Goal: Task Accomplishment & Management: Manage account settings

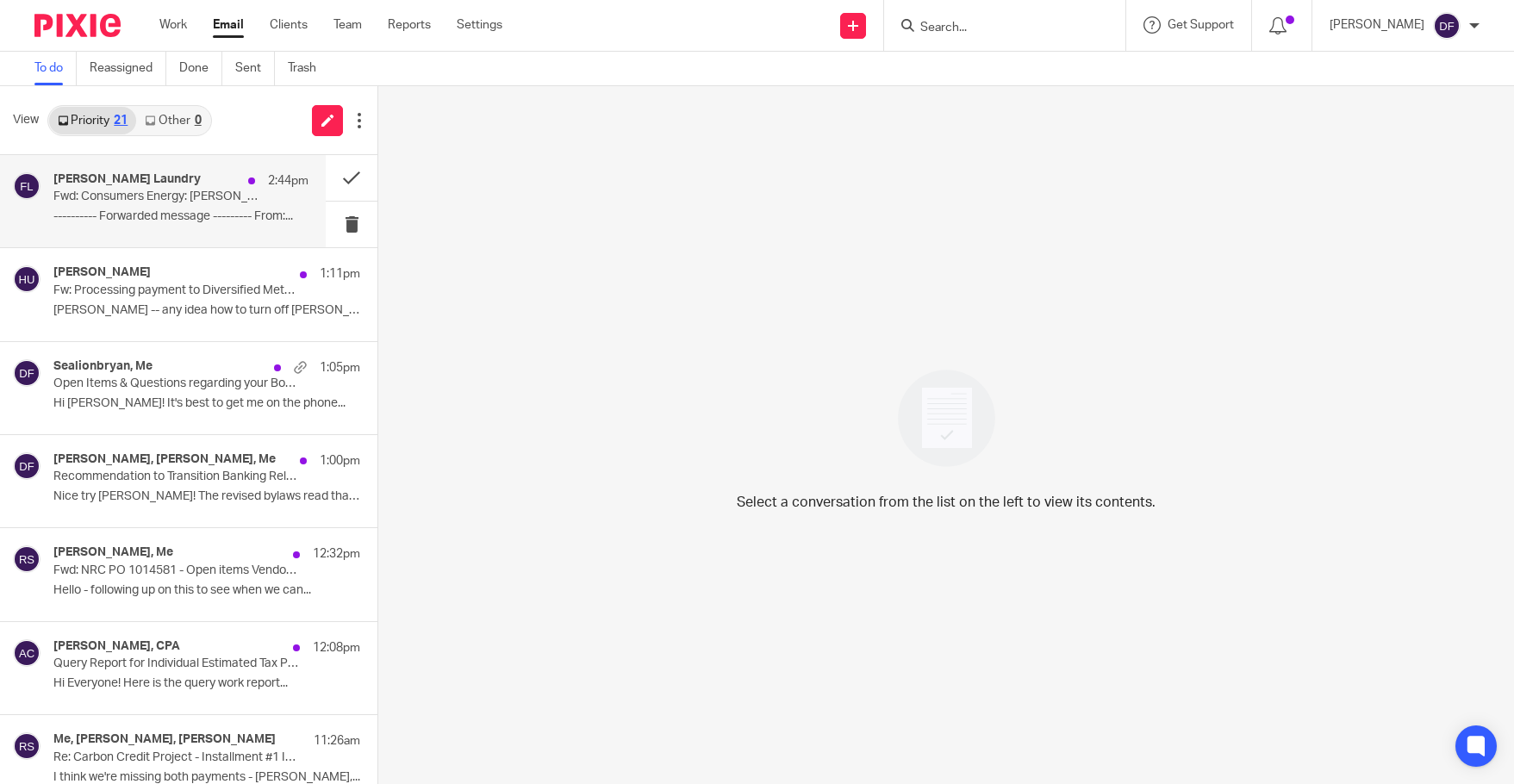
click at [136, 212] on p "---------- Forwarded message --------- From:..." at bounding box center [181, 216] width 255 height 15
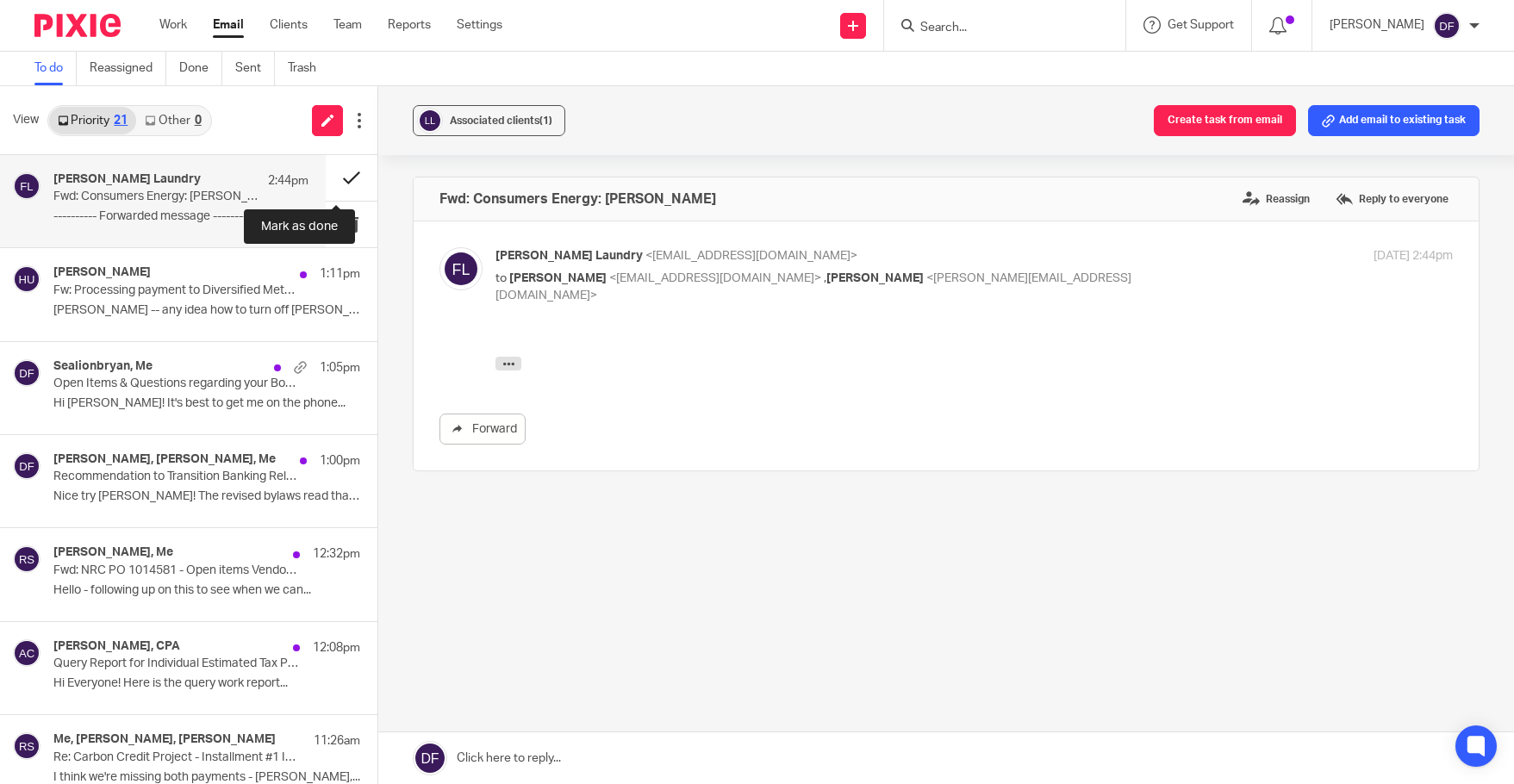
click at [330, 200] on button at bounding box center [351, 178] width 52 height 46
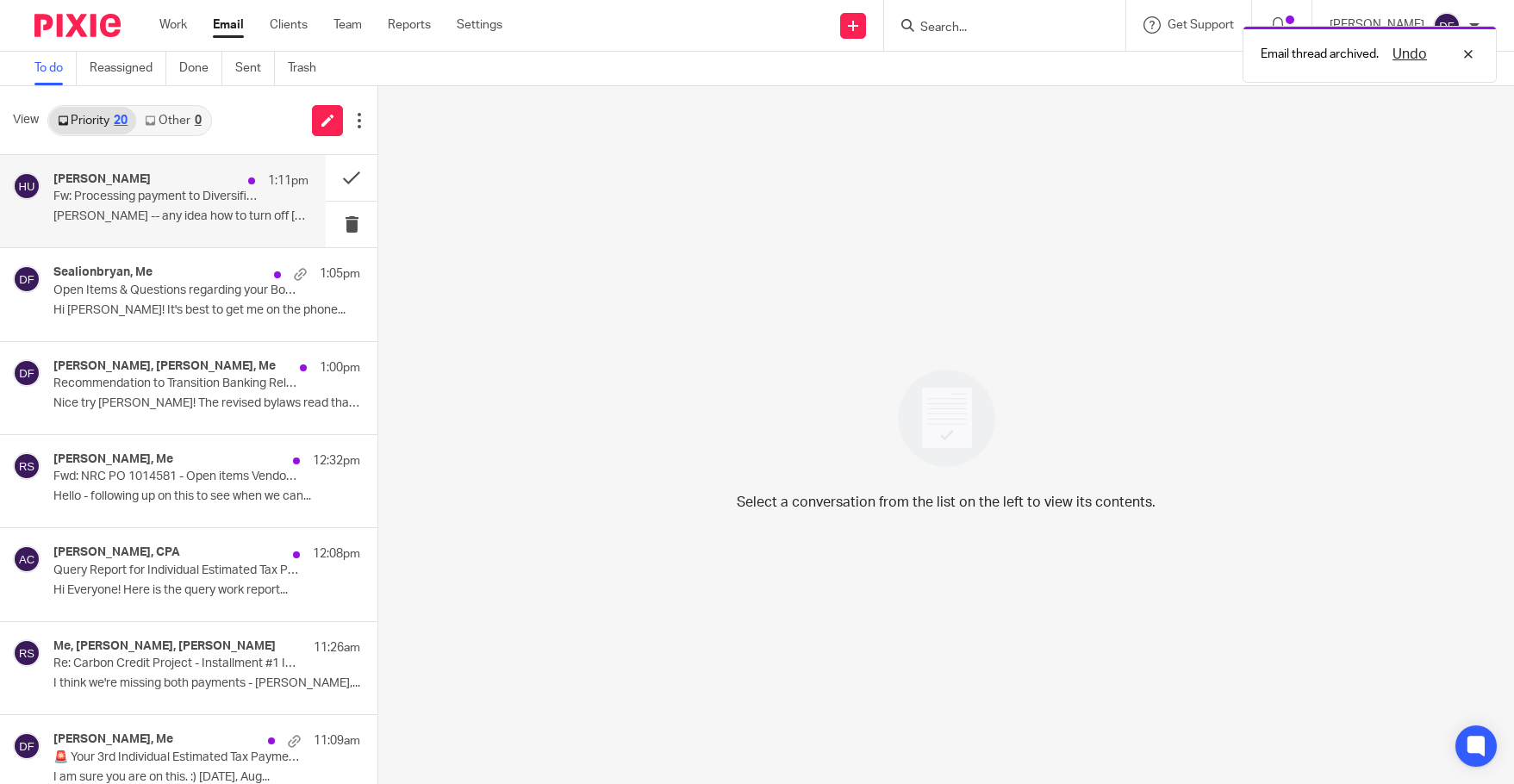
click at [122, 205] on div "Holly Utting 1:11pm Fw: Processing payment to Diversified Metal Products, Inc. …" at bounding box center [181, 201] width 255 height 58
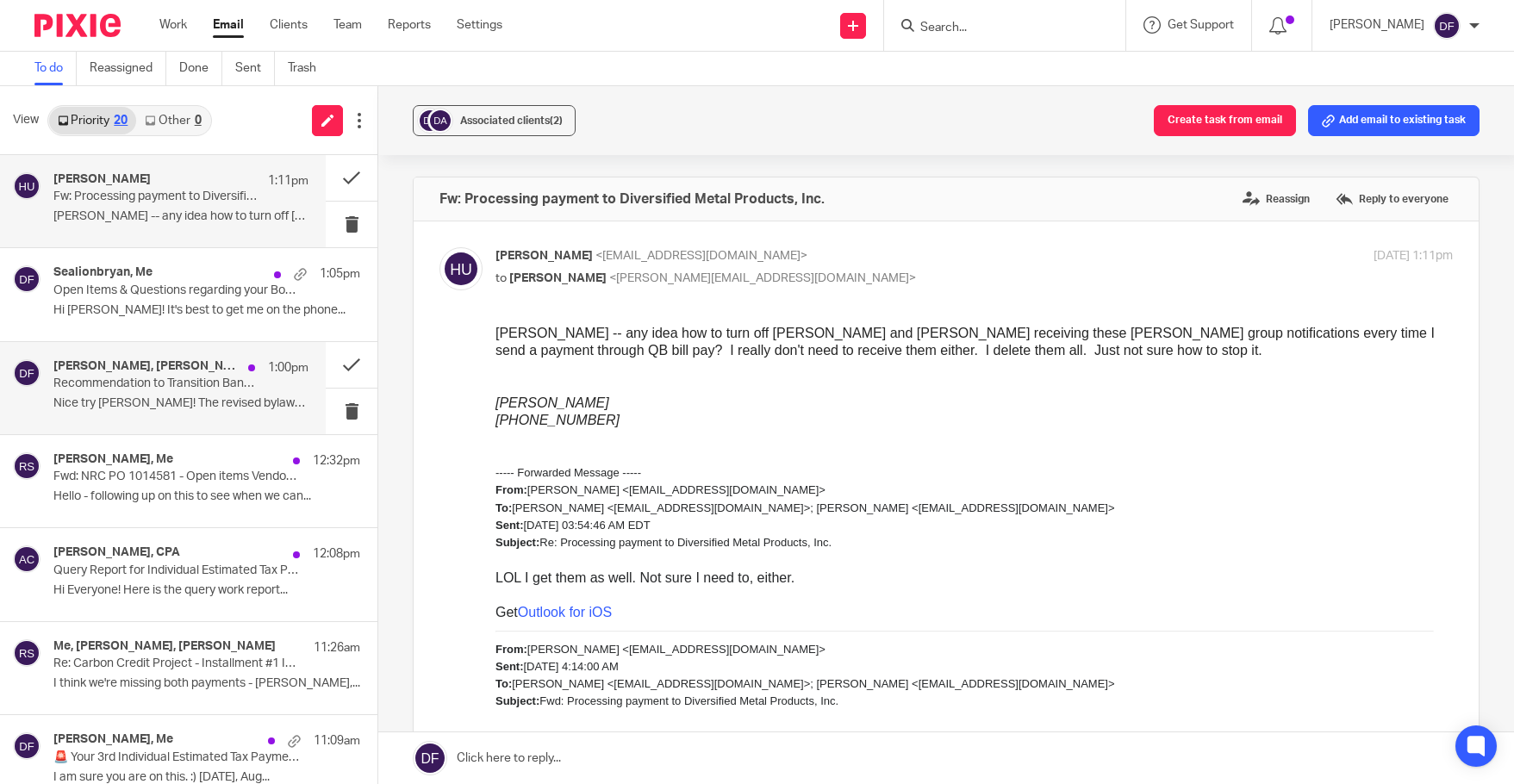
click at [97, 382] on p "Recommendation to Transition Banking Relationship" at bounding box center [155, 383] width 204 height 15
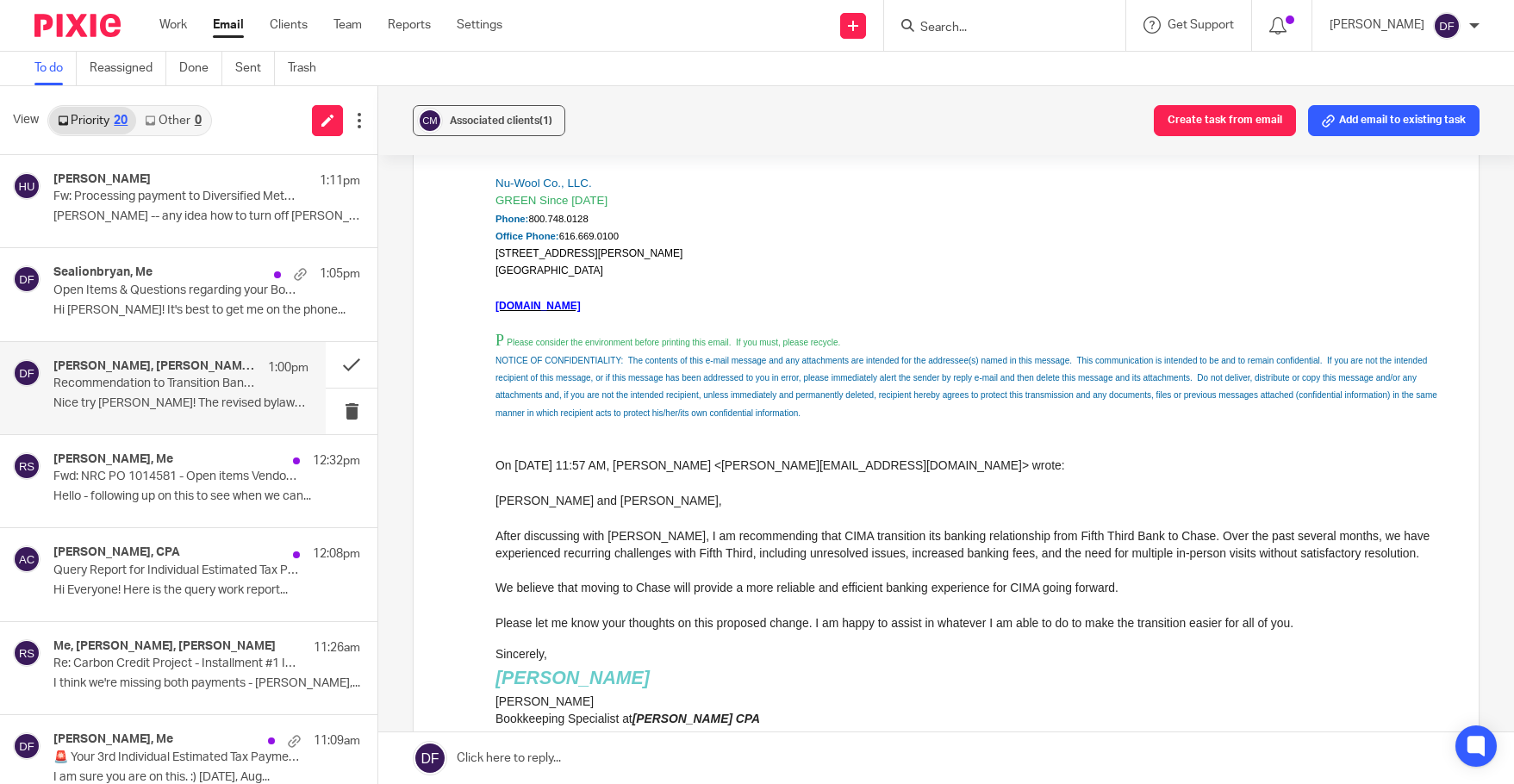
click at [715, 745] on link at bounding box center [945, 758] width 1135 height 52
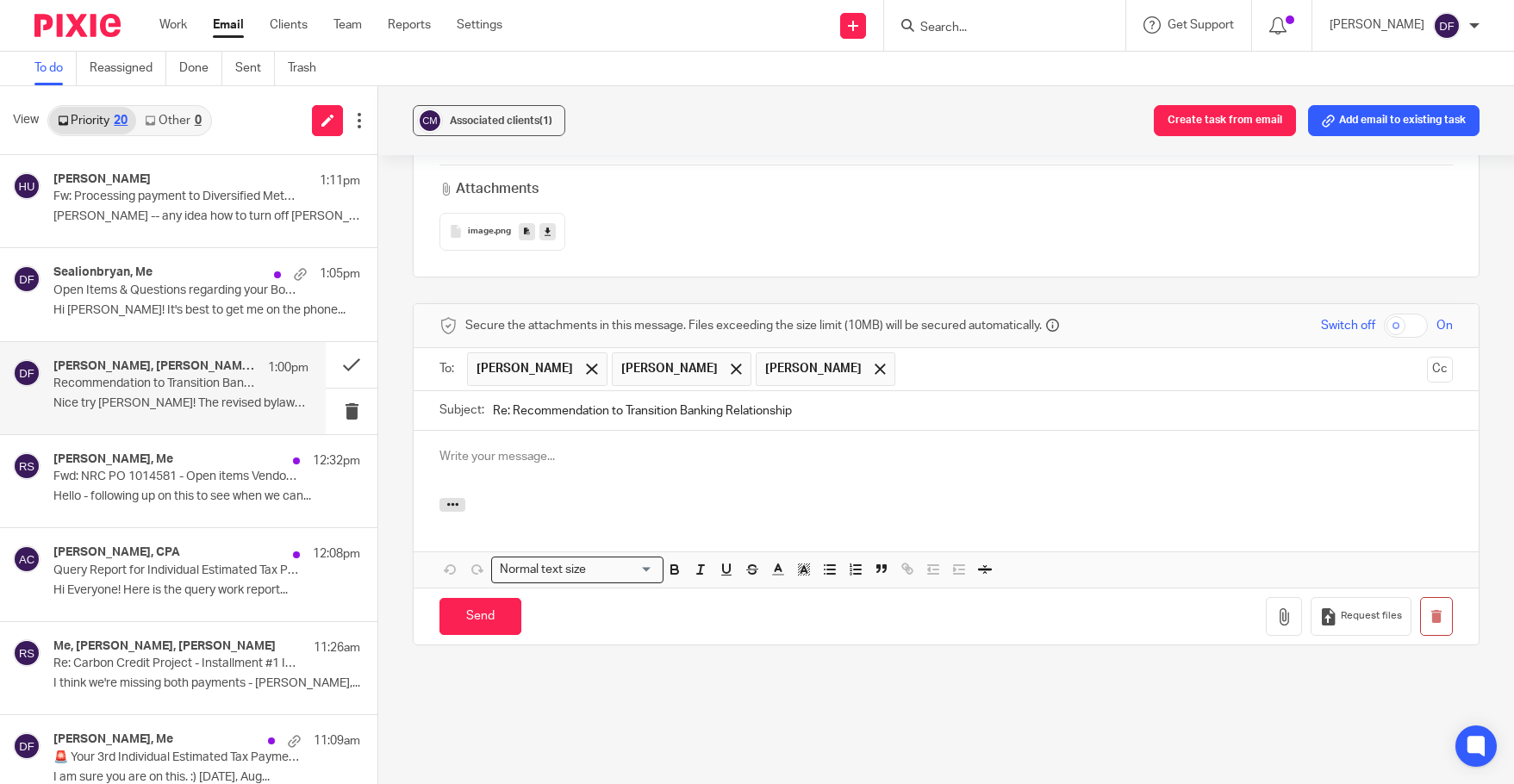
click at [622, 466] on div at bounding box center [945, 464] width 1065 height 67
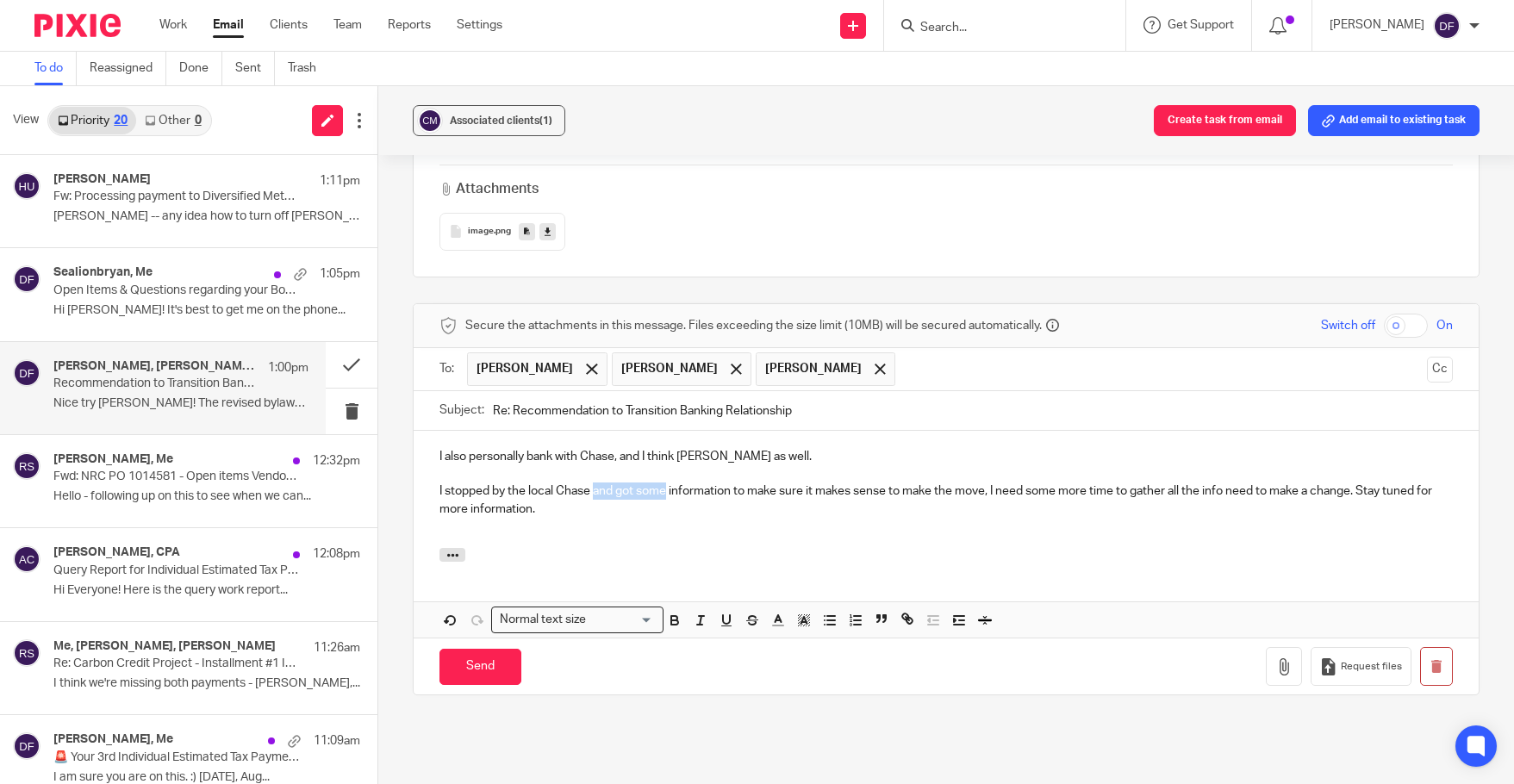
drag, startPoint x: 666, startPoint y: 471, endPoint x: 597, endPoint y: 478, distance: 69.4
click at [595, 482] on p "I stopped by the local Chase and got some information to make sure it makes sen…" at bounding box center [945, 499] width 1013 height 35
click at [1244, 482] on p "I stopped by the local Chase to get some information to make sure it makes sens…" at bounding box center [945, 499] width 1013 height 35
click at [658, 482] on p "I stopped by the local Chase to get some information to make sure it makes sens…" at bounding box center [945, 499] width 1013 height 35
click at [689, 482] on p "I stopped by the local Chase to get some pilminary information to make sure it …" at bounding box center [945, 499] width 1013 height 35
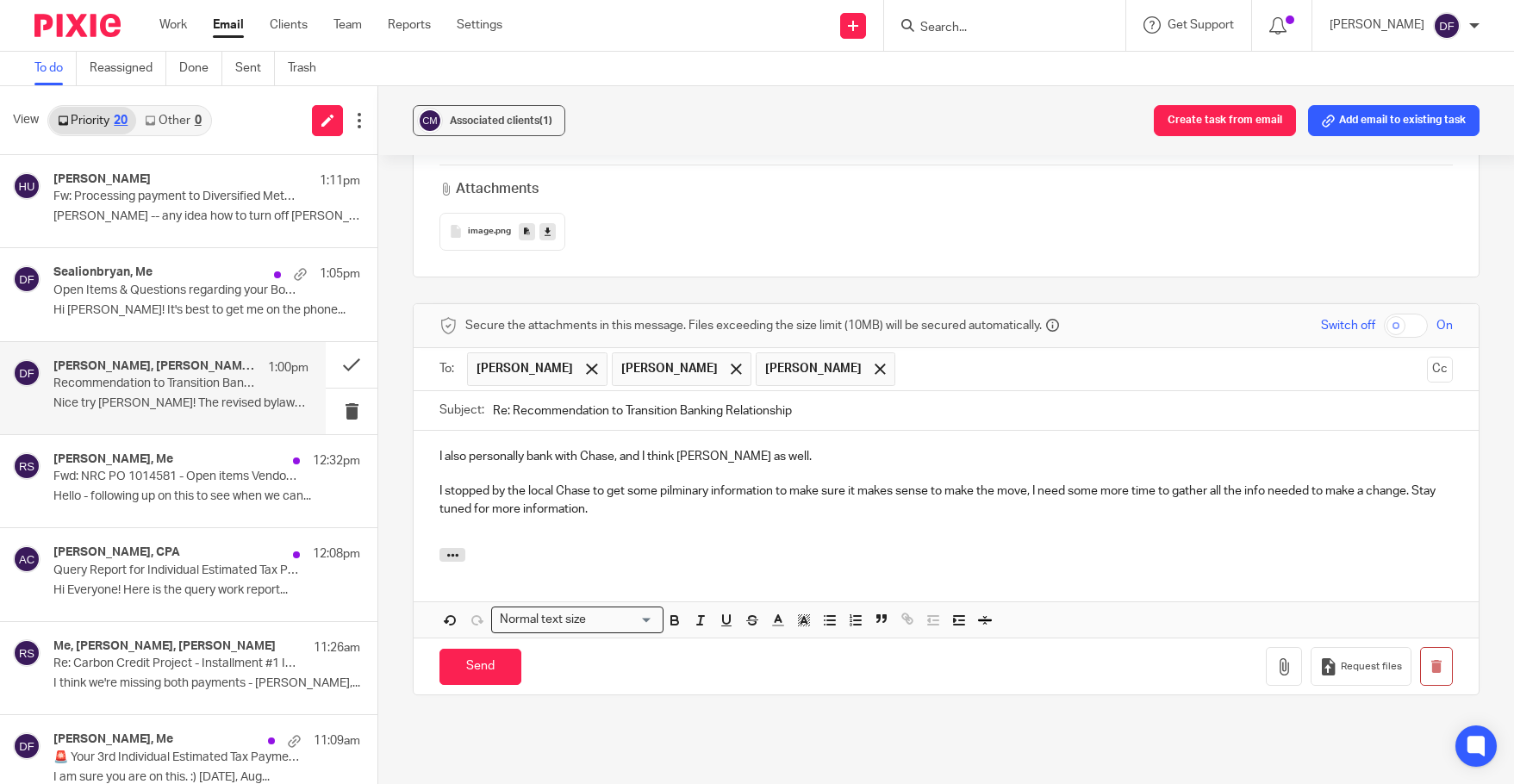
drag, startPoint x: 689, startPoint y: 475, endPoint x: 668, endPoint y: 486, distance: 23.7
click at [668, 486] on p "I stopped by the local Chase to get some pilminary information to make sure it …" at bounding box center [945, 499] width 1013 height 35
click at [673, 482] on p "I stopped by the local Chase to get some pilminary information to make sure it …" at bounding box center [945, 499] width 1013 height 35
drag, startPoint x: 671, startPoint y: 468, endPoint x: 701, endPoint y: 486, distance: 35.0
click at [701, 486] on p "I stopped by the local Chase to get some piliminary information to make sure it…" at bounding box center [945, 499] width 1013 height 35
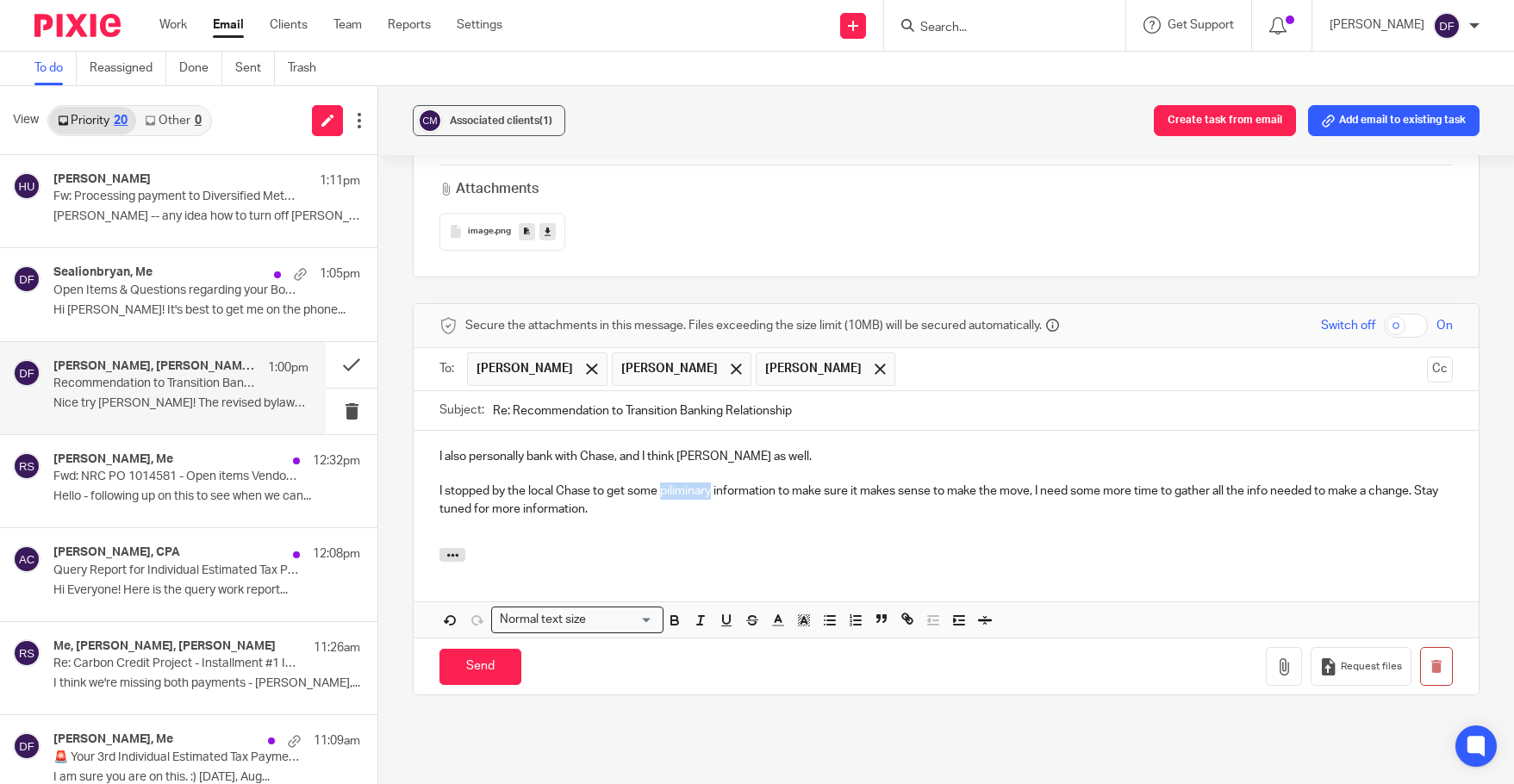
drag, startPoint x: 710, startPoint y: 474, endPoint x: 660, endPoint y: 478, distance: 50.2
click at [660, 482] on p "I stopped by the local Chase to get some piliminary information to make sure it…" at bounding box center [945, 499] width 1013 height 35
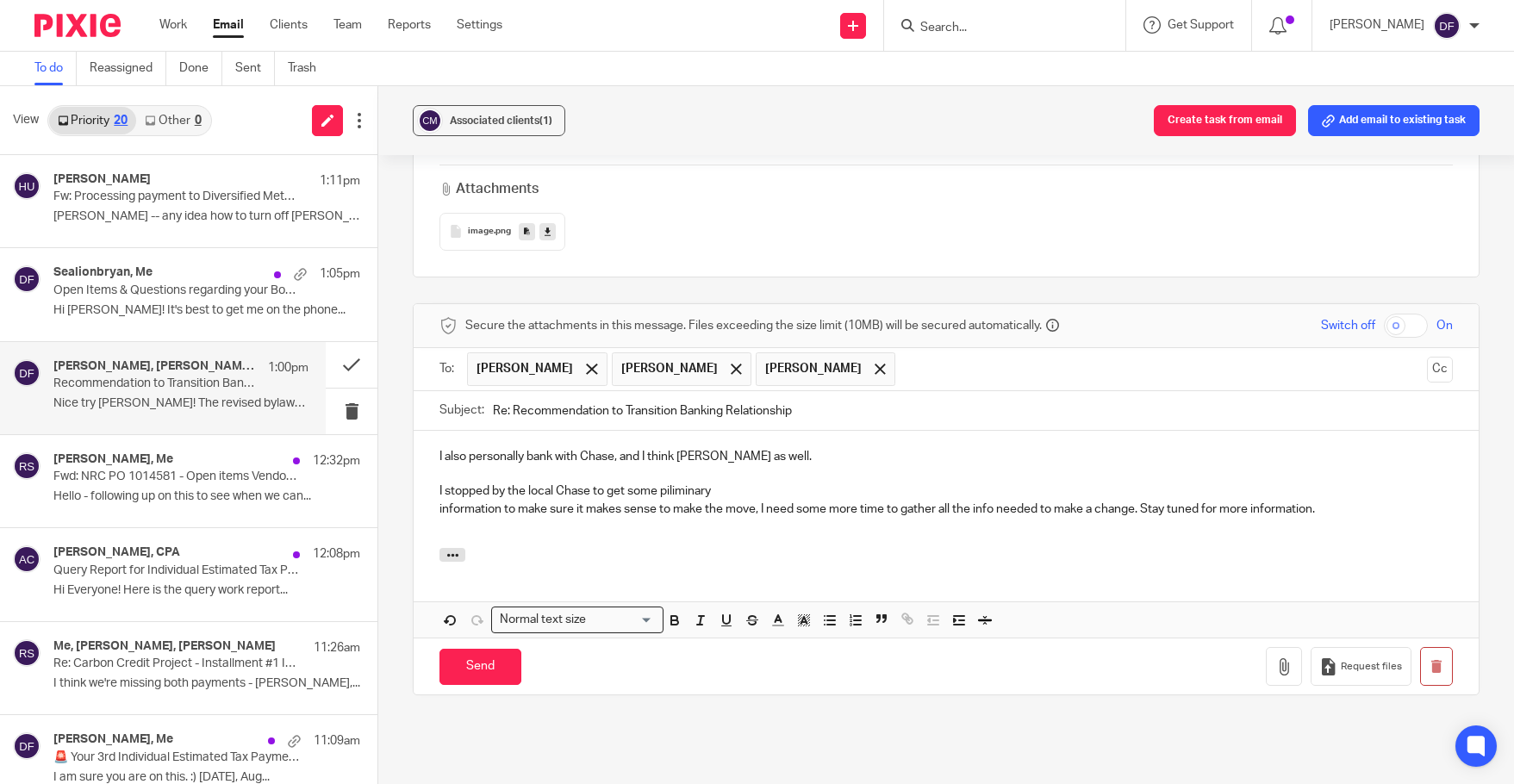
click at [675, 482] on p "I stopped by the local Chase to get some piliminary" at bounding box center [945, 491] width 1013 height 17
drag, startPoint x: 693, startPoint y: 423, endPoint x: 684, endPoint y: 460, distance: 38.1
click at [679, 465] on p at bounding box center [945, 474] width 1013 height 17
drag, startPoint x: 711, startPoint y: 472, endPoint x: 659, endPoint y: 467, distance: 52.2
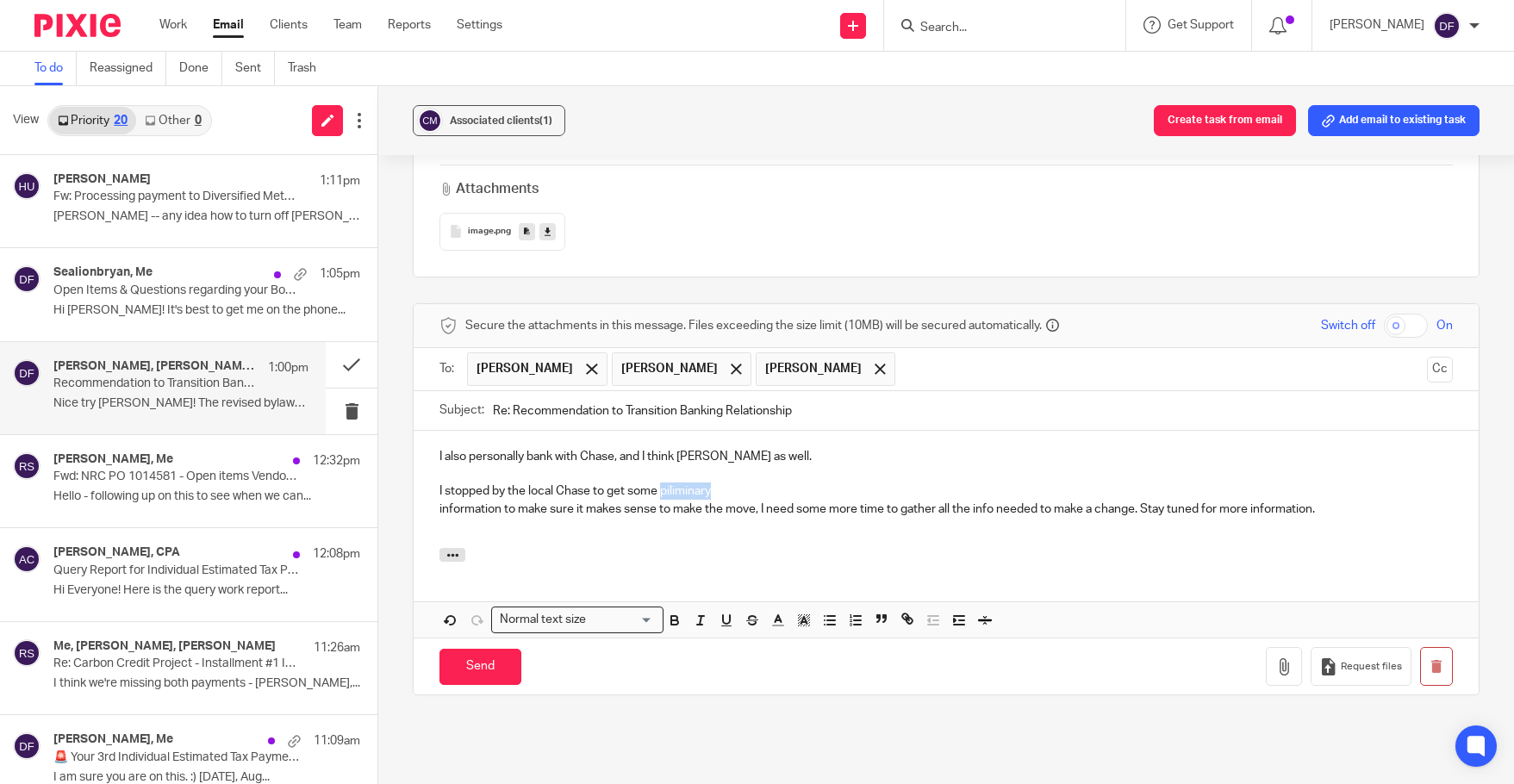
click at [659, 482] on p "I stopped by the local Chase to get some piliminary" at bounding box center [945, 491] width 1013 height 17
click at [430, 492] on div "I also personally bank with Chase, and I think Rachel as well. I stopped by the…" at bounding box center [945, 489] width 1065 height 117
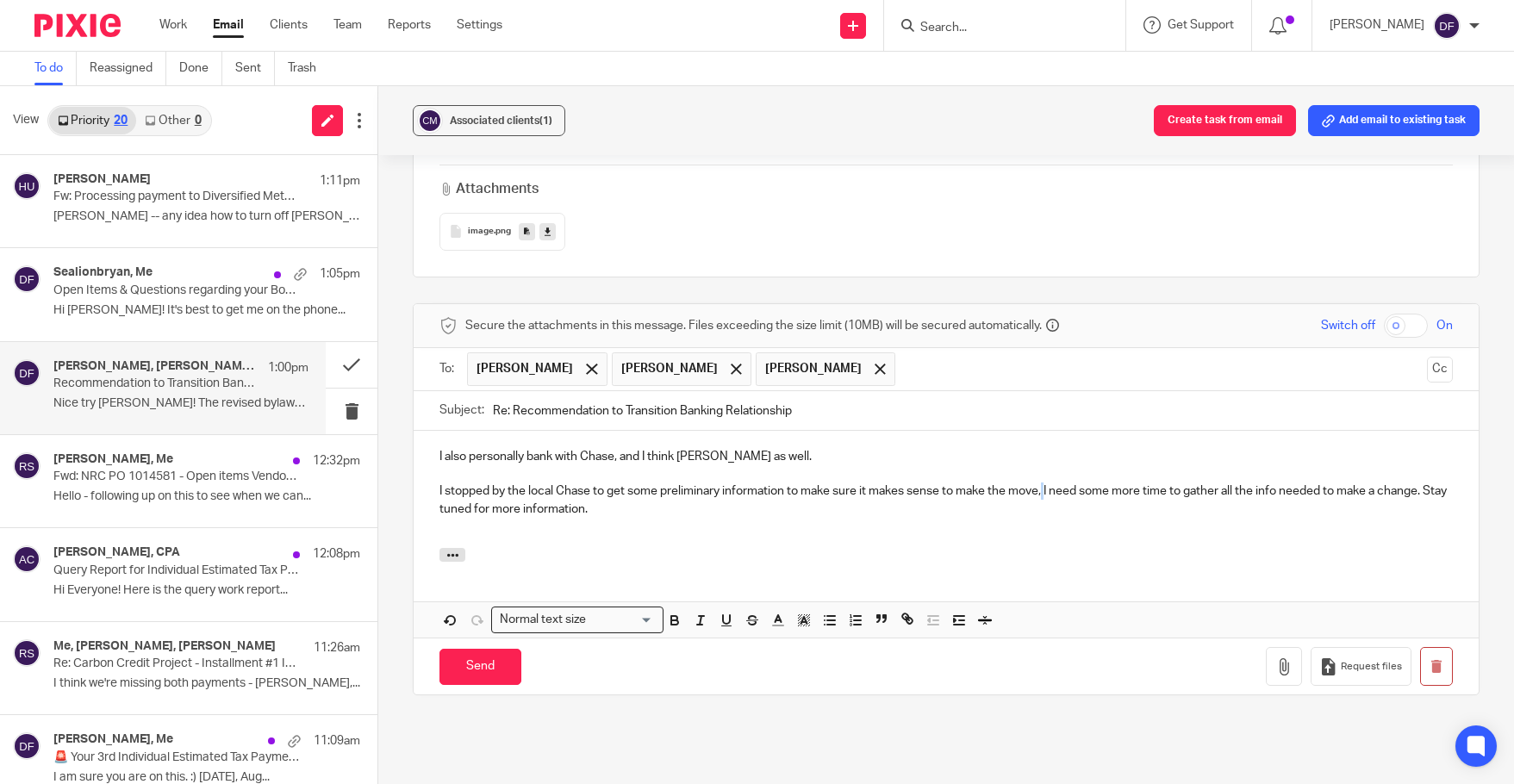
click at [1043, 482] on p "I stopped by the local Chase to get some preliminary information to make sure i…" at bounding box center [945, 499] width 1013 height 35
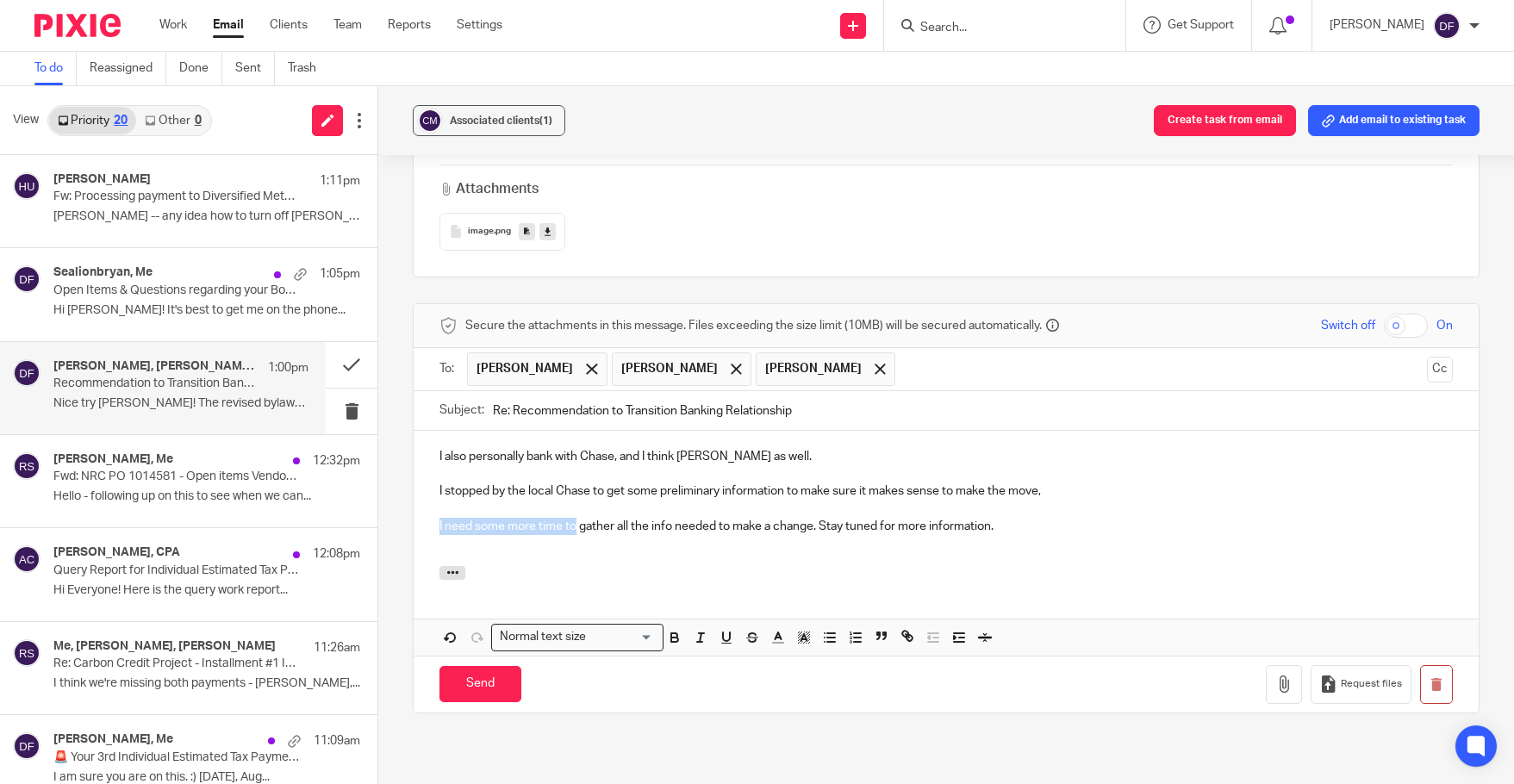
drag, startPoint x: 572, startPoint y: 508, endPoint x: 426, endPoint y: 508, distance: 146.0
click at [426, 508] on div "I also personally bank with Chase, and I think Rachel as well. I stopped by the…" at bounding box center [945, 498] width 1065 height 135
drag, startPoint x: 915, startPoint y: 511, endPoint x: 710, endPoint y: 515, distance: 205.0
click at [710, 517] on p "Once I gather all the info needed to make a change. Stay tuned for more informa…" at bounding box center [945, 526] width 1013 height 17
click at [481, 674] on input "Send" at bounding box center [480, 684] width 82 height 37
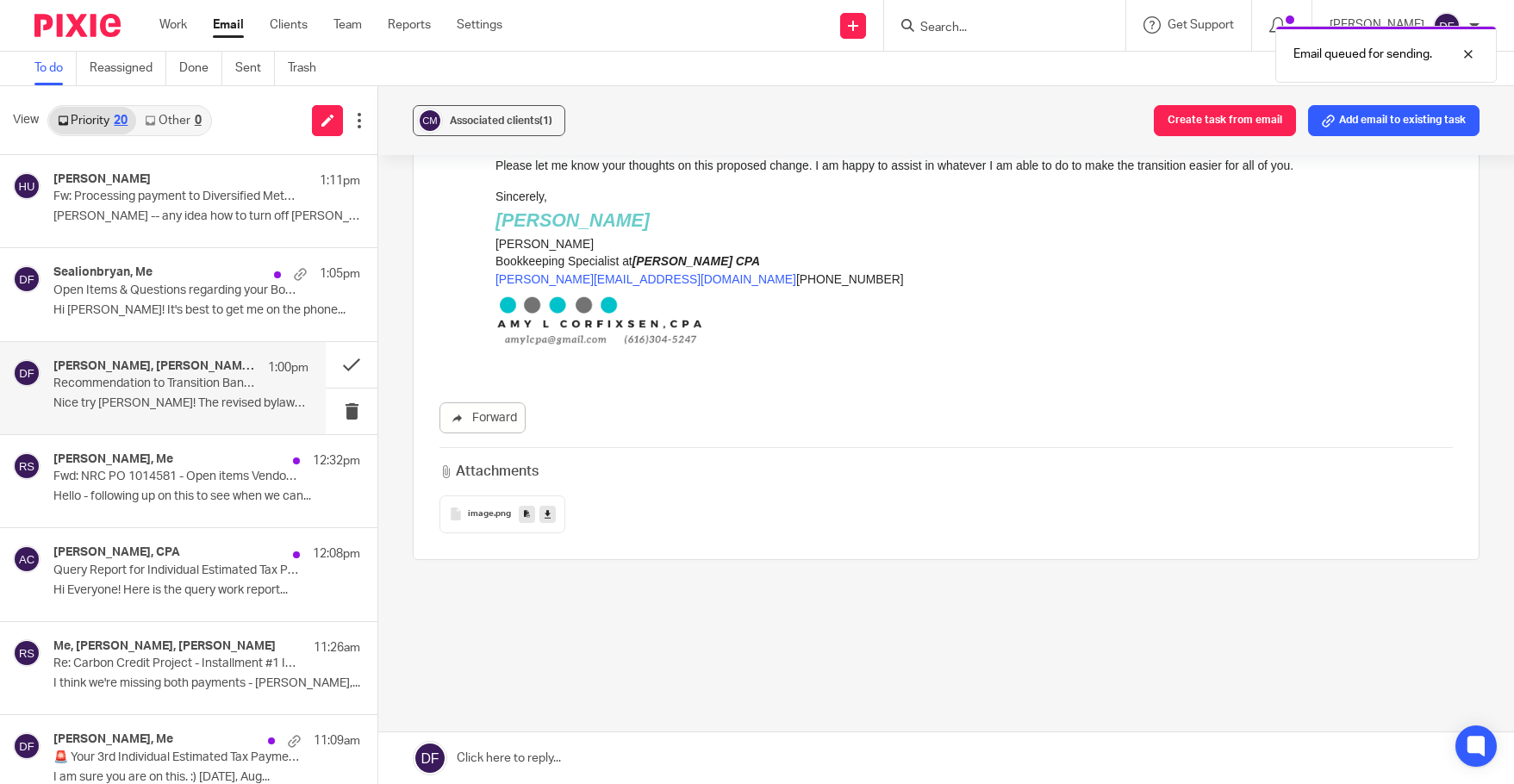
scroll to position [1559, 0]
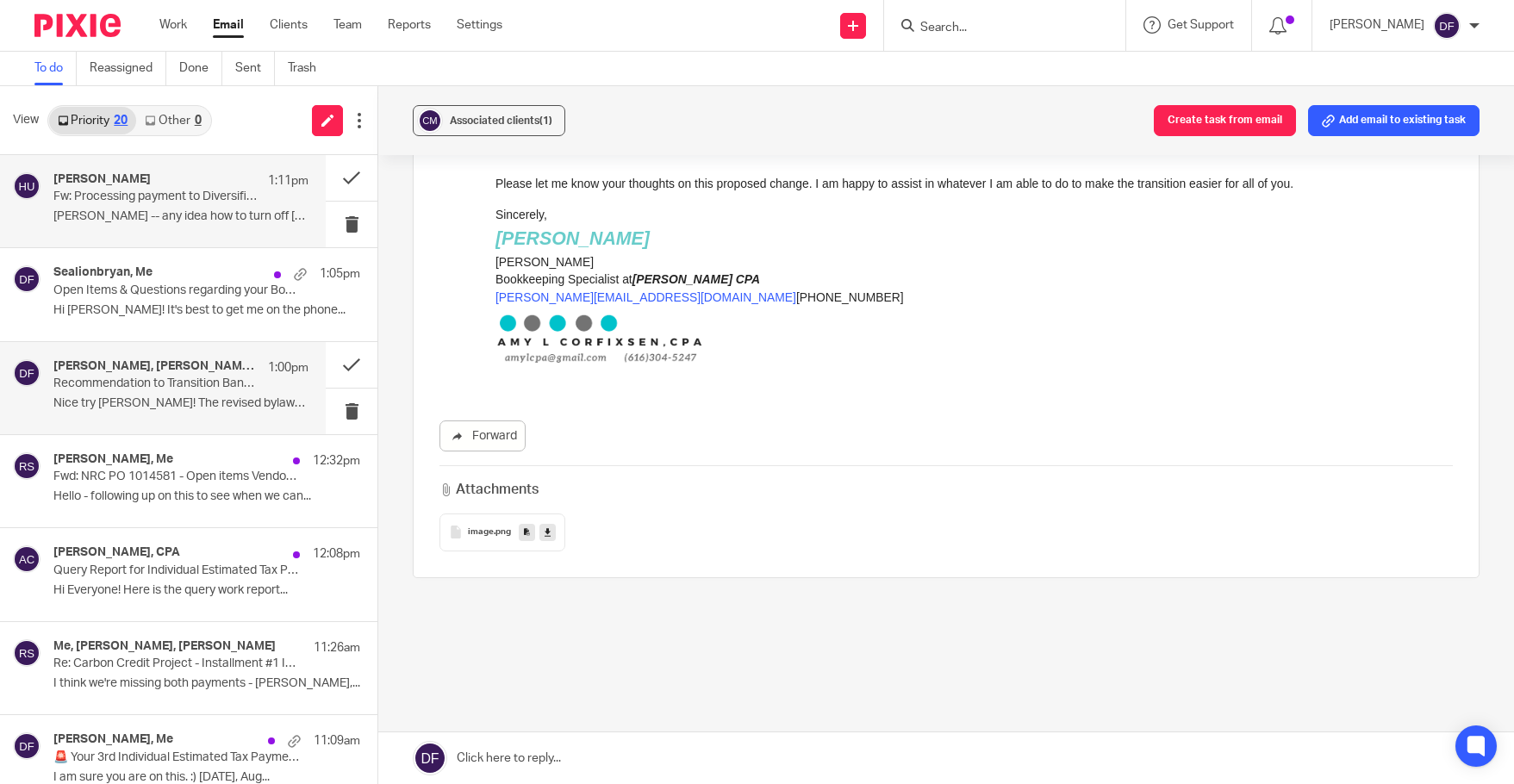
click at [126, 223] on p "Donna -- any idea how to turn off Cheryl..." at bounding box center [181, 216] width 255 height 15
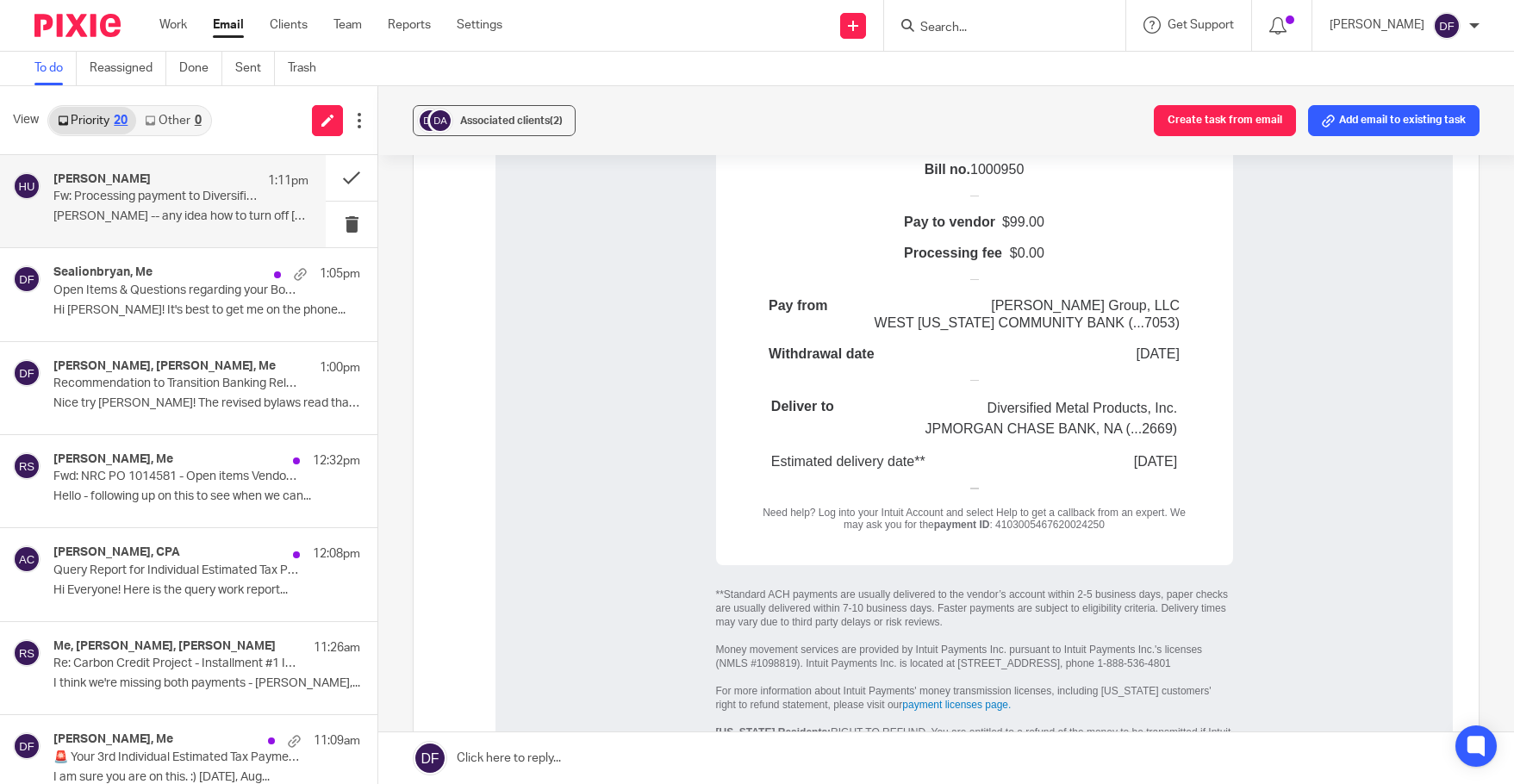
scroll to position [1292, 0]
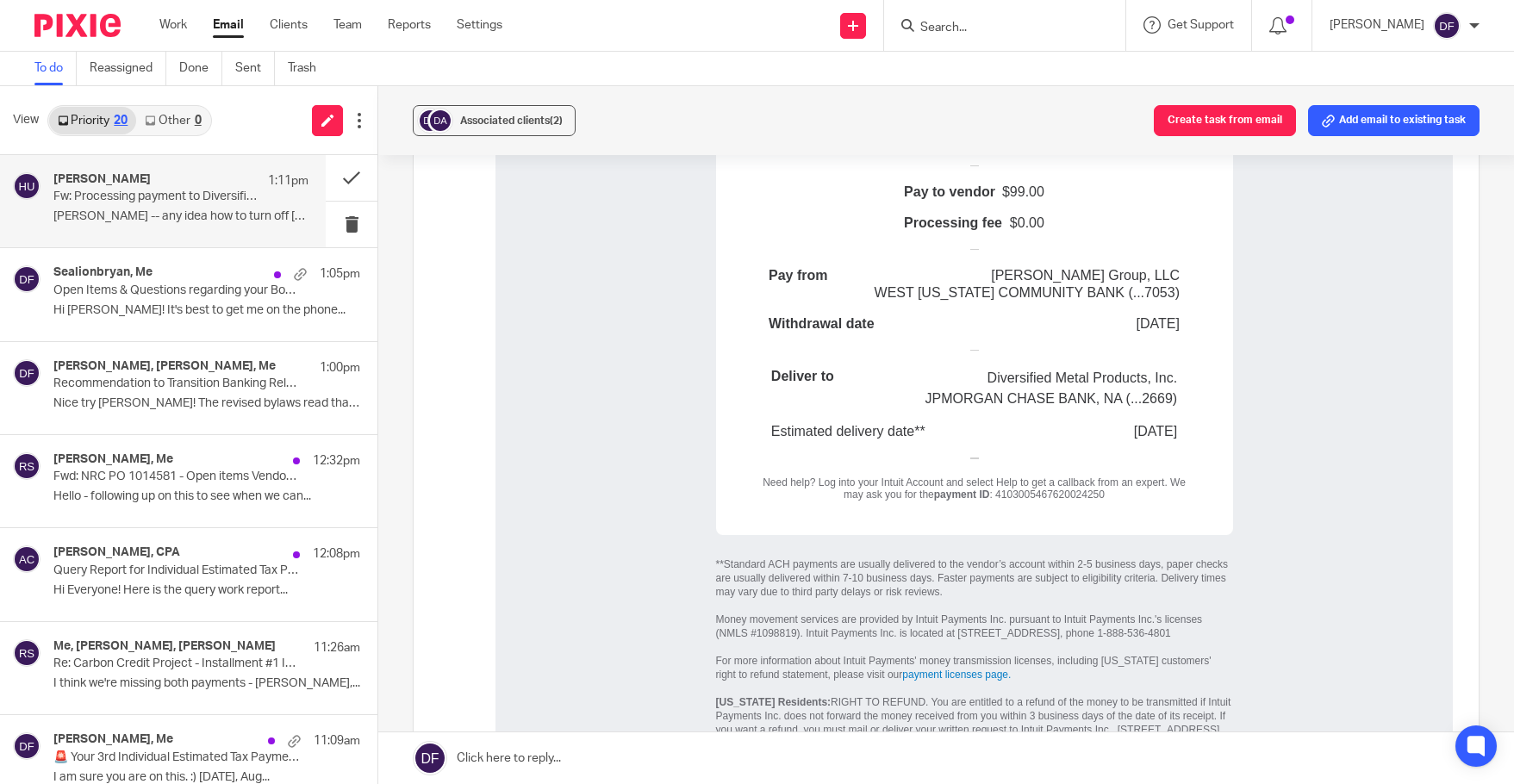
click at [826, 741] on link at bounding box center [945, 758] width 1135 height 52
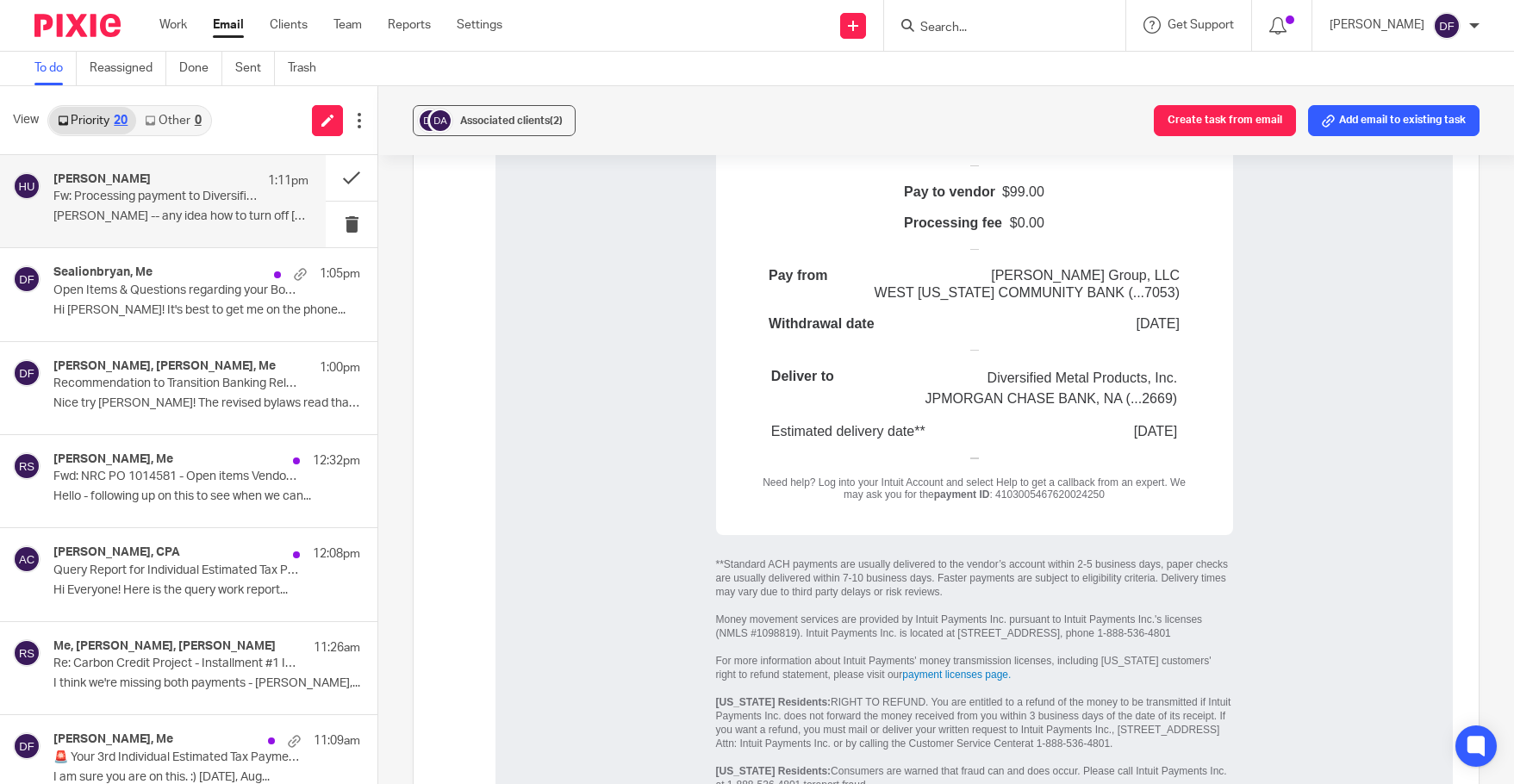
scroll to position [2571, 0]
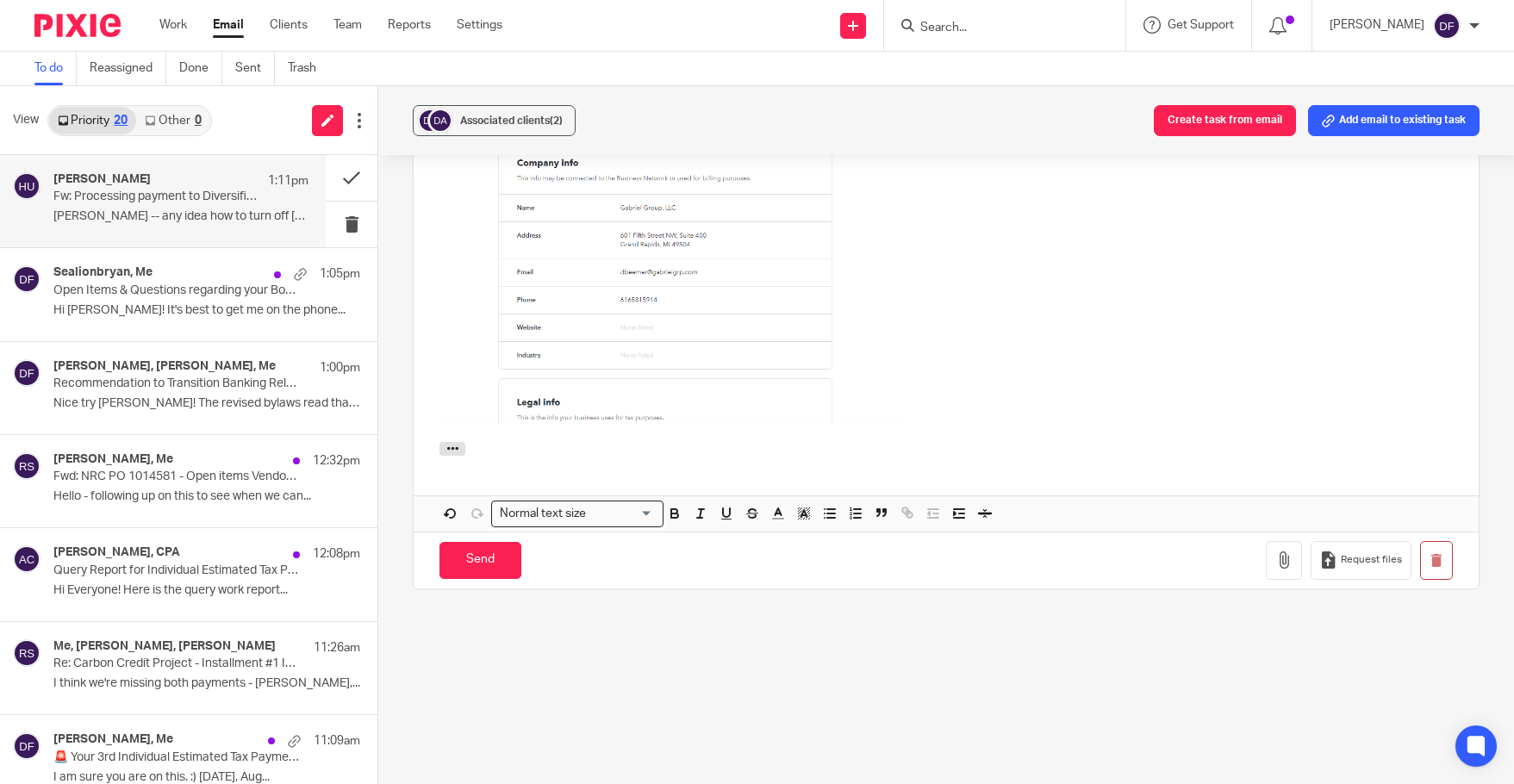
scroll to position [2986, 0]
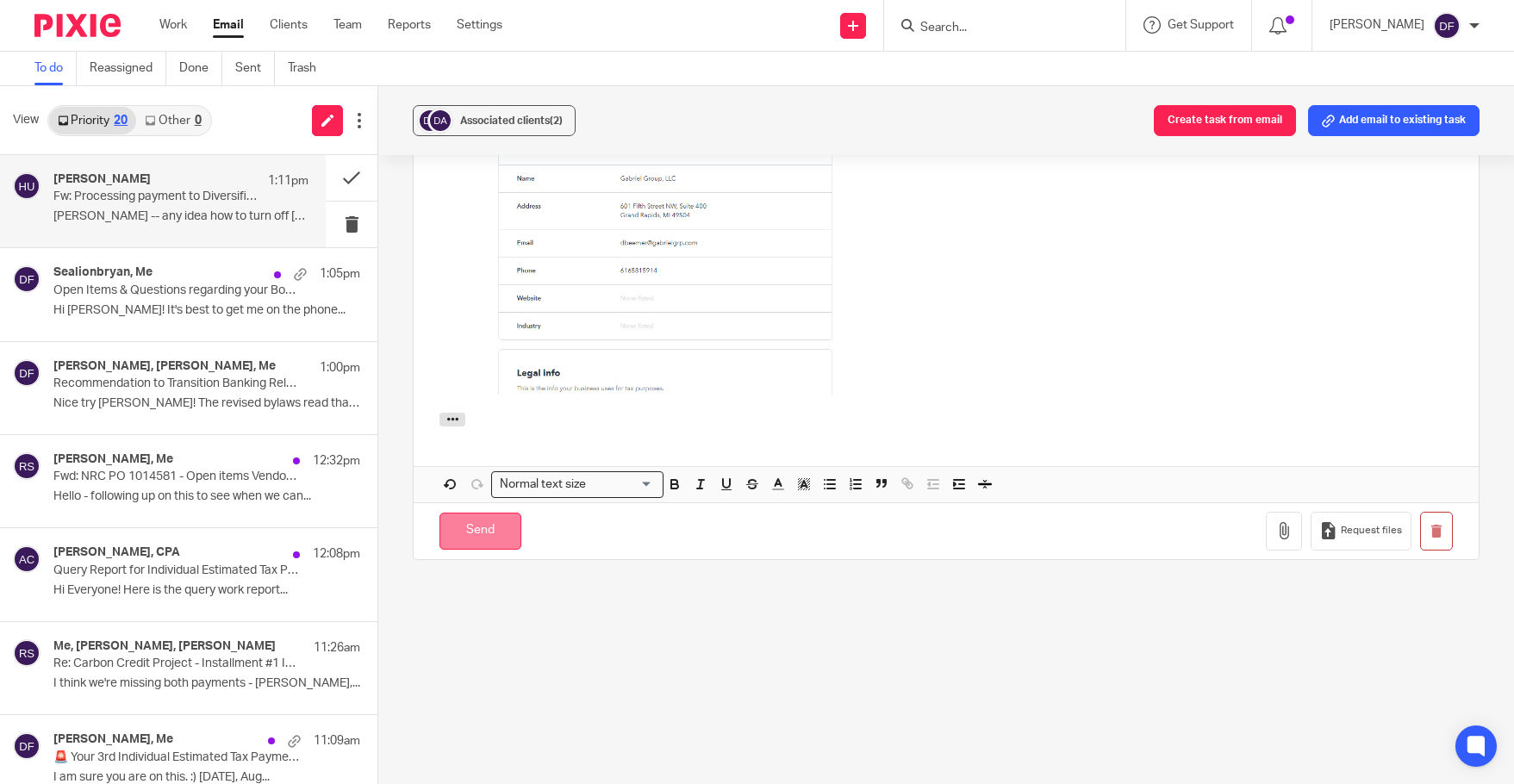
click at [492, 530] on input "Send" at bounding box center [480, 530] width 82 height 37
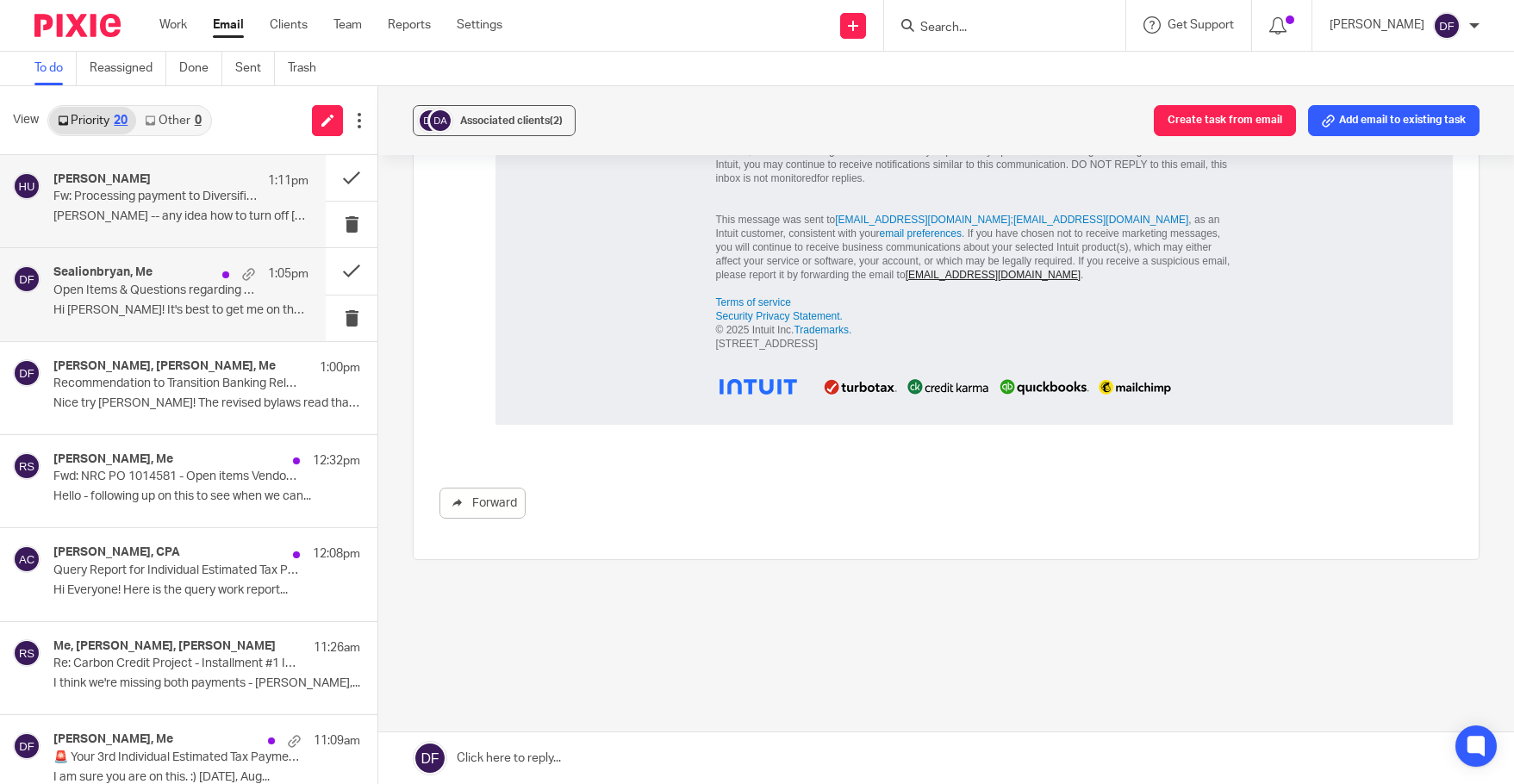
click at [191, 302] on div "Sealionbryan, Me 1:05pm Open Items & Questions regarding your Bookkeeping. ACTI…" at bounding box center [181, 294] width 255 height 58
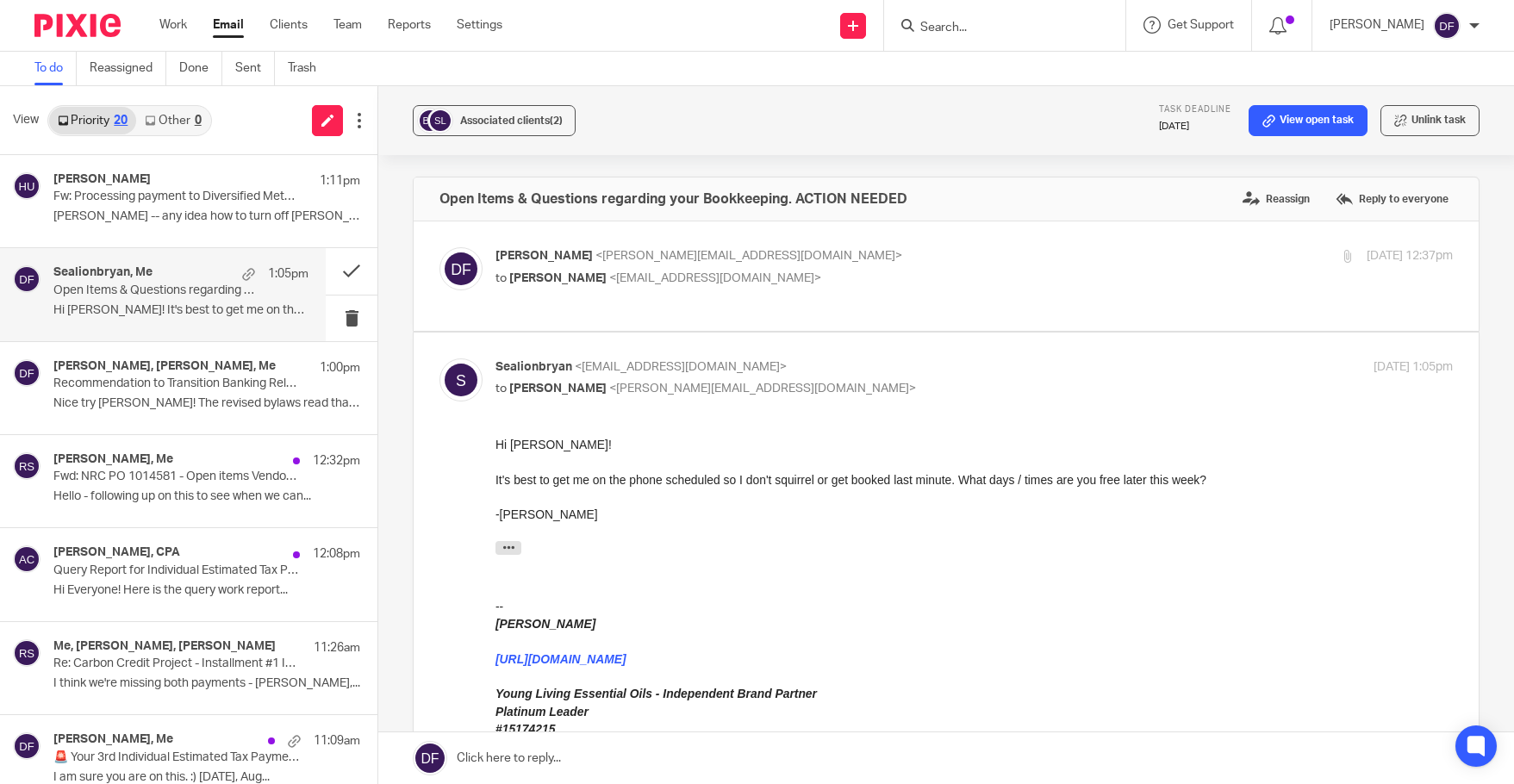
scroll to position [0, 0]
click at [513, 746] on link at bounding box center [945, 758] width 1135 height 52
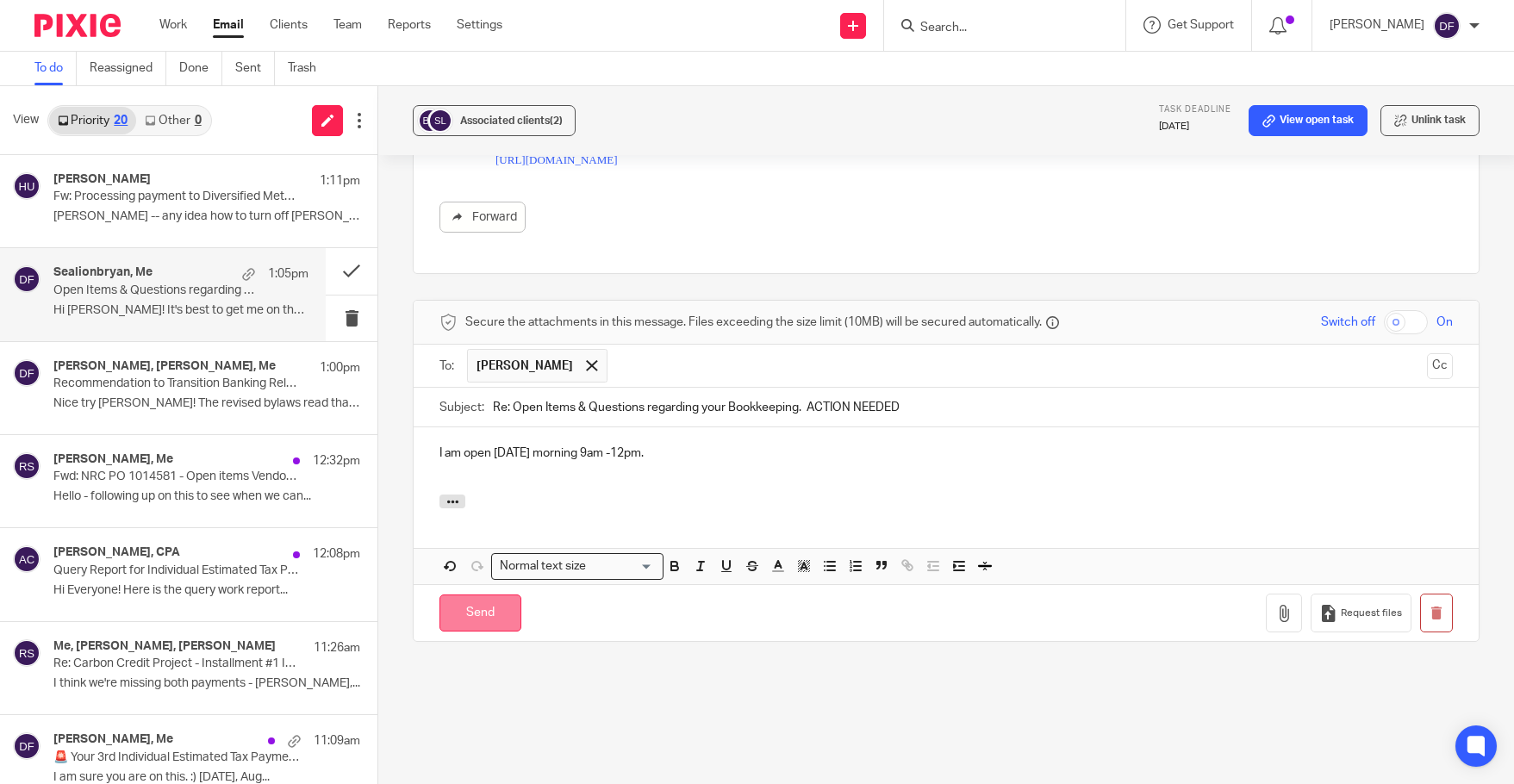
click at [479, 609] on input "Send" at bounding box center [480, 612] width 82 height 37
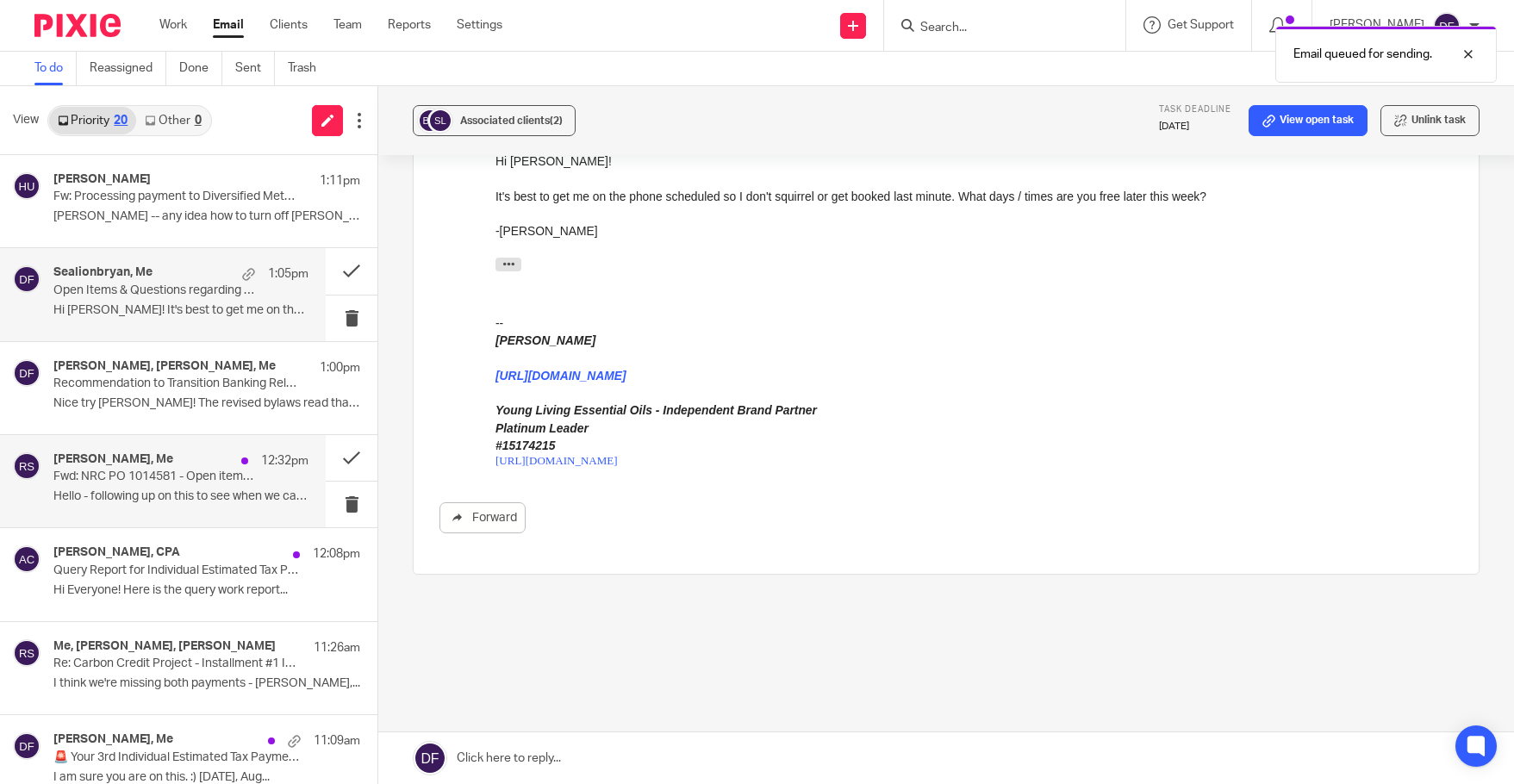
click at [146, 467] on div "Rachel Stern, Me 12:32pm" at bounding box center [181, 461] width 255 height 17
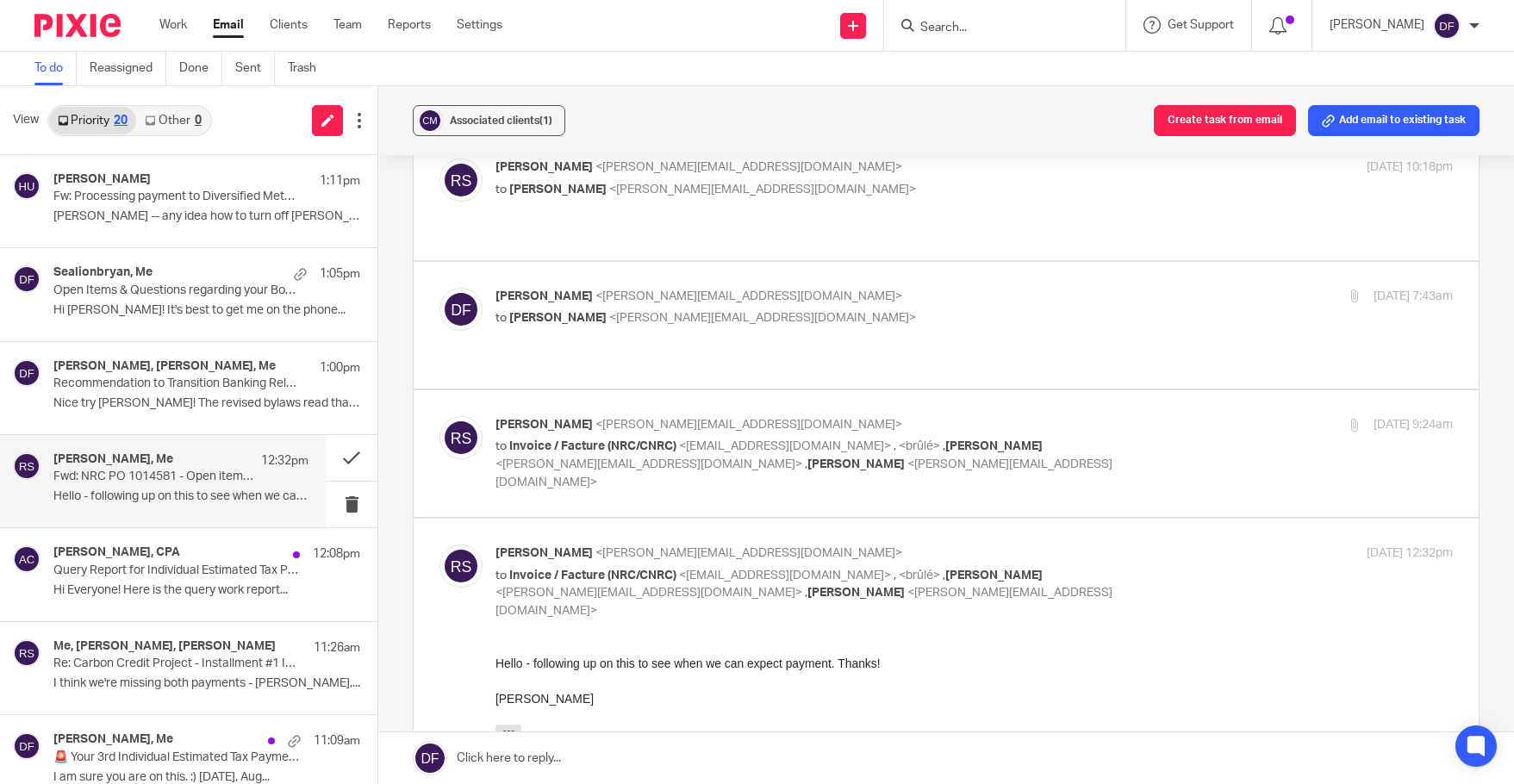
scroll to position [689, 0]
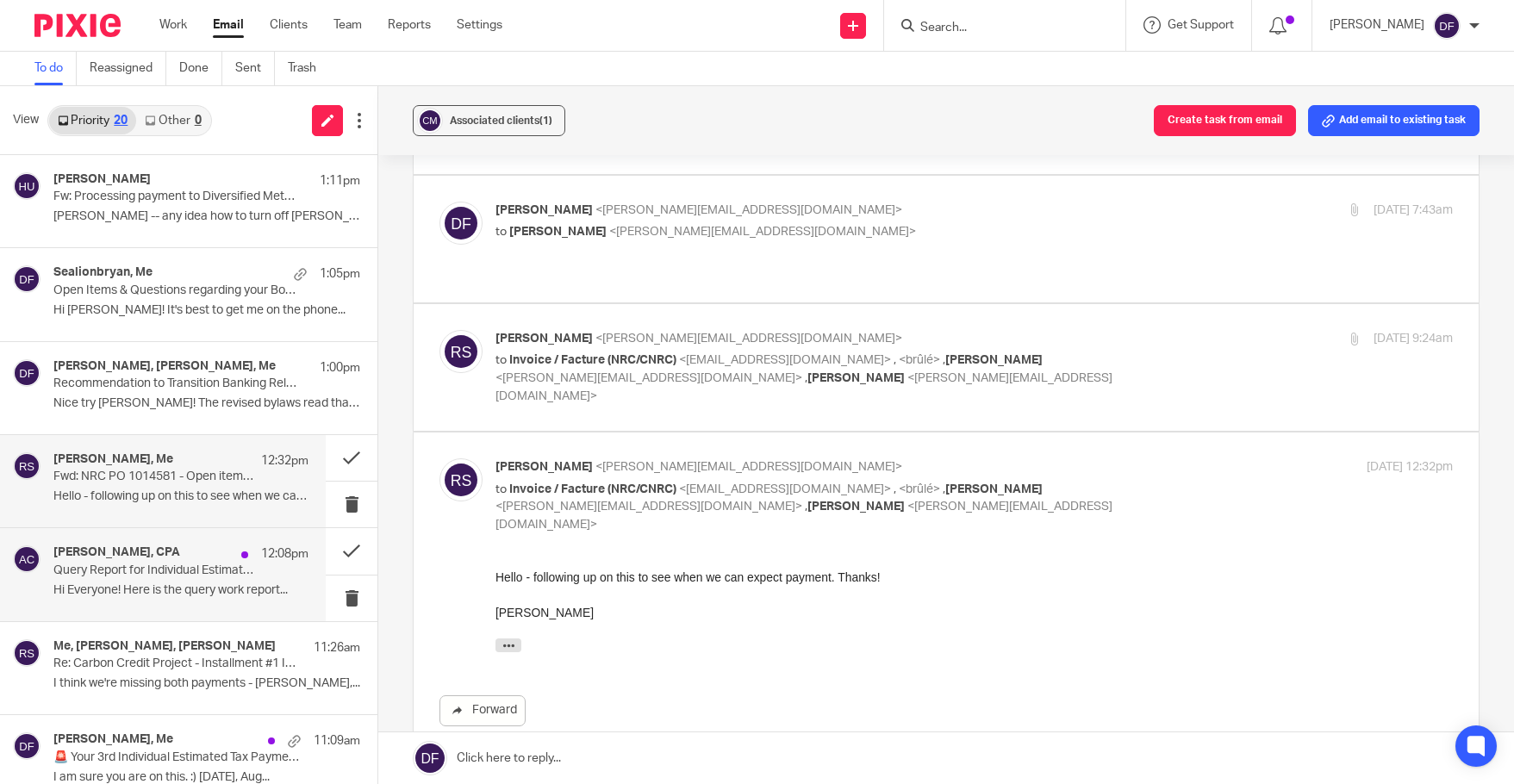
click at [165, 579] on div "Amy L Corfixsen, CPA 12:08pm Query Report for Individual Estimated Tax Payments…" at bounding box center [181, 574] width 255 height 58
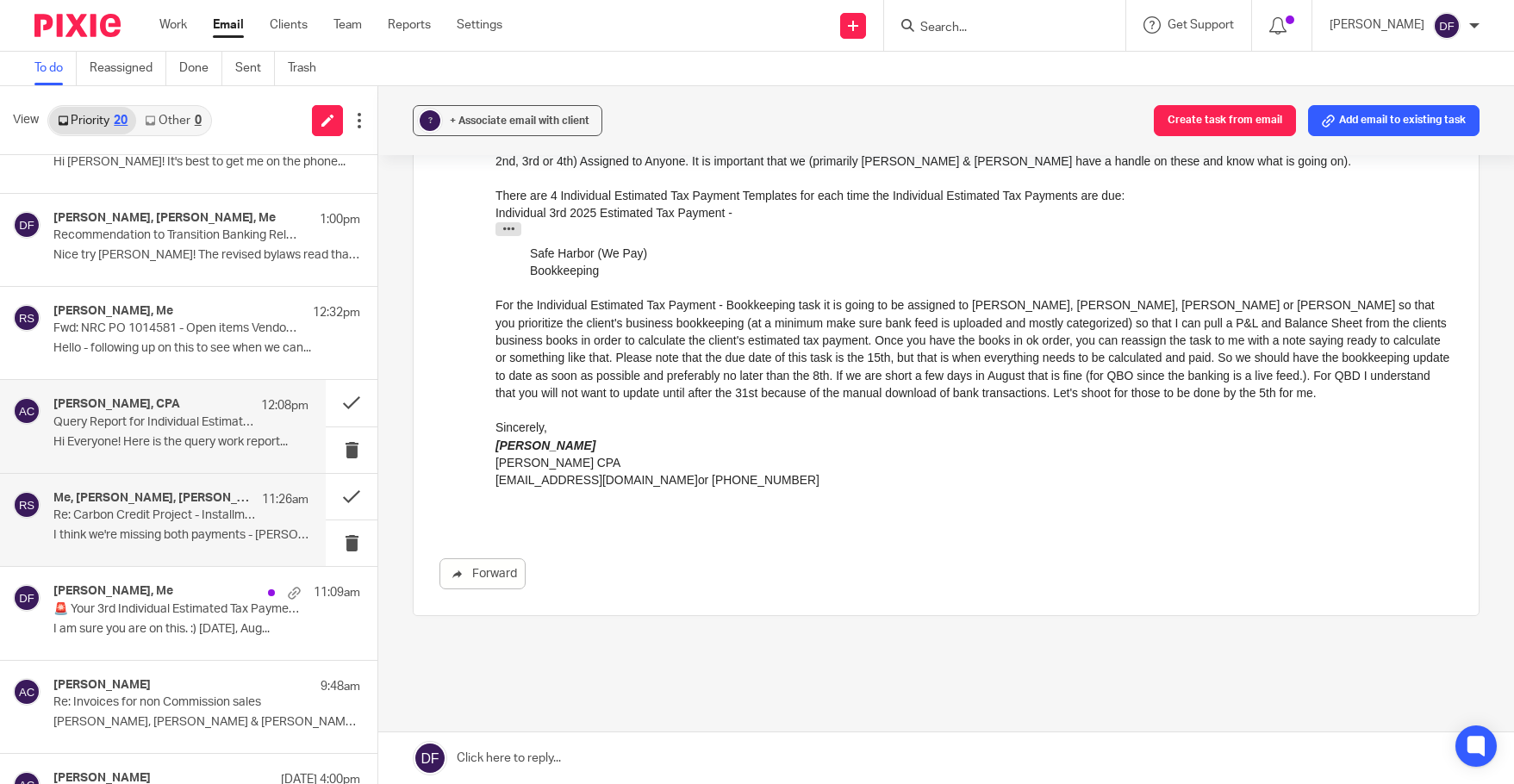
scroll to position [172, 0]
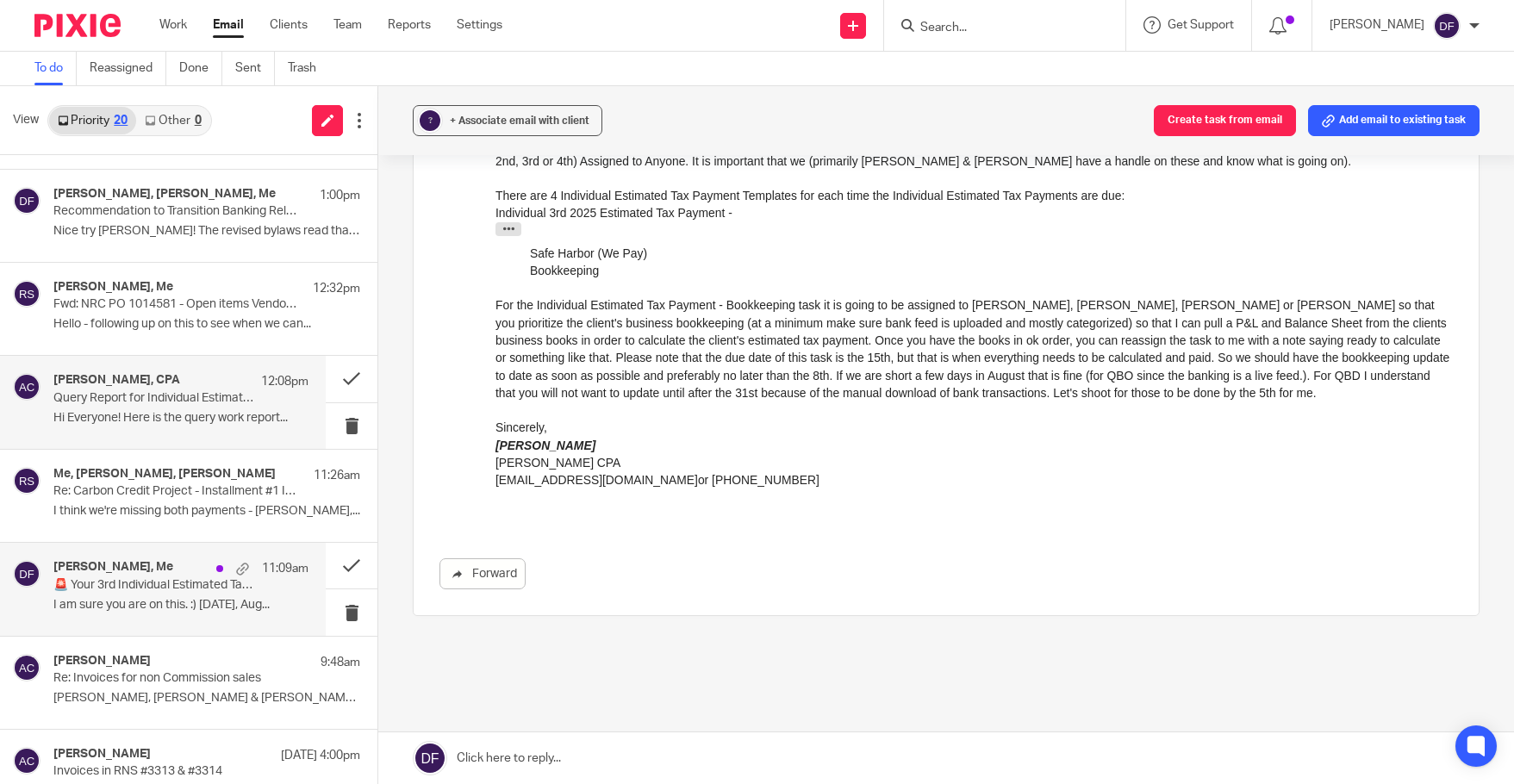
click at [164, 591] on p "🚨 Your 3rd Individual Estimated Tax Payments are due soon! ACTION NEEDED" at bounding box center [155, 585] width 204 height 15
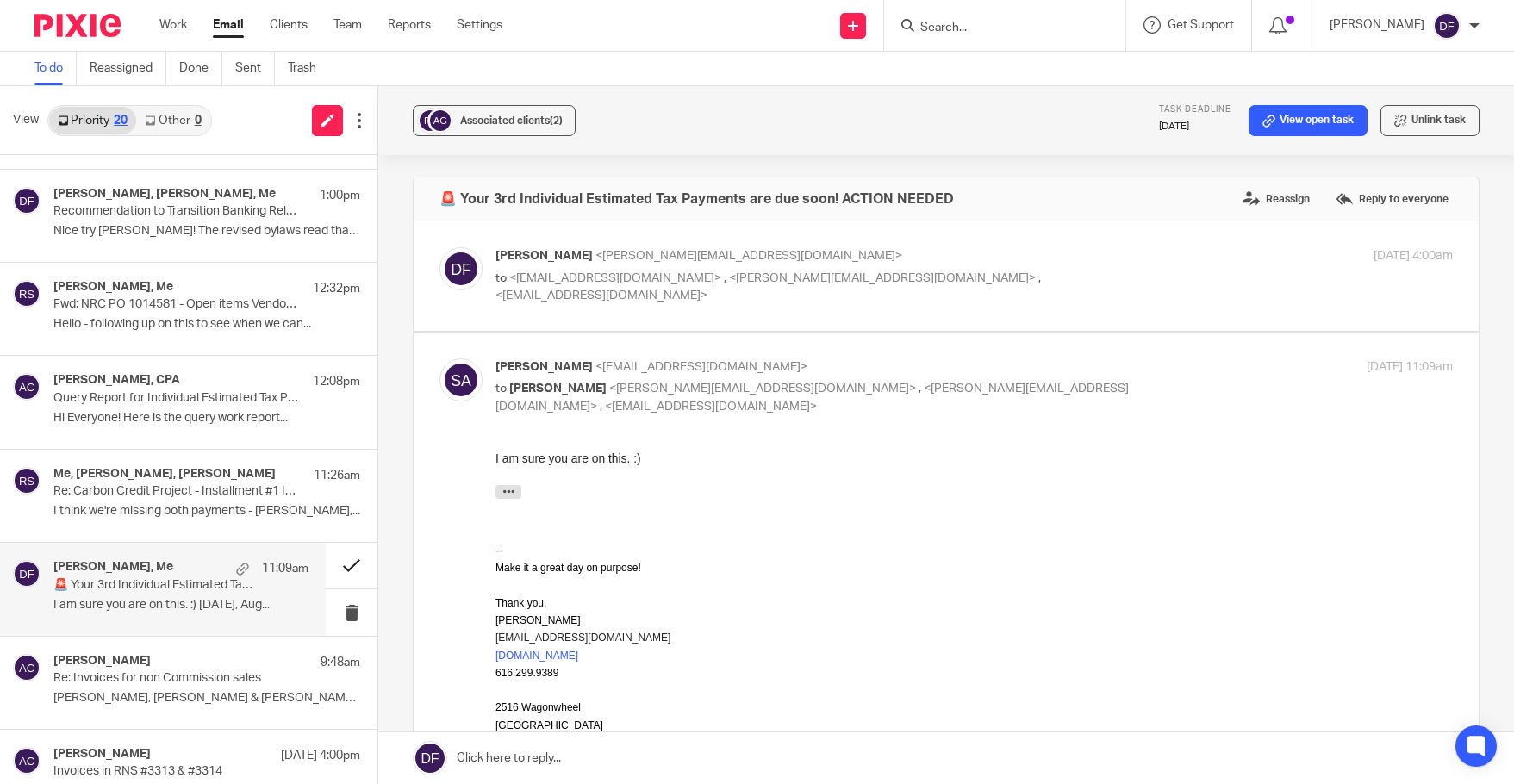
scroll to position [0, 0]
click at [335, 560] on button at bounding box center [351, 565] width 52 height 46
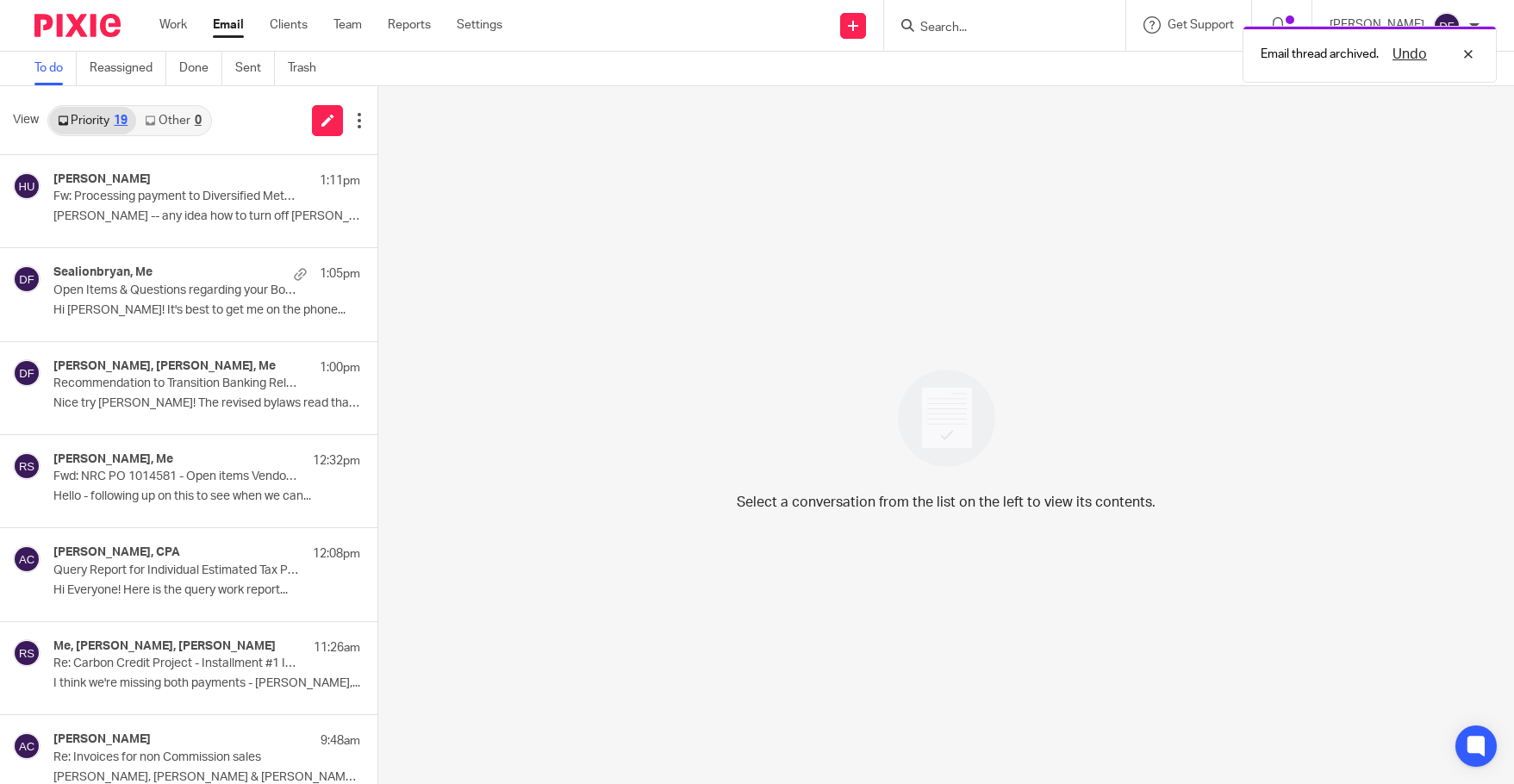
click at [171, 117] on link "Other 0" at bounding box center [173, 121] width 73 height 28
click at [161, 24] on link "Work" at bounding box center [173, 25] width 28 height 17
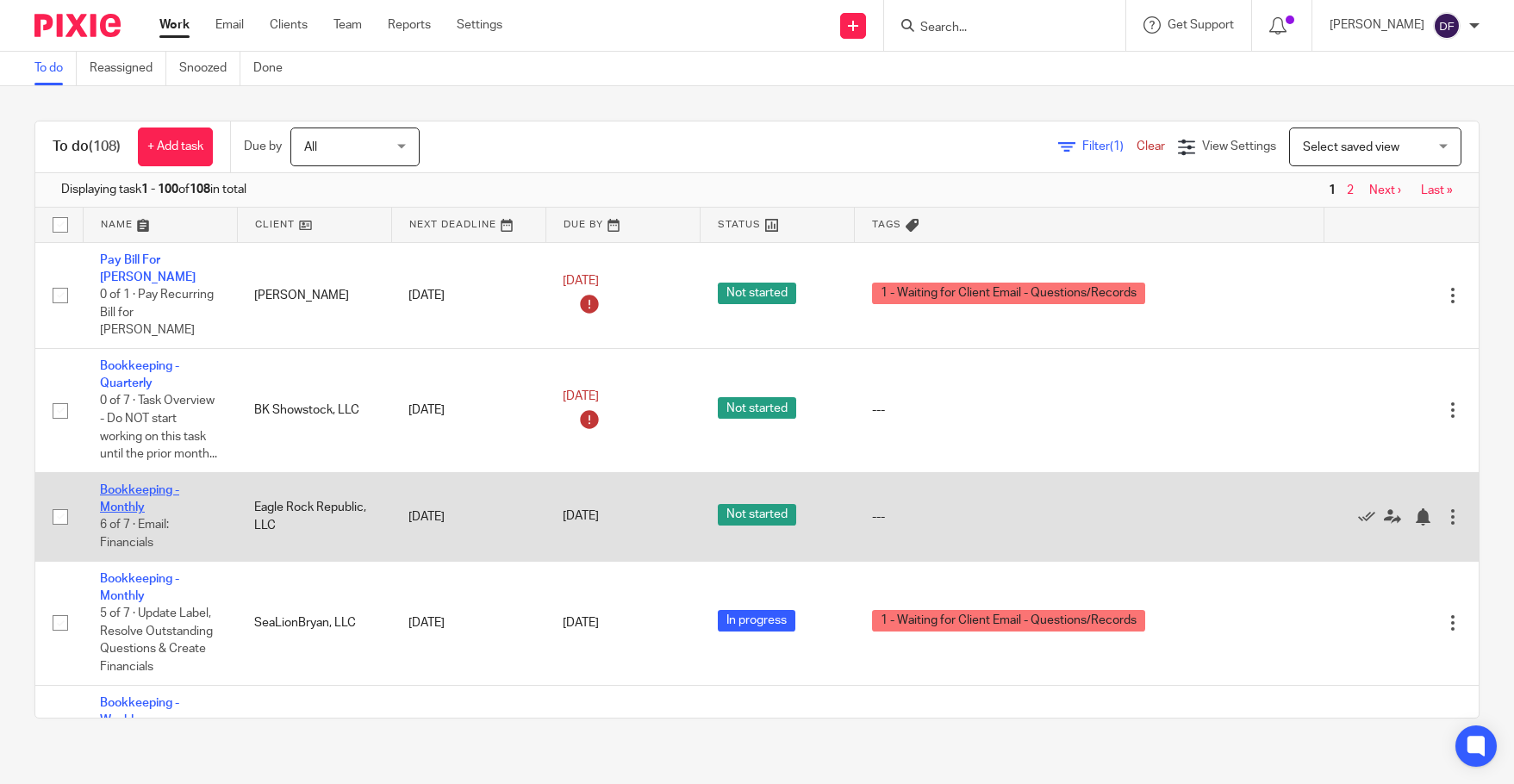
click at [129, 484] on link "Bookkeeping - Monthly" at bounding box center [140, 499] width 79 height 29
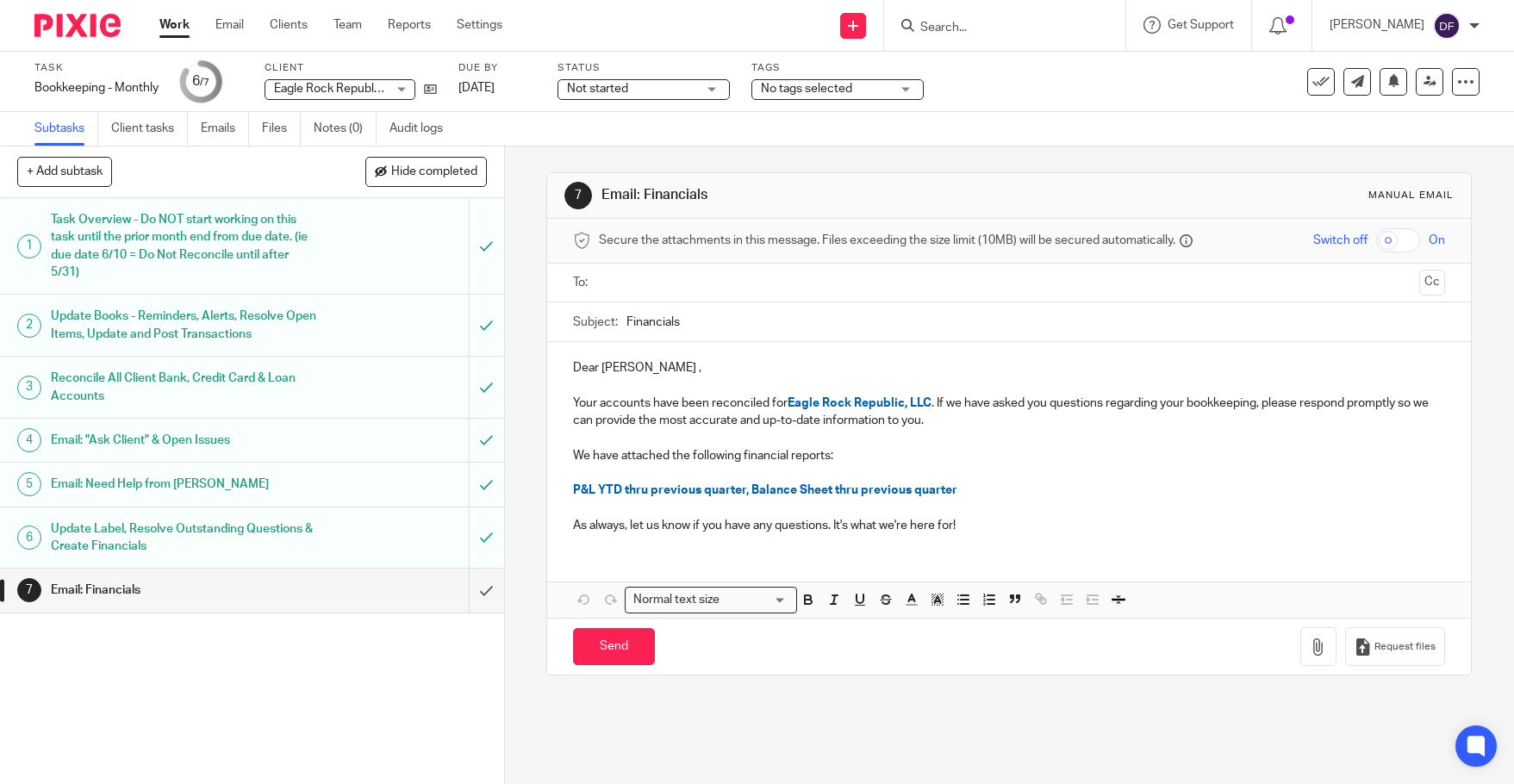
click at [666, 282] on input "text" at bounding box center [1008, 283] width 807 height 20
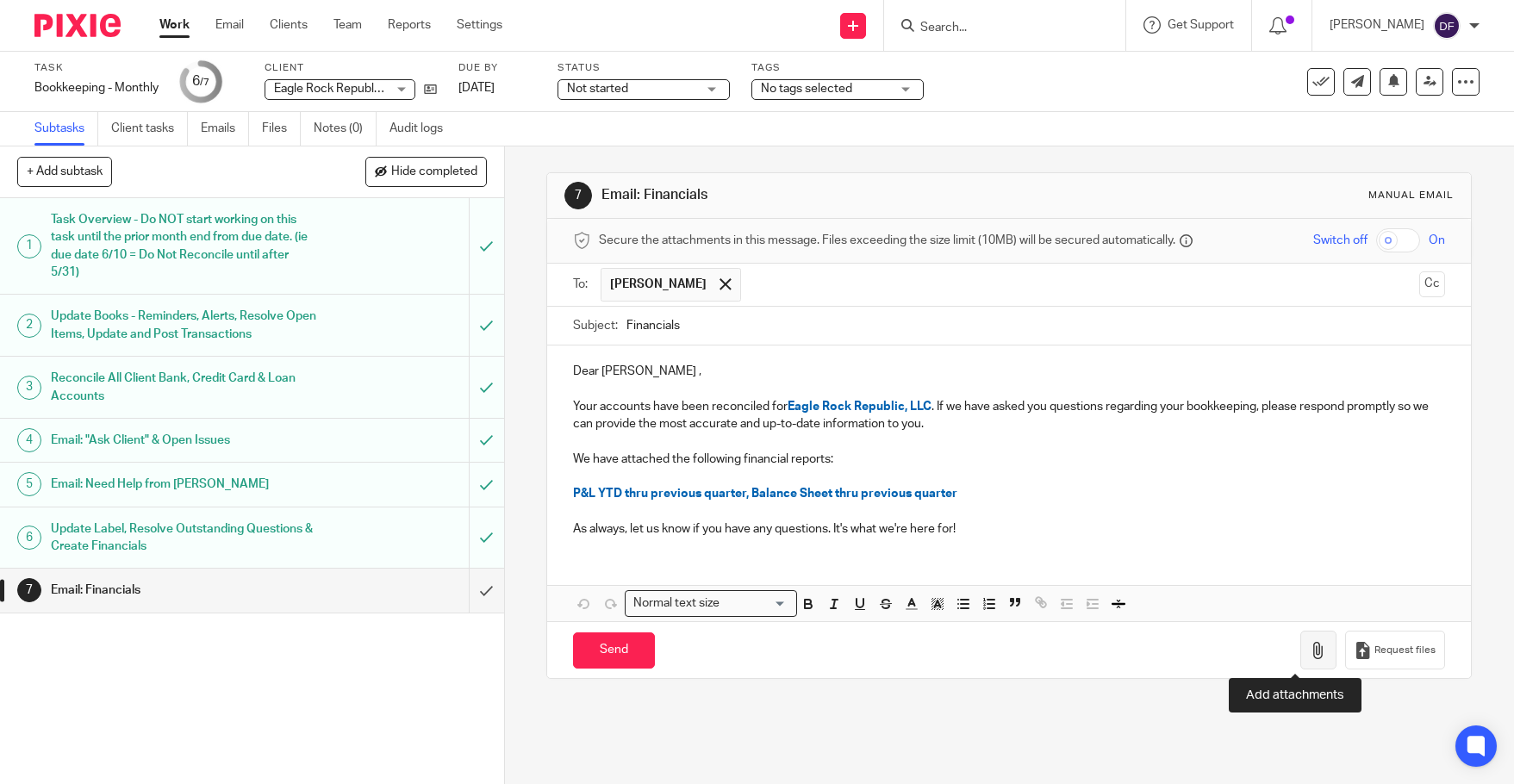
click at [1310, 651] on icon "button" at bounding box center [1318, 650] width 17 height 17
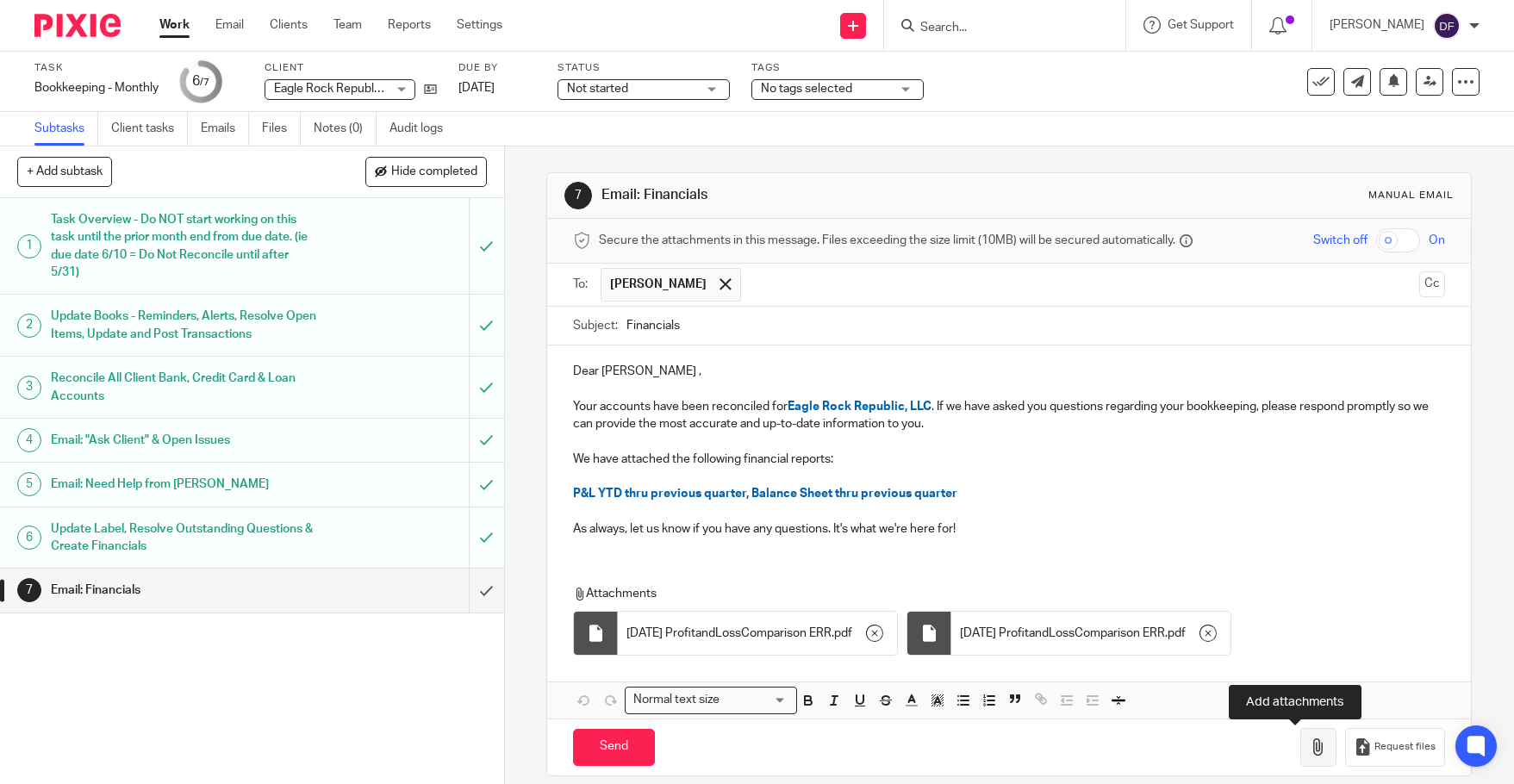
click at [1310, 750] on icon "button" at bounding box center [1318, 747] width 17 height 17
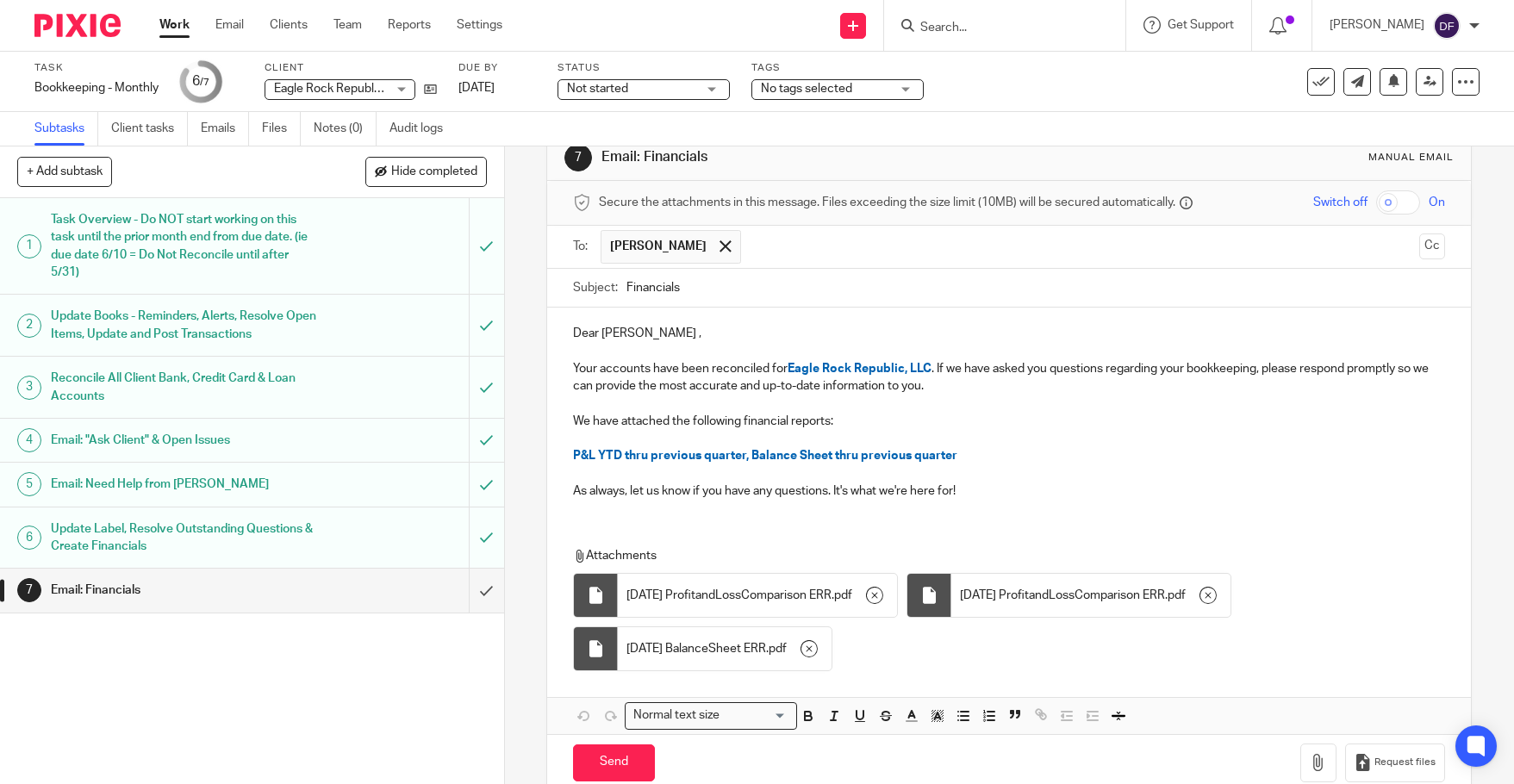
scroll to position [72, 0]
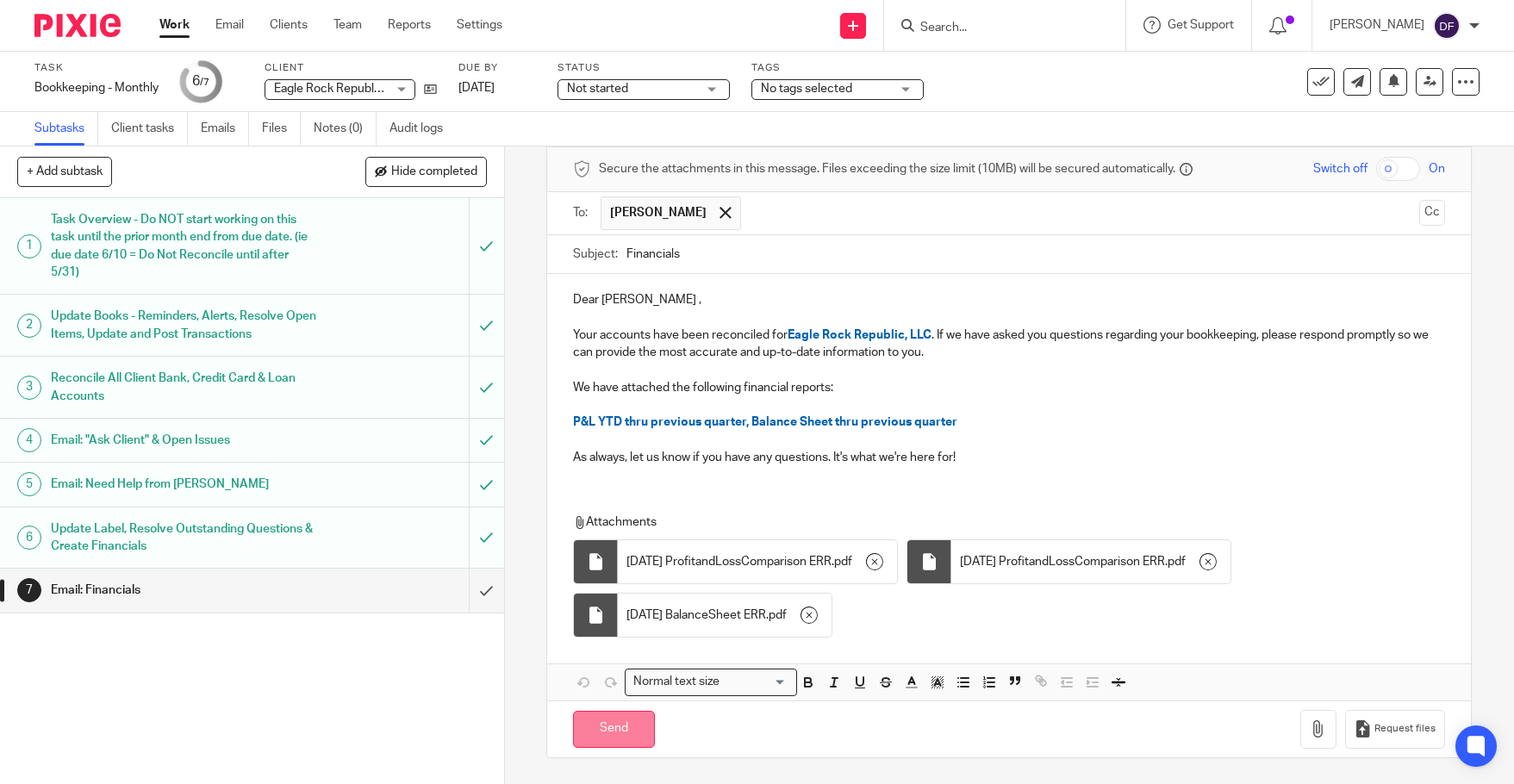
click at [620, 728] on input "Send" at bounding box center [613, 729] width 82 height 37
type input "Sent"
click at [170, 19] on link "Work" at bounding box center [174, 25] width 30 height 17
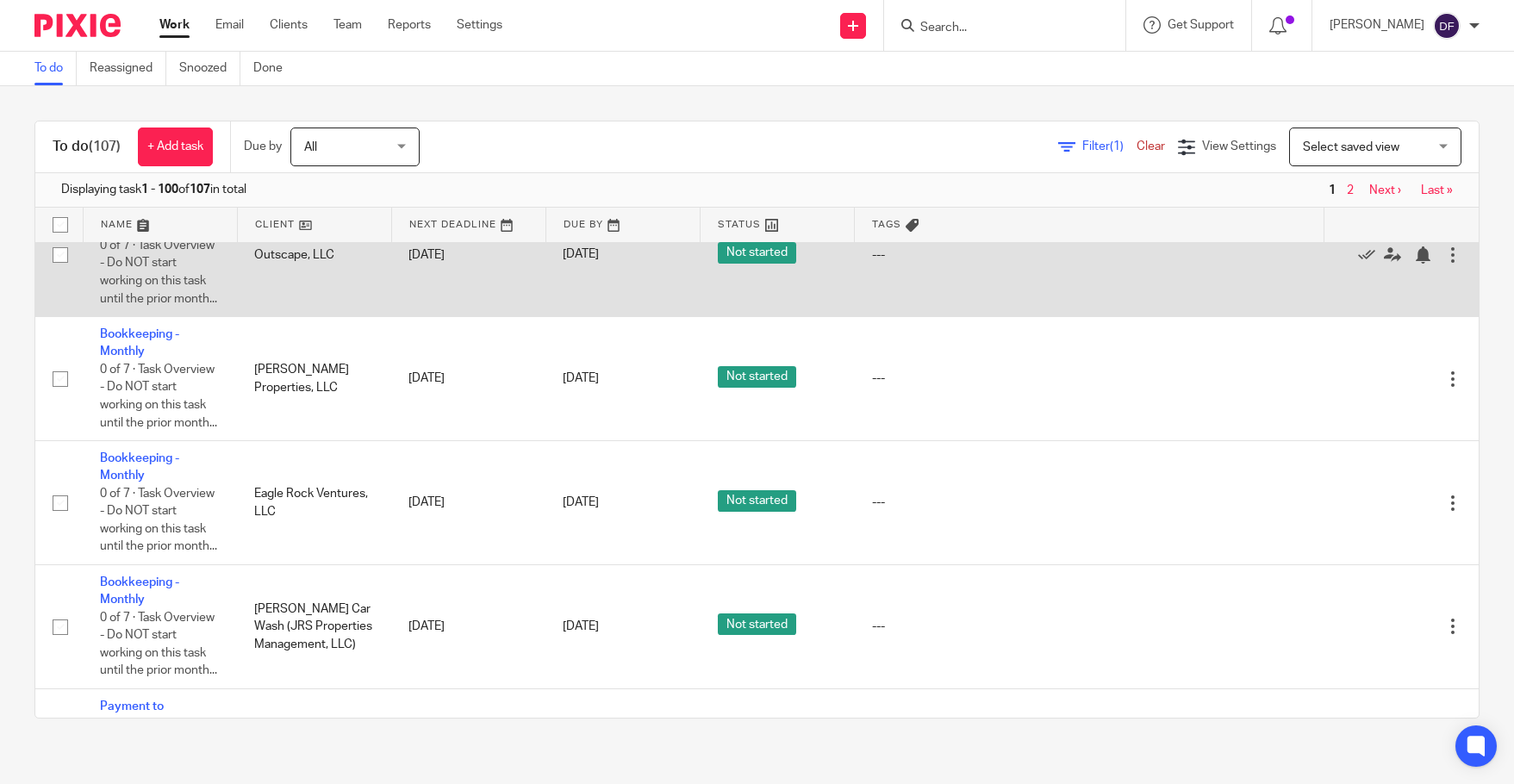
scroll to position [1722, 0]
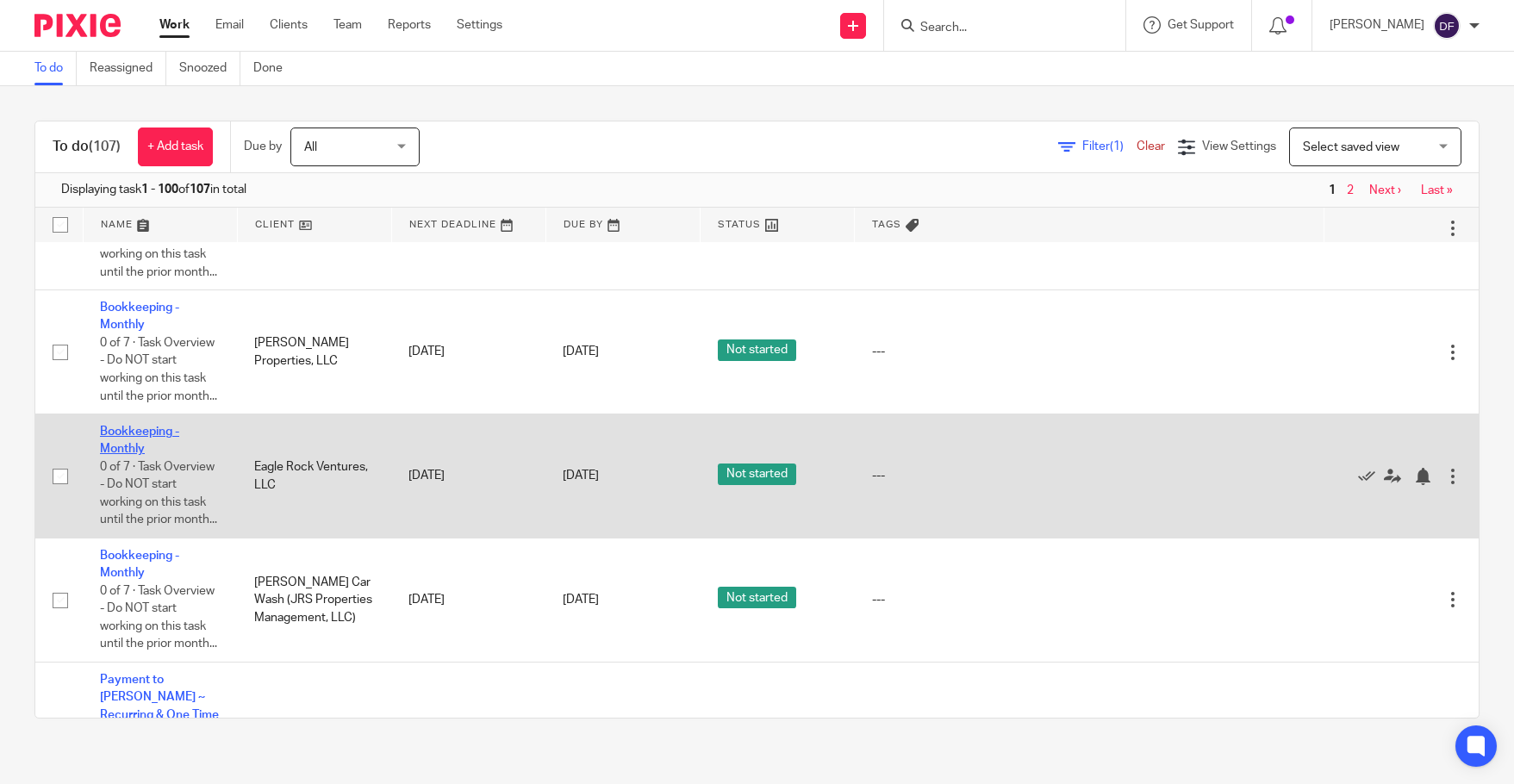
click at [117, 455] on link "Bookkeeping - Monthly" at bounding box center [140, 440] width 79 height 29
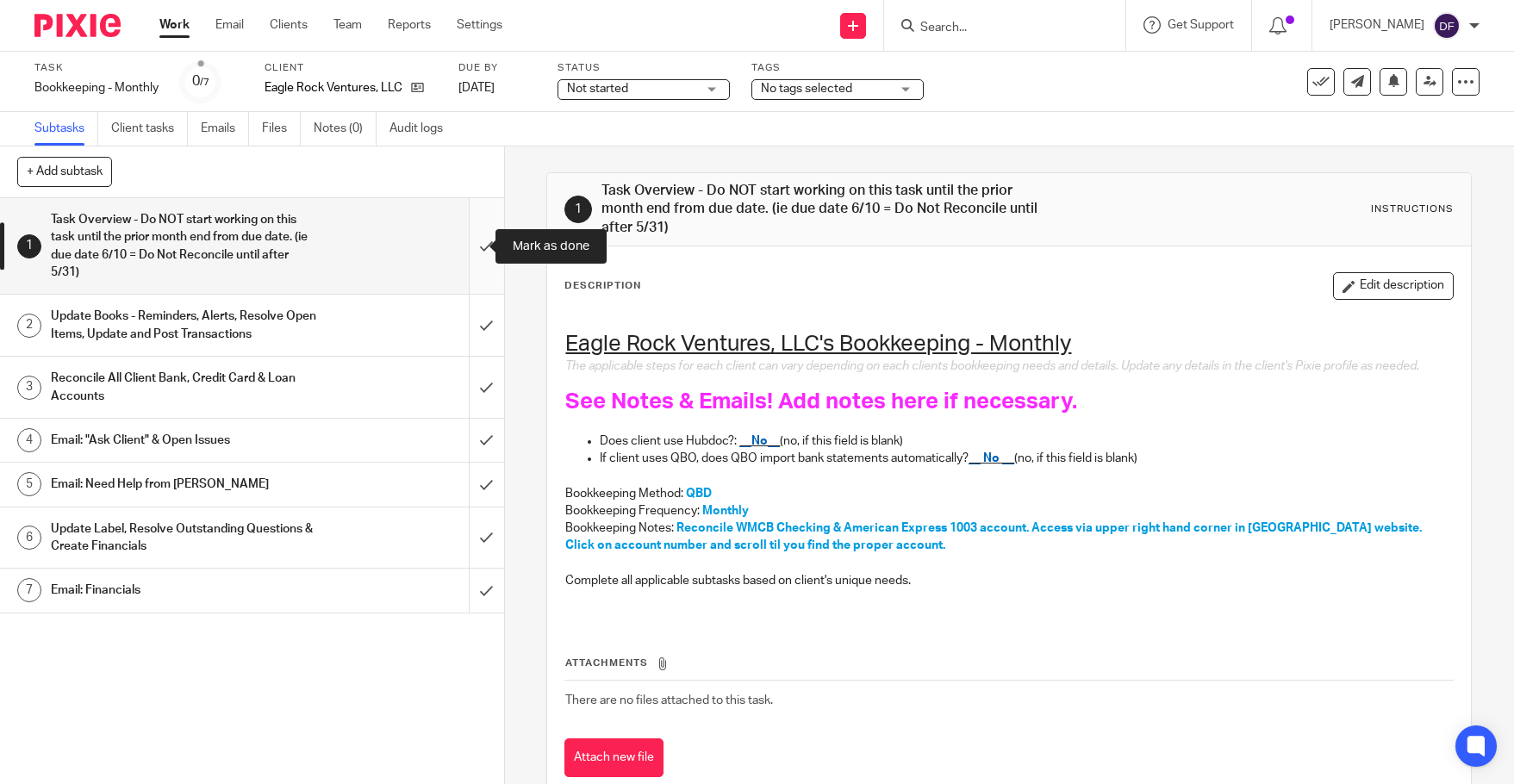
click at [468, 250] on input "submit" at bounding box center [252, 246] width 504 height 96
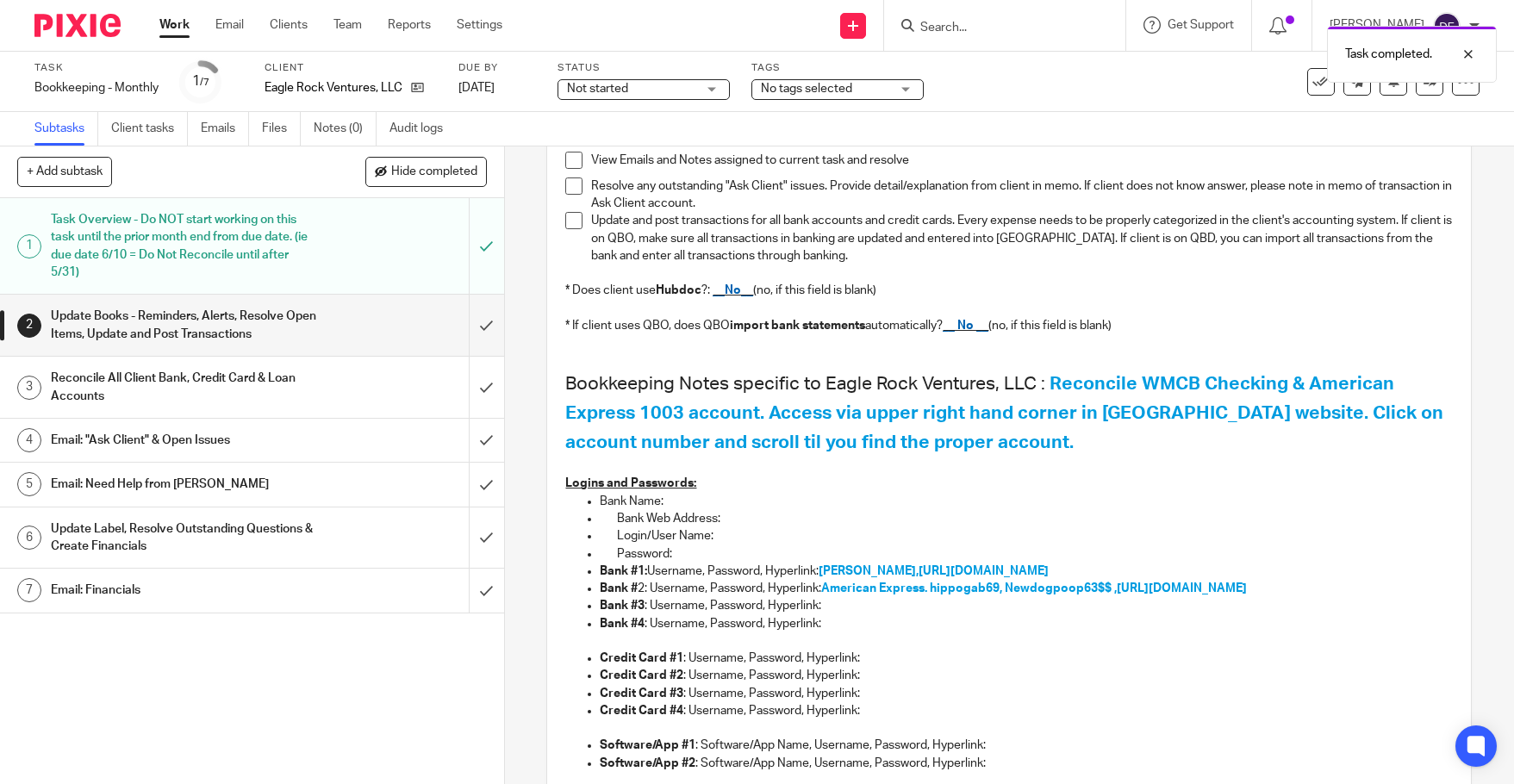
scroll to position [259, 0]
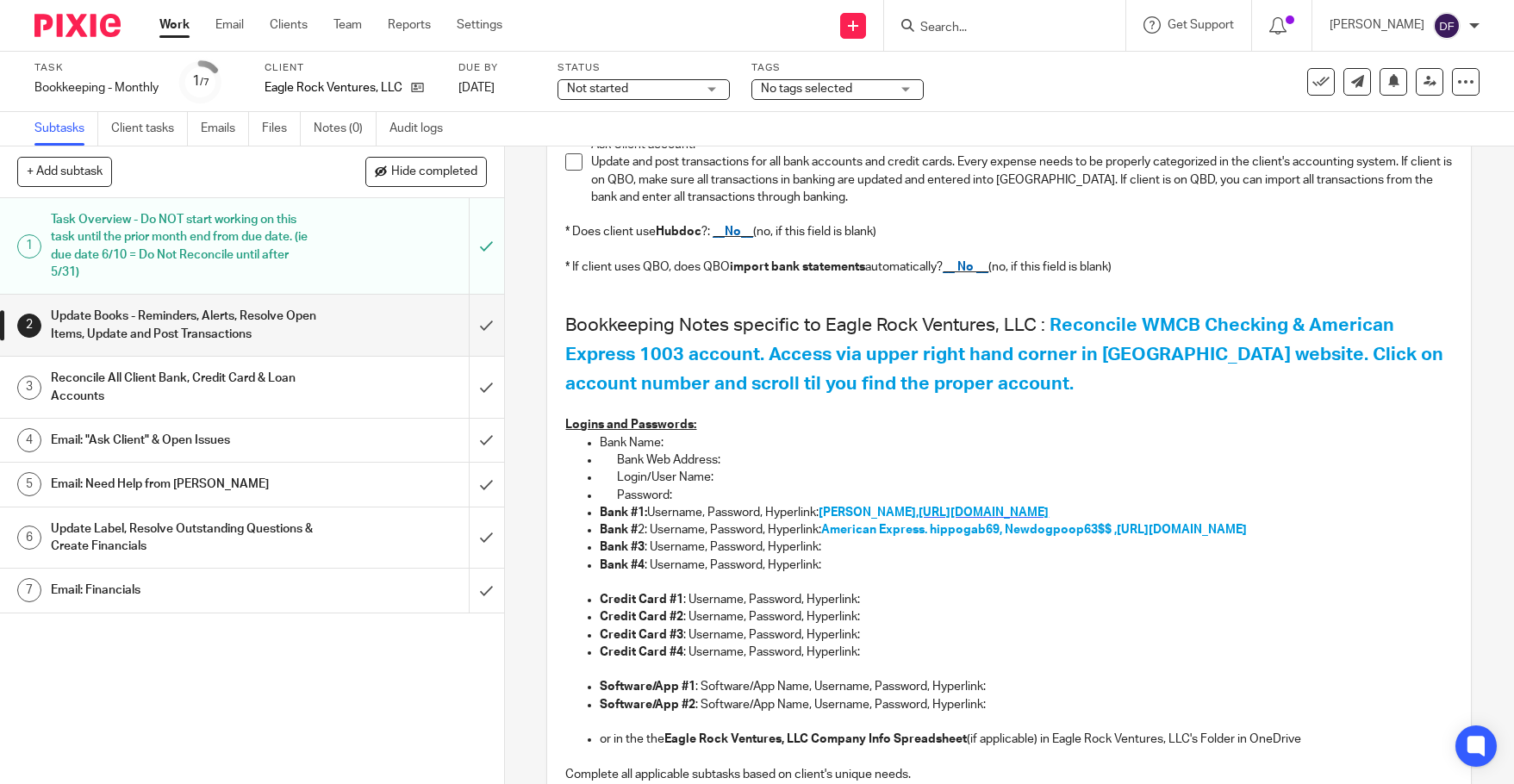
click at [952, 512] on span "https://www.wmcb.com/" at bounding box center [983, 512] width 130 height 12
drag, startPoint x: 996, startPoint y: 527, endPoint x: 932, endPoint y: 537, distance: 64.8
click at [932, 537] on p "Bank # 2: Username, Password, Hyperlink: American Express. hippogab69, Newdogpo…" at bounding box center [1026, 530] width 853 height 17
copy span "hippogab69"
click at [449, 324] on link "2 Update Books - Reminders, Alerts, Resolve Open Items, Update and Post Transac…" at bounding box center [234, 325] width 468 height 61
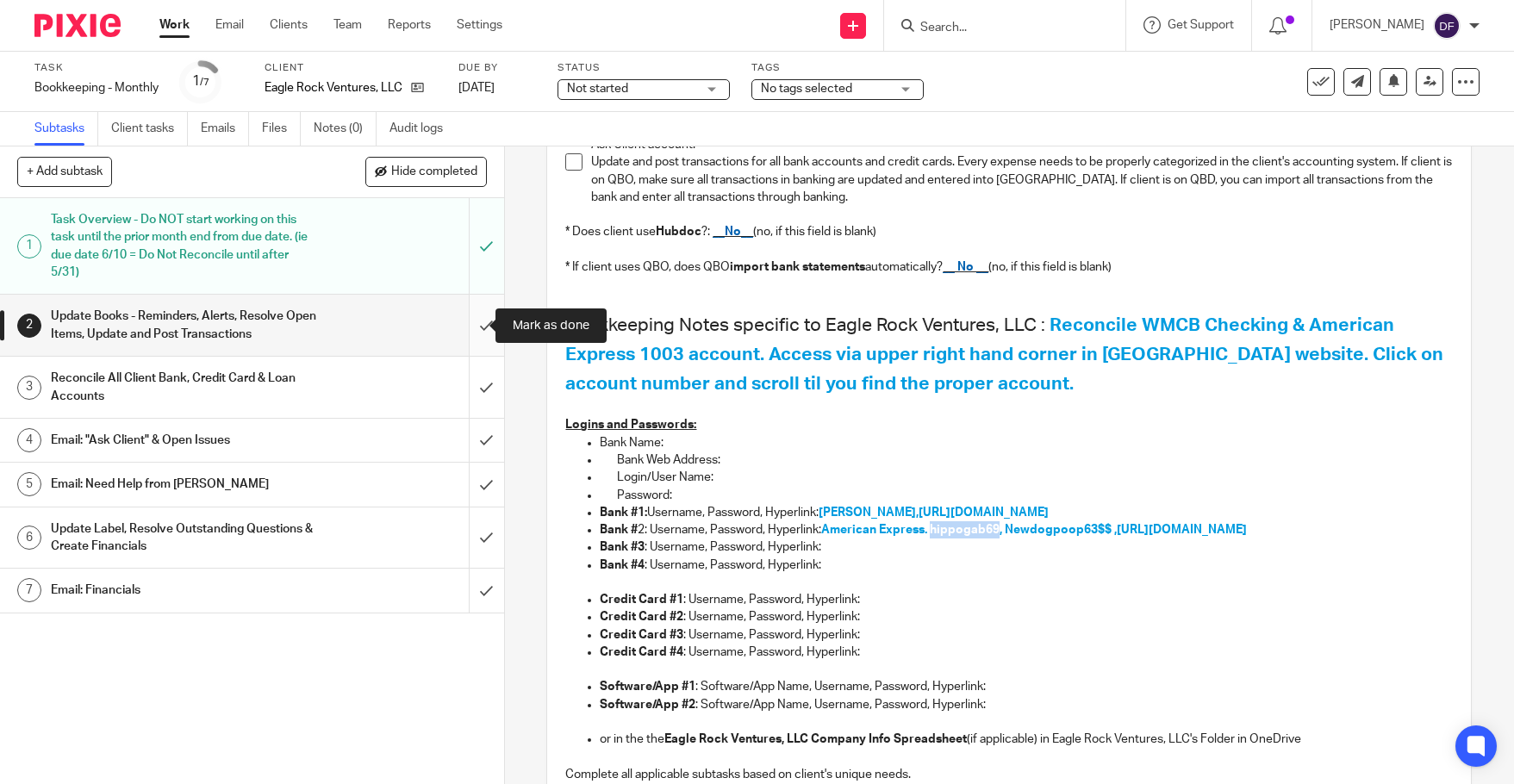
click at [463, 332] on input "submit" at bounding box center [252, 325] width 504 height 61
click at [476, 388] on input "submit" at bounding box center [252, 386] width 504 height 61
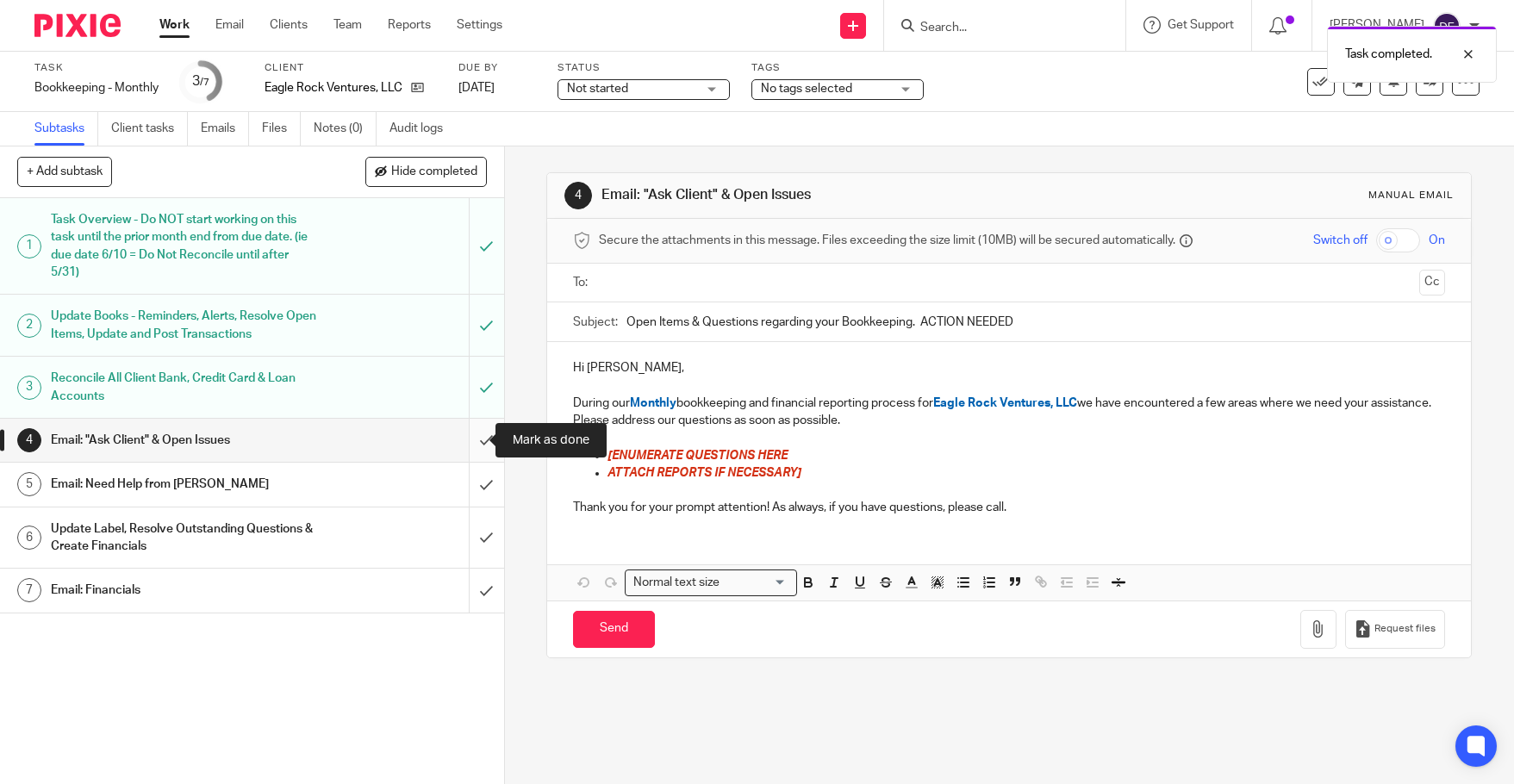
click at [470, 441] on input "submit" at bounding box center [252, 440] width 504 height 43
click at [477, 482] on input "submit" at bounding box center [252, 484] width 504 height 43
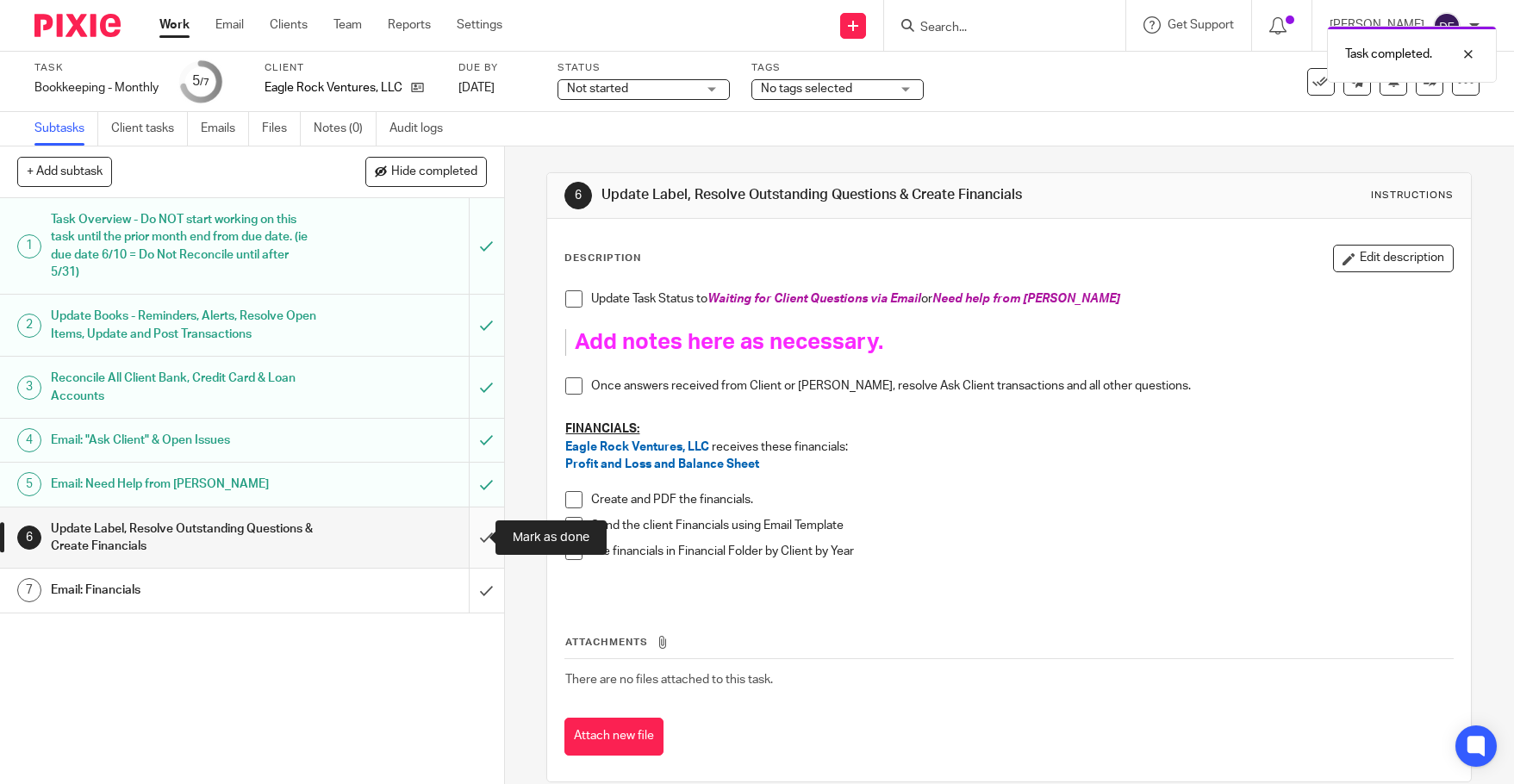
click at [466, 524] on input "submit" at bounding box center [252, 537] width 504 height 61
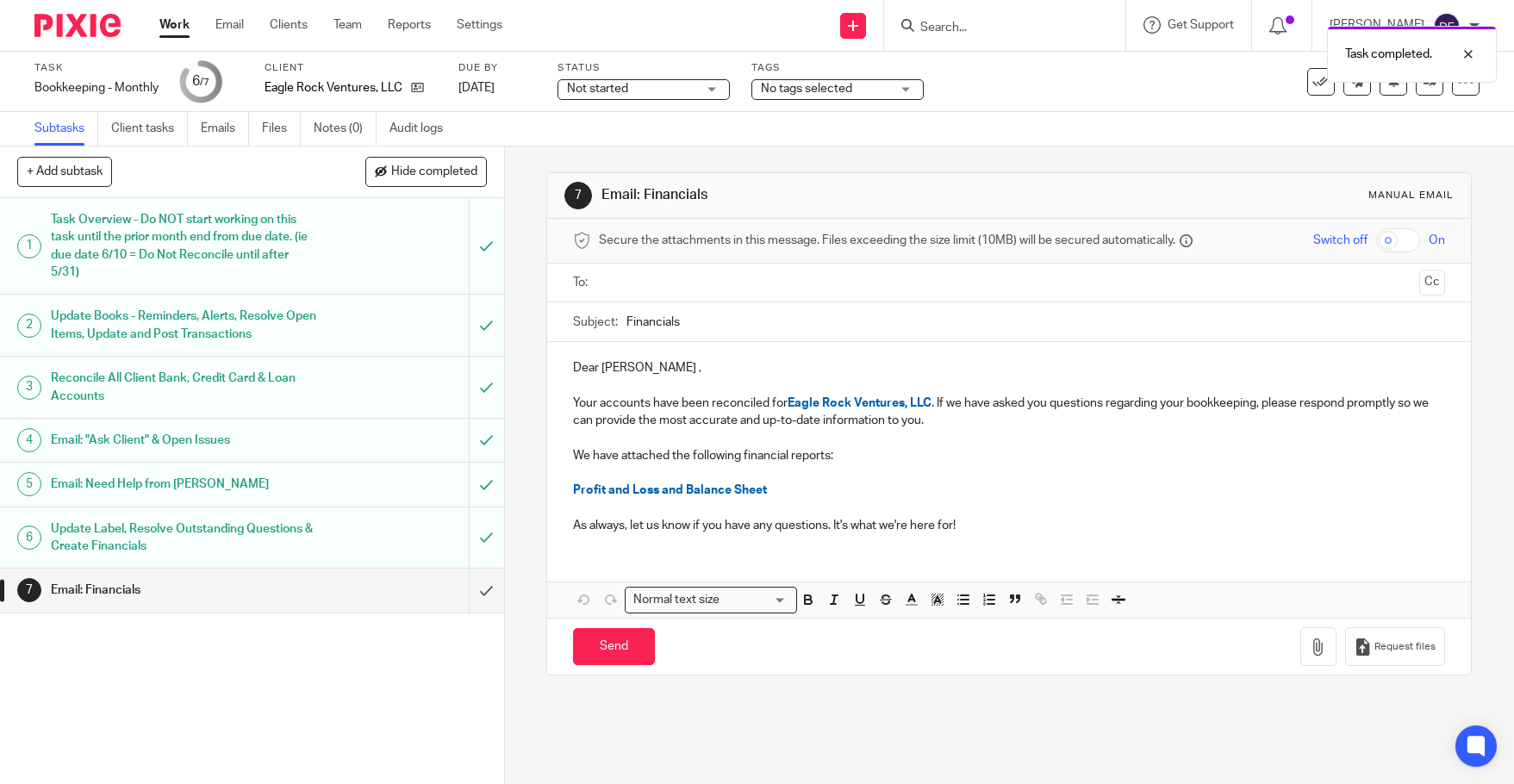
click at [605, 282] on input "text" at bounding box center [1008, 283] width 807 height 20
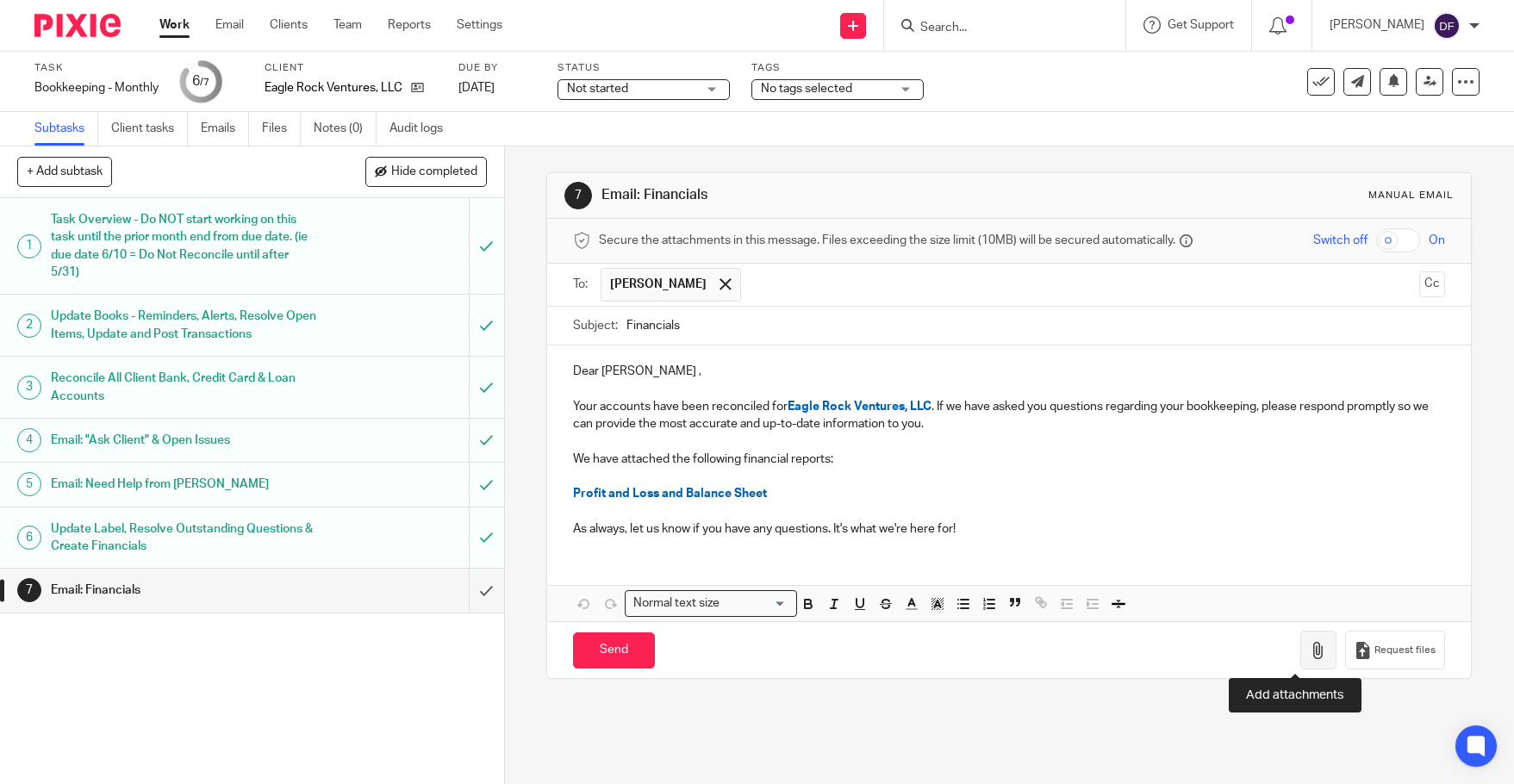
click at [1310, 643] on icon "button" at bounding box center [1318, 650] width 17 height 17
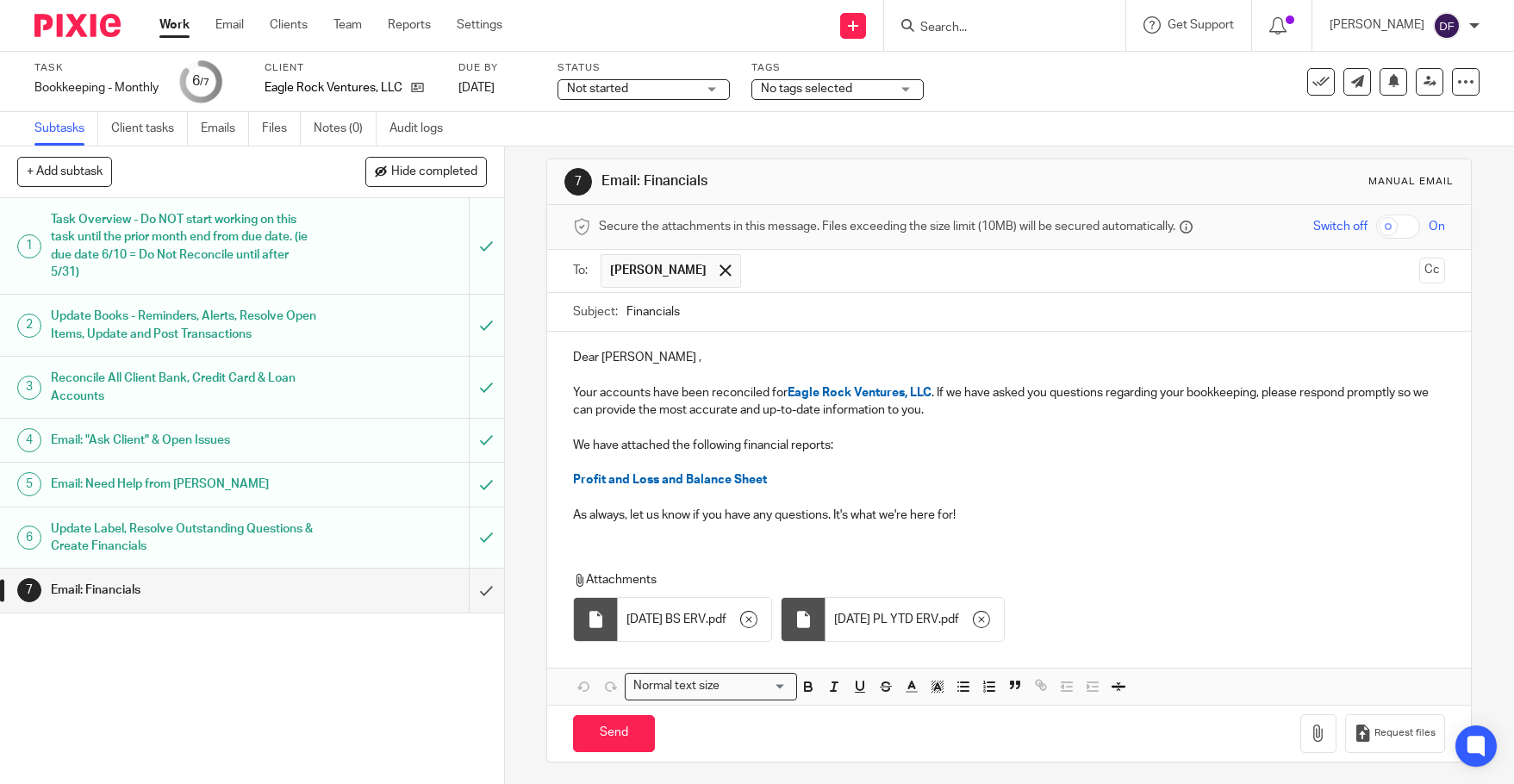
scroll to position [18, 0]
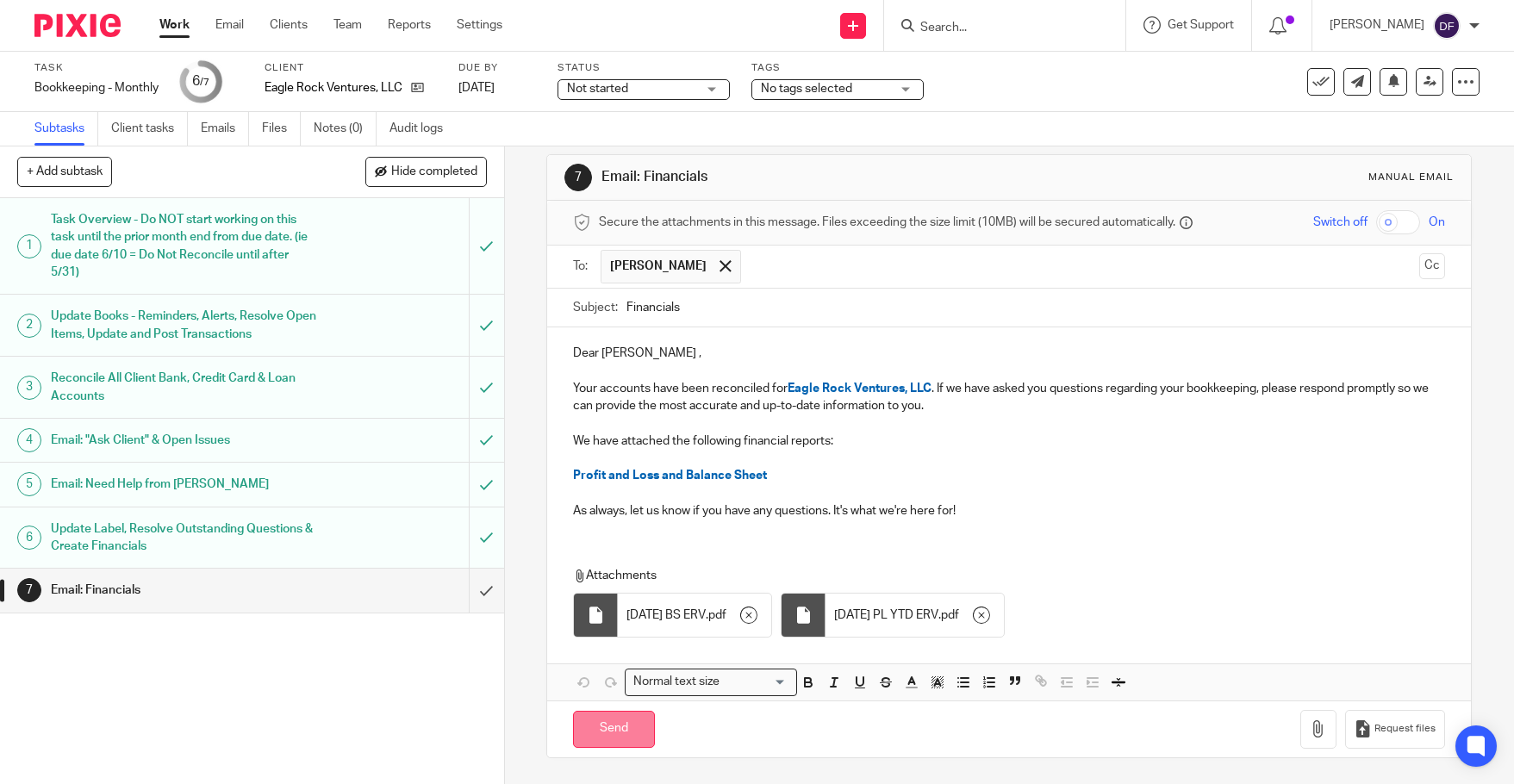
click at [596, 719] on input "Send" at bounding box center [613, 729] width 82 height 37
type input "Sent"
click at [166, 22] on link "Work" at bounding box center [174, 25] width 30 height 17
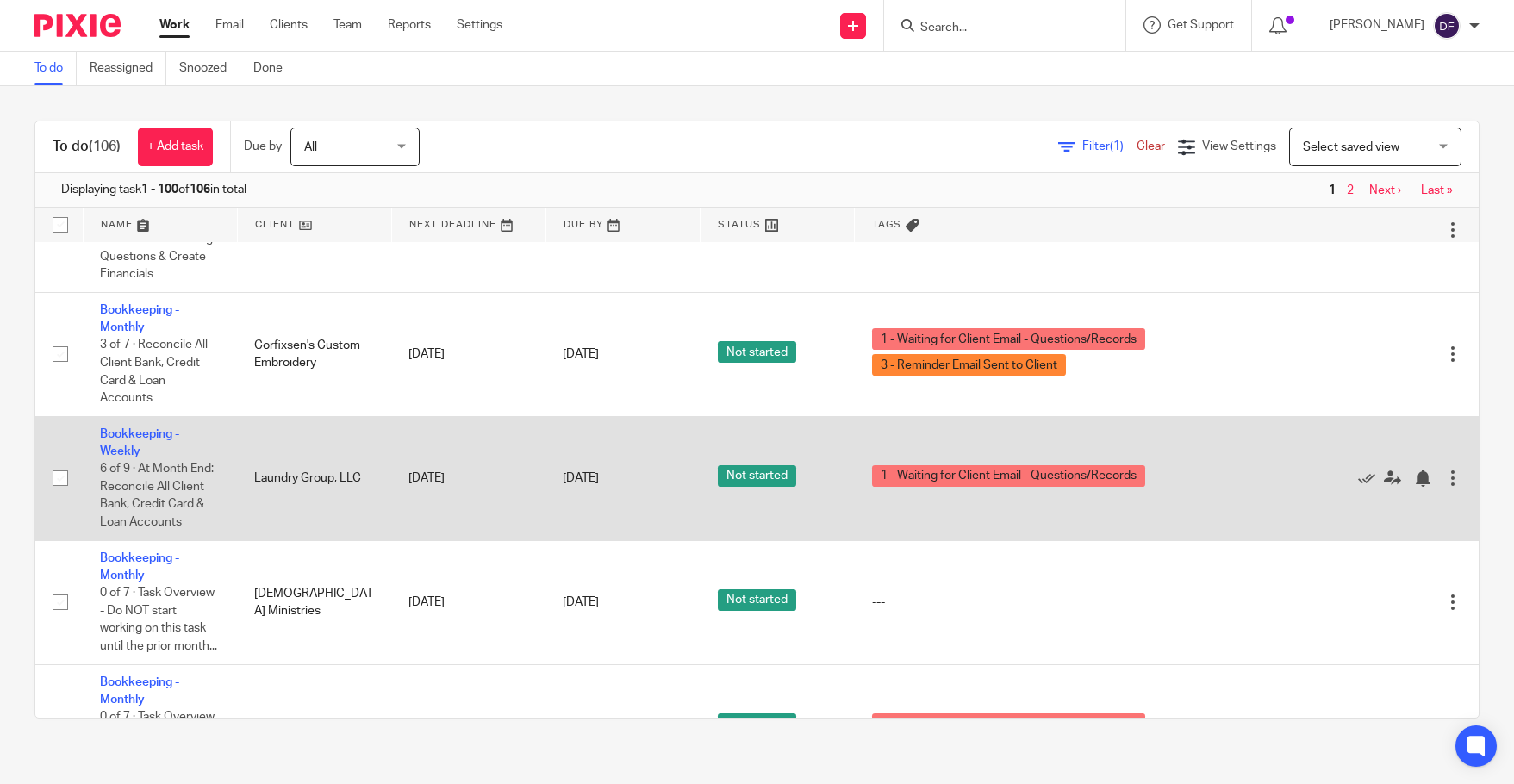
scroll to position [344, 0]
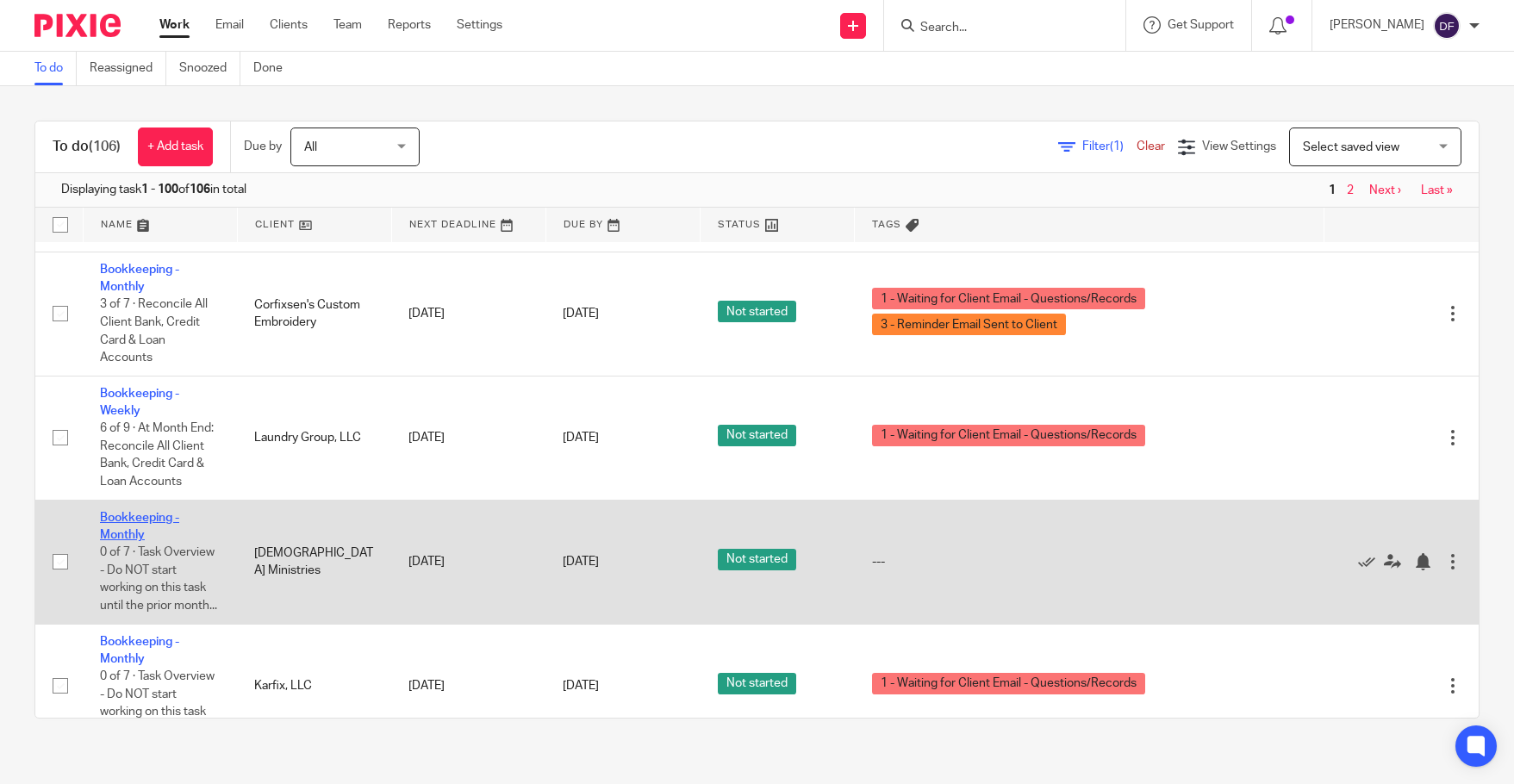
click at [145, 511] on link "Bookkeeping - Monthly" at bounding box center [140, 526] width 79 height 29
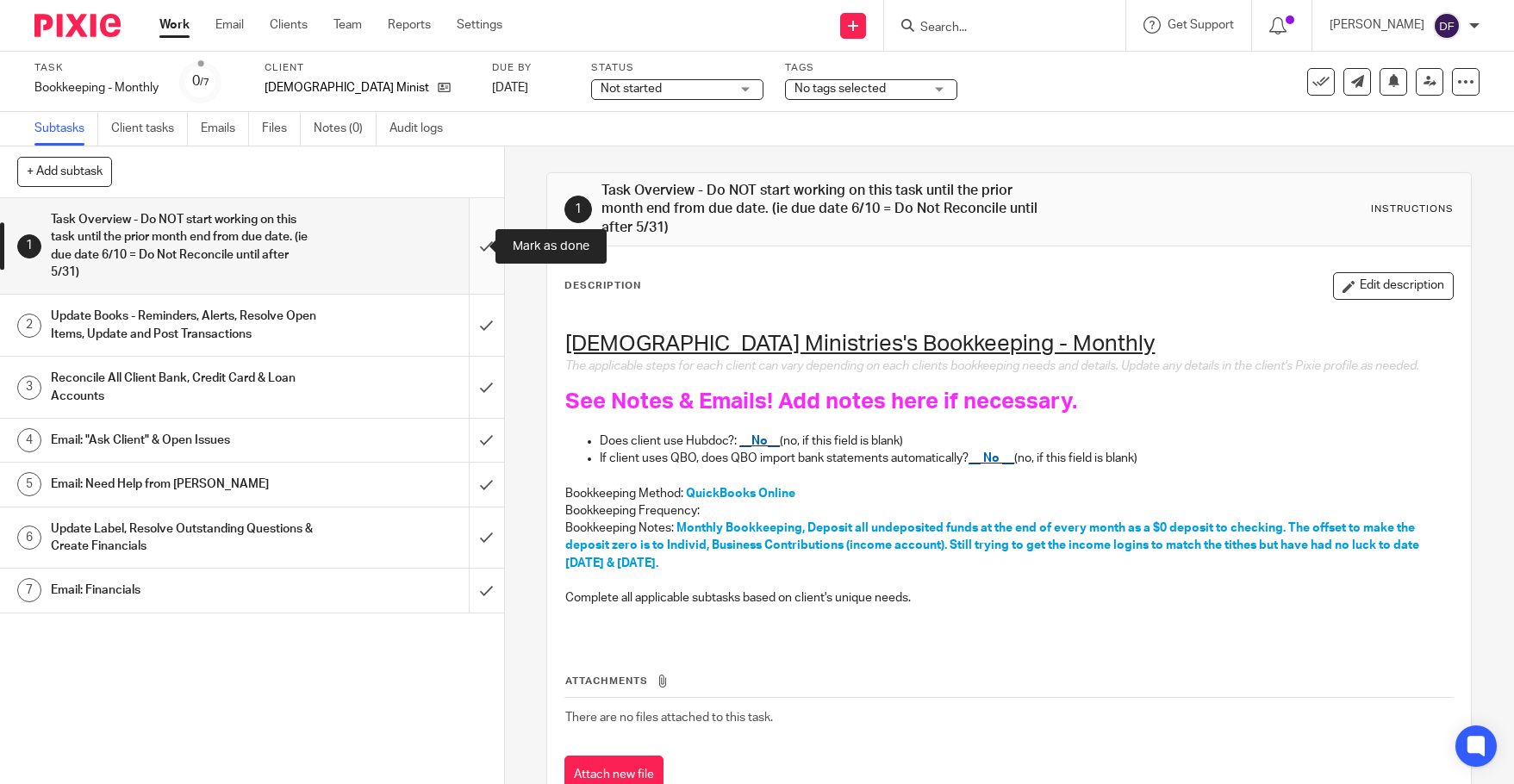
click at [469, 235] on input "submit" at bounding box center [252, 246] width 504 height 96
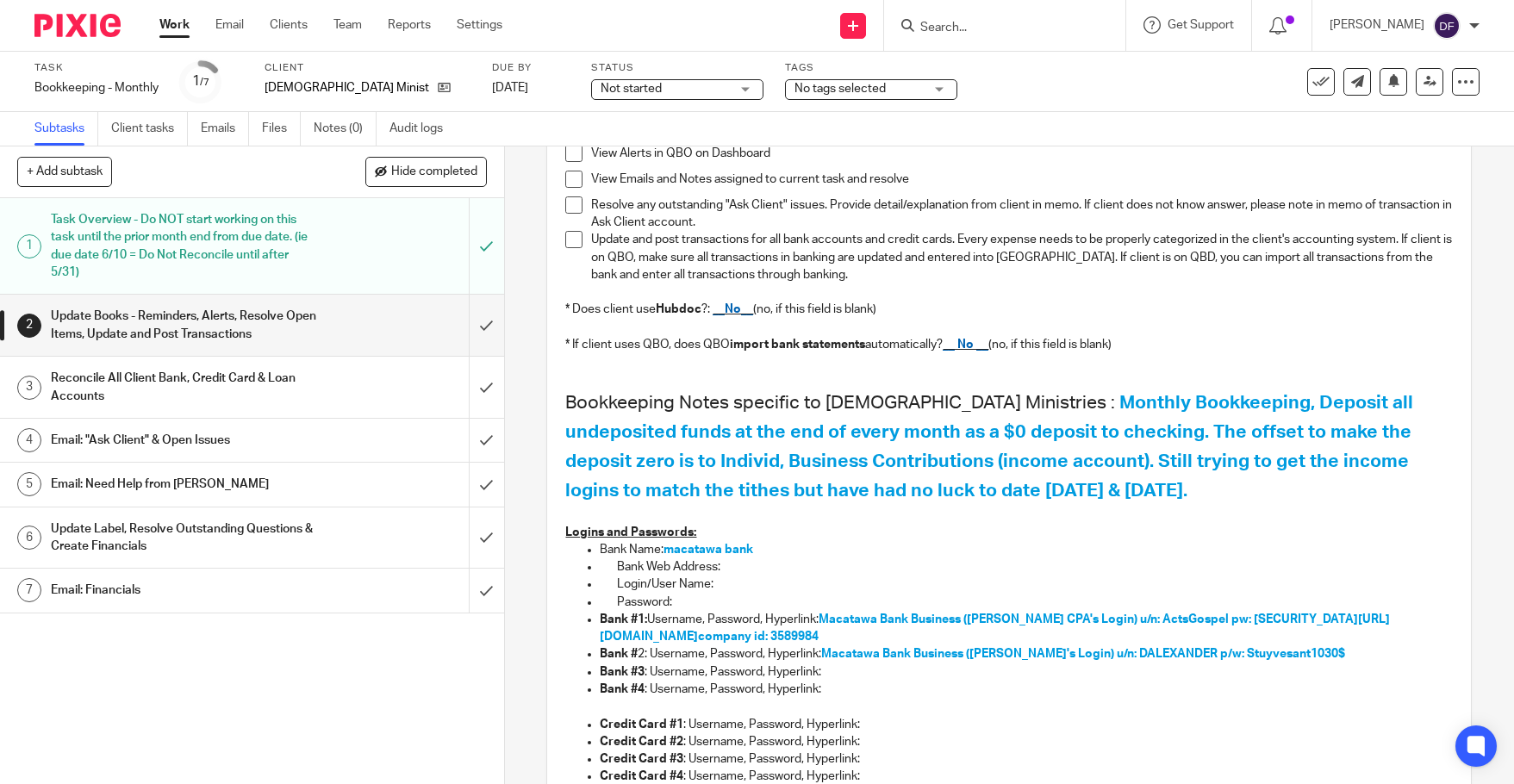
scroll to position [259, 0]
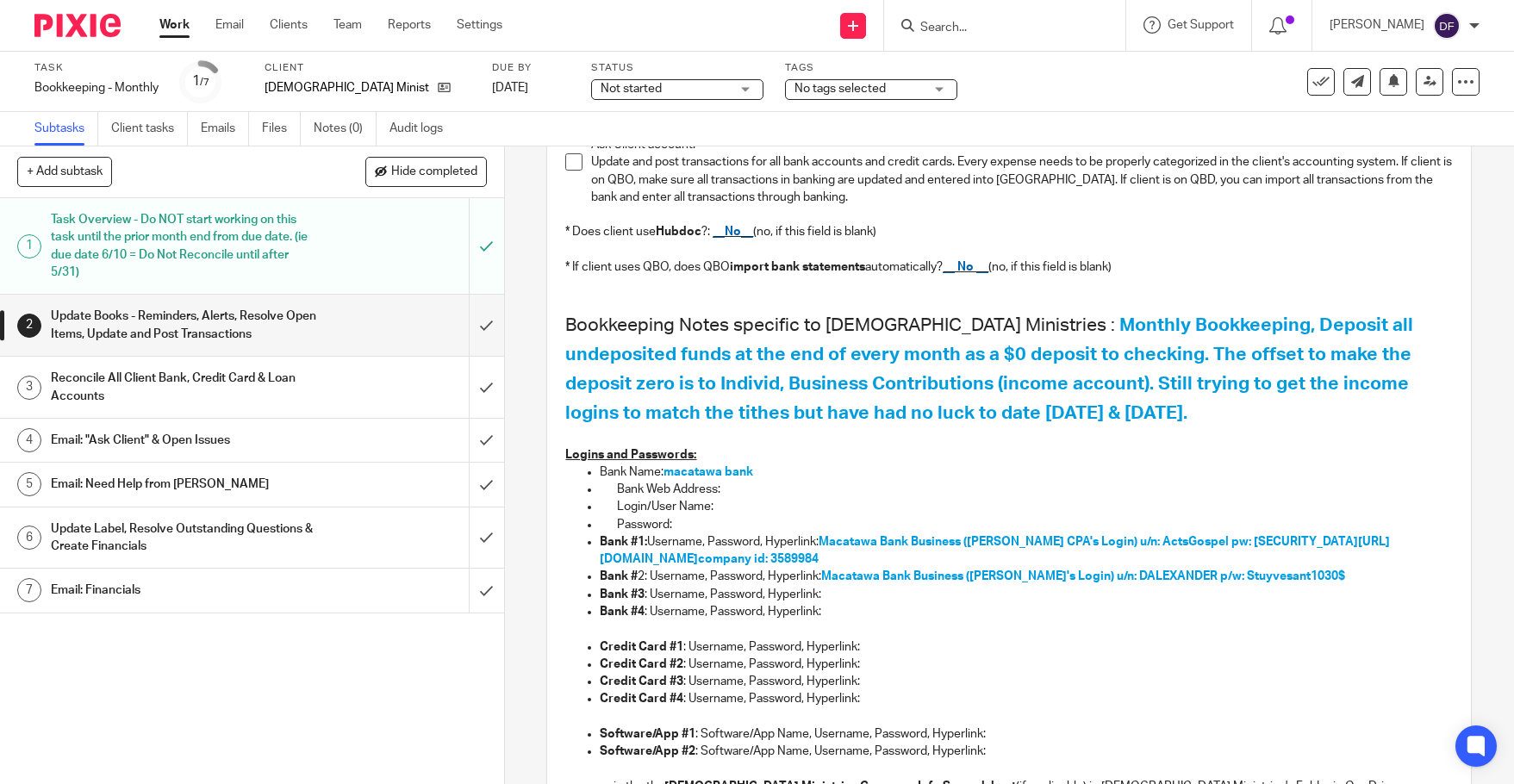
drag, startPoint x: 1297, startPoint y: 555, endPoint x: 1253, endPoint y: 561, distance: 44.4
click at [819, 561] on span "company id: 3589984" at bounding box center [758, 559] width 121 height 12
copy span "3589984"
click at [474, 328] on input "submit" at bounding box center [252, 325] width 504 height 61
click at [458, 367] on input "submit" at bounding box center [252, 386] width 504 height 61
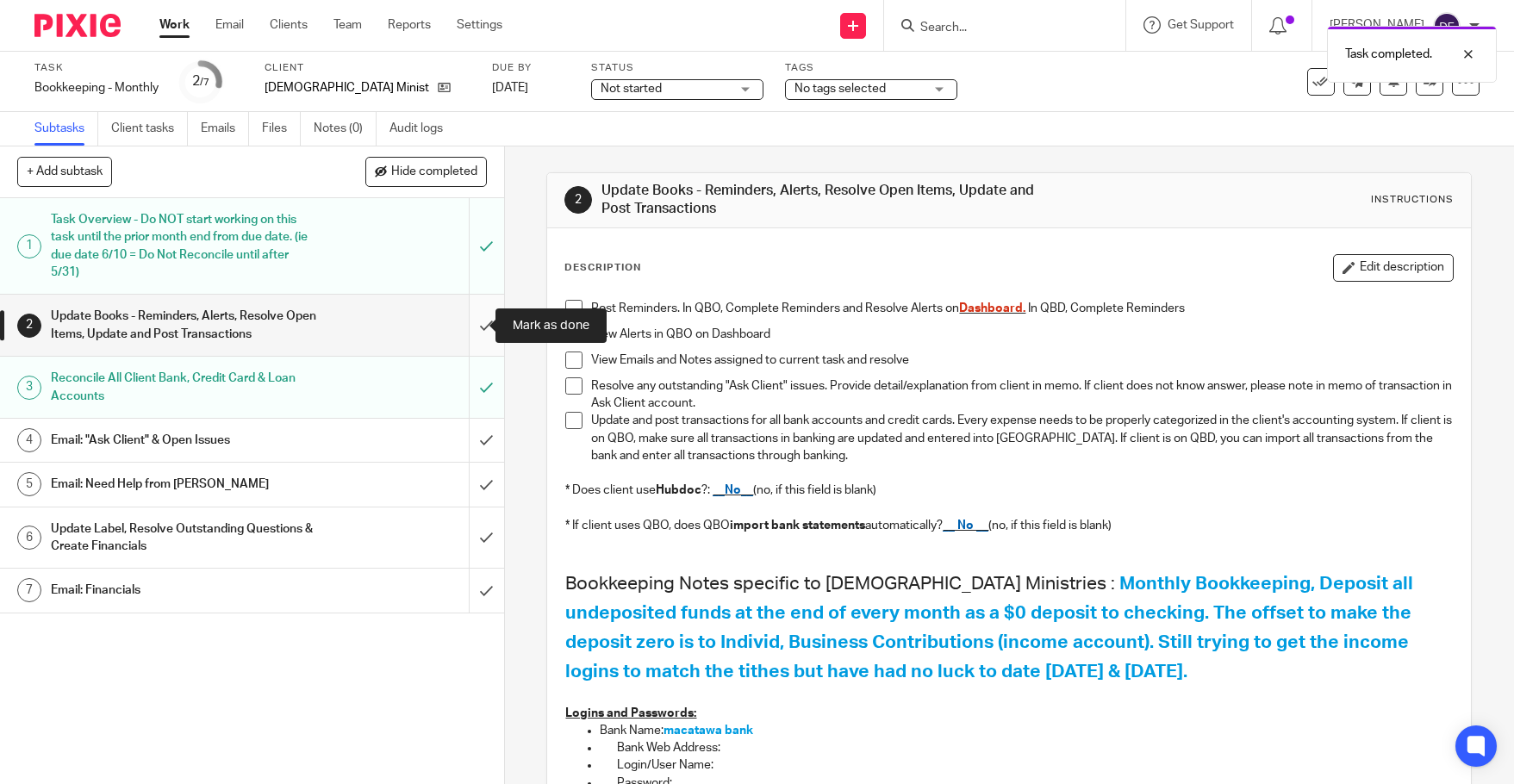
click at [472, 322] on input "submit" at bounding box center [252, 325] width 504 height 61
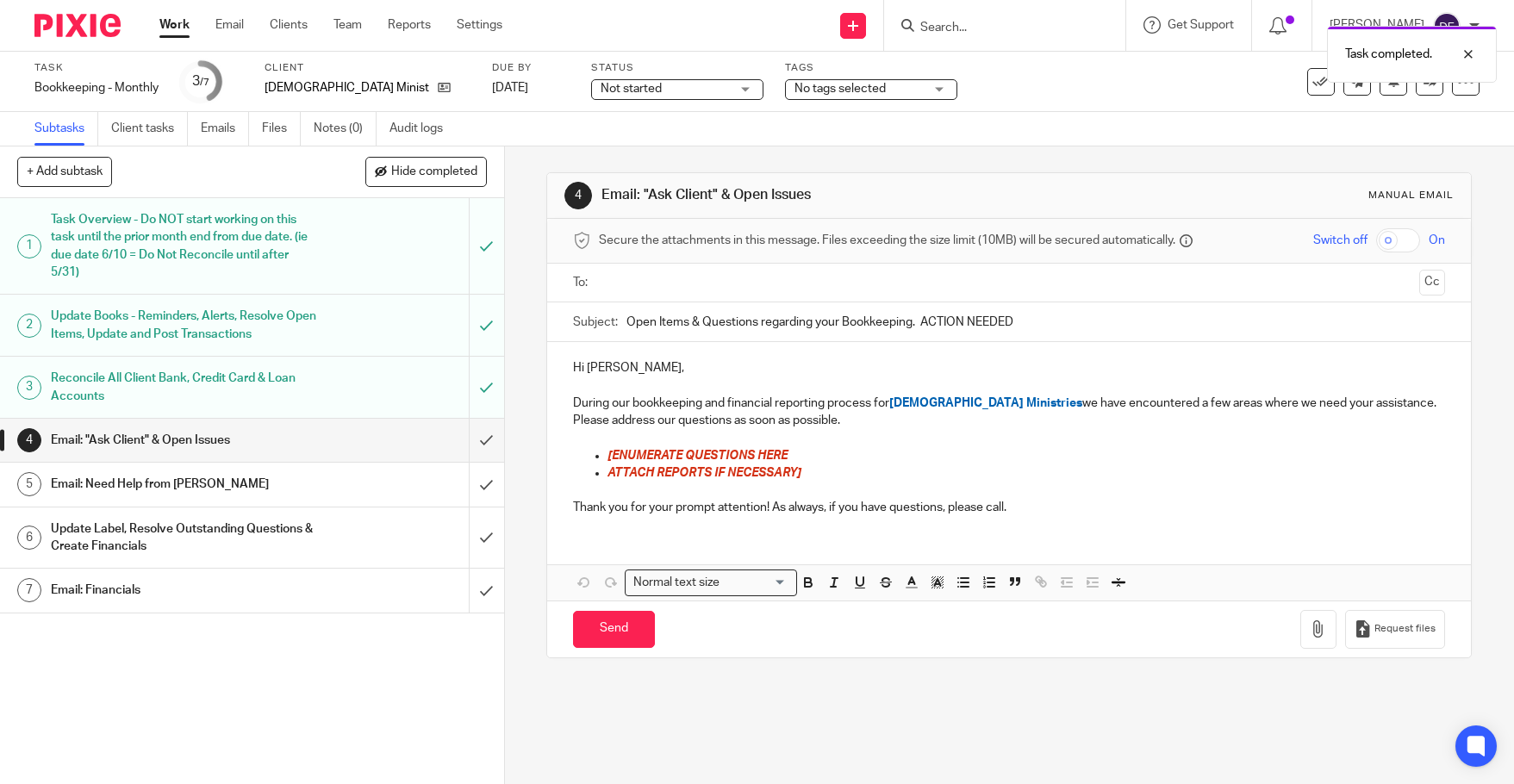
click at [600, 279] on ul at bounding box center [1009, 283] width 819 height 28
click at [621, 282] on input "text" at bounding box center [1008, 283] width 807 height 20
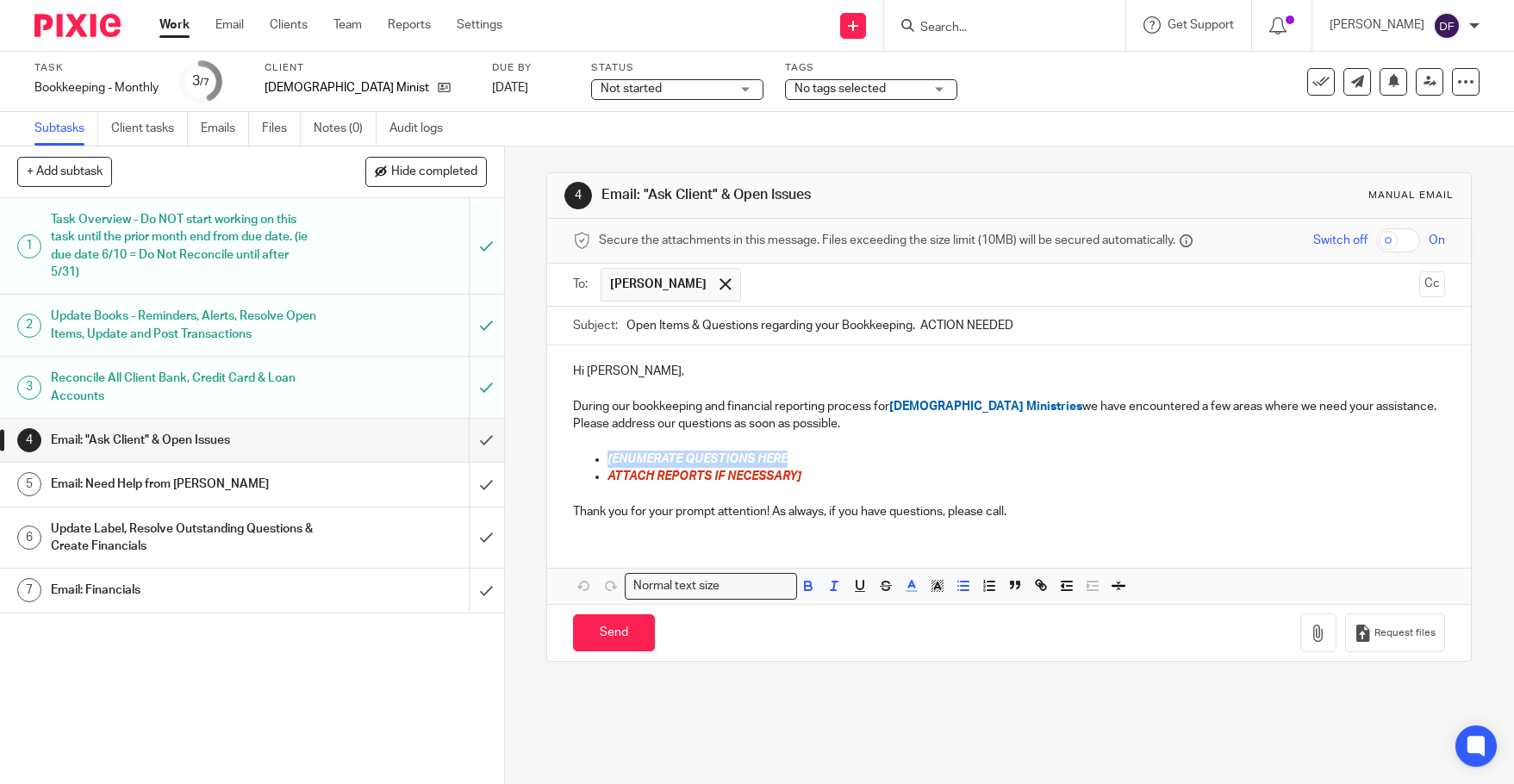
drag, startPoint x: 781, startPoint y: 461, endPoint x: 599, endPoint y: 467, distance: 182.1
click at [599, 467] on ul "[ENUMERATE QUESTIONS HERE ATTACH REPORTS IF NECESSARY]" at bounding box center [1008, 467] width 872 height 35
drag, startPoint x: 787, startPoint y: 459, endPoint x: 603, endPoint y: 457, distance: 184.0
click at [607, 457] on p "3.18.25 Fawm Shaffer 196.27" at bounding box center [1026, 459] width 838 height 17
copy span "3.18.25 Fawm Shaffer 196.27"
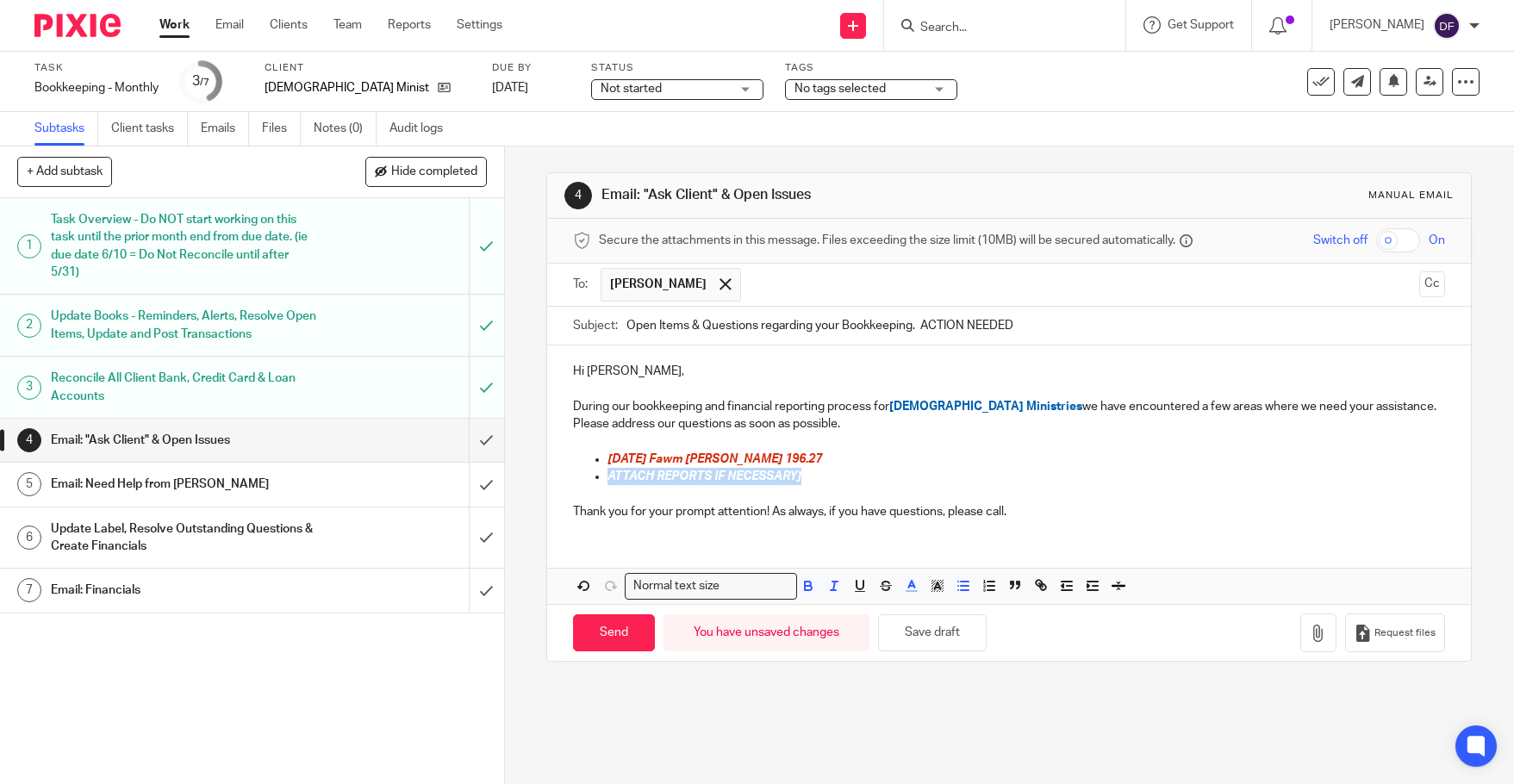
drag, startPoint x: 807, startPoint y: 475, endPoint x: 594, endPoint y: 478, distance: 213.0
click at [607, 478] on li "ATTACH REPORTS IF NECESSARY]" at bounding box center [1026, 476] width 838 height 17
drag, startPoint x: 625, startPoint y: 478, endPoint x: 606, endPoint y: 480, distance: 19.1
click at [607, 480] on span "3.18.25 Fawm Shaffer 196.27" at bounding box center [714, 476] width 215 height 12
drag, startPoint x: 766, startPoint y: 476, endPoint x: 725, endPoint y: 478, distance: 41.0
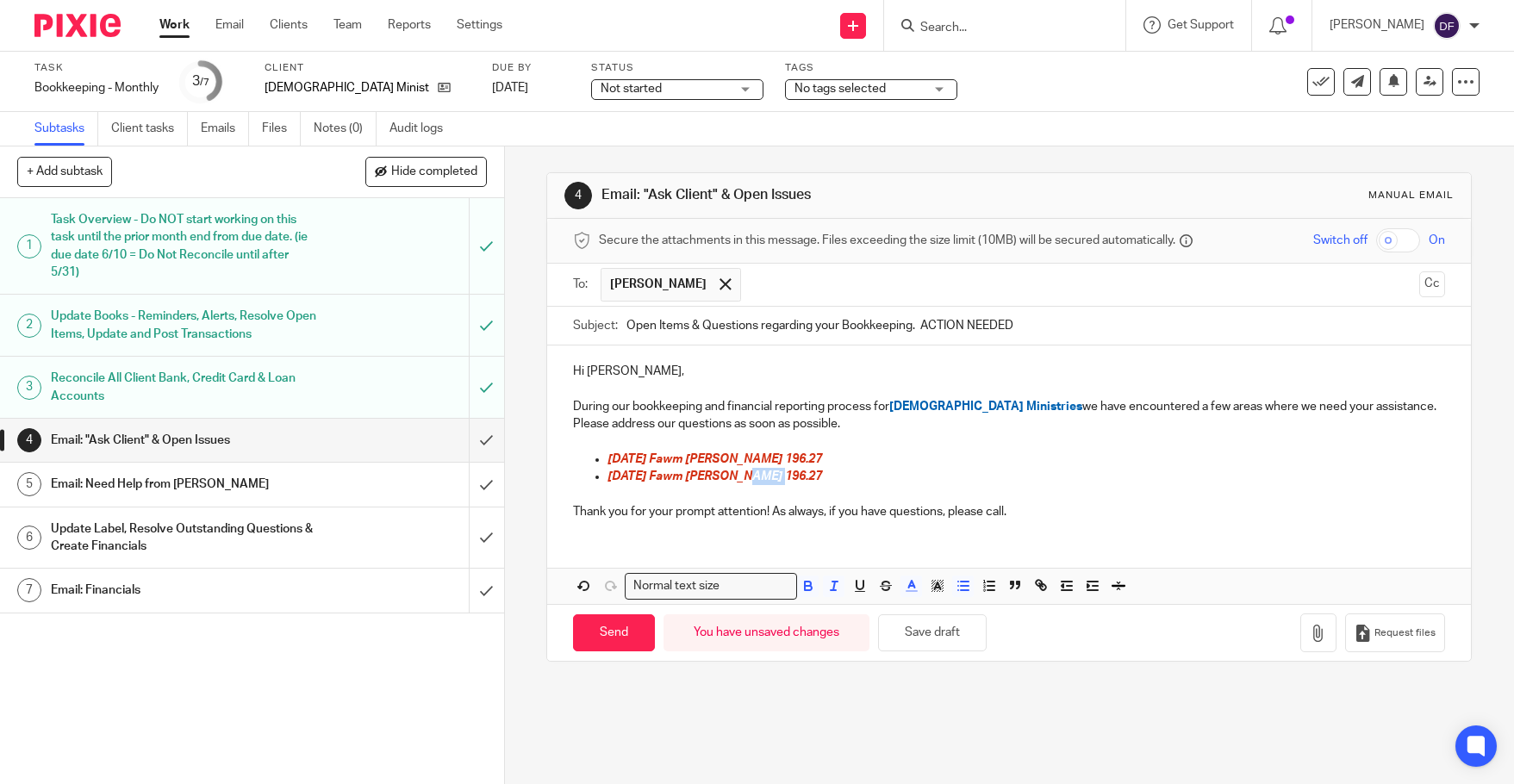
click at [725, 478] on p "7.9.25 Fawm Shaffer 196.27" at bounding box center [1026, 476] width 838 height 17
click at [767, 474] on p "7.9.25 Fawm Shaffer 137.55" at bounding box center [1026, 476] width 838 height 17
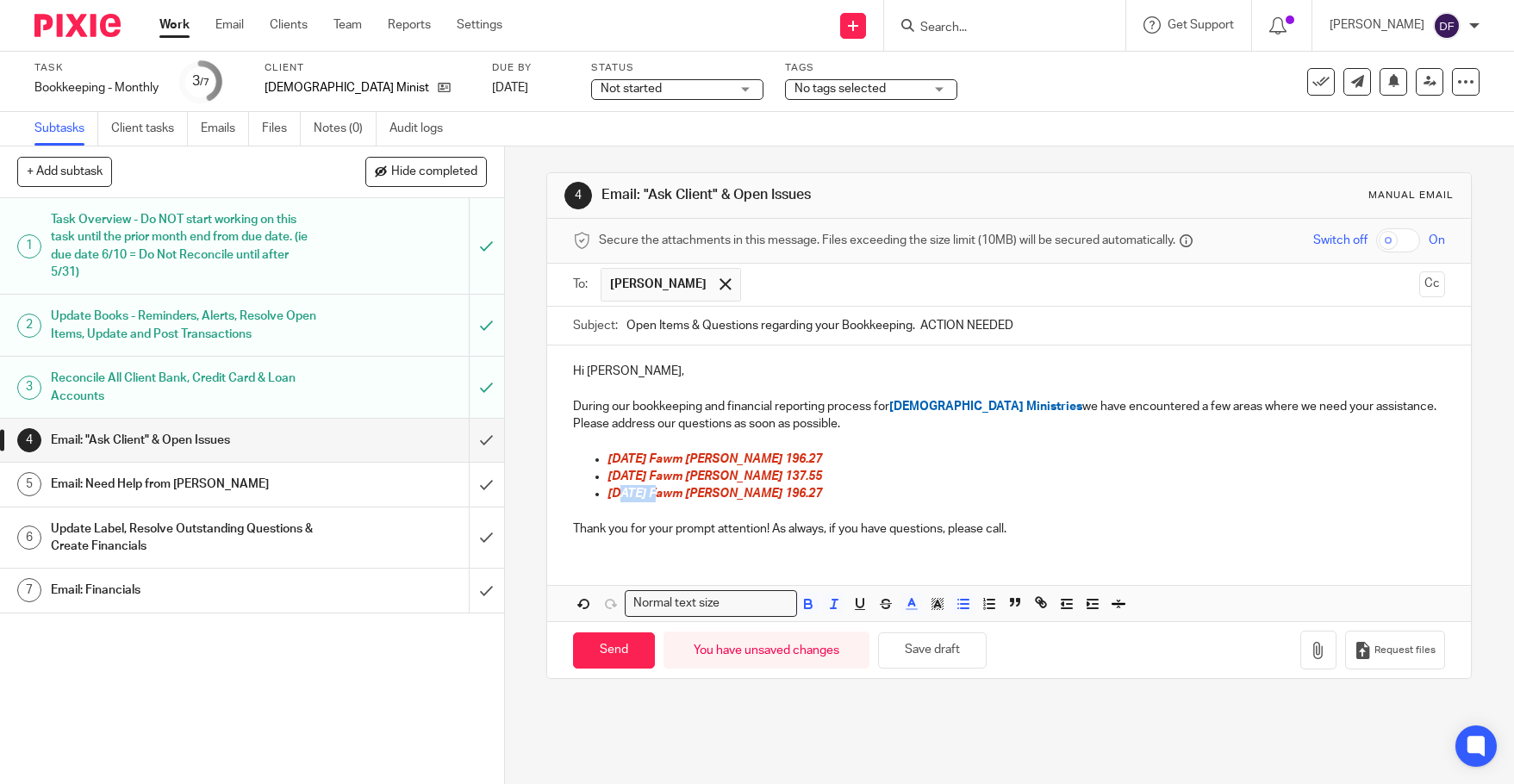
drag, startPoint x: 645, startPoint y: 499, endPoint x: 612, endPoint y: 499, distance: 33.0
click at [612, 499] on span "3.18.25 Fawm Shaffer 196.27" at bounding box center [714, 493] width 215 height 12
click at [629, 497] on span "3.18.25 Fawm Shaffer 196.27" at bounding box center [714, 493] width 215 height 12
click at [627, 496] on span "3.18.25 Fawm Shaffer 196.27" at bounding box center [714, 493] width 215 height 12
drag, startPoint x: 625, startPoint y: 496, endPoint x: 602, endPoint y: 499, distance: 23.2
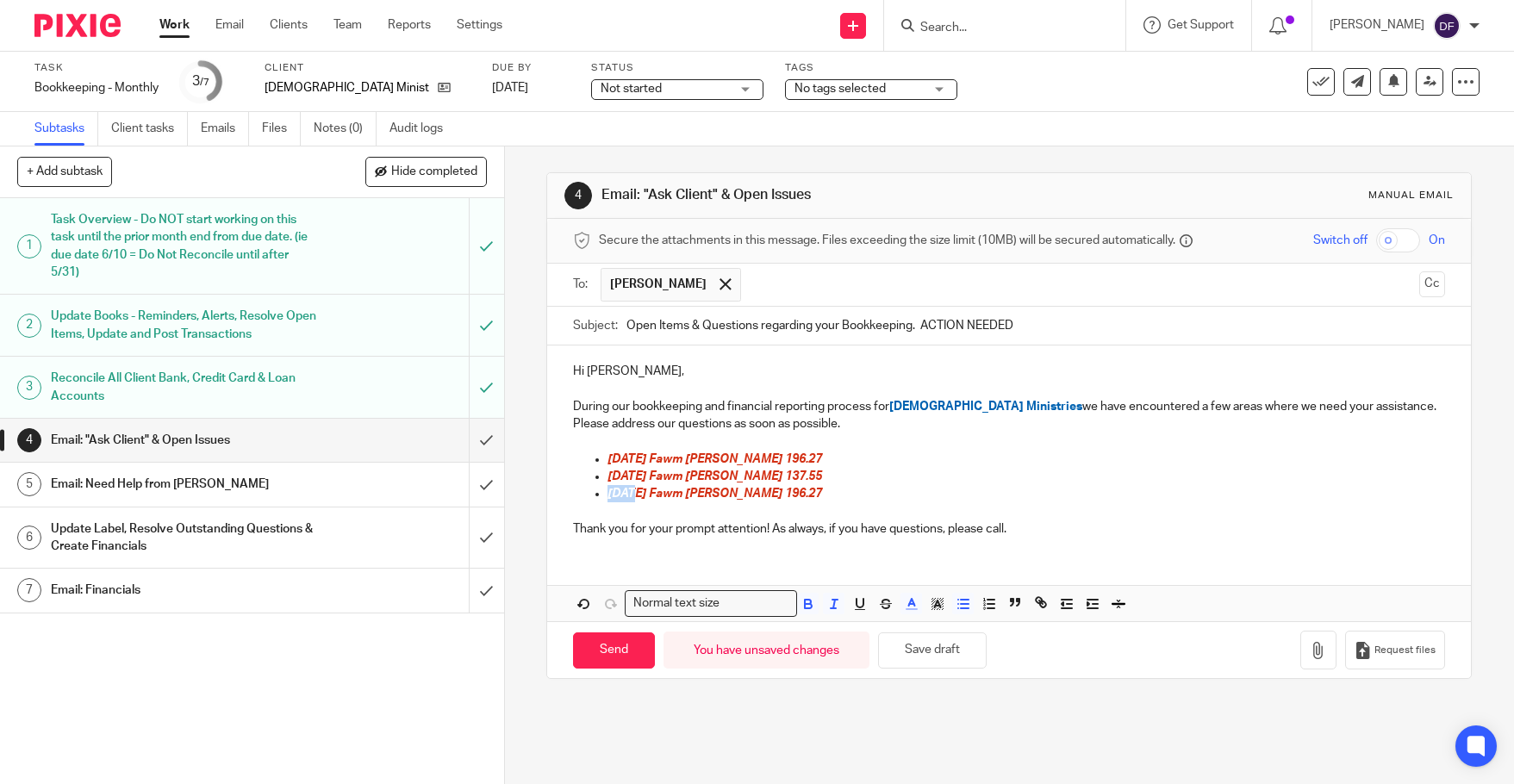
click at [607, 499] on span "3.18.25 Fawm Shaffer 196.27" at bounding box center [714, 493] width 215 height 12
drag, startPoint x: 772, startPoint y: 495, endPoint x: 738, endPoint y: 496, distance: 34.0
click at [738, 496] on p "7.16.25 Fawm Shaffer 196.27" at bounding box center [1026, 493] width 838 height 17
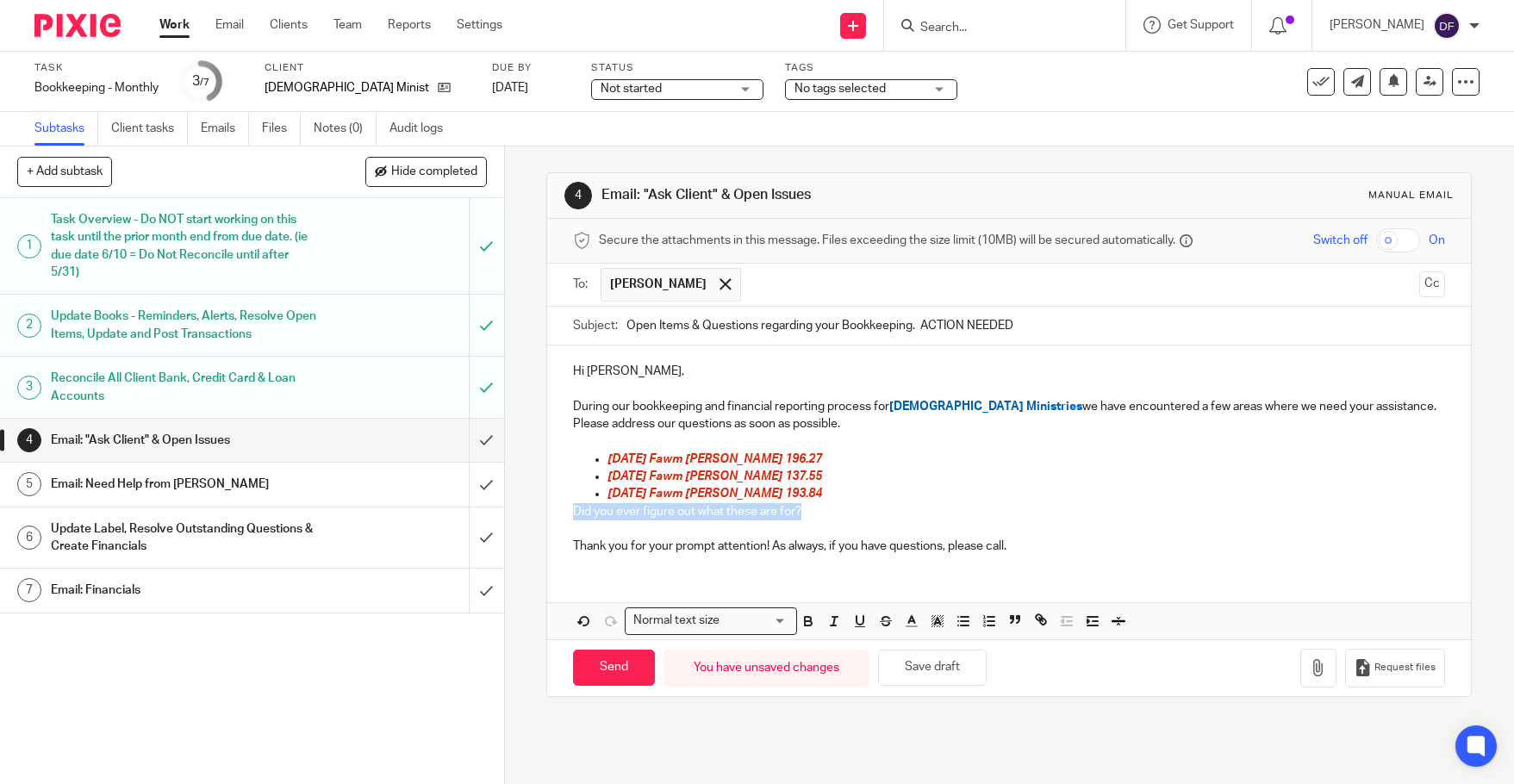
drag, startPoint x: 800, startPoint y: 512, endPoint x: 542, endPoint y: 513, distance: 258.0
click at [547, 513] on div "Hi Diane, During our bookkeeping and financial reporting process for Acts Gospe…" at bounding box center [1008, 456] width 923 height 223
click at [801, 626] on icon "button" at bounding box center [808, 621] width 16 height 16
drag, startPoint x: 821, startPoint y: 624, endPoint x: 834, endPoint y: 624, distance: 13.0
click at [826, 624] on icon "button" at bounding box center [834, 621] width 16 height 16
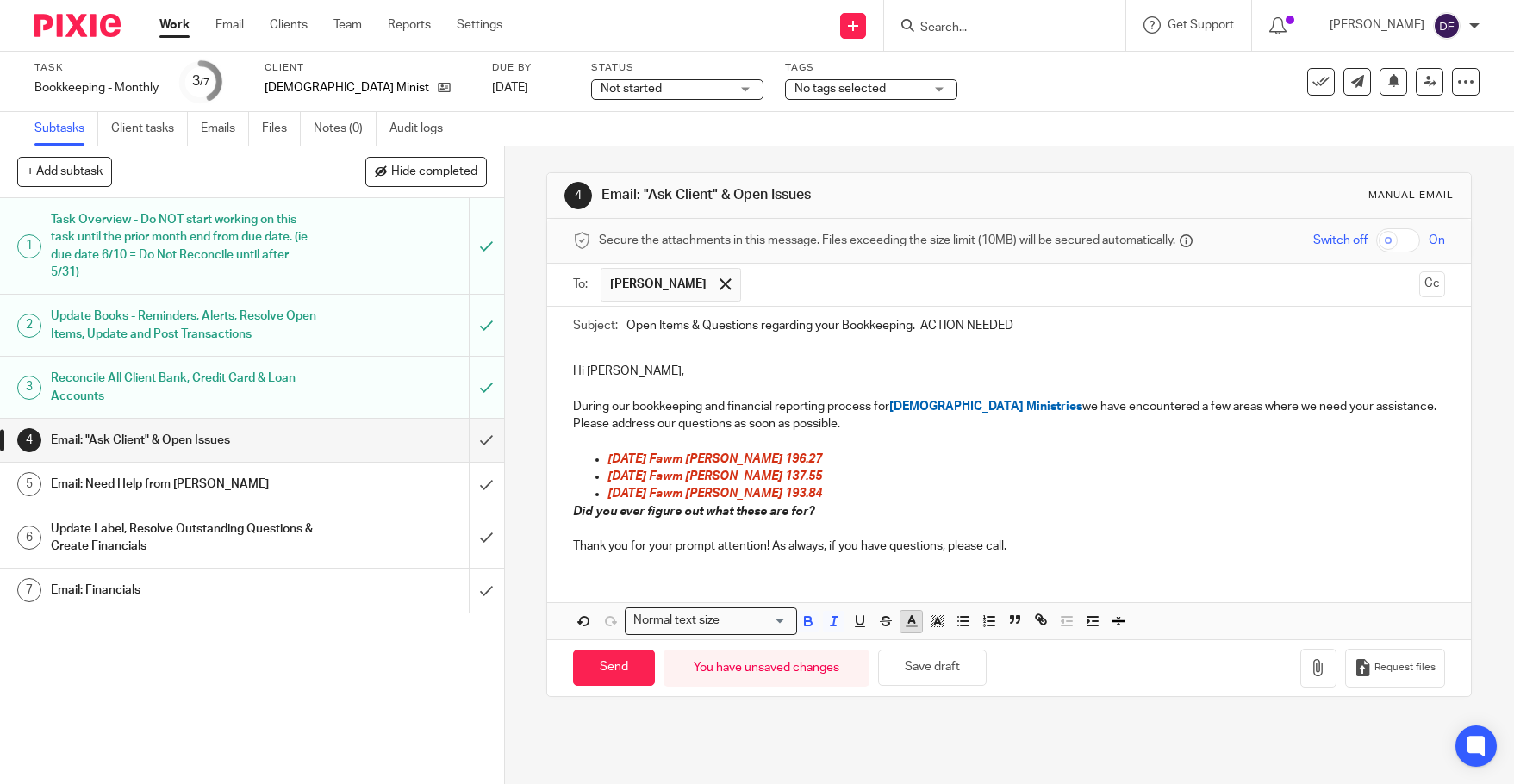
click at [904, 624] on icon "button" at bounding box center [912, 621] width 16 height 16
click at [912, 657] on li "color:#D33115" at bounding box center [916, 661] width 13 height 13
click at [996, 508] on p "Did you ever figure out what these are for?" at bounding box center [1008, 511] width 872 height 17
drag, startPoint x: 815, startPoint y: 506, endPoint x: 562, endPoint y: 519, distance: 253.3
click at [562, 519] on div "Hi Diane, During our bookkeeping and financial reporting process for Acts Gospe…" at bounding box center [1008, 456] width 923 height 223
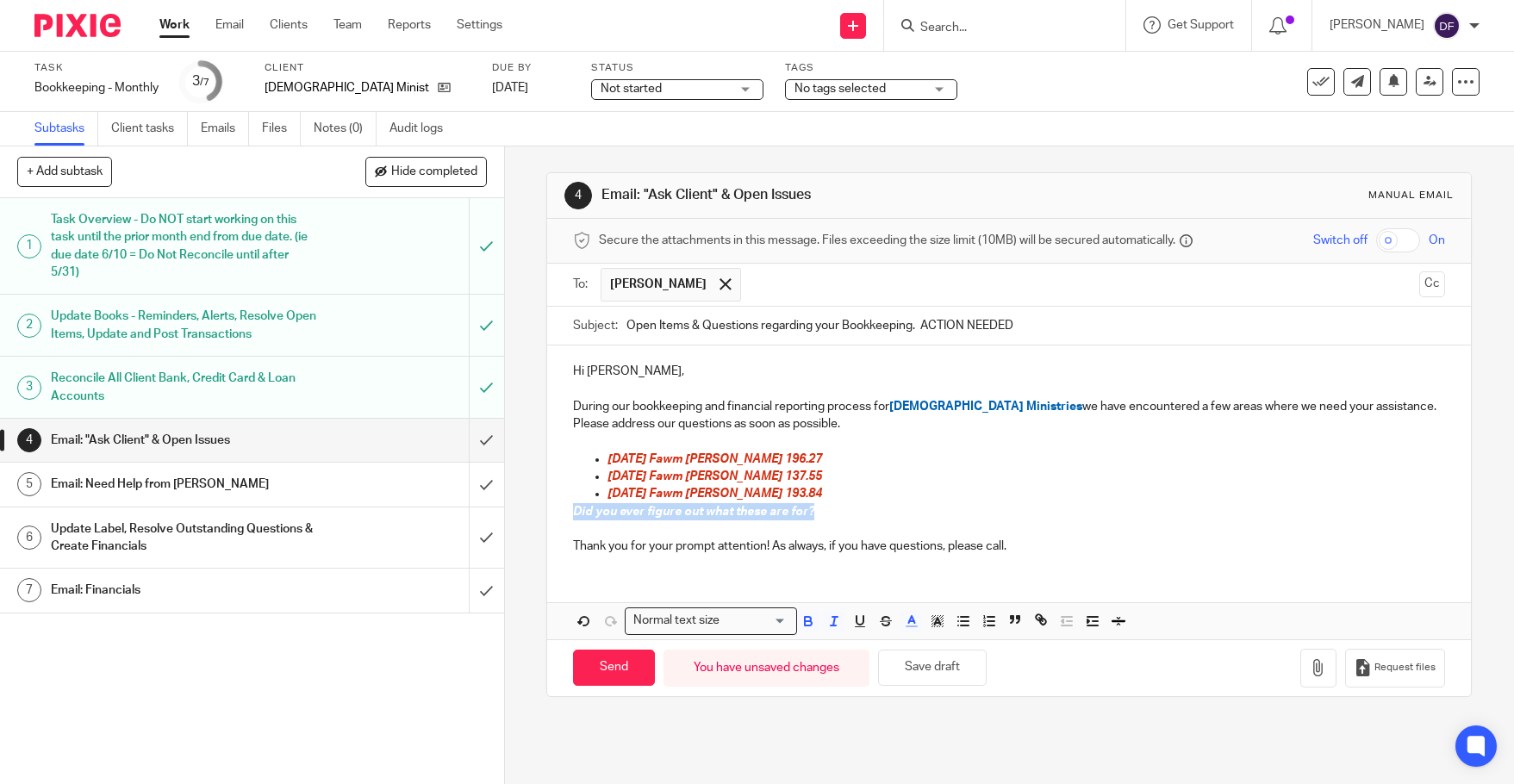
copy span "Did you ever figure out what these are for?"
click at [580, 441] on p at bounding box center [1008, 441] width 872 height 17
click at [812, 424] on p "During our bookkeeping and financial reporting process for Acts Gospel Ministri…" at bounding box center [1008, 415] width 872 height 35
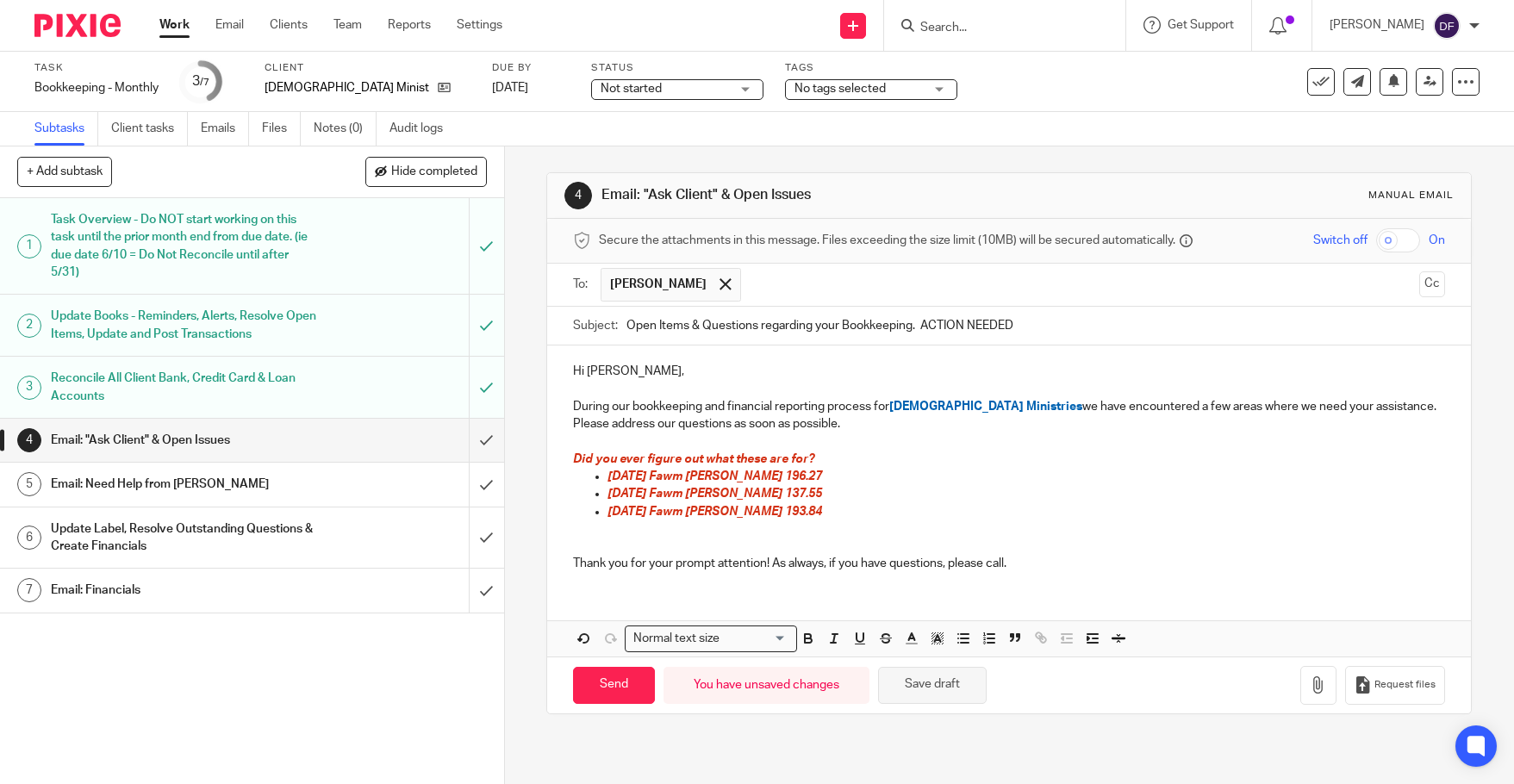
click at [915, 686] on button "Save draft" at bounding box center [933, 685] width 109 height 37
click at [577, 690] on input "Send" at bounding box center [613, 685] width 82 height 37
type input "Sent"
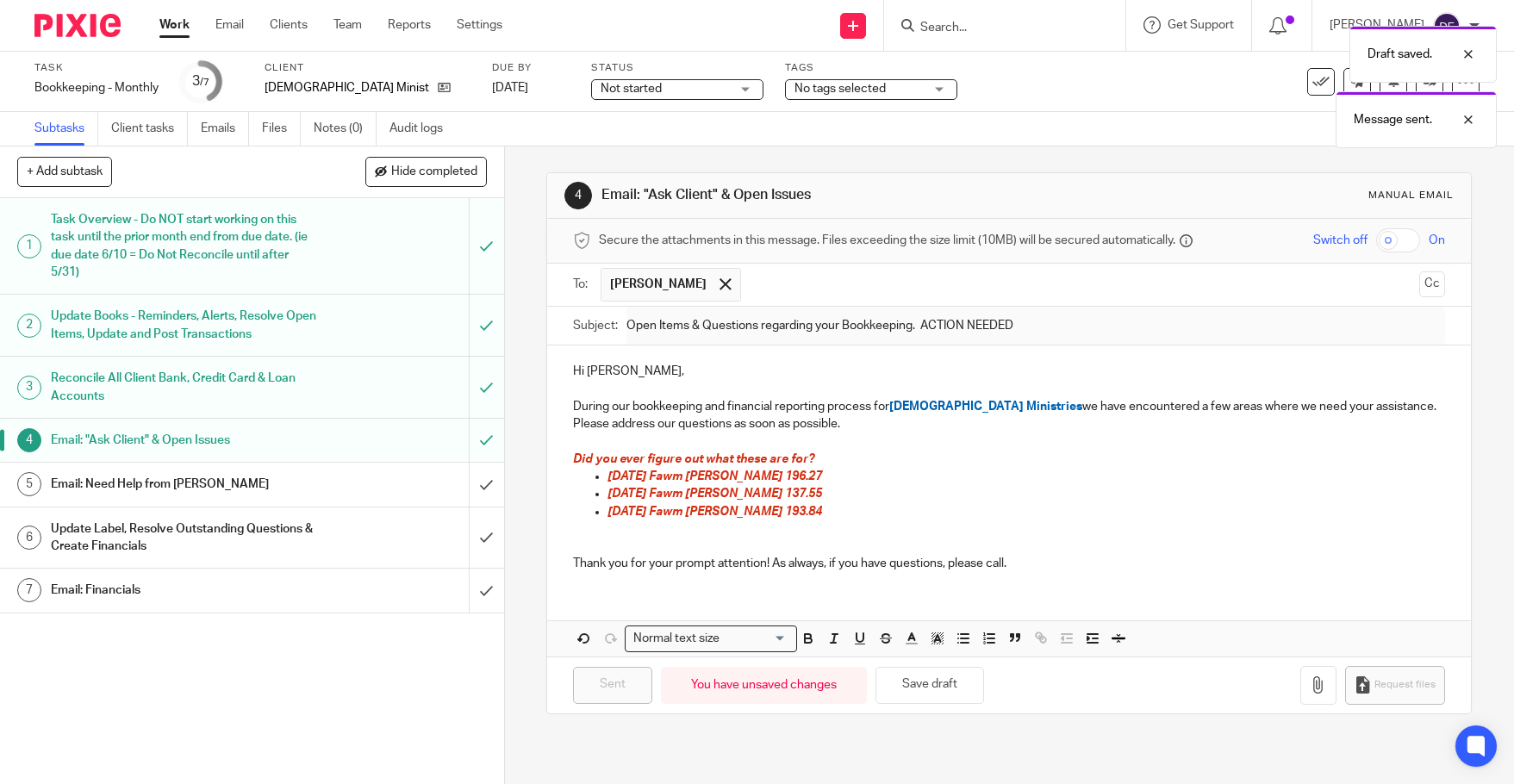
click at [762, 86] on div "Draft saved. Message sent." at bounding box center [1128, 83] width 740 height 131
click at [782, 86] on div "Draft saved. Message sent." at bounding box center [1128, 83] width 740 height 131
click at [908, 89] on div "No tags selected" at bounding box center [871, 90] width 173 height 21
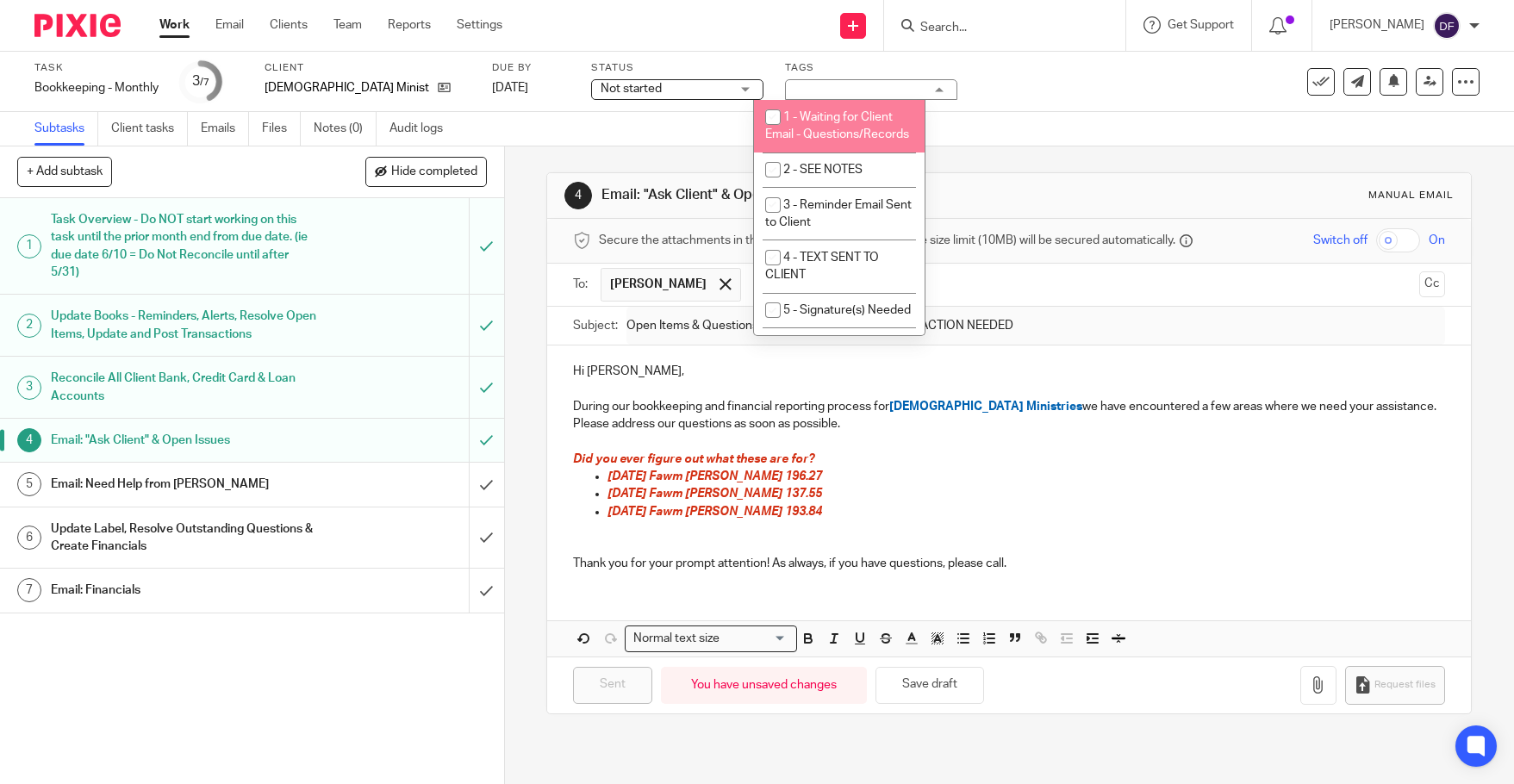
click at [864, 135] on li "1 - Waiting for Client Email - Questions/Records" at bounding box center [839, 126] width 171 height 53
checkbox input "true"
click at [670, 76] on div "Status Not started Not started Not started In progress 1" at bounding box center [677, 82] width 173 height 41
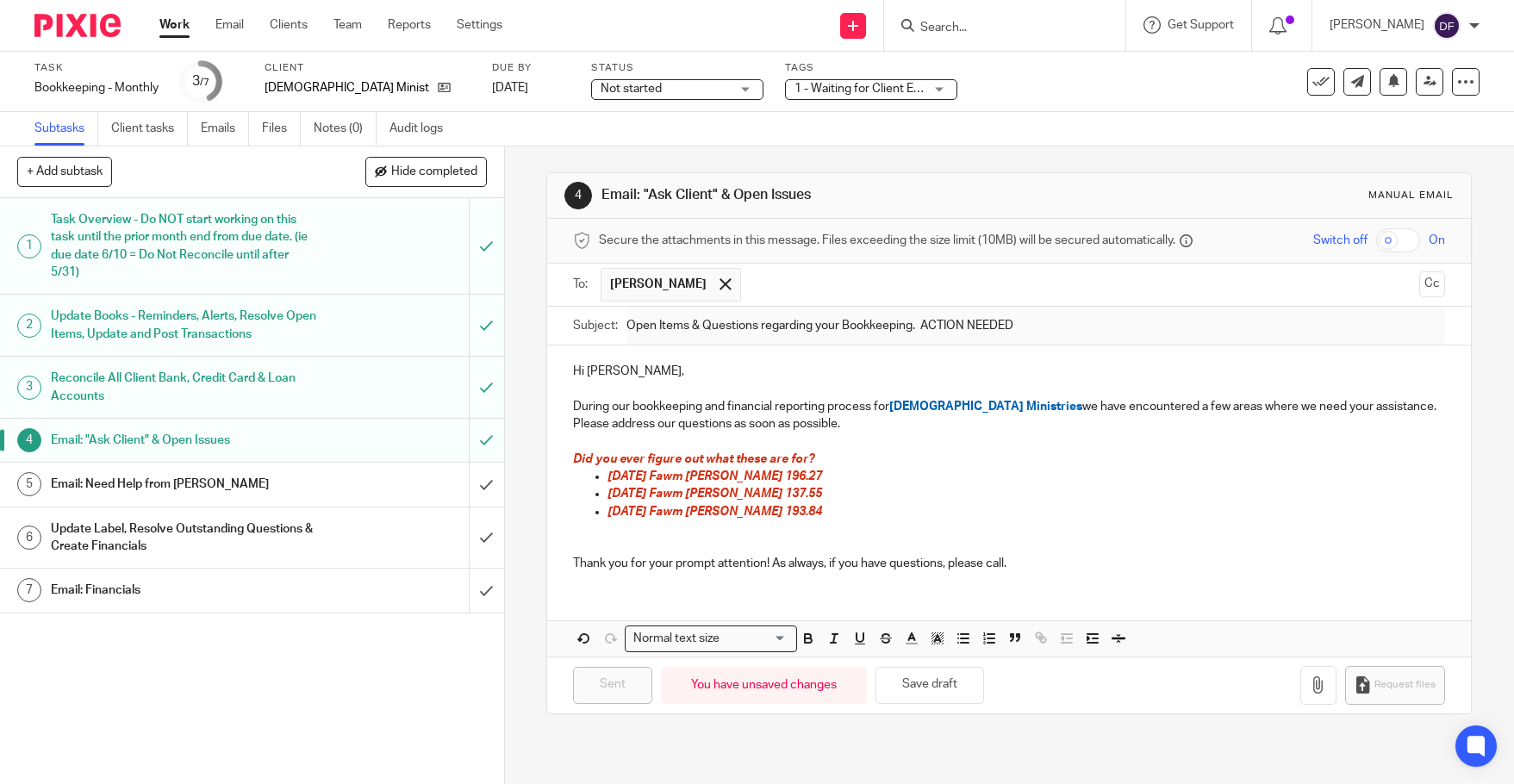
click at [664, 92] on span "Not started" at bounding box center [665, 89] width 129 height 18
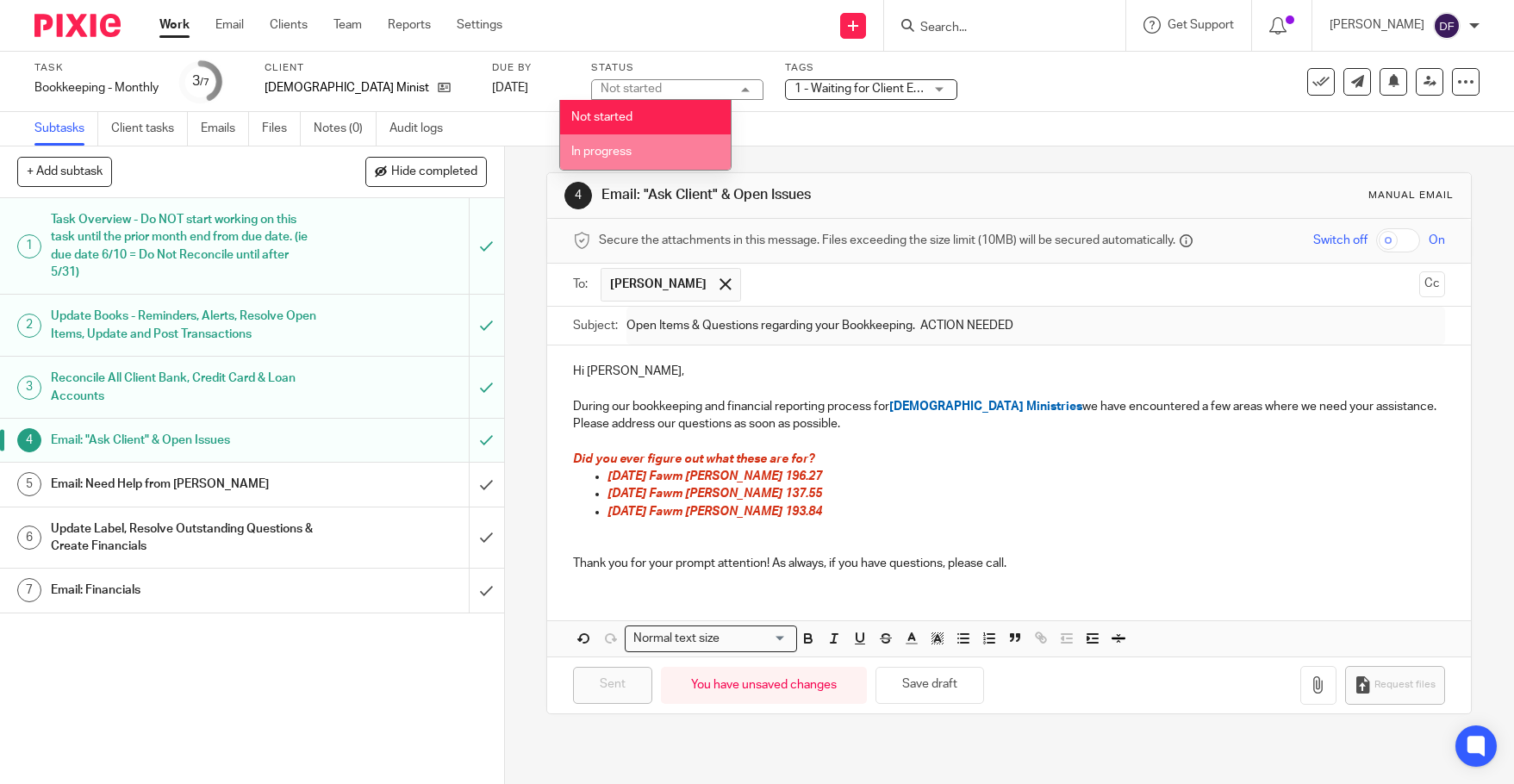
click at [638, 150] on li "In progress" at bounding box center [645, 152] width 171 height 35
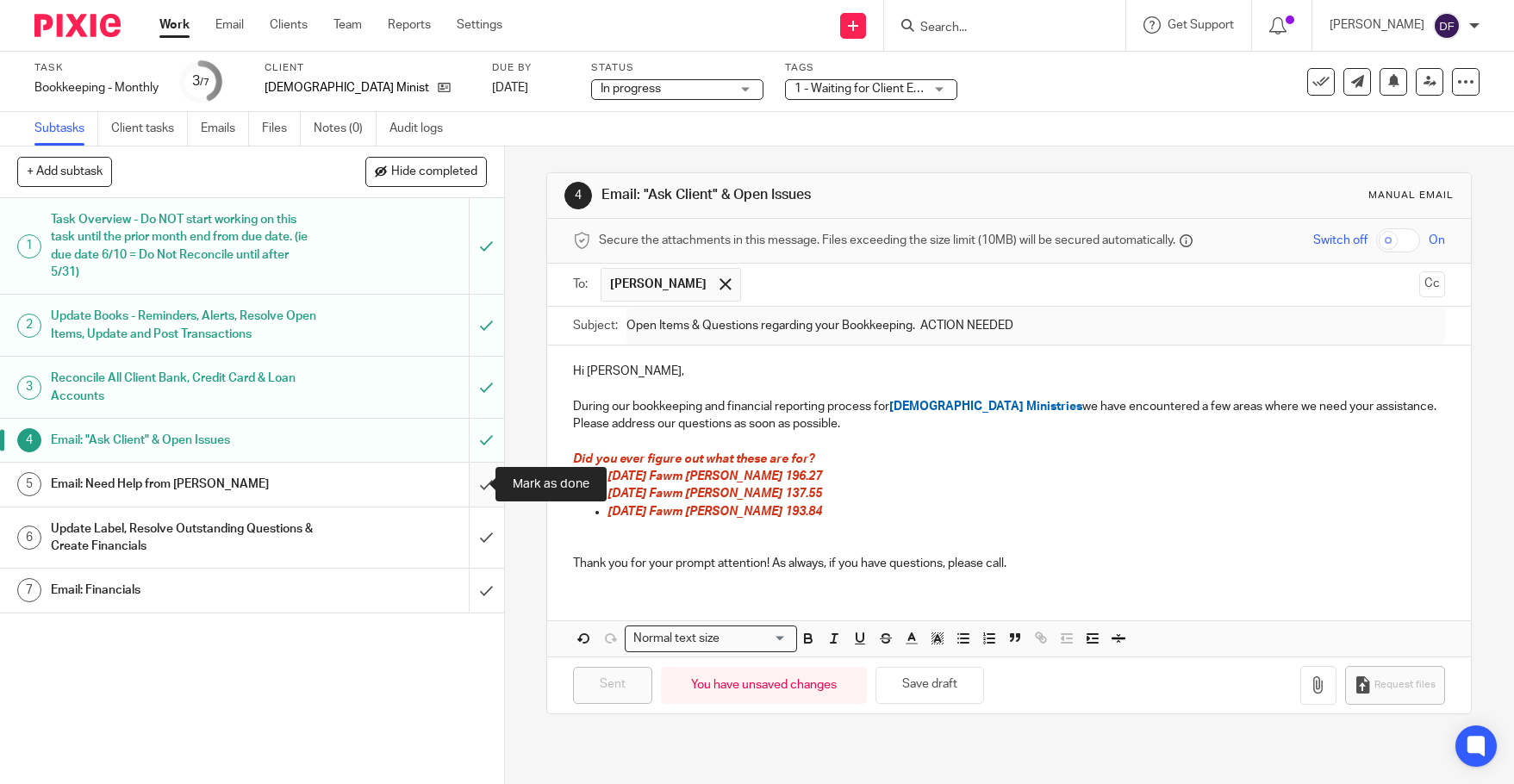
click at [458, 484] on input "submit" at bounding box center [252, 484] width 504 height 43
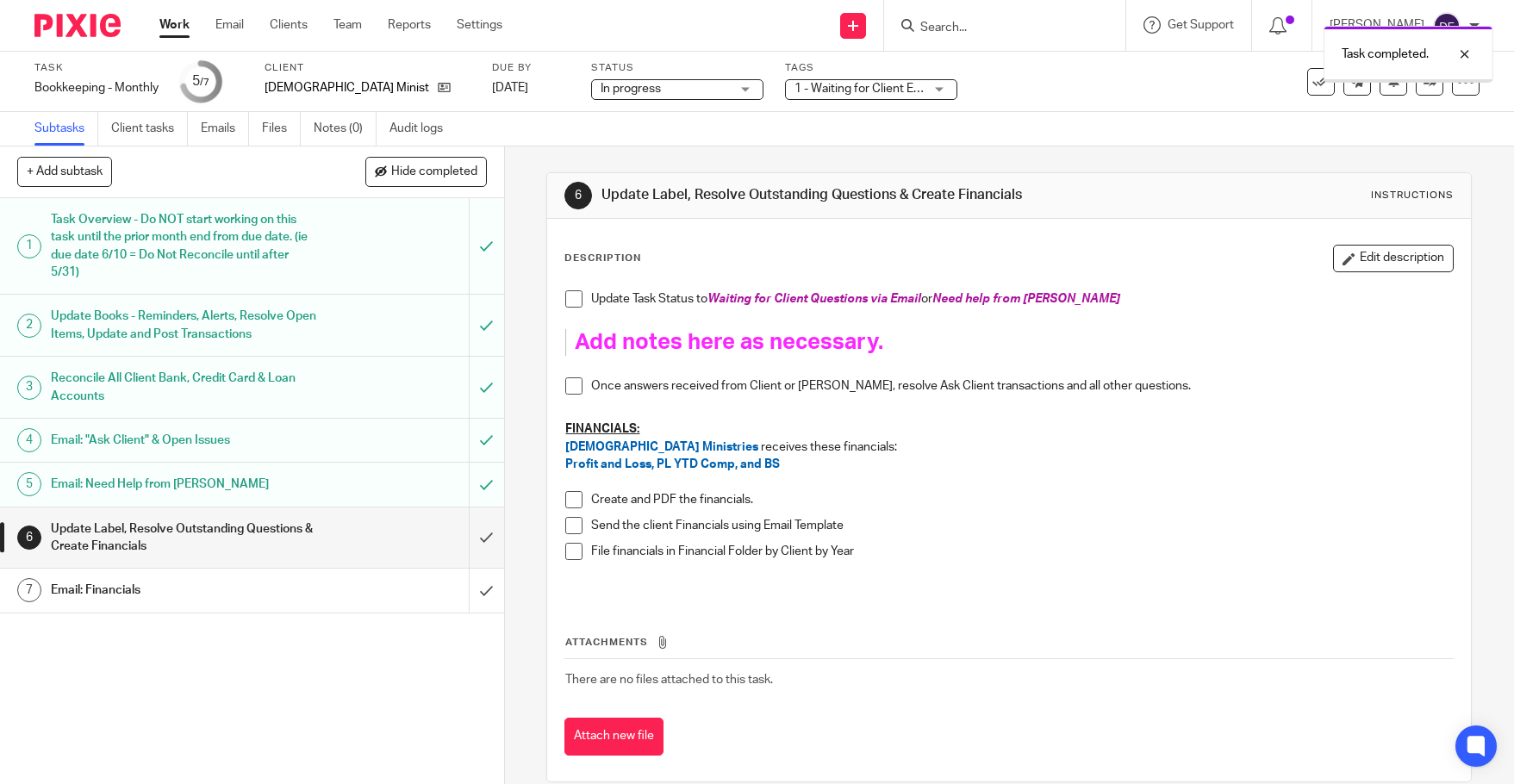
click at [181, 26] on link "Work" at bounding box center [174, 25] width 30 height 17
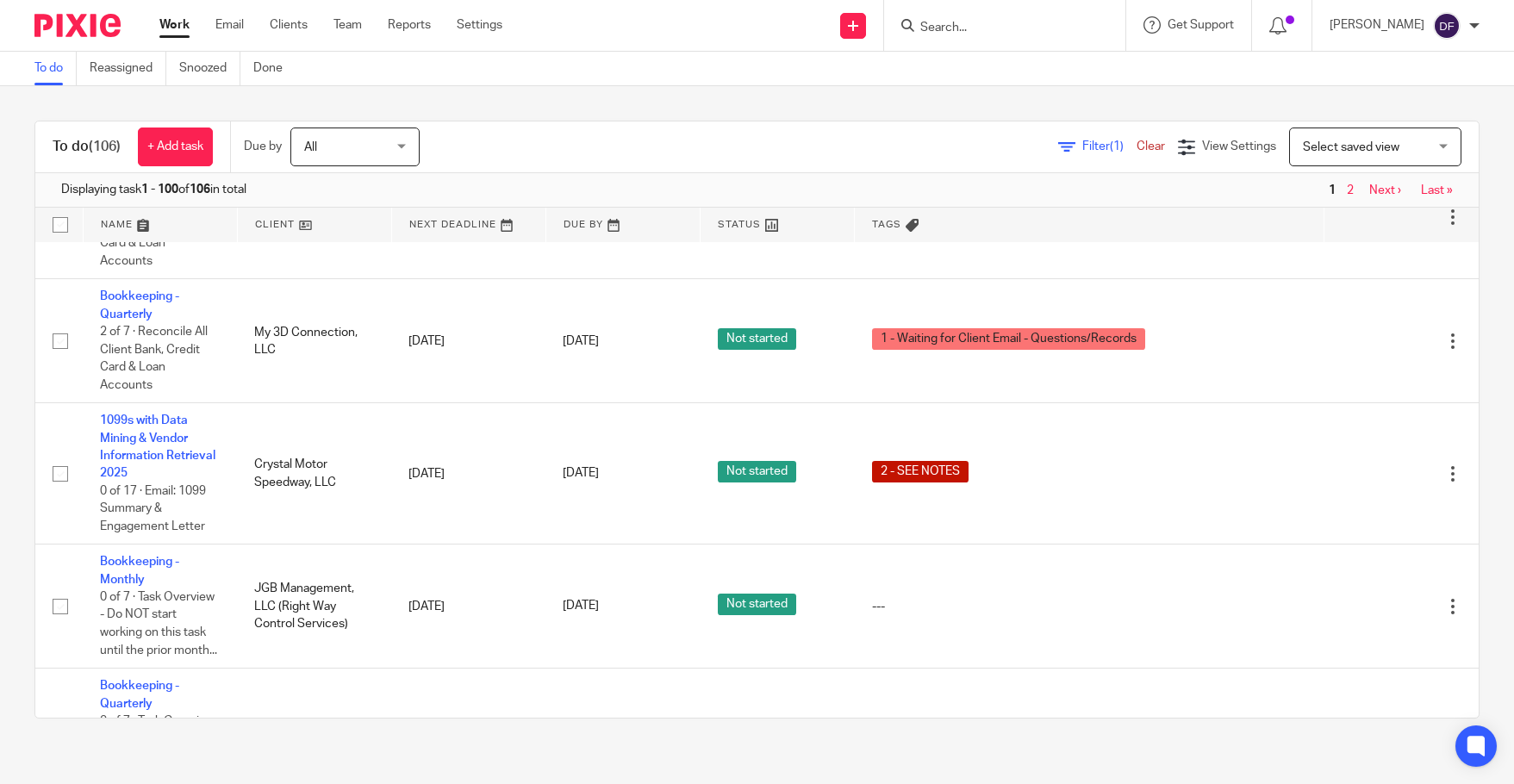
scroll to position [1292, 0]
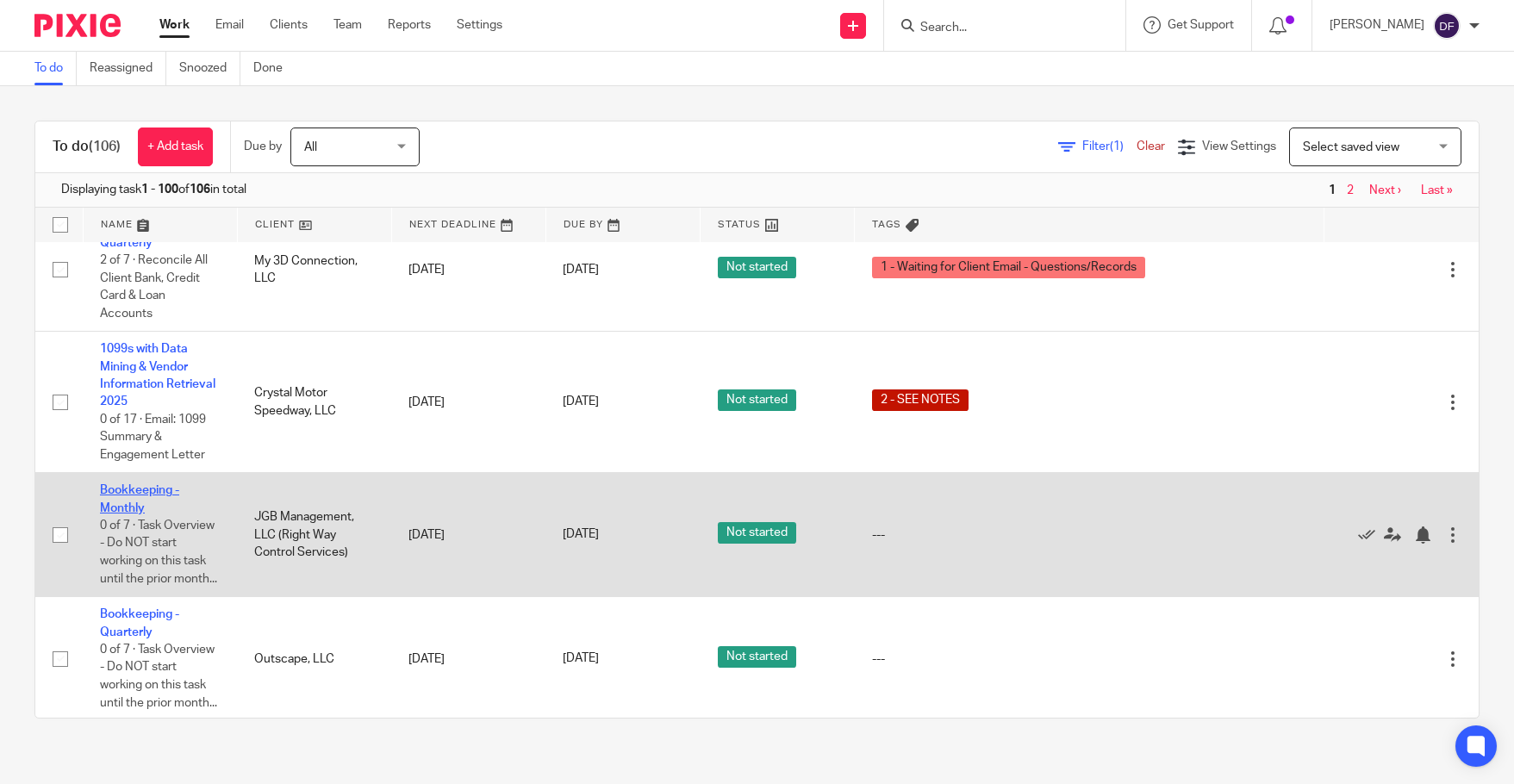
click at [135, 484] on link "Bookkeeping - Monthly" at bounding box center [140, 499] width 79 height 29
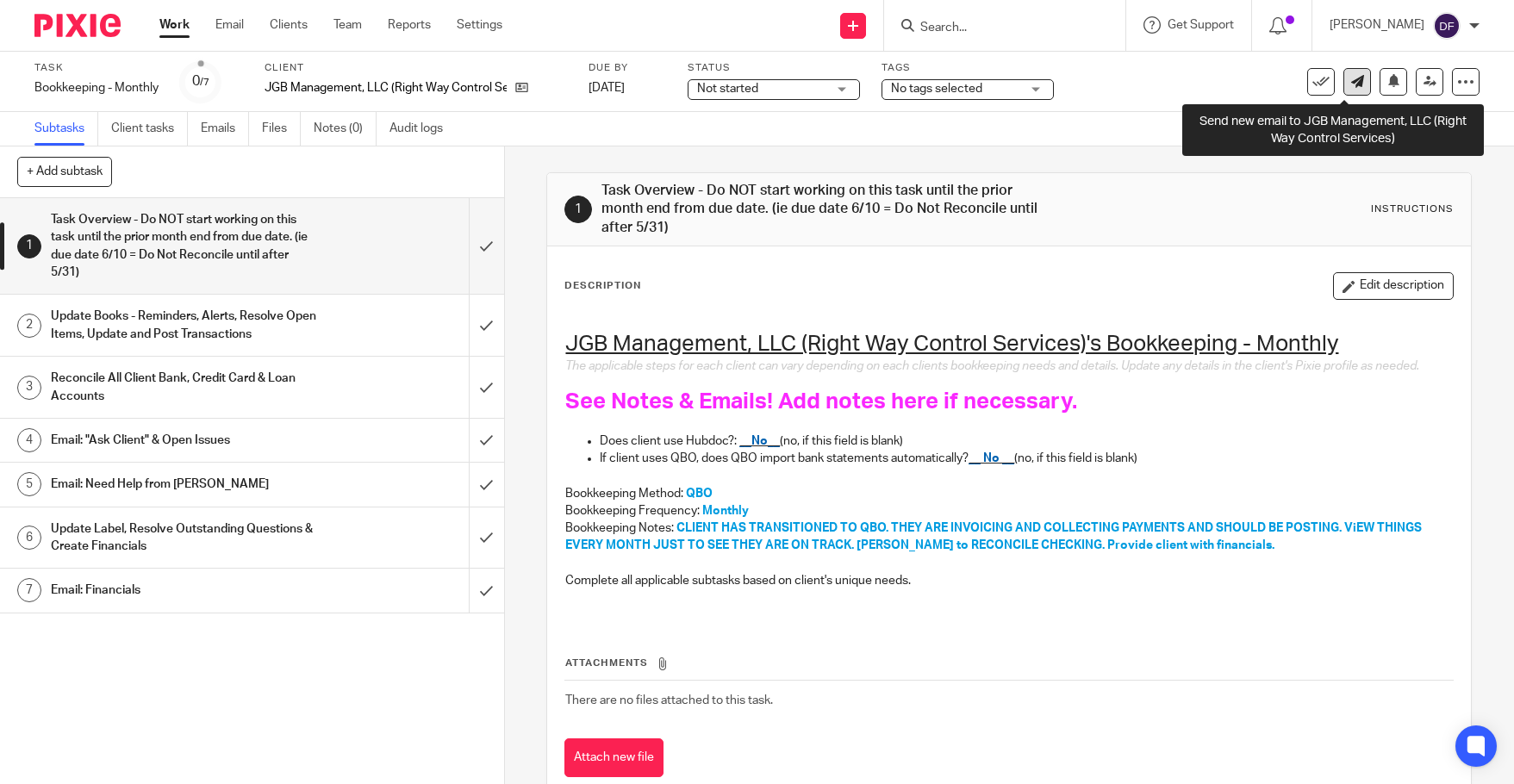
click at [1343, 93] on link at bounding box center [1357, 82] width 28 height 28
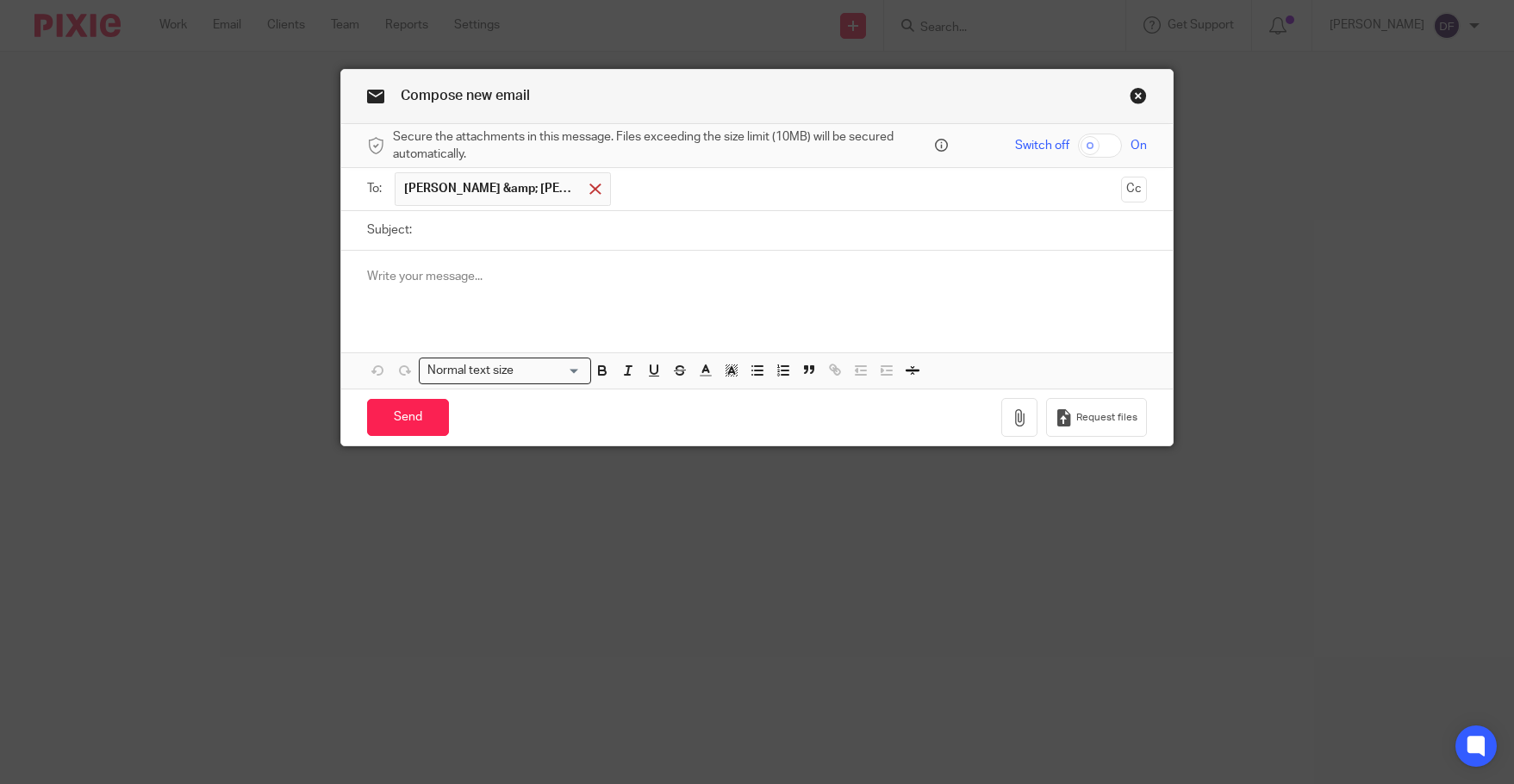
click at [589, 189] on span at bounding box center [594, 189] width 11 height 11
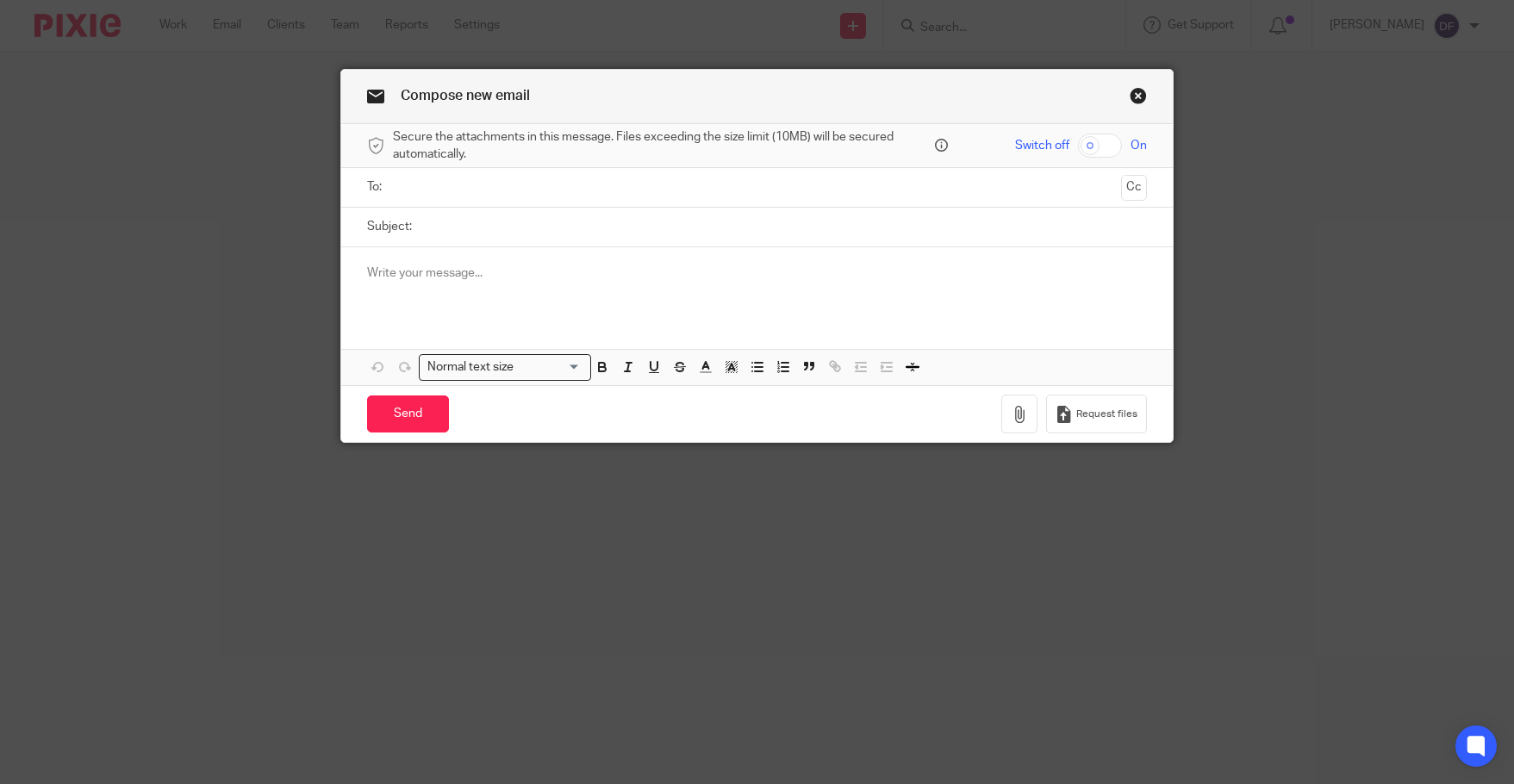
click at [466, 189] on input "text" at bounding box center [756, 187] width 714 height 20
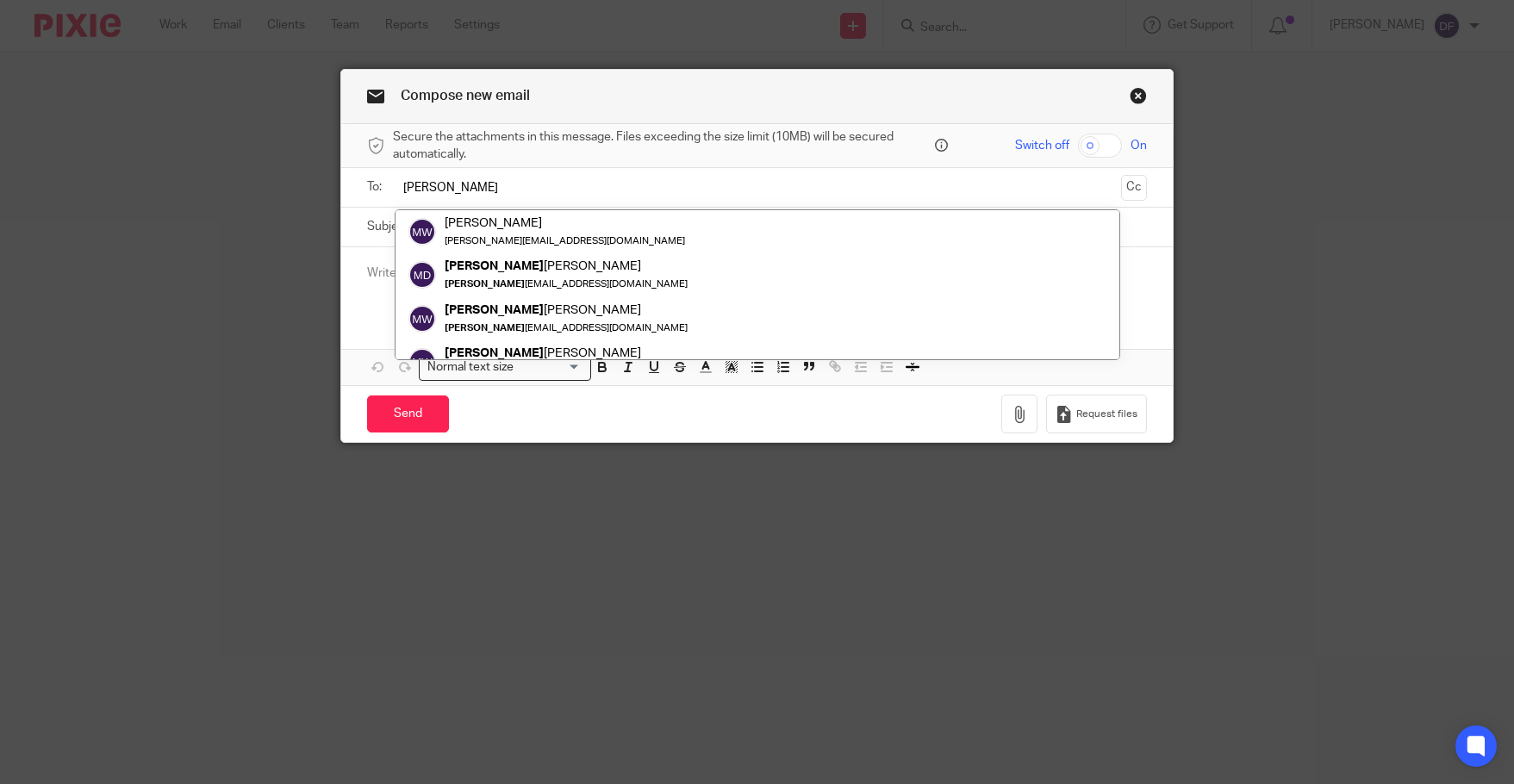
type input "[PERSON_NAME]"
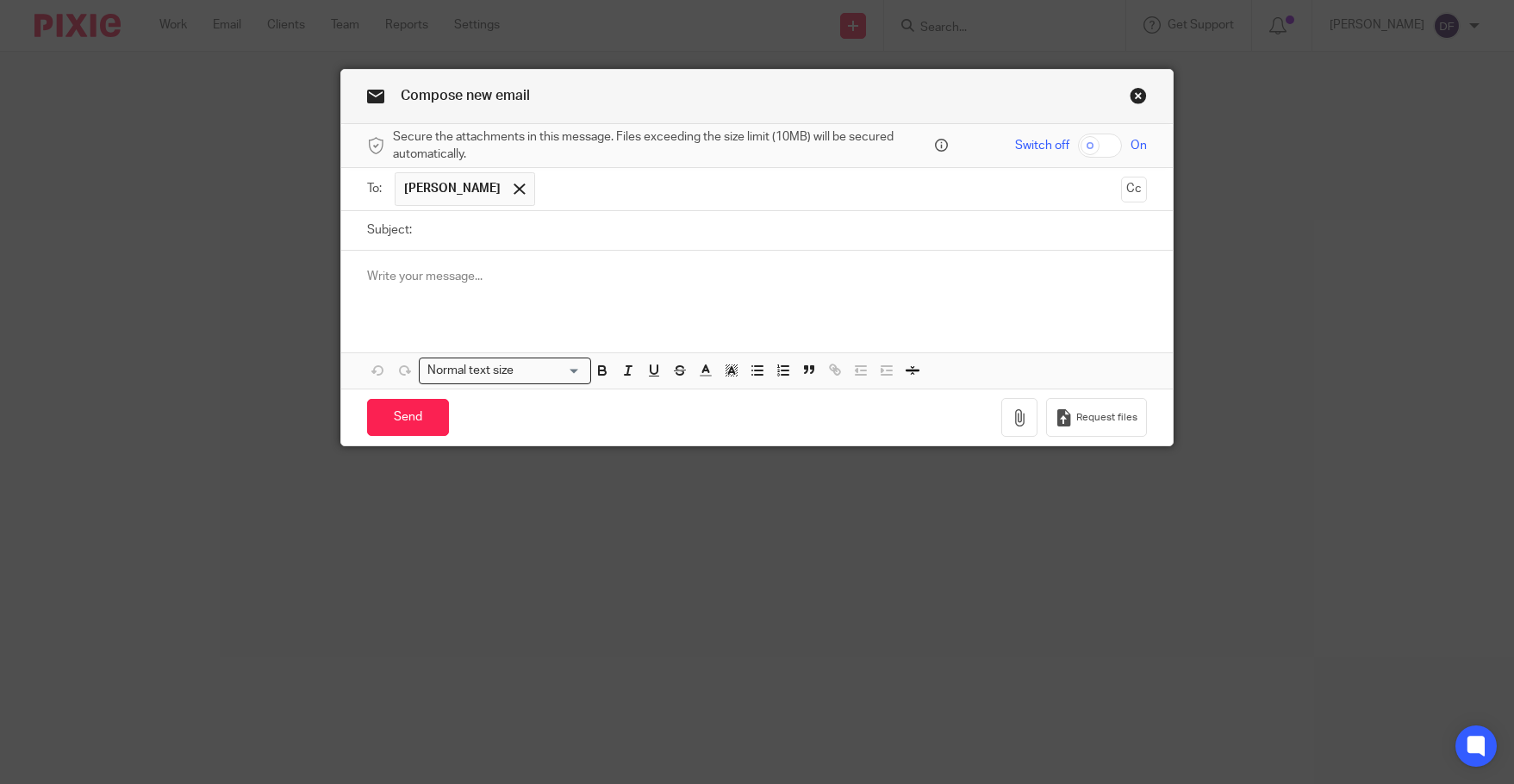
click at [446, 228] on input "Subject:" at bounding box center [782, 230] width 726 height 39
type input "JGB inuit payroll question"
click at [431, 275] on p at bounding box center [756, 277] width 779 height 17
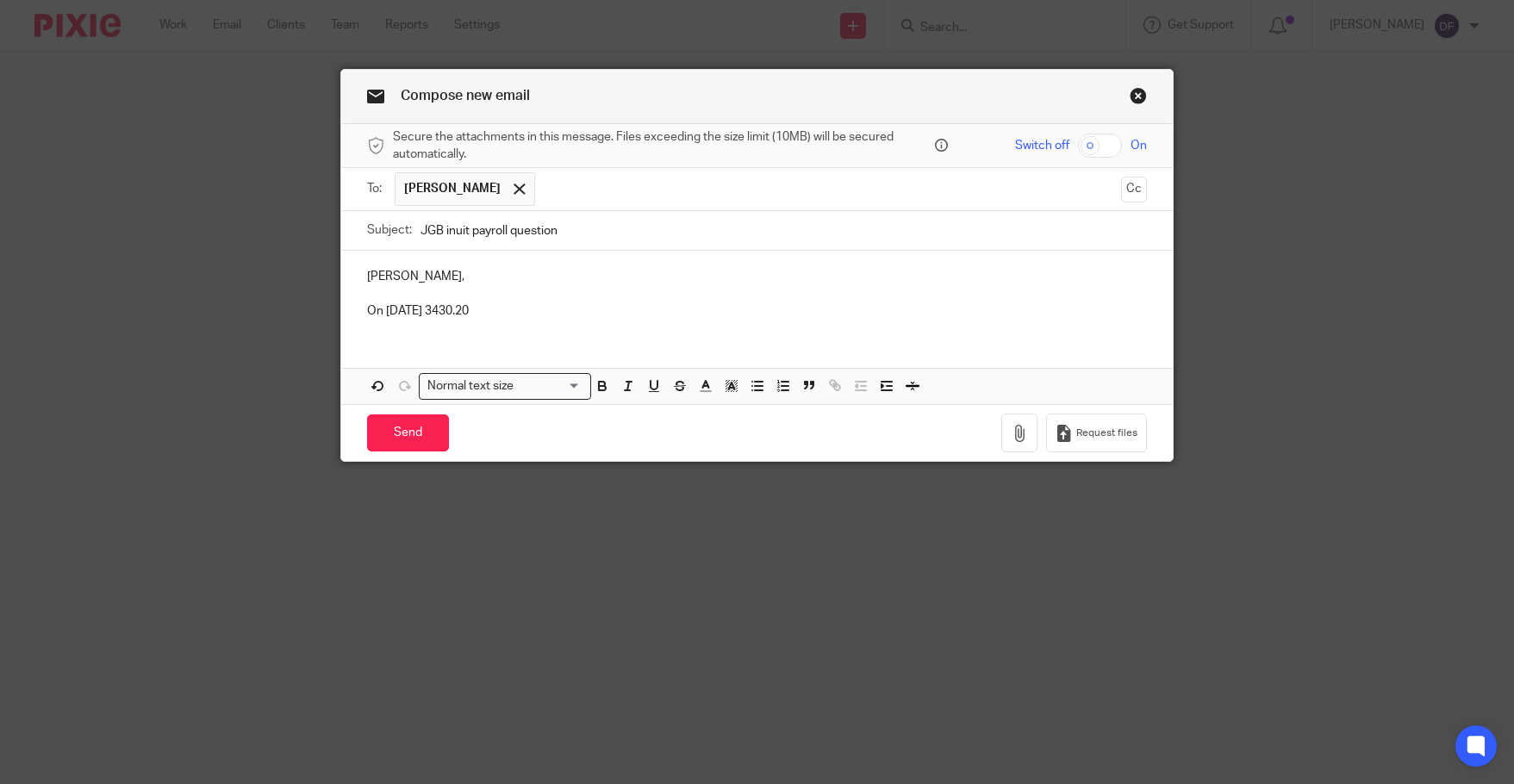
click at [423, 306] on p "On [DATE] 3430.20" at bounding box center [756, 311] width 779 height 17
click at [489, 314] on p "On [DATE] $3430.20" at bounding box center [756, 311] width 779 height 17
click at [399, 426] on input "Send" at bounding box center [407, 432] width 82 height 37
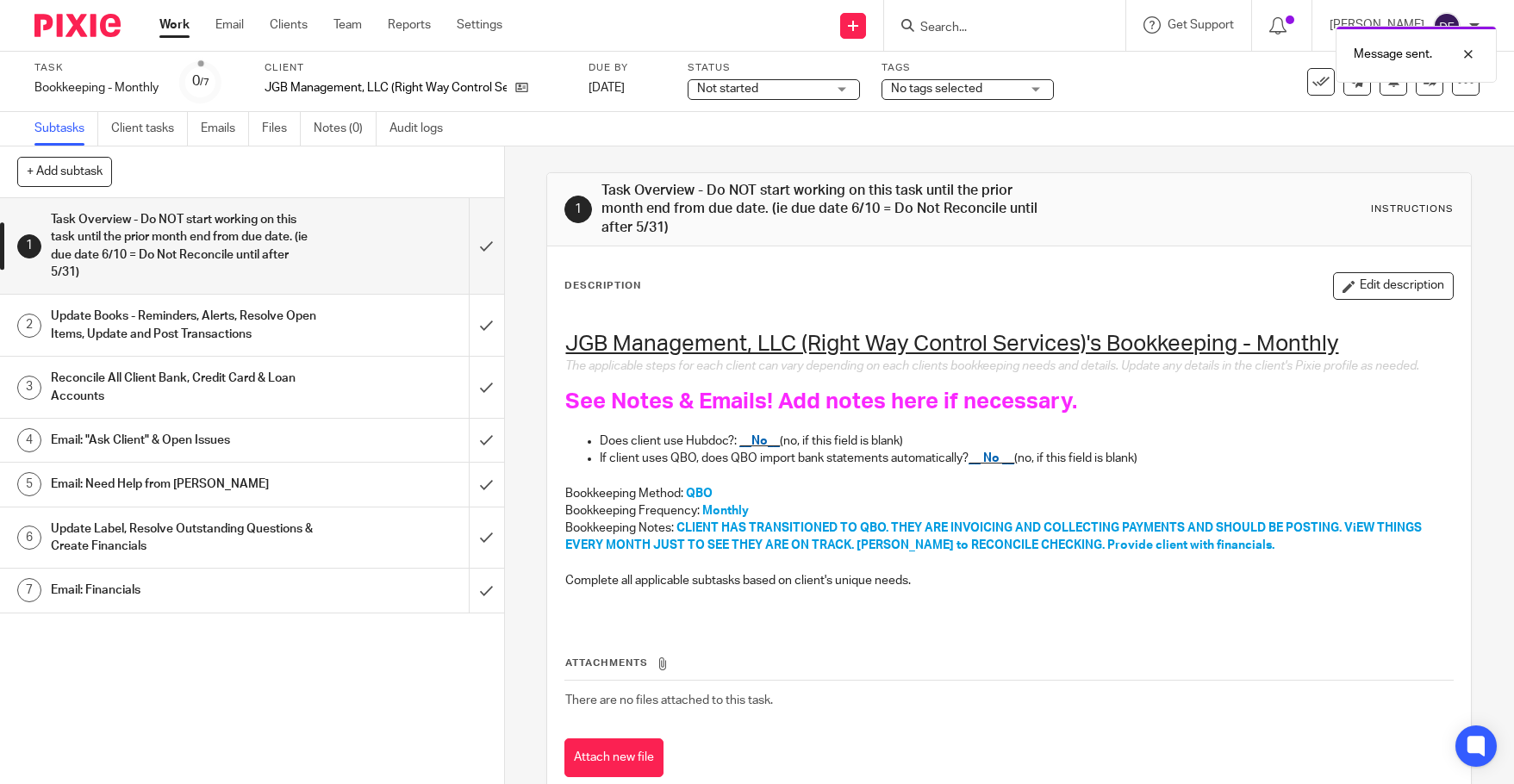
click at [981, 90] on span "No tags selected" at bounding box center [937, 89] width 91 height 12
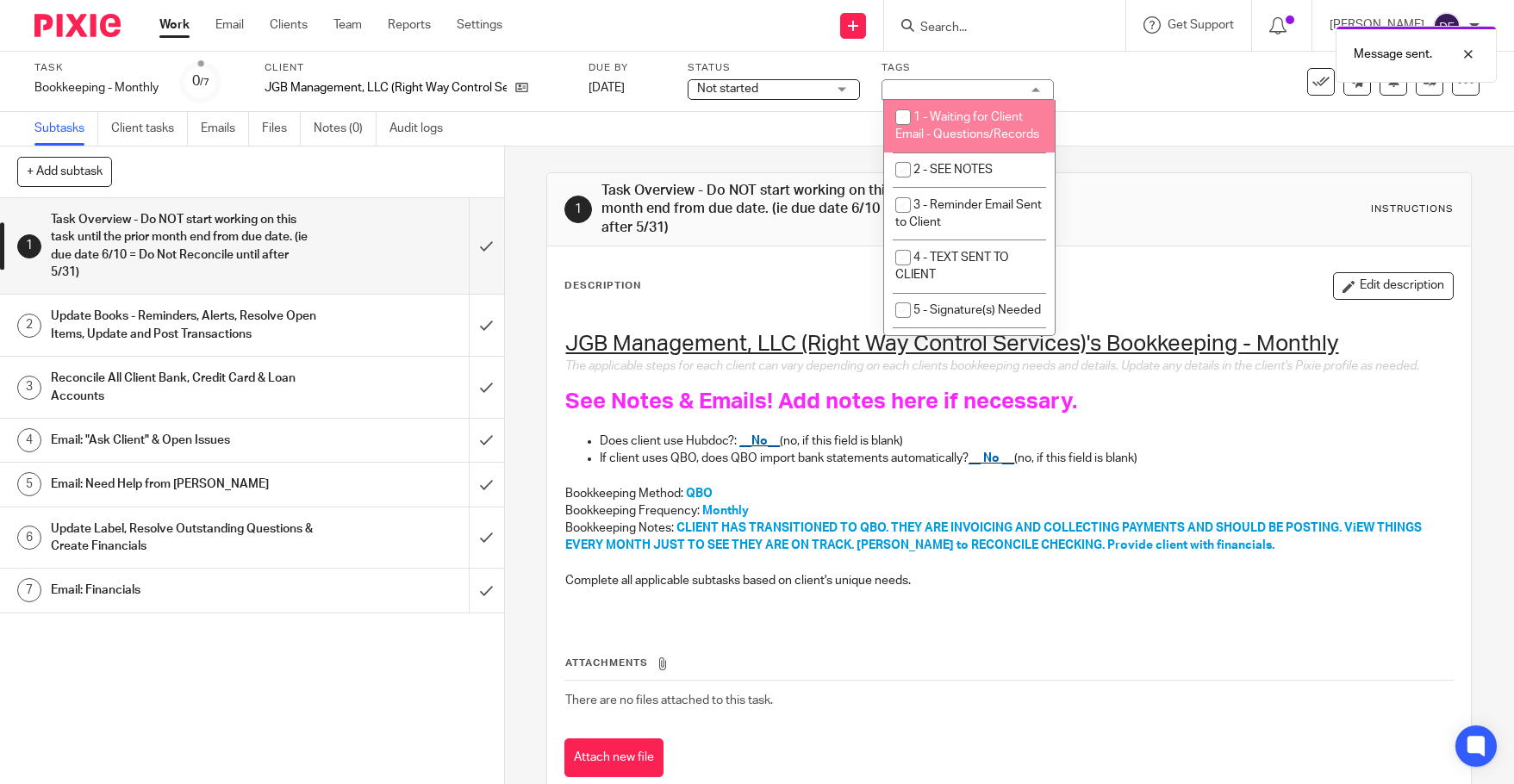
click at [977, 132] on li "1 - Waiting for Client Email - Questions/Records" at bounding box center [970, 126] width 171 height 53
checkbox input "true"
click at [1164, 115] on div "Subtasks Client tasks Emails Files Notes (0) Audit logs" at bounding box center [757, 129] width 1514 height 34
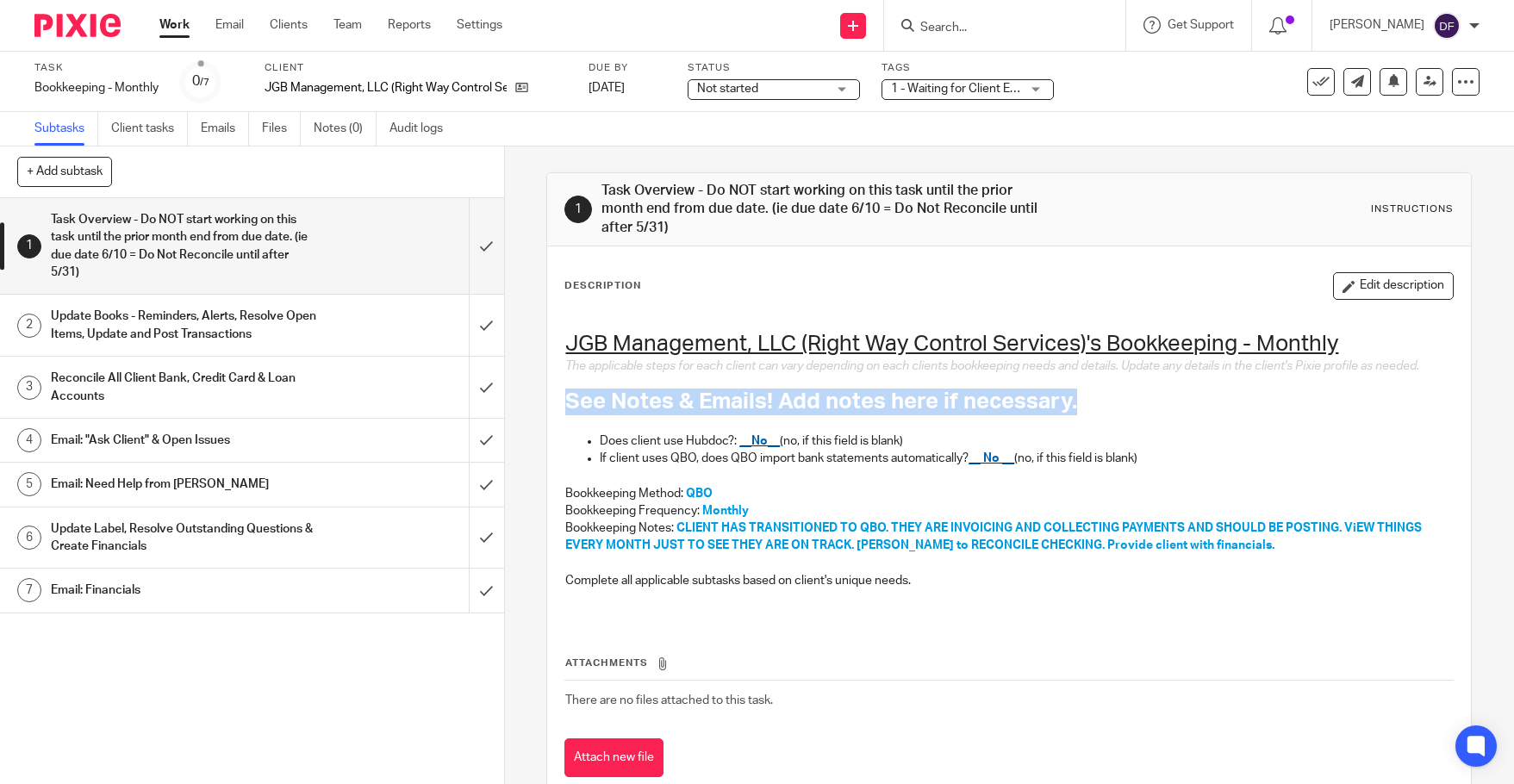
drag, startPoint x: 1090, startPoint y: 405, endPoint x: 567, endPoint y: 412, distance: 523.0
click at [567, 412] on h1 "See Notes & Emails! Add notes here if necessary." at bounding box center [1008, 401] width 888 height 27
click at [1354, 291] on button "Edit description" at bounding box center [1393, 286] width 121 height 28
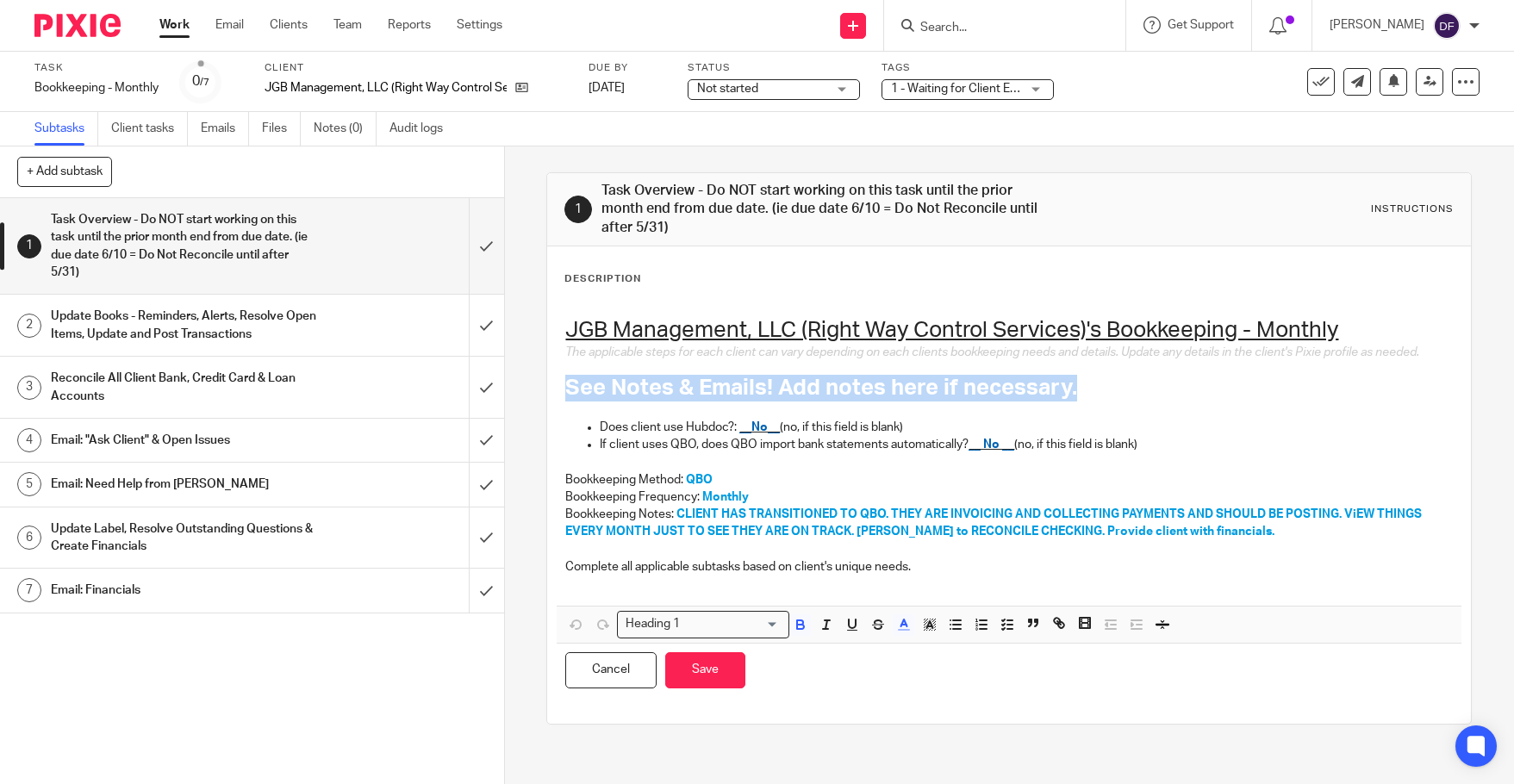
click at [1109, 392] on h1 "See Notes & Emails! Add notes here if necessary." at bounding box center [1008, 387] width 888 height 27
drag, startPoint x: 1109, startPoint y: 392, endPoint x: 776, endPoint y: 386, distance: 333.1
click at [773, 387] on h1 "See Notes & Emails! Add notes here if necessary." at bounding box center [1008, 387] width 888 height 27
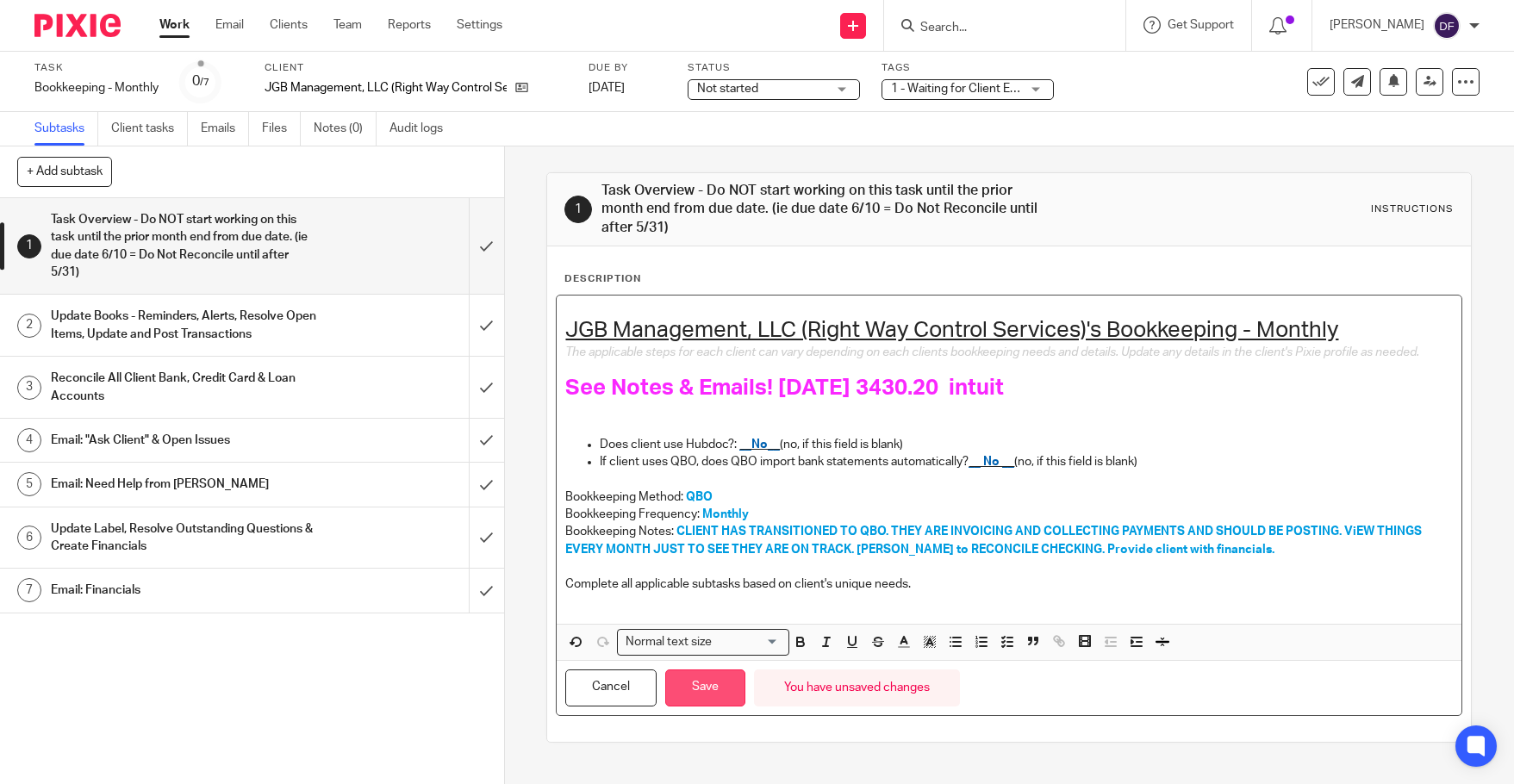
click at [700, 692] on button "Save" at bounding box center [705, 687] width 80 height 37
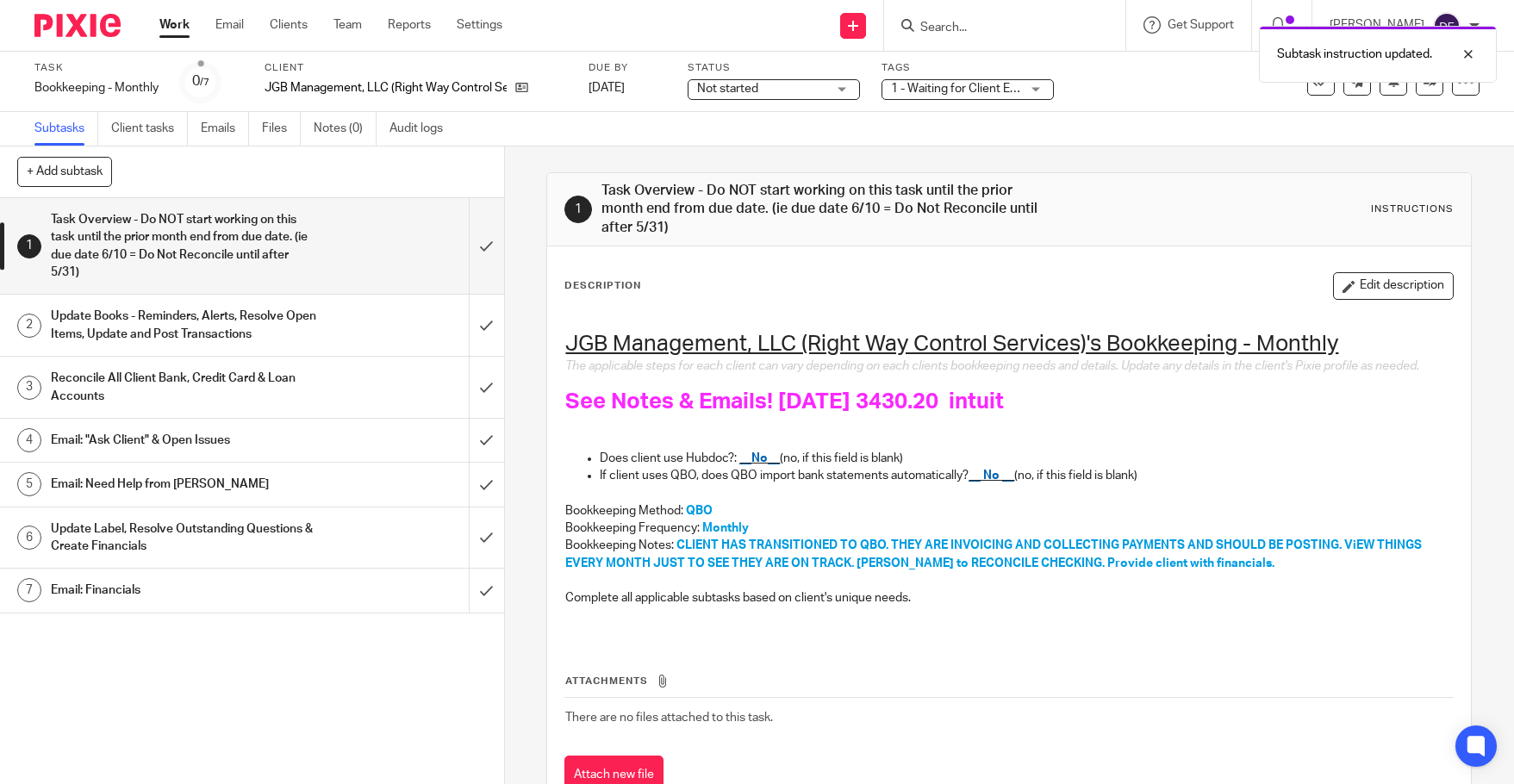
click at [174, 19] on link "Work" at bounding box center [174, 25] width 30 height 17
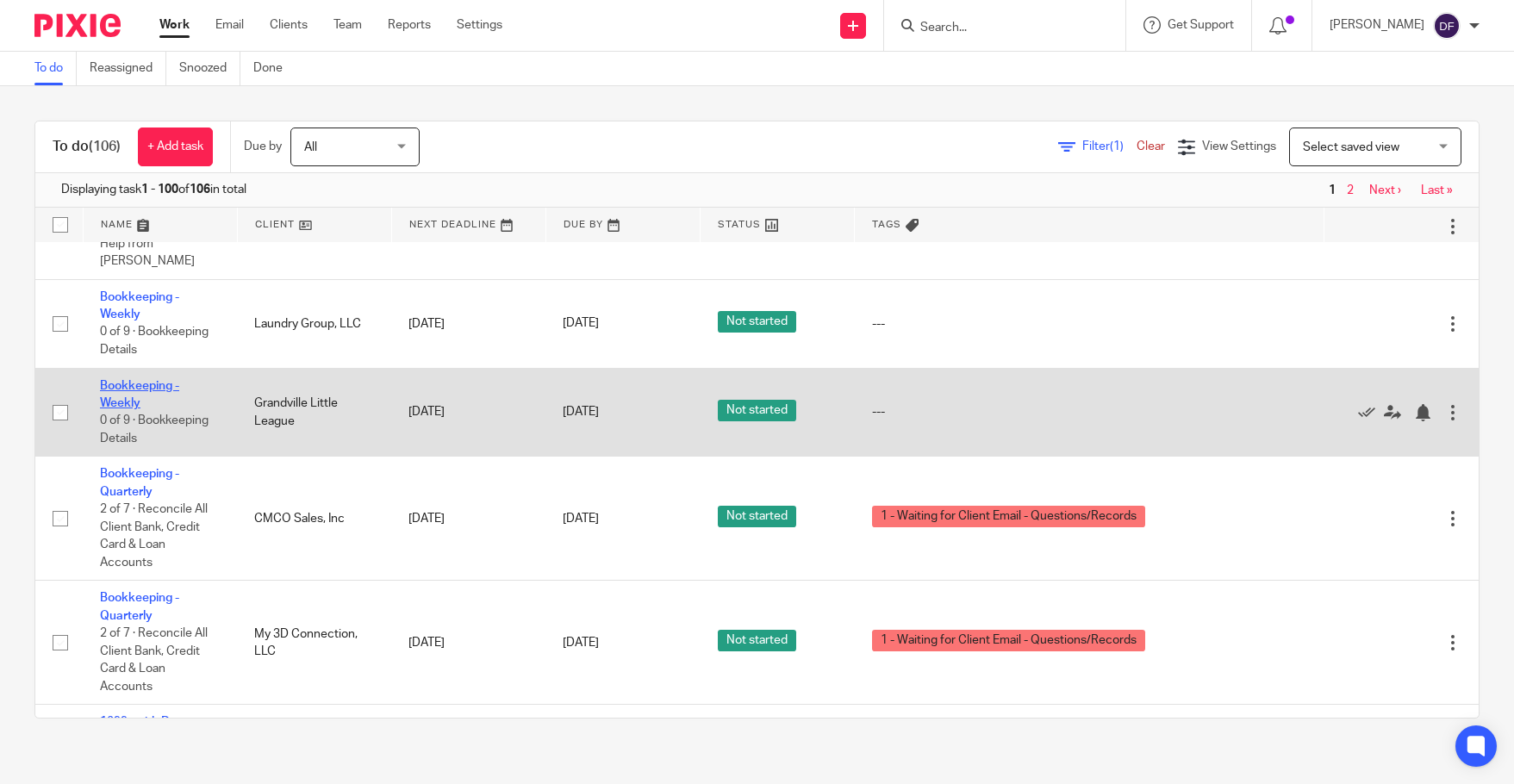
scroll to position [947, 0]
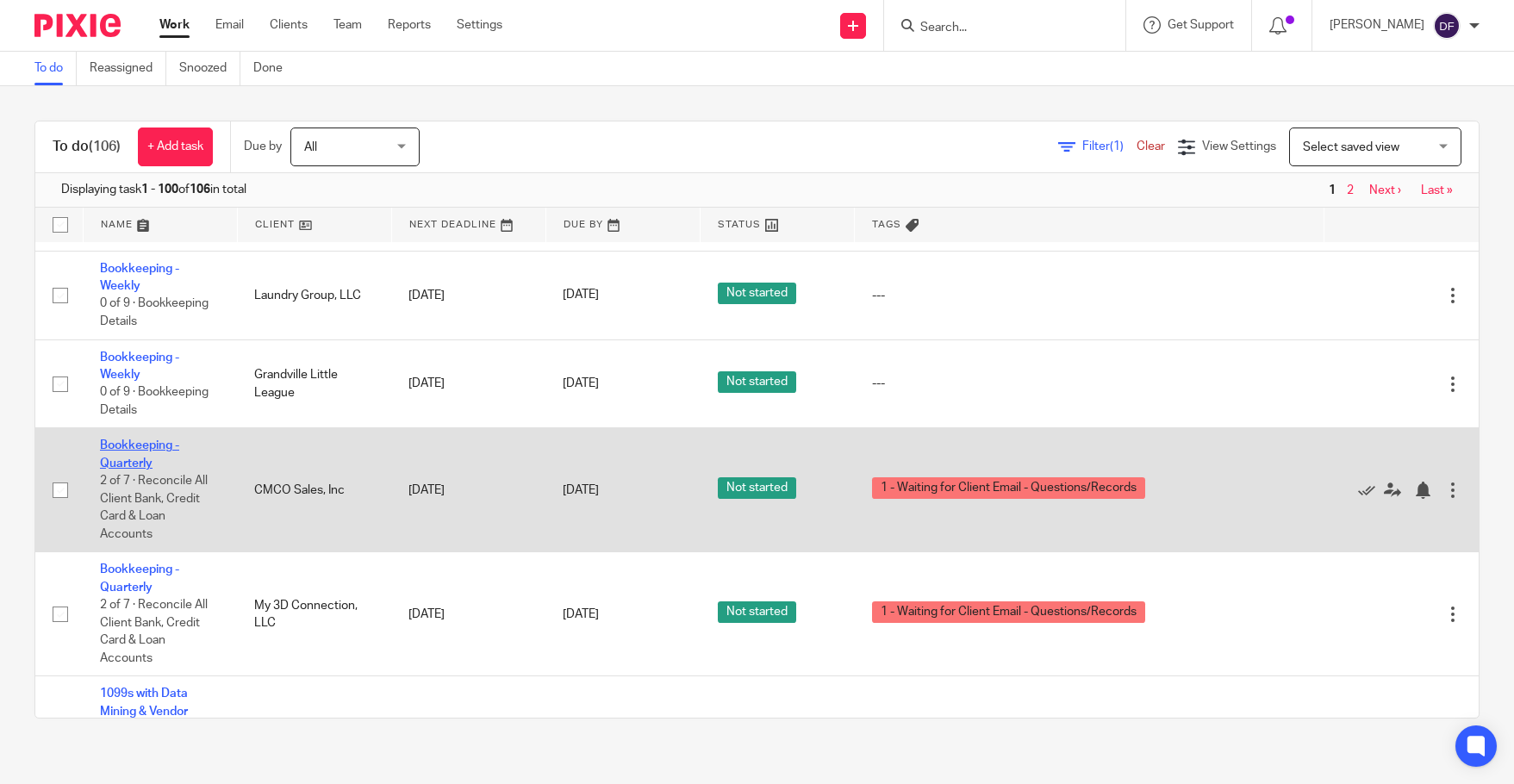
click at [136, 439] on link "Bookkeeping - Quarterly" at bounding box center [140, 454] width 79 height 29
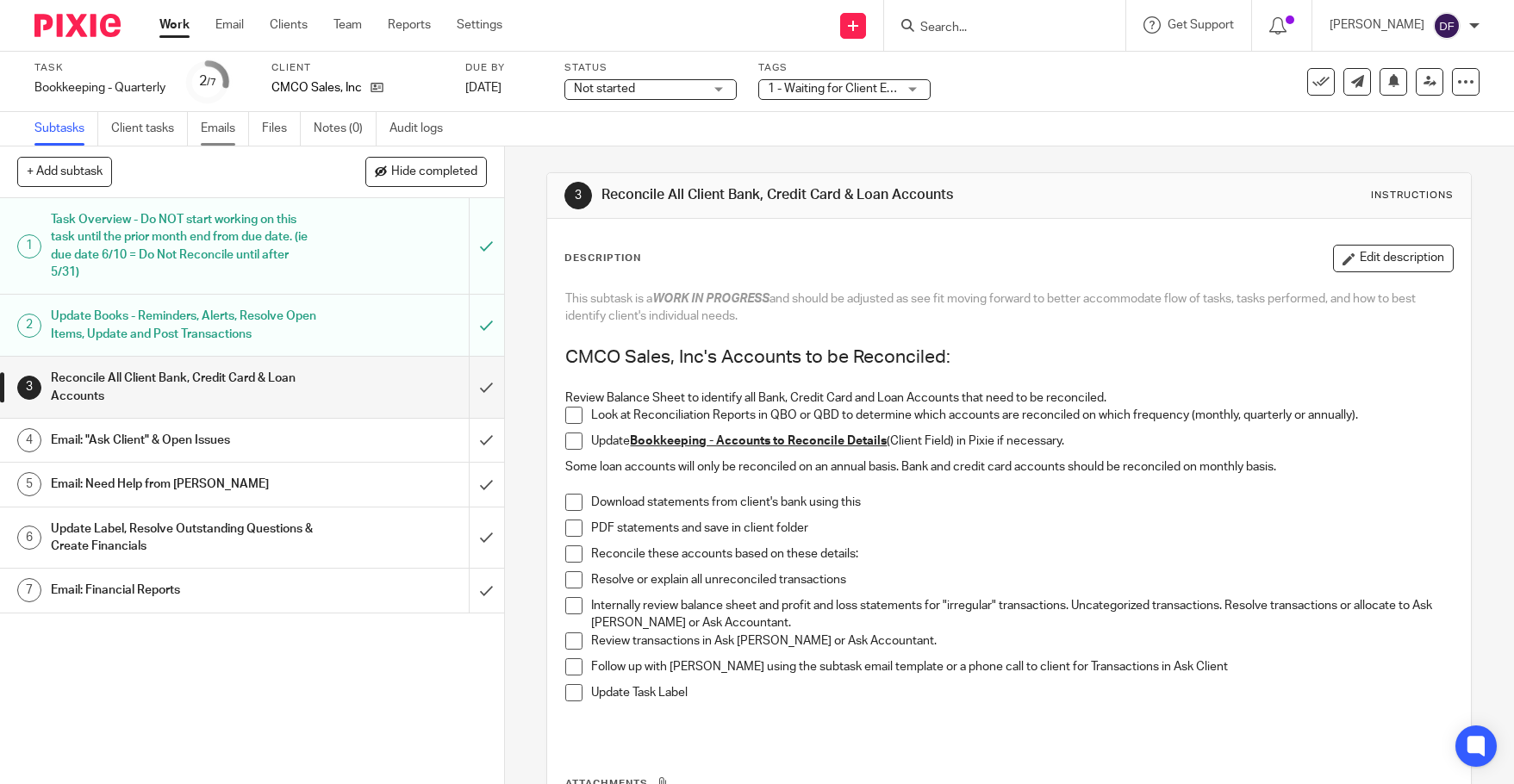
click at [214, 127] on link "Emails" at bounding box center [225, 129] width 48 height 34
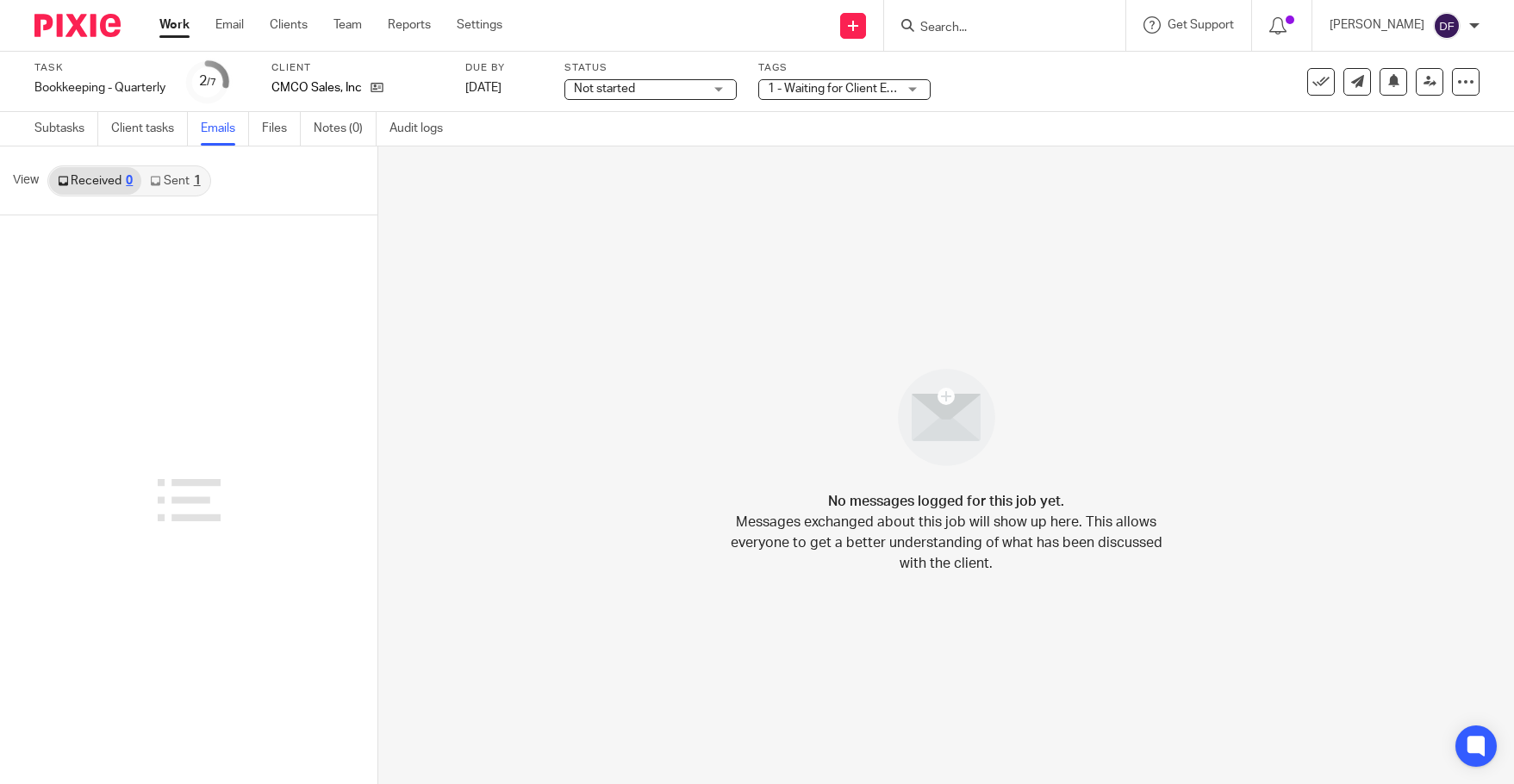
click at [191, 186] on link "Sent 1" at bounding box center [175, 181] width 67 height 28
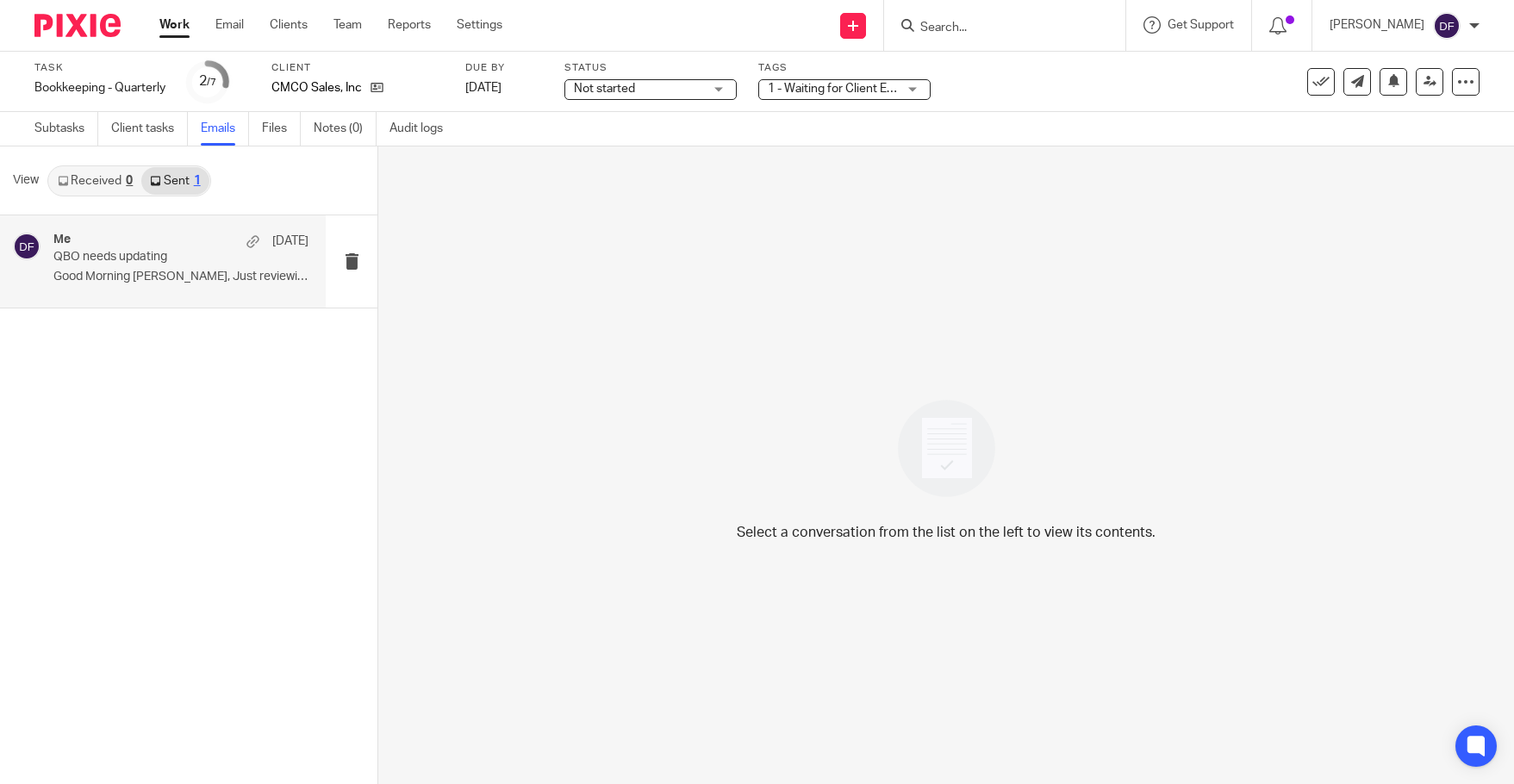
click at [174, 259] on p "QBO needs updating" at bounding box center [155, 257] width 204 height 15
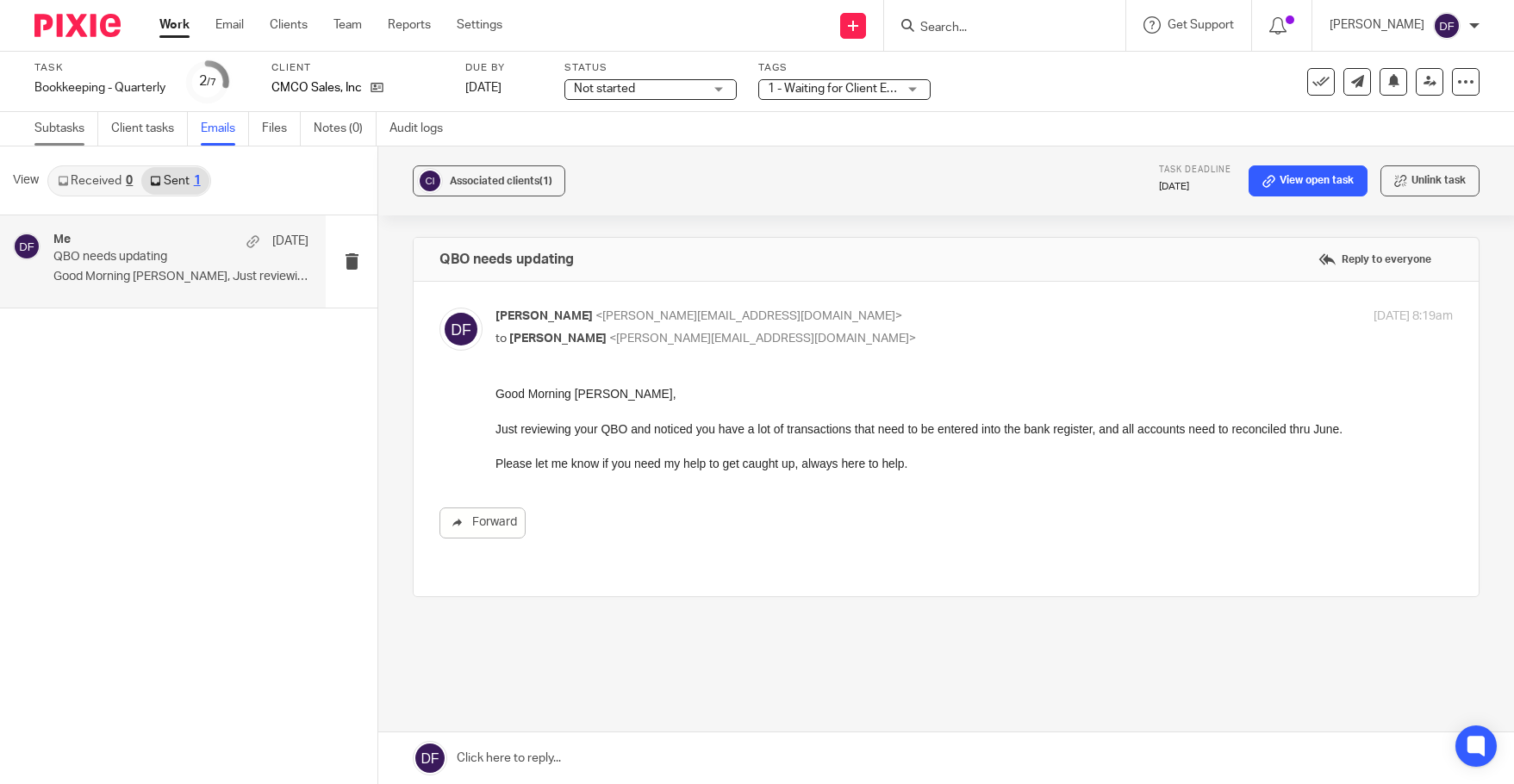
click at [58, 122] on link "Subtasks" at bounding box center [66, 129] width 64 height 34
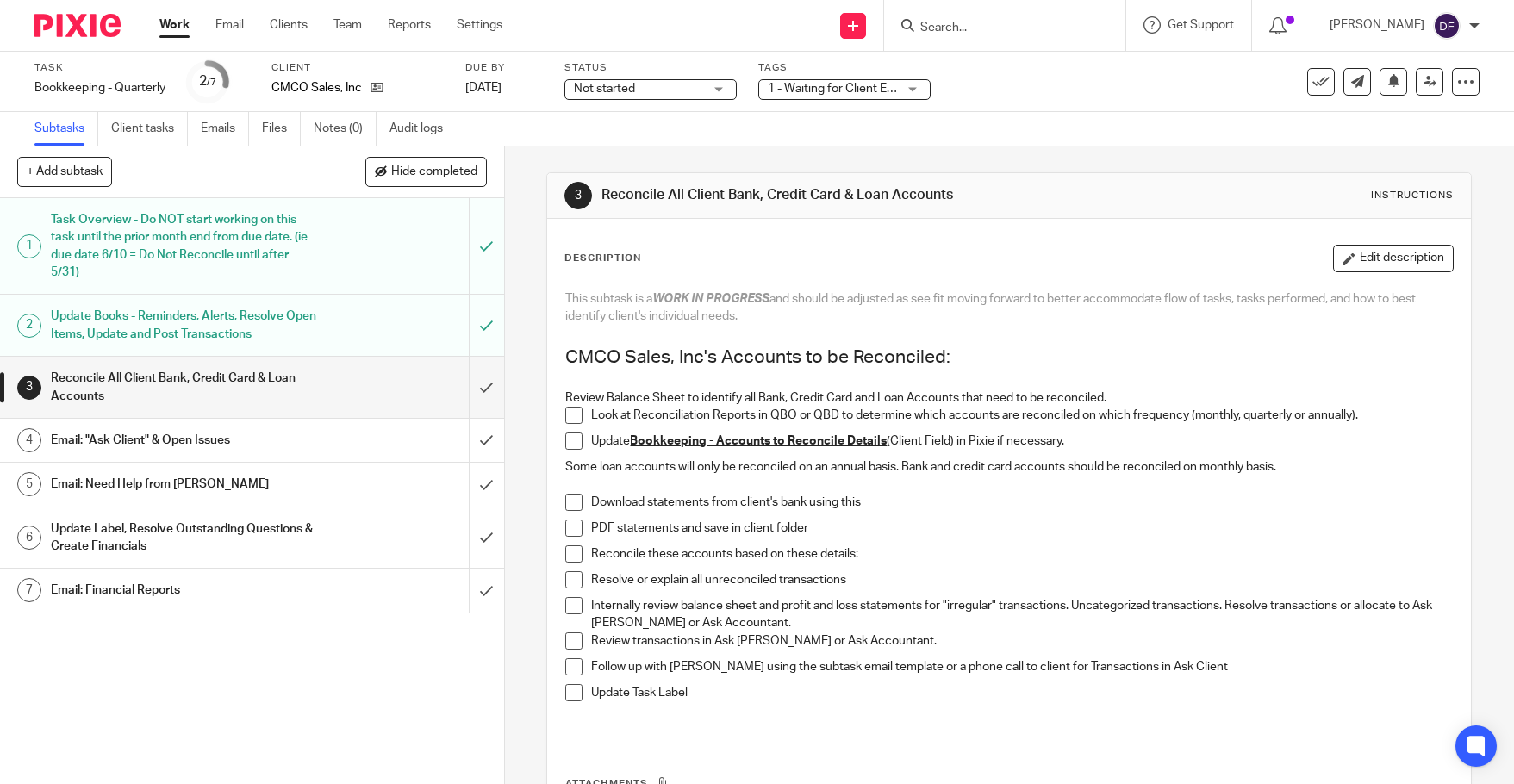
click at [306, 319] on div "Update Books - Reminders, Alerts, Resolve Open Items, Update and Post Transacti…" at bounding box center [251, 325] width 400 height 44
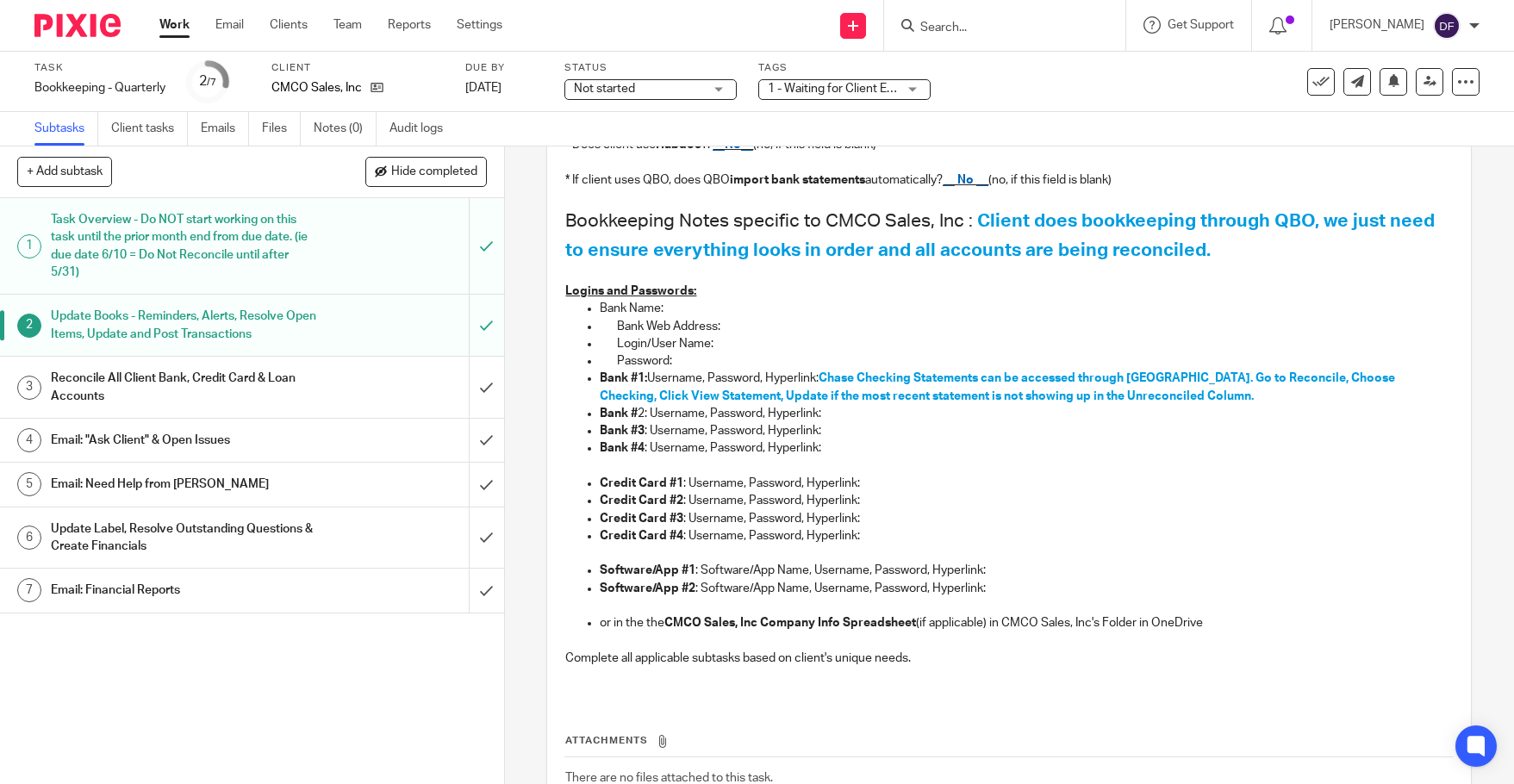
scroll to position [344, 0]
click at [229, 20] on link "Email" at bounding box center [229, 25] width 28 height 17
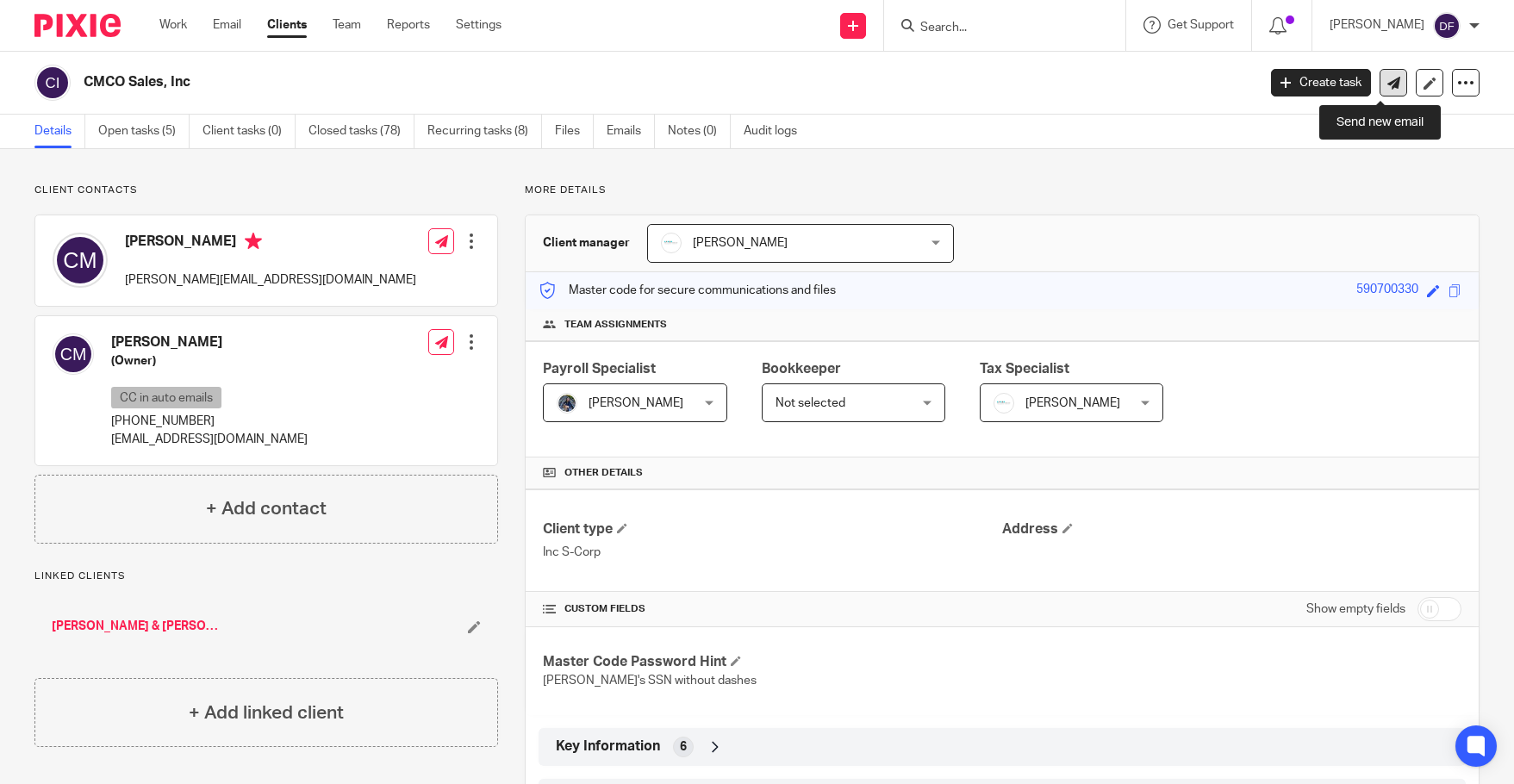
click at [1379, 91] on link at bounding box center [1393, 83] width 28 height 28
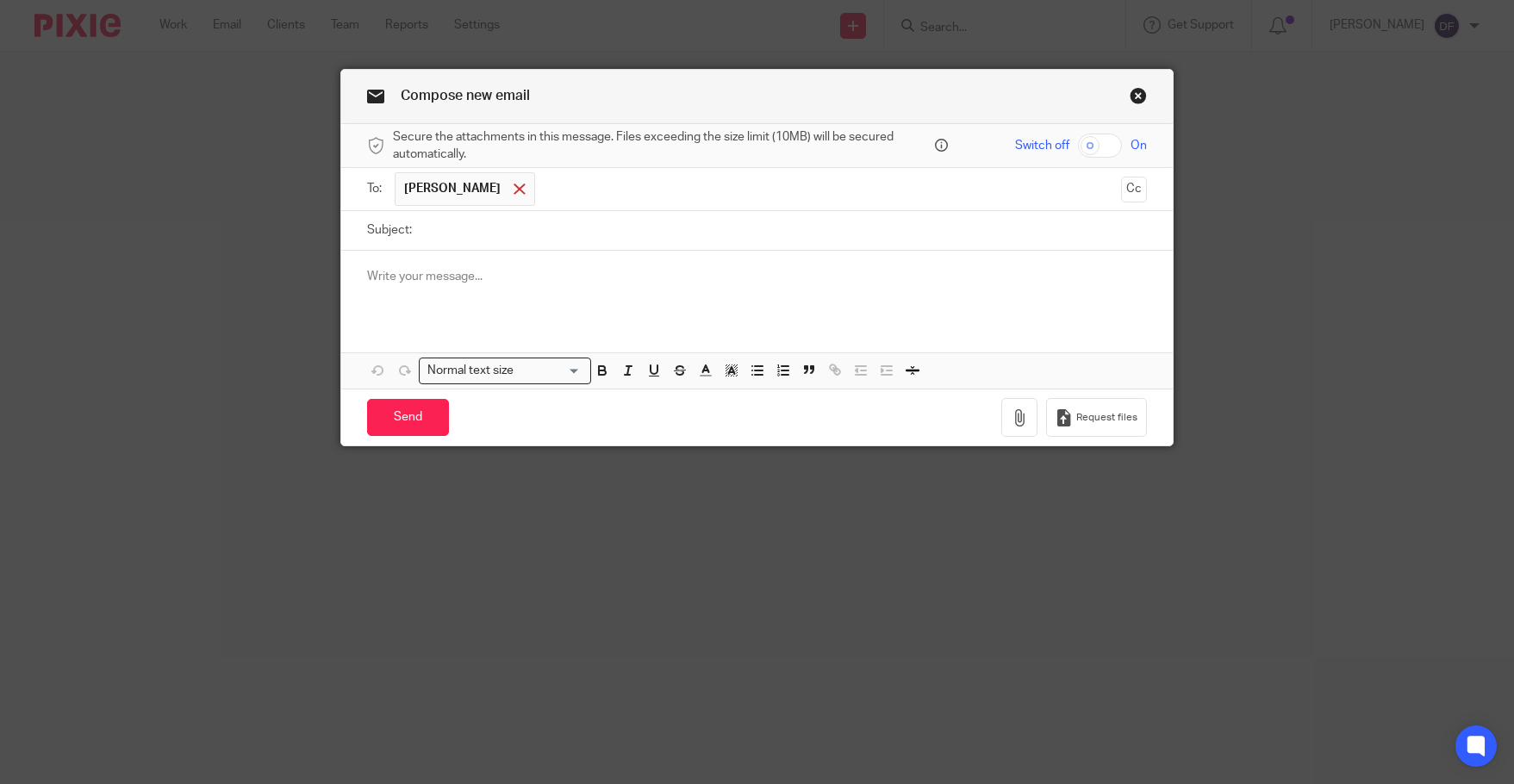
click at [509, 185] on div at bounding box center [518, 190] width 20 height 26
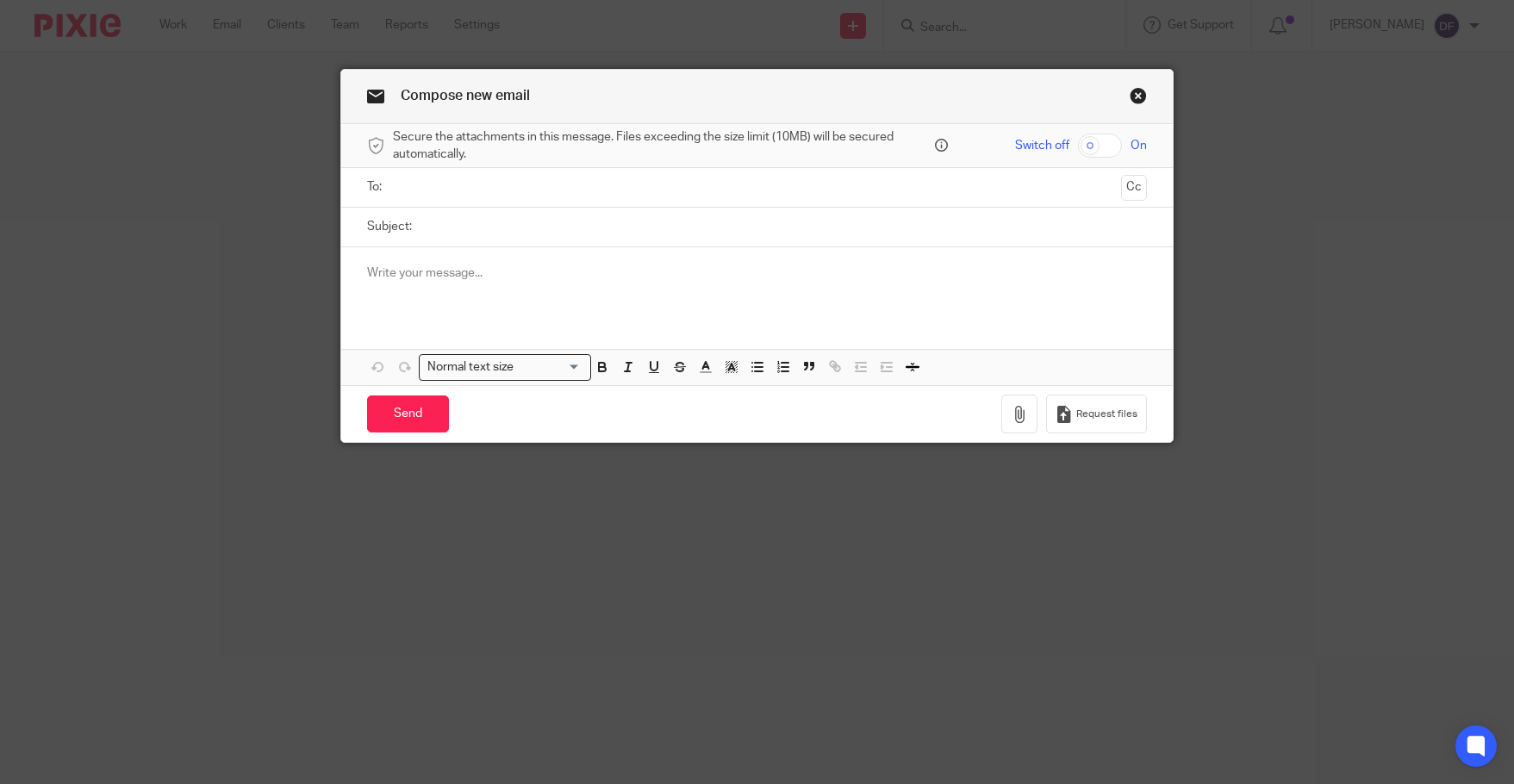
click at [470, 191] on input "text" at bounding box center [756, 187] width 714 height 20
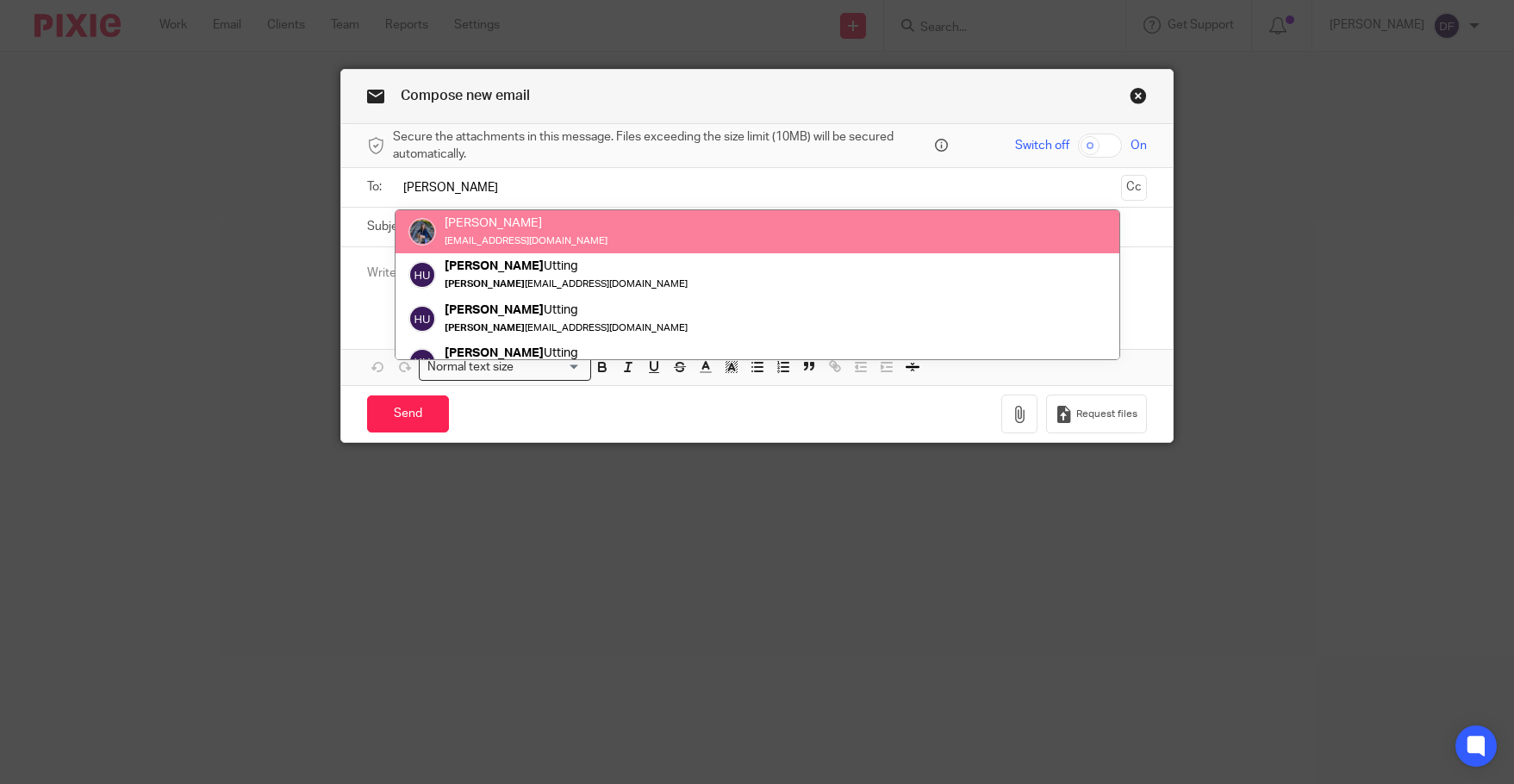
type input "holly"
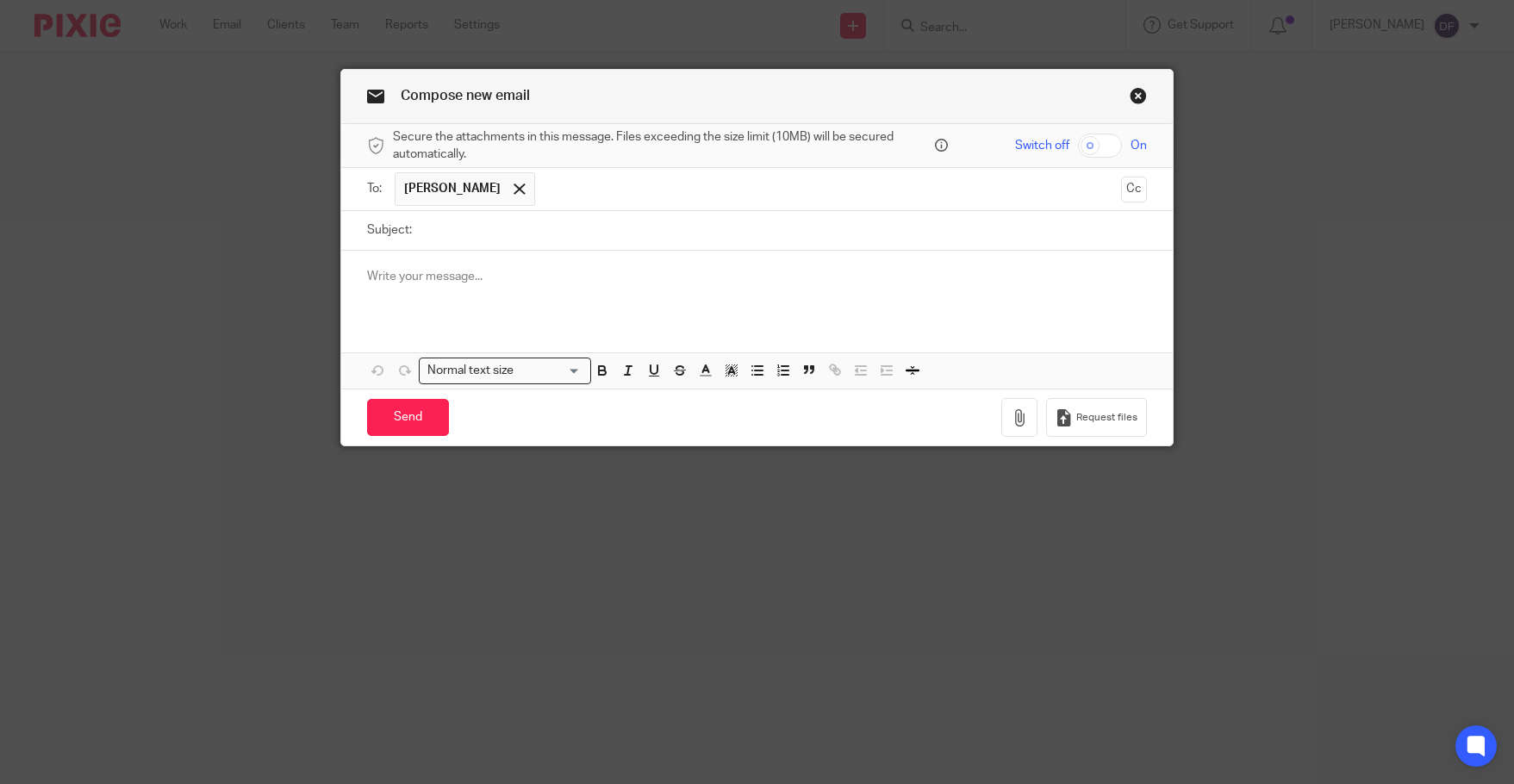
click at [476, 225] on input "Subject:" at bounding box center [782, 230] width 726 height 39
type input "outstanding payroll check for CMCO"
click at [489, 262] on div at bounding box center [756, 285] width 831 height 67
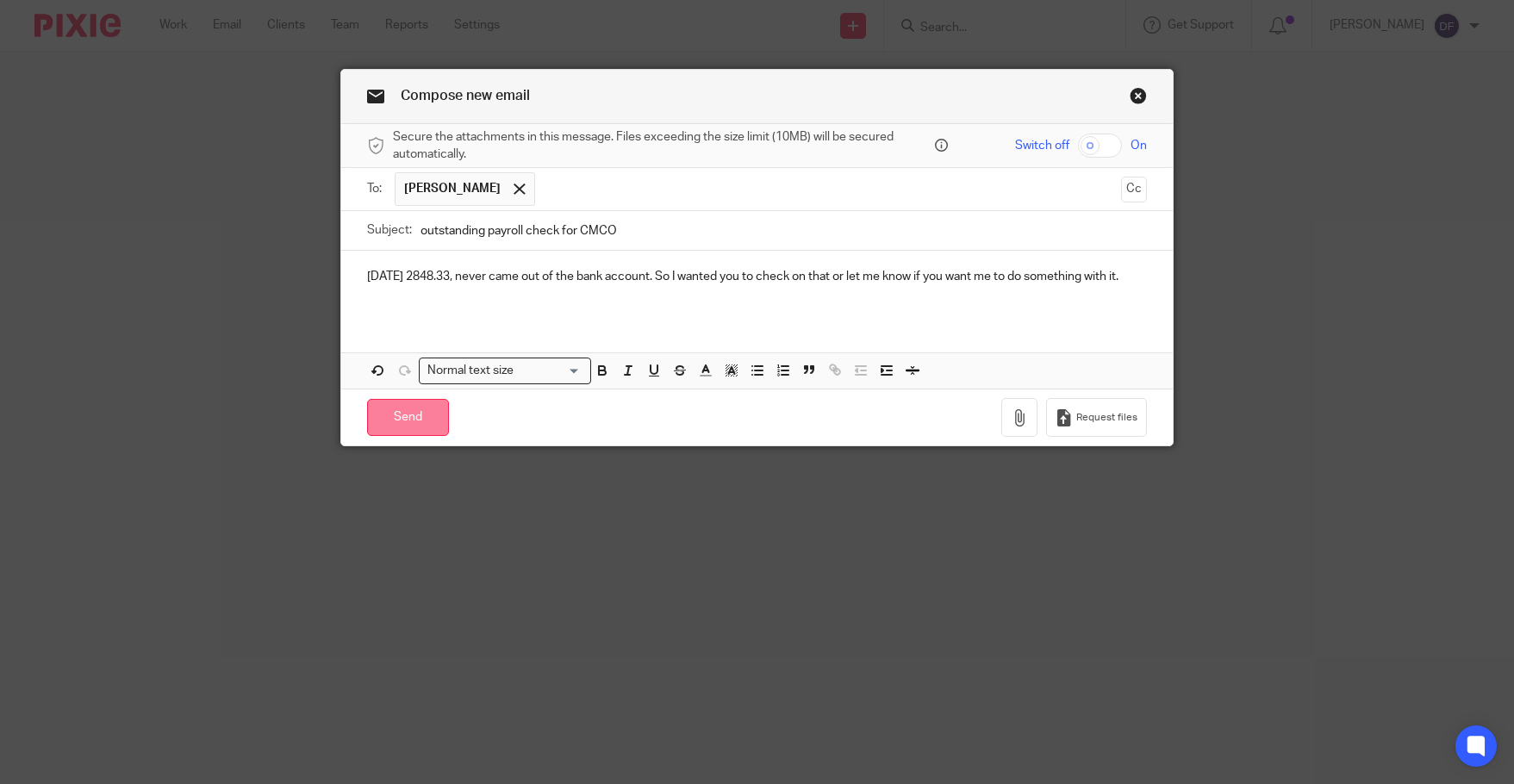
click at [409, 417] on input "Send" at bounding box center [407, 417] width 82 height 37
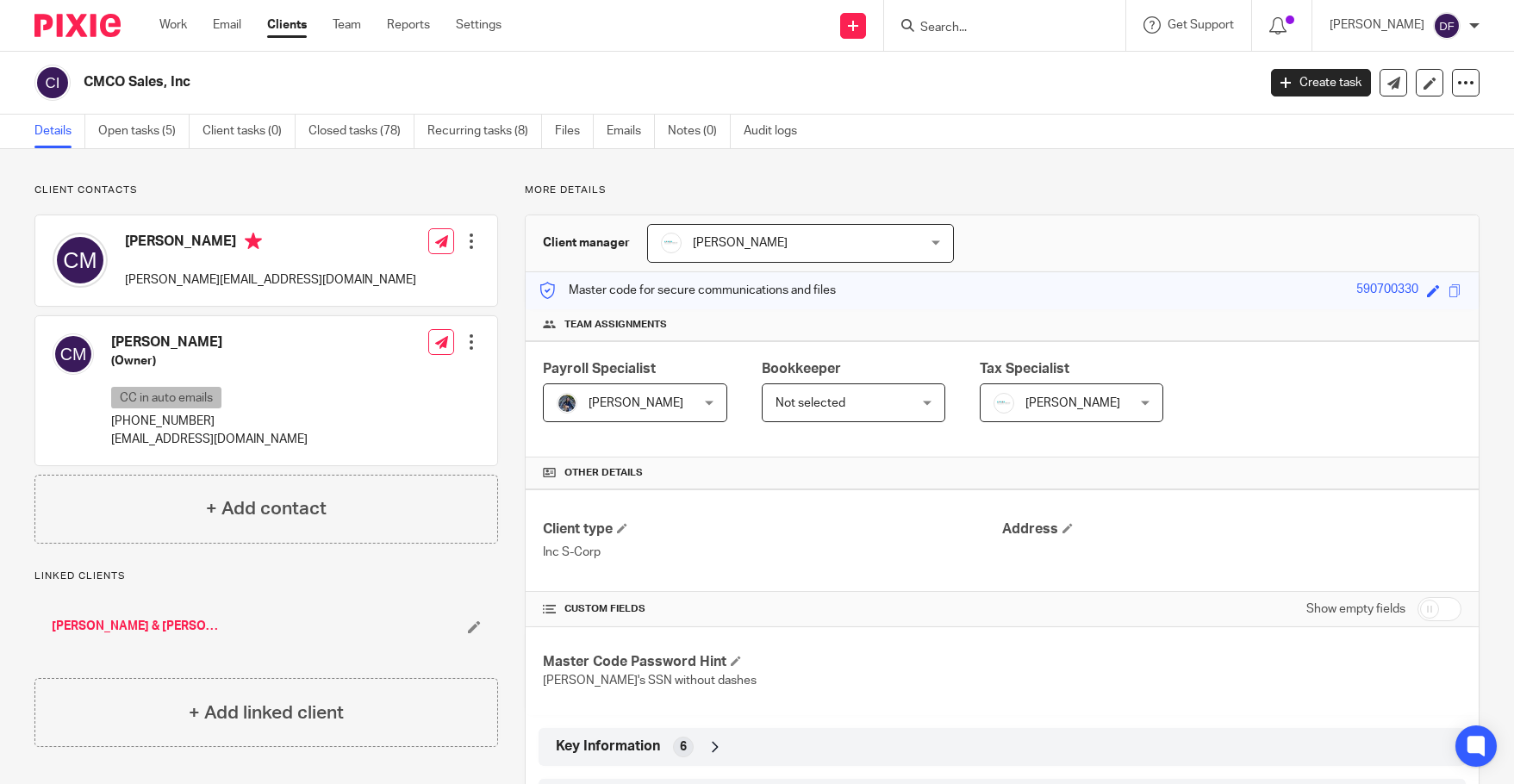
scroll to position [86, 0]
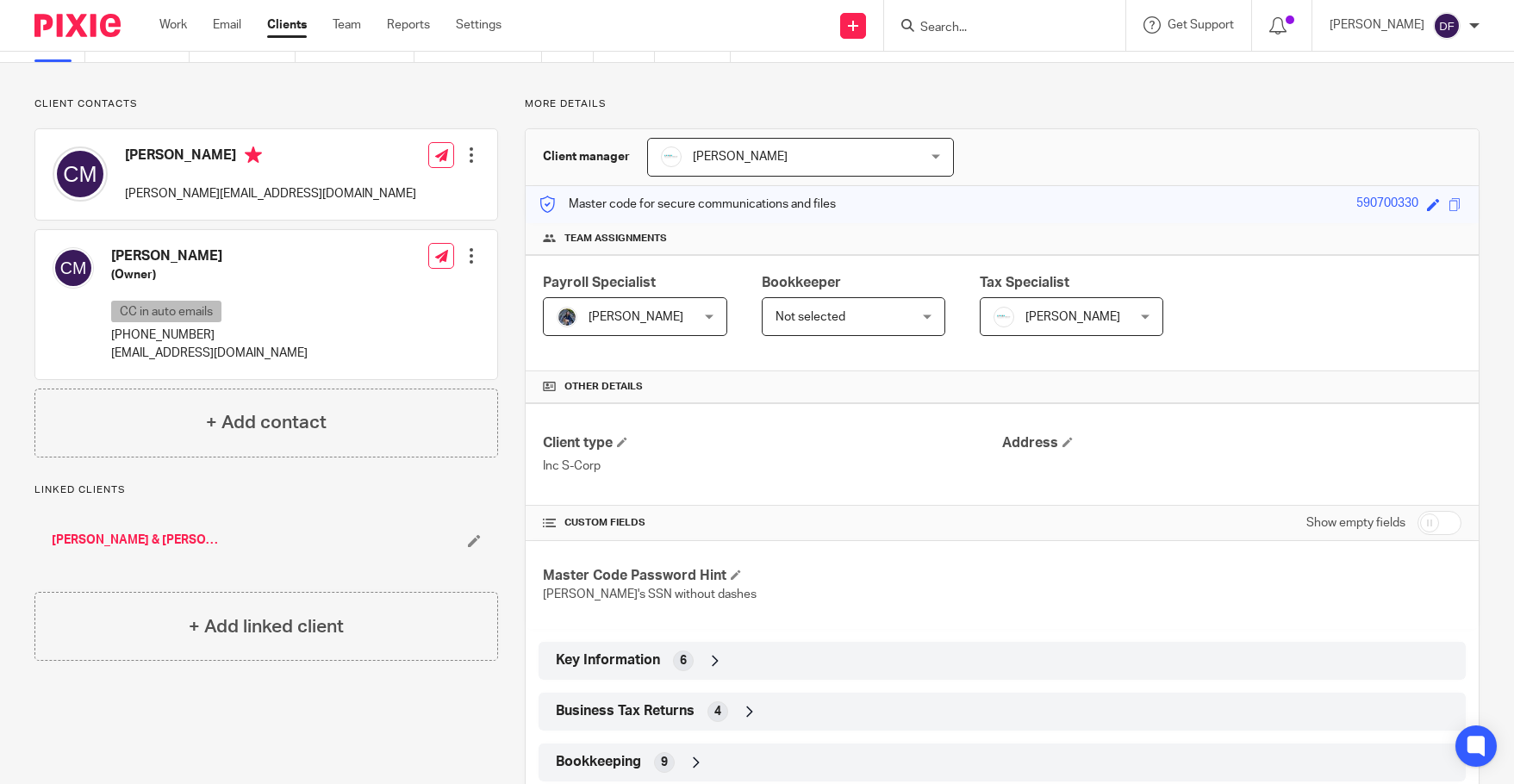
click at [1433, 521] on input "checkbox" at bounding box center [1439, 523] width 44 height 24
checkbox input "true"
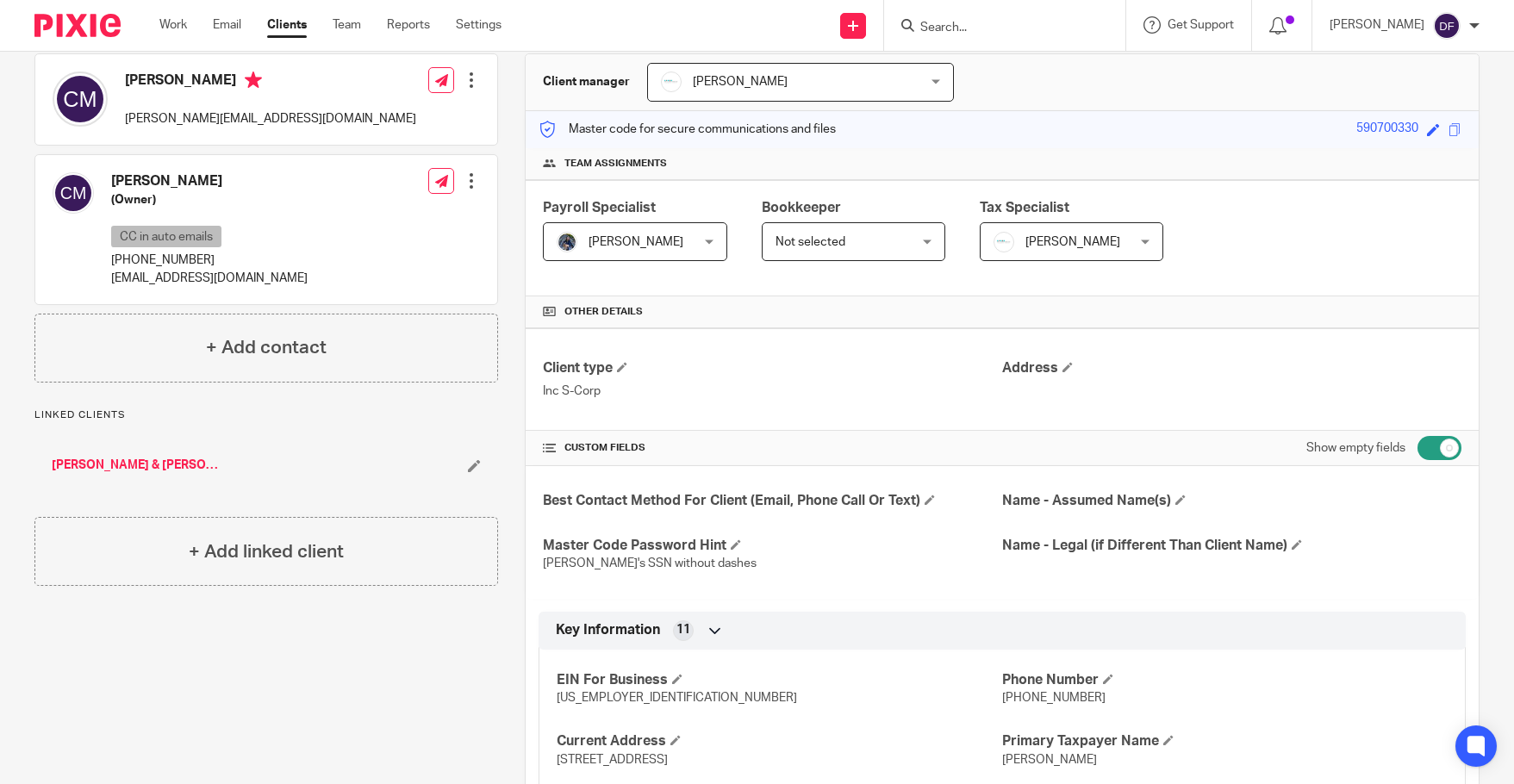
scroll to position [0, 0]
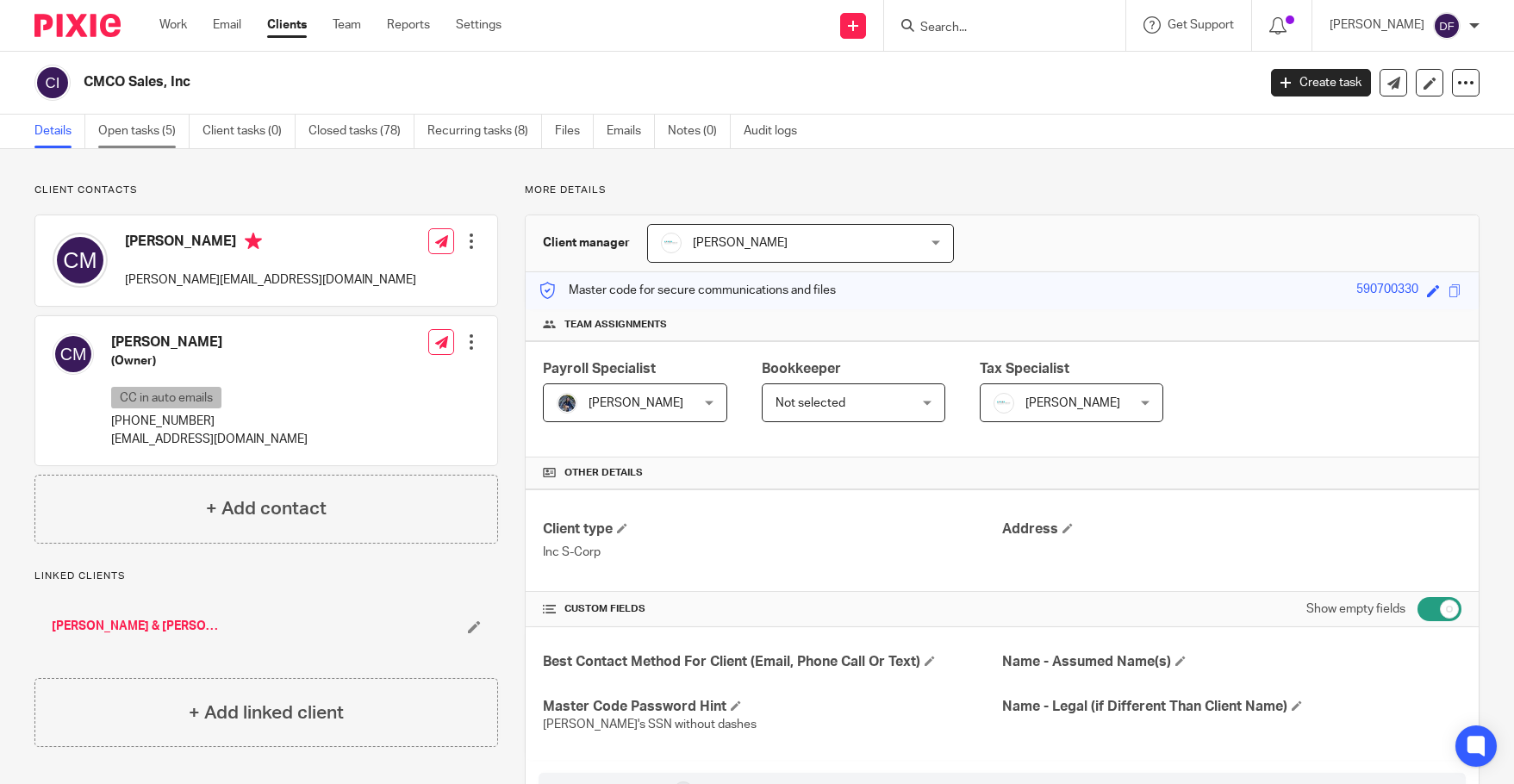
click at [146, 135] on link "Open tasks (5)" at bounding box center [144, 131] width 91 height 34
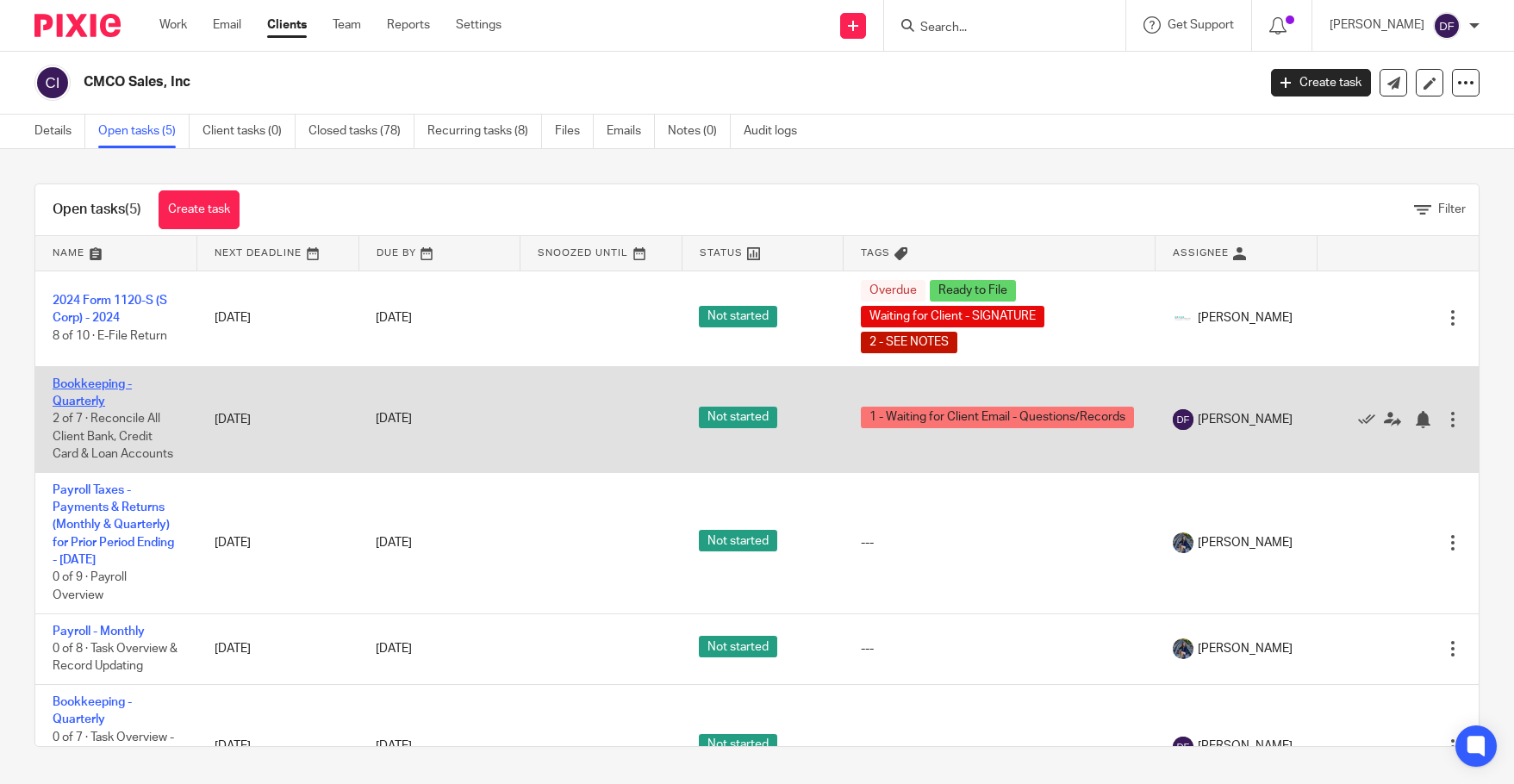
click at [78, 397] on link "Bookkeeping - Quarterly" at bounding box center [92, 392] width 79 height 29
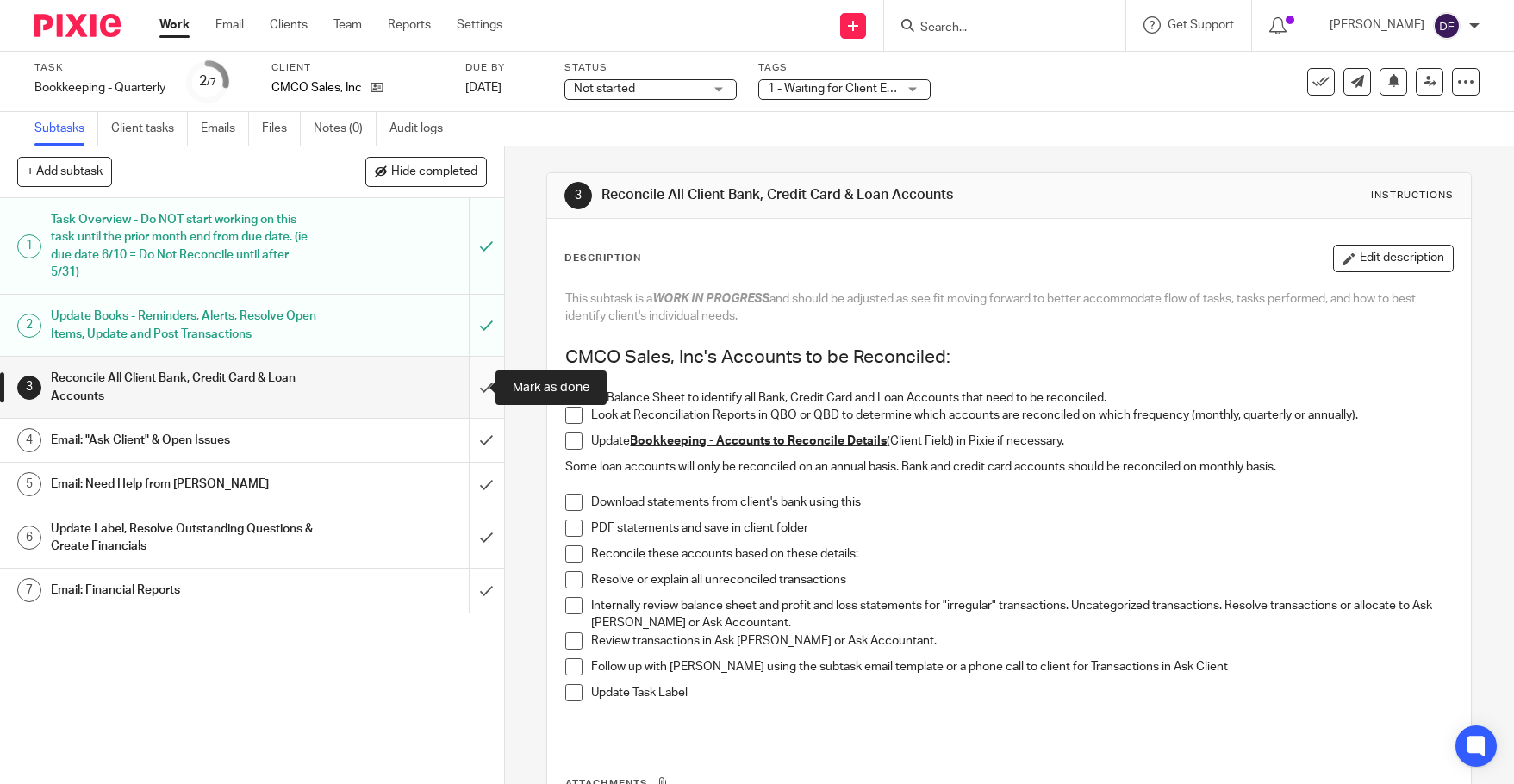
click at [472, 389] on input "submit" at bounding box center [252, 386] width 504 height 61
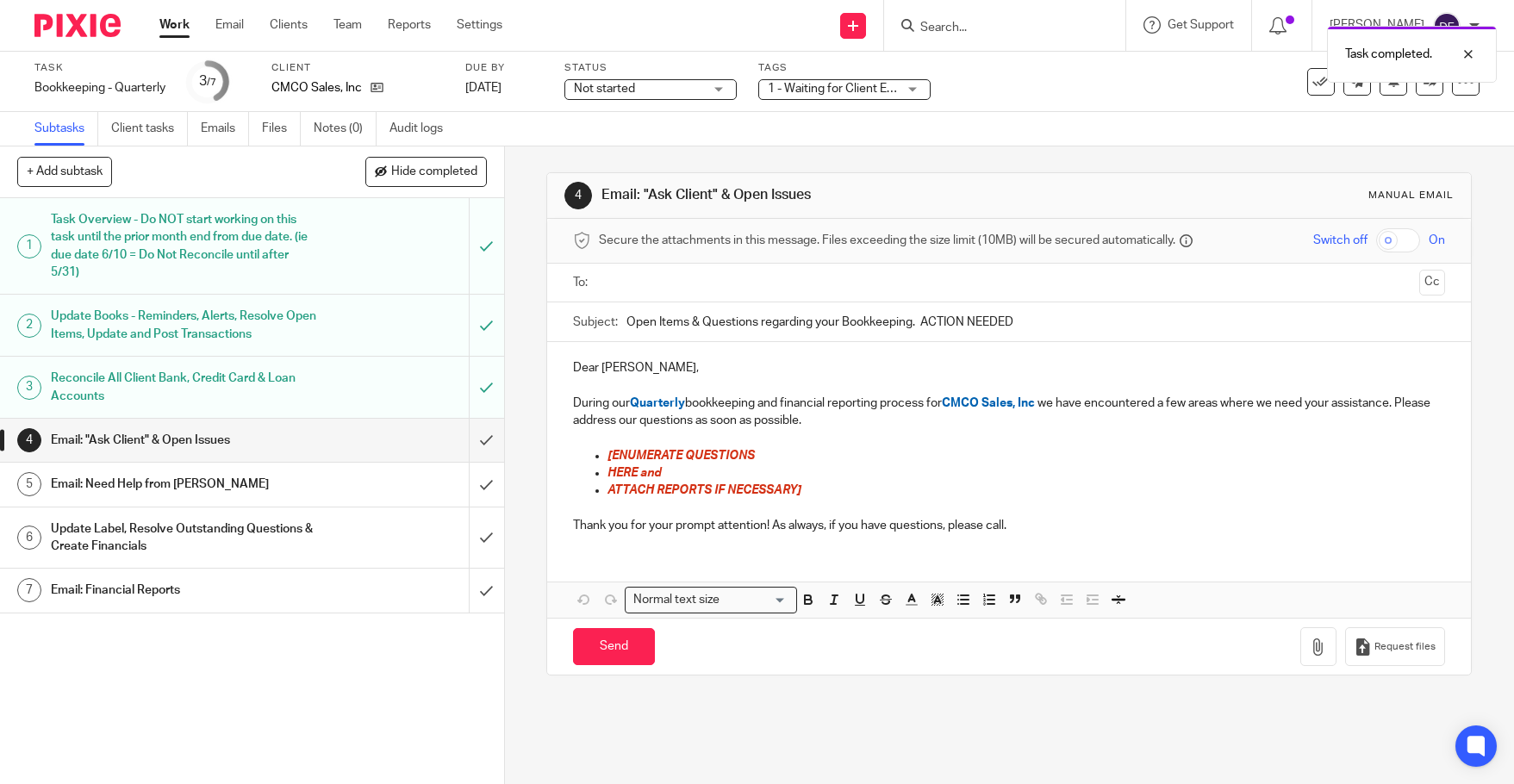
click at [638, 285] on input "text" at bounding box center [1008, 283] width 807 height 20
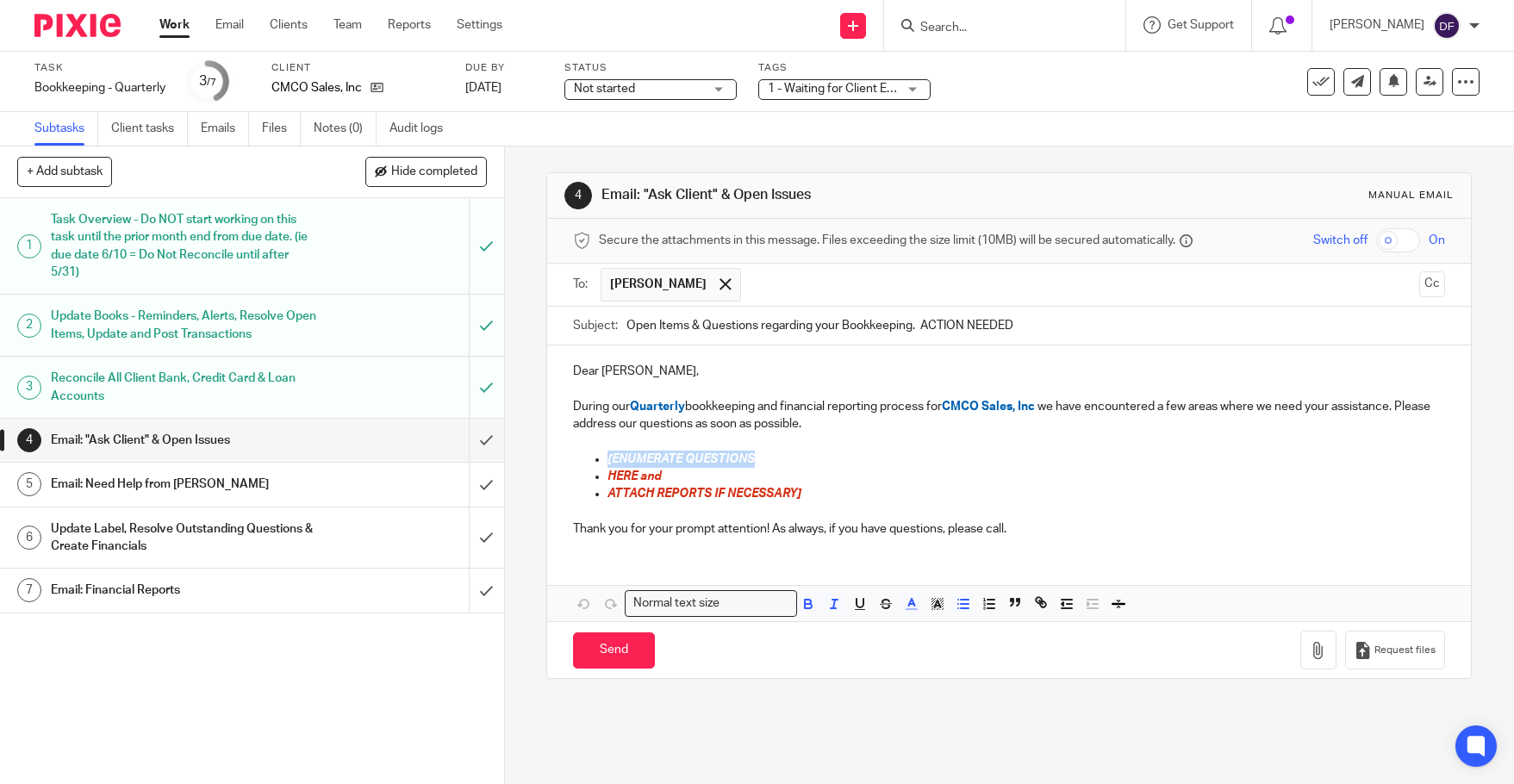
drag, startPoint x: 750, startPoint y: 456, endPoint x: 602, endPoint y: 463, distance: 148.2
click at [607, 463] on p "[ENUMERATE QUESTIONS" at bounding box center [1026, 459] width 838 height 17
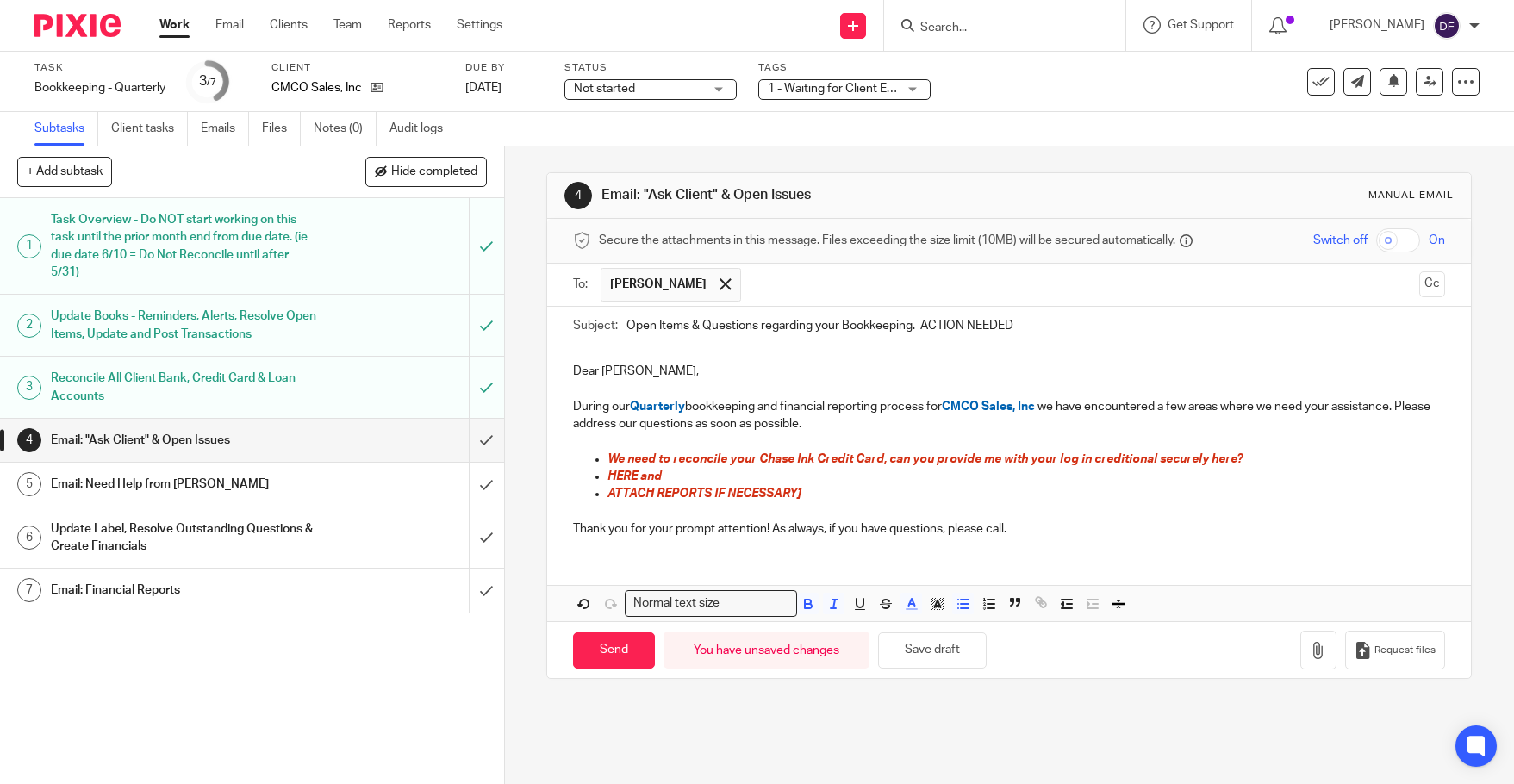
click at [1100, 450] on p "We need to reconcile your Chase Ink Credit Card, can you provide me with your l…" at bounding box center [1026, 459] width 838 height 17
click at [1109, 455] on span "We need to reconcile your Chase Ink Credit Card, can you provide me with your l…" at bounding box center [925, 459] width 635 height 12
drag, startPoint x: 1106, startPoint y: 455, endPoint x: 1097, endPoint y: 461, distance: 10.8
click at [1097, 461] on span "We need to reconcile your Chase Ink Credit Card, can you provide me with your l…" at bounding box center [925, 459] width 635 height 12
click at [1146, 460] on span "We need to reconcile your Chase Ink Credit Card, can you provide me with your l…" at bounding box center [925, 459] width 635 height 12
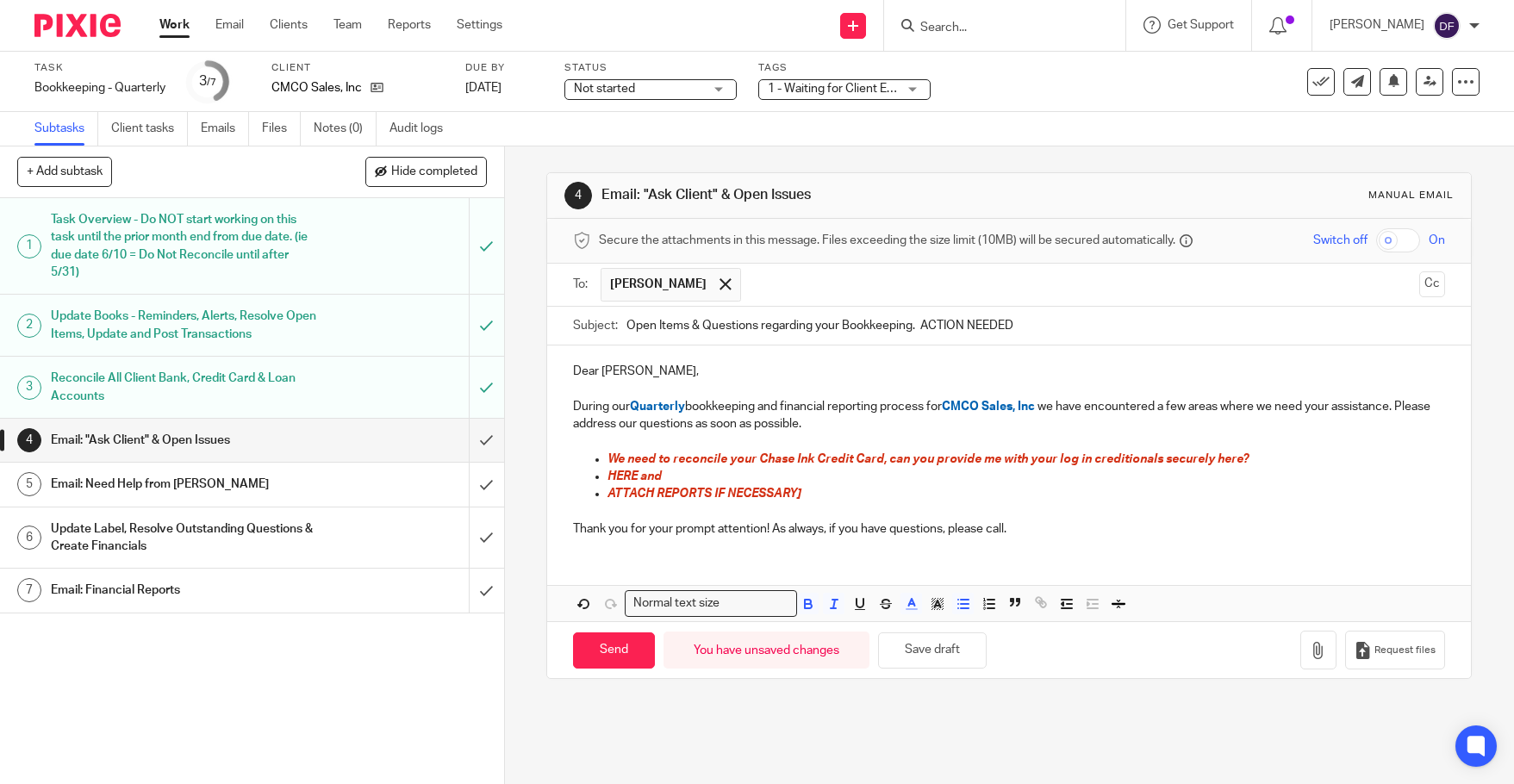
click at [1257, 459] on p "We need to reconcile your Chase Ink Credit Card, can you provide me with your l…" at bounding box center [1026, 459] width 838 height 17
drag, startPoint x: 1123, startPoint y: 458, endPoint x: 1110, endPoint y: 461, distance: 13.3
click at [1110, 461] on span "We need to reconcile your Chase Ink Credit Card, can you provide me with your l…" at bounding box center [927, 459] width 641 height 12
click at [1115, 461] on span "We need to reconcile your Chase Ink Credit Card, can you provide me with your l…" at bounding box center [927, 459] width 641 height 12
click at [1245, 461] on p "We need to reconcile your Chase Ink Credit Card, can you provide me with your l…" at bounding box center [1026, 459] width 838 height 17
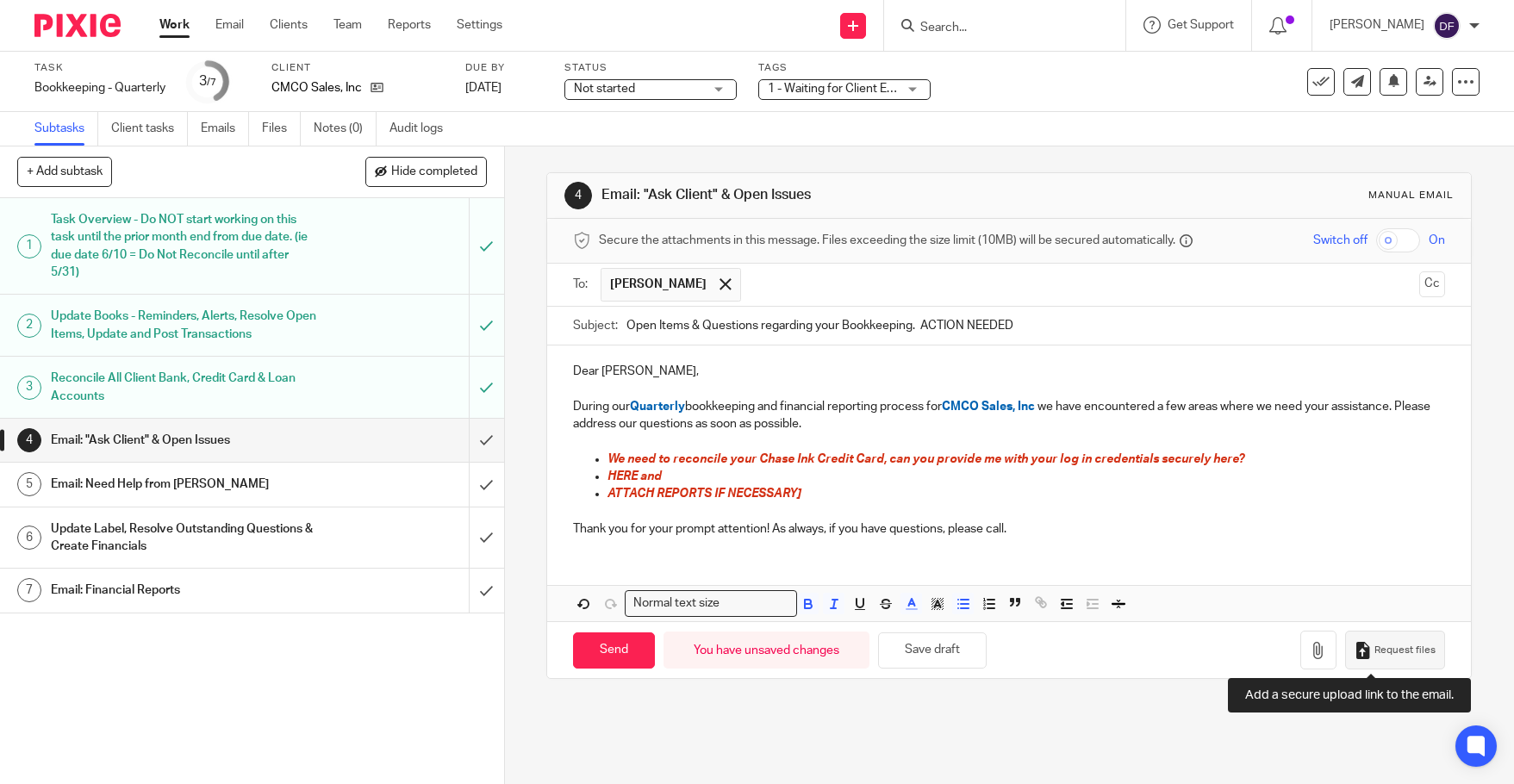
click at [1391, 653] on span "Request files" at bounding box center [1404, 650] width 61 height 14
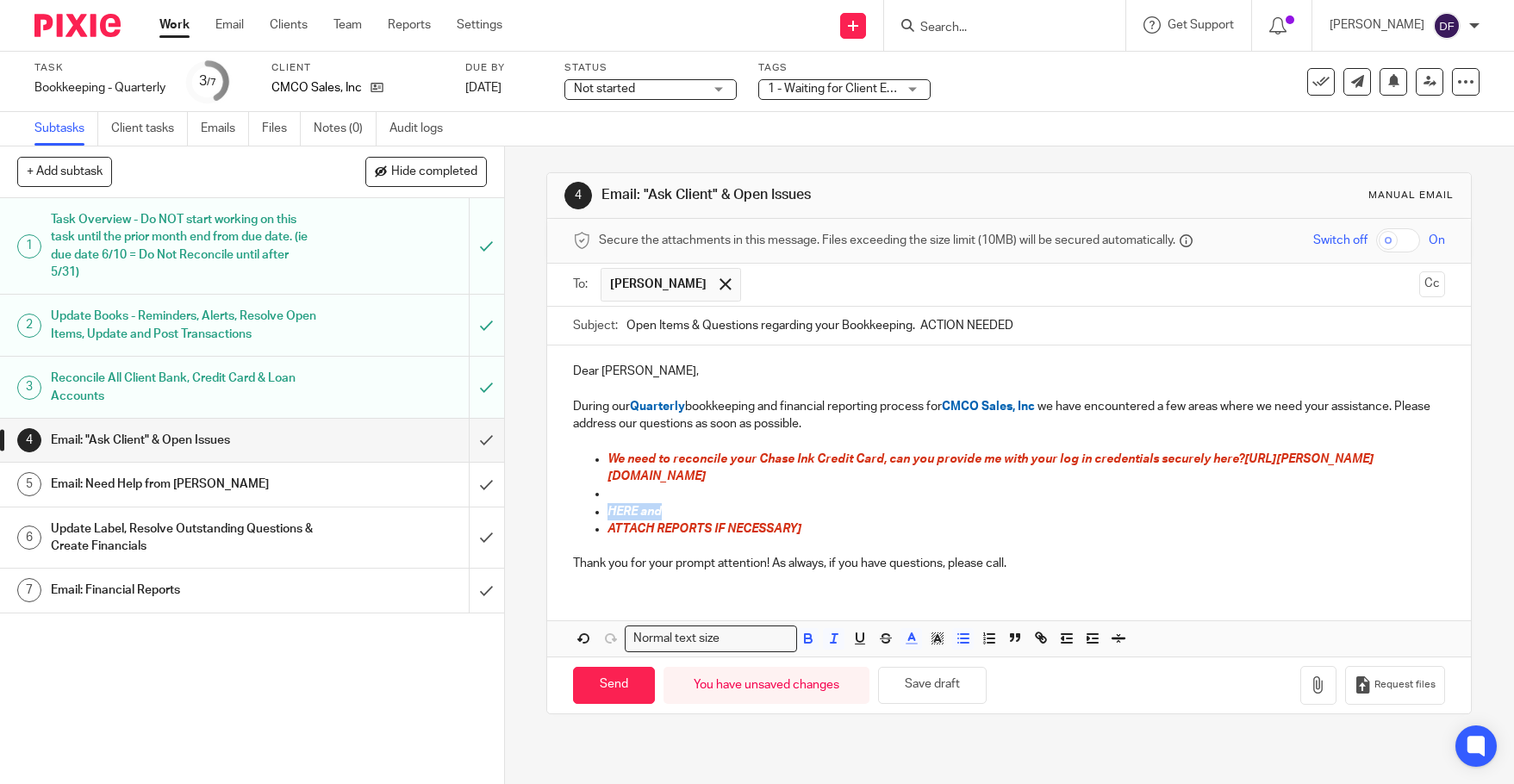
drag, startPoint x: 661, startPoint y: 511, endPoint x: 590, endPoint y: 515, distance: 71.1
click at [607, 515] on li "HERE and" at bounding box center [1026, 511] width 838 height 17
click at [807, 515] on span "or you can send me your statements if you would prefer" at bounding box center [765, 511] width 316 height 12
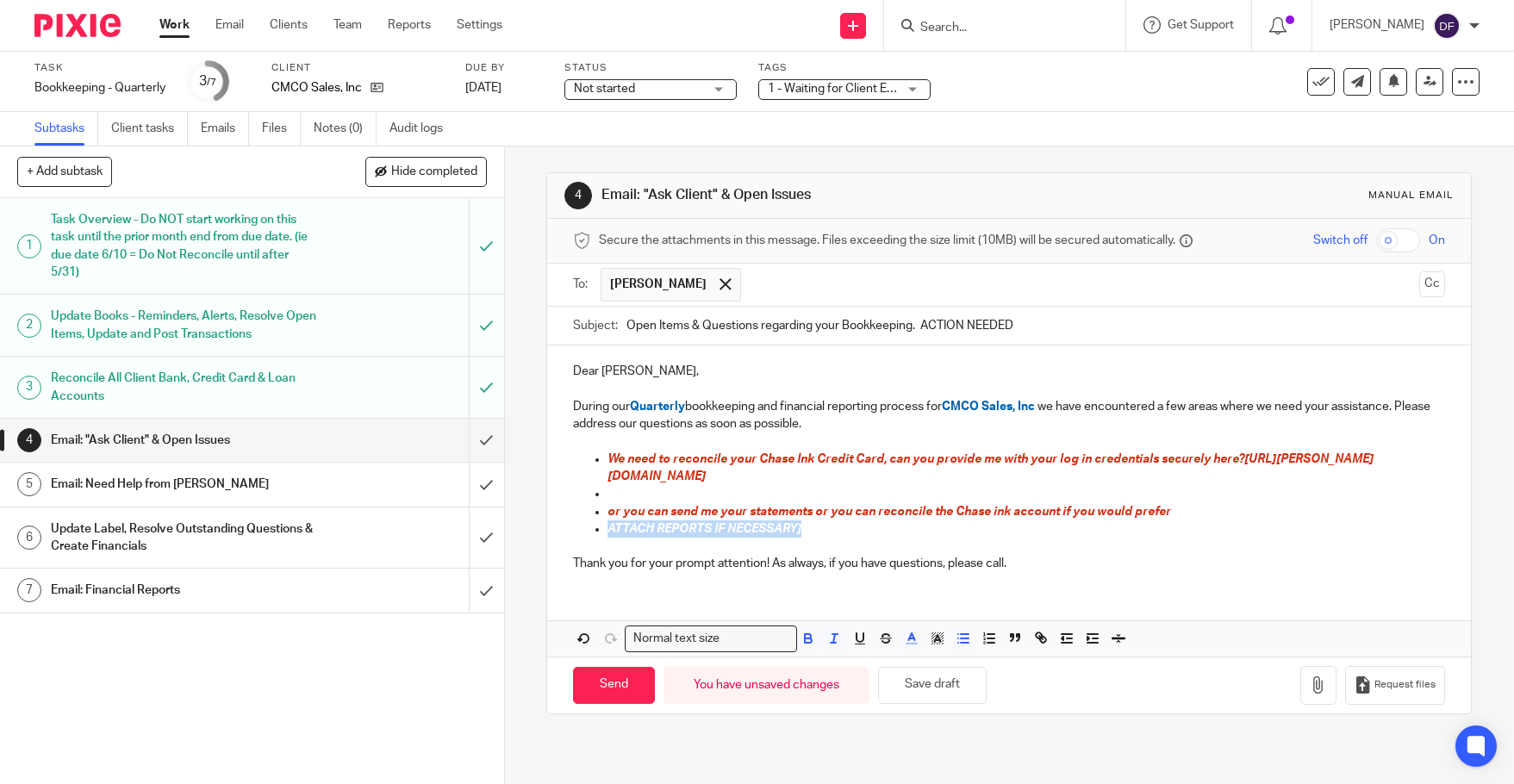
drag, startPoint x: 816, startPoint y: 531, endPoint x: 582, endPoint y: 536, distance: 234.1
click at [582, 536] on ul "We need to reconcile your Chase Ink Credit Card, can you provide me with your l…" at bounding box center [1008, 493] width 872 height 87
click at [1234, 459] on span "https://amy-l-corfixsen-cpa.usepixie.net/u/248a63791e8fe09ccbbb3013162b69c8" at bounding box center [990, 467] width 766 height 29
click at [932, 684] on button "Save draft" at bounding box center [933, 685] width 109 height 37
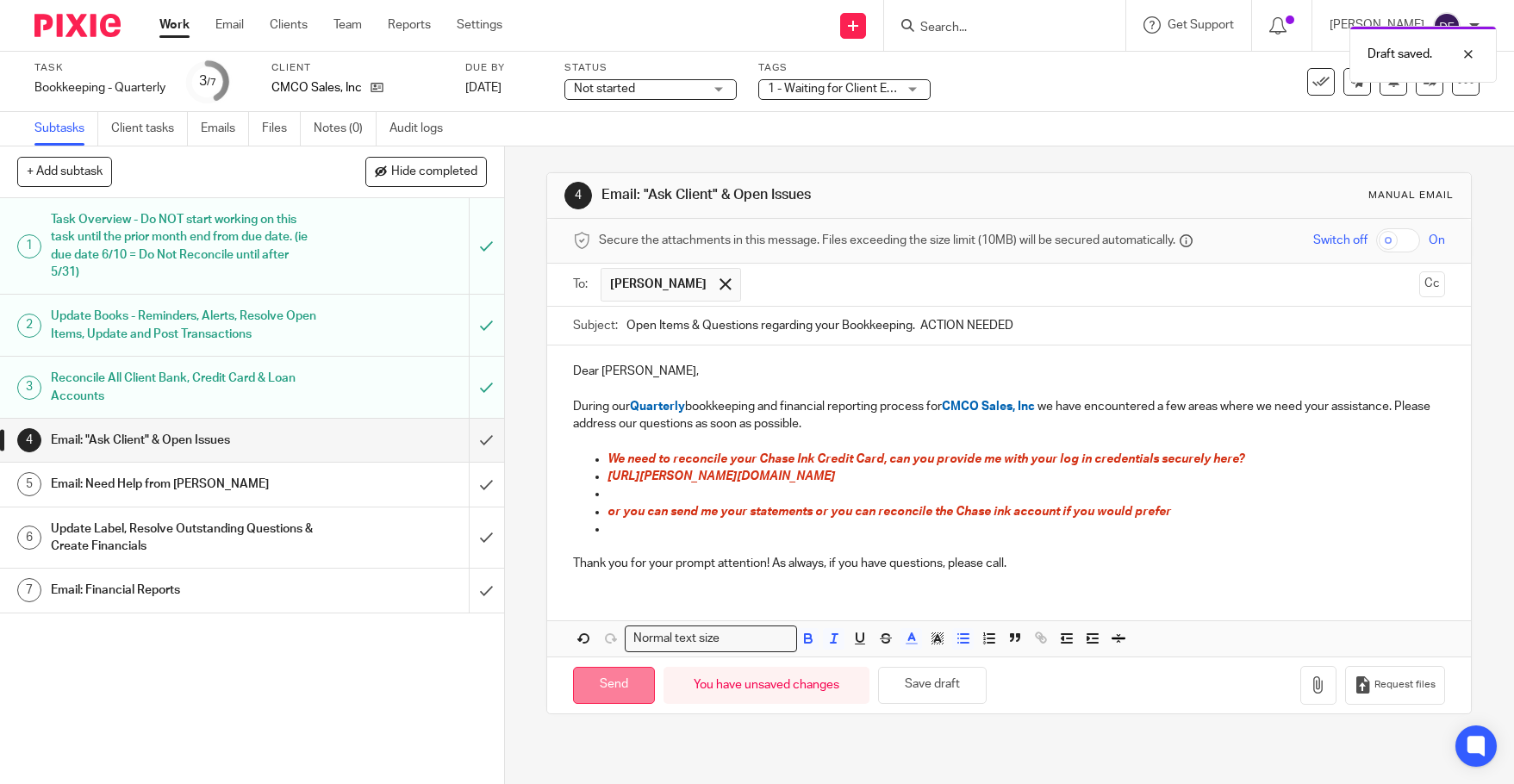
click at [625, 683] on input "Send" at bounding box center [613, 685] width 82 height 37
type input "Sent"
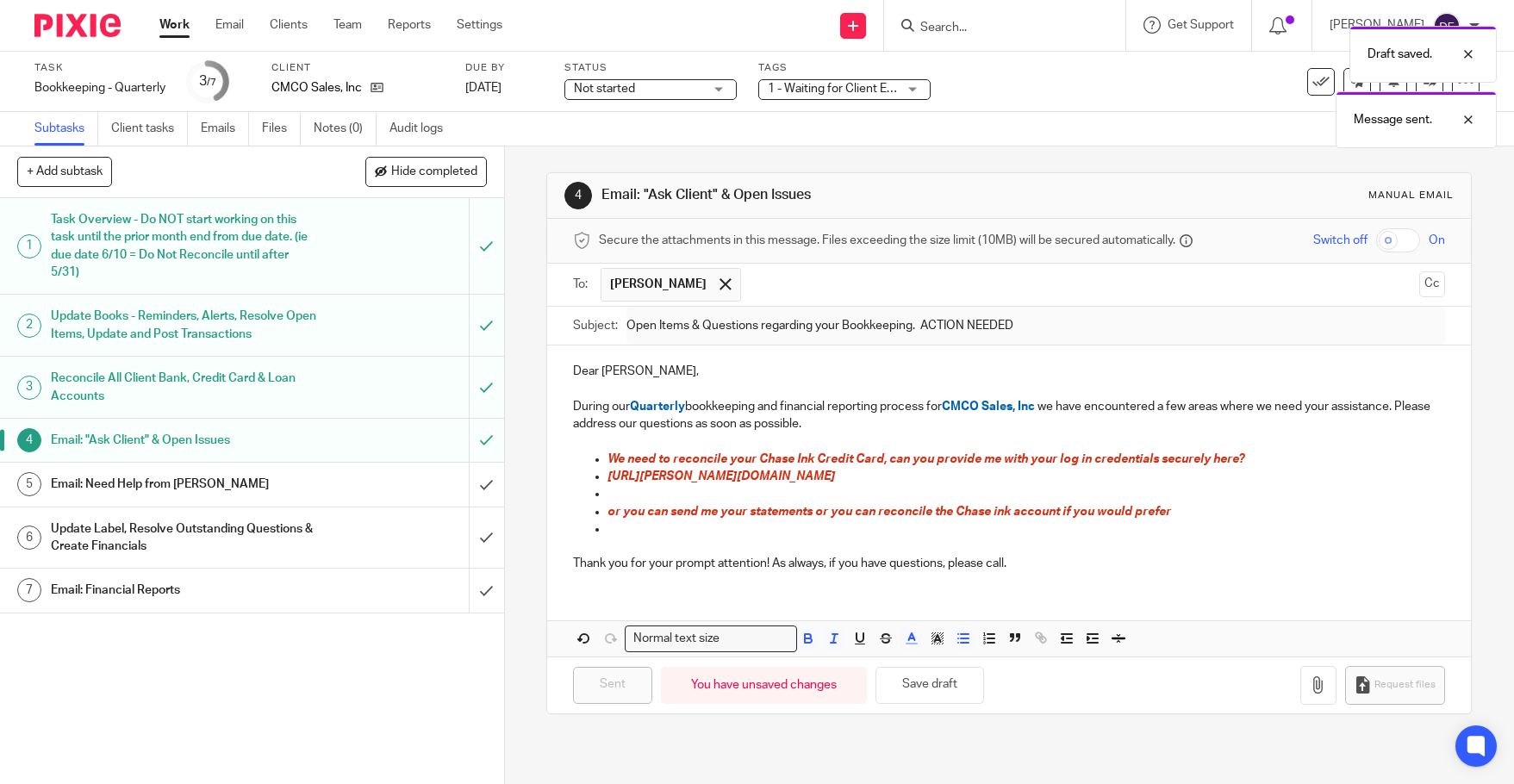
click at [663, 89] on span "Not started" at bounding box center [638, 89] width 129 height 18
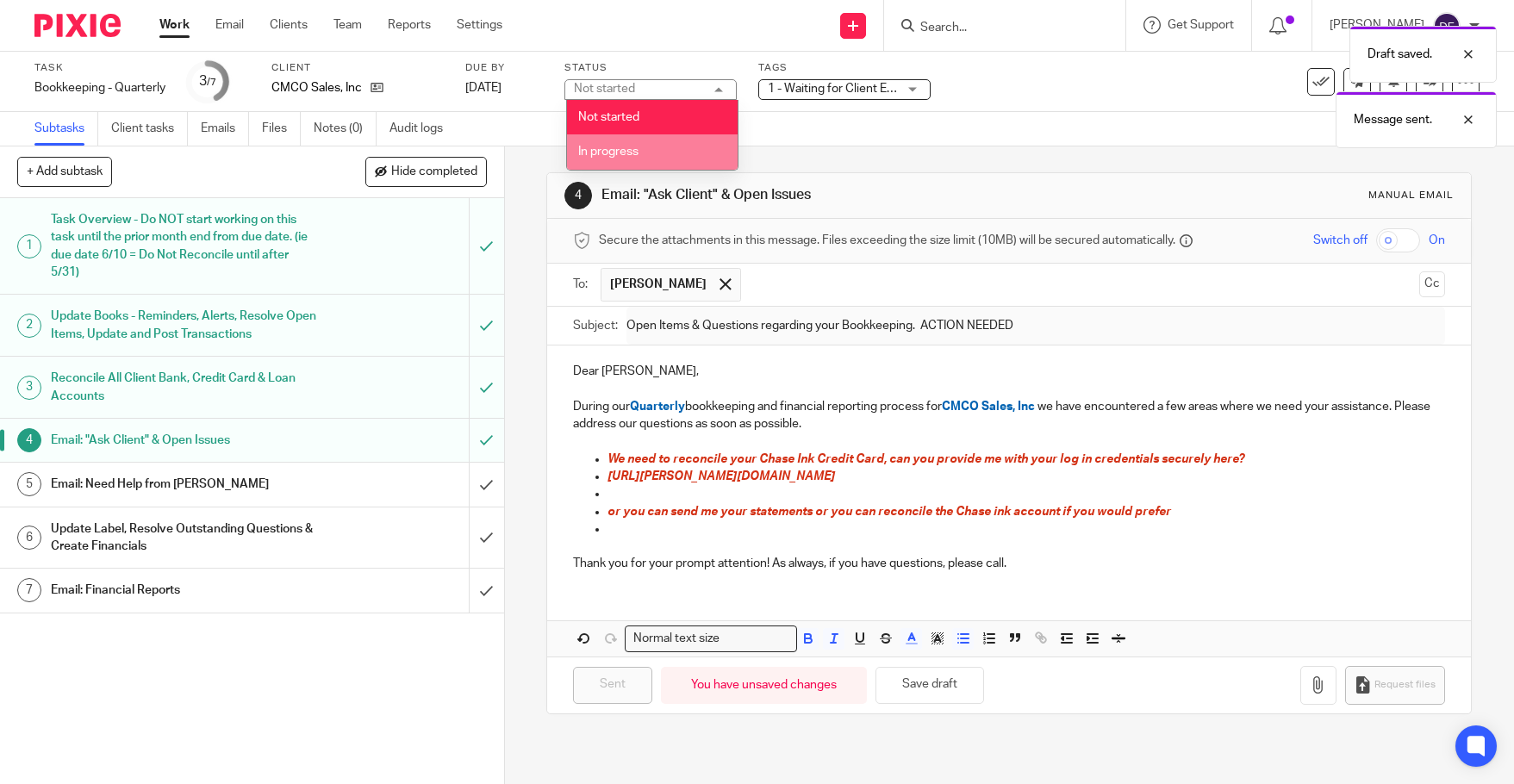
click at [645, 157] on li "In progress" at bounding box center [652, 152] width 171 height 35
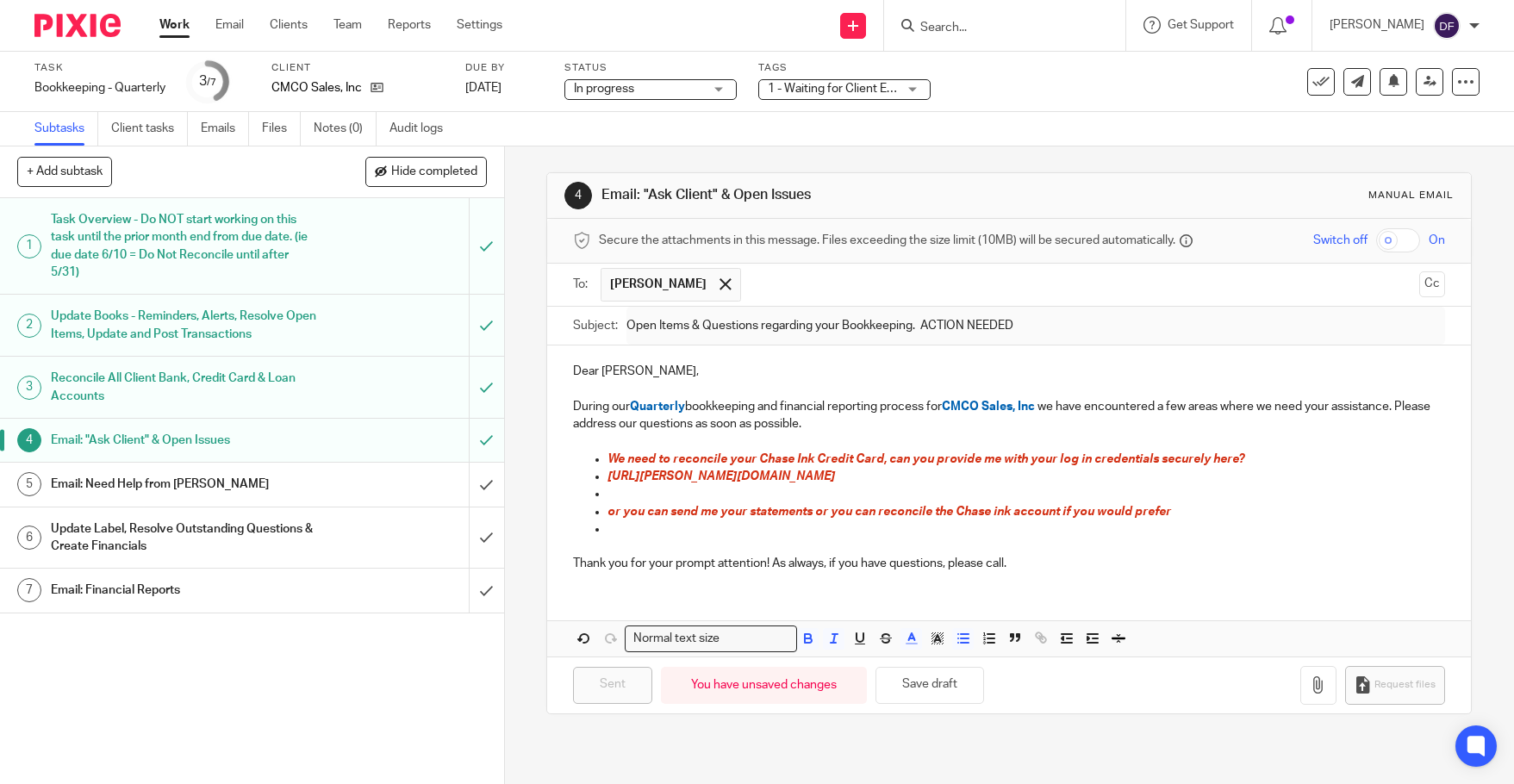
click at [162, 28] on link "Work" at bounding box center [174, 25] width 30 height 17
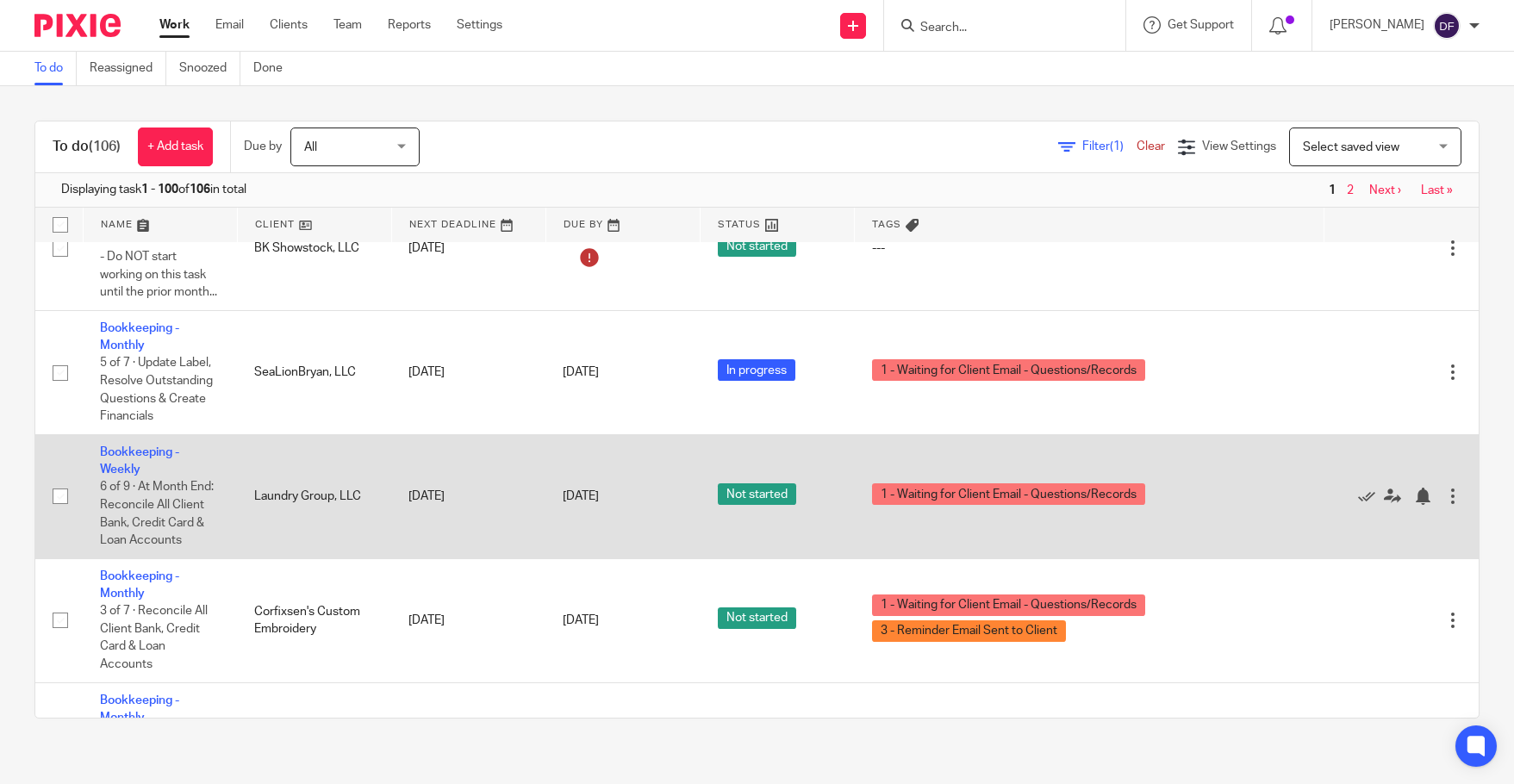
scroll to position [172, 0]
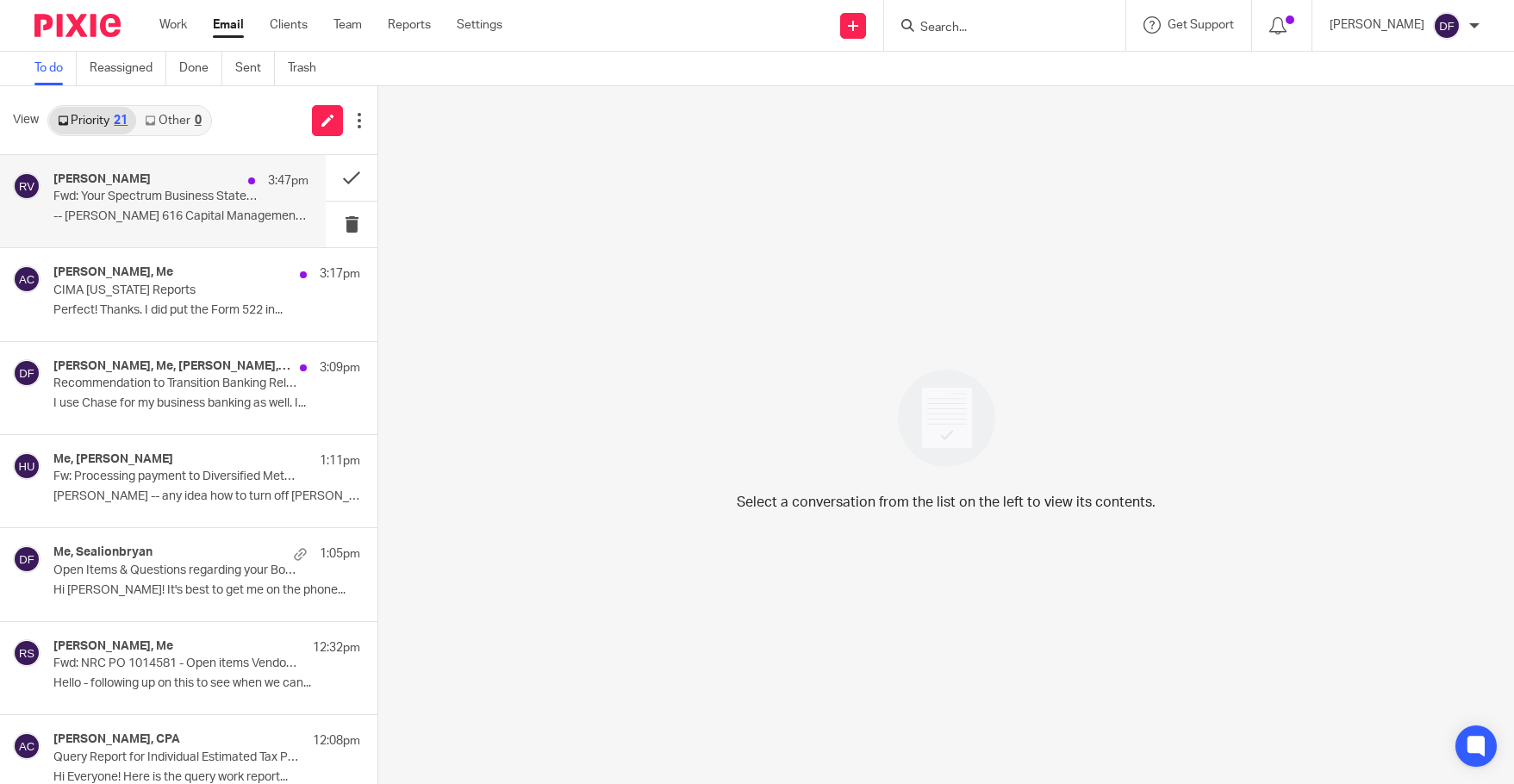
click at [183, 193] on p "Fwd: Your Spectrum Business Statement is Ready" at bounding box center [155, 197] width 204 height 15
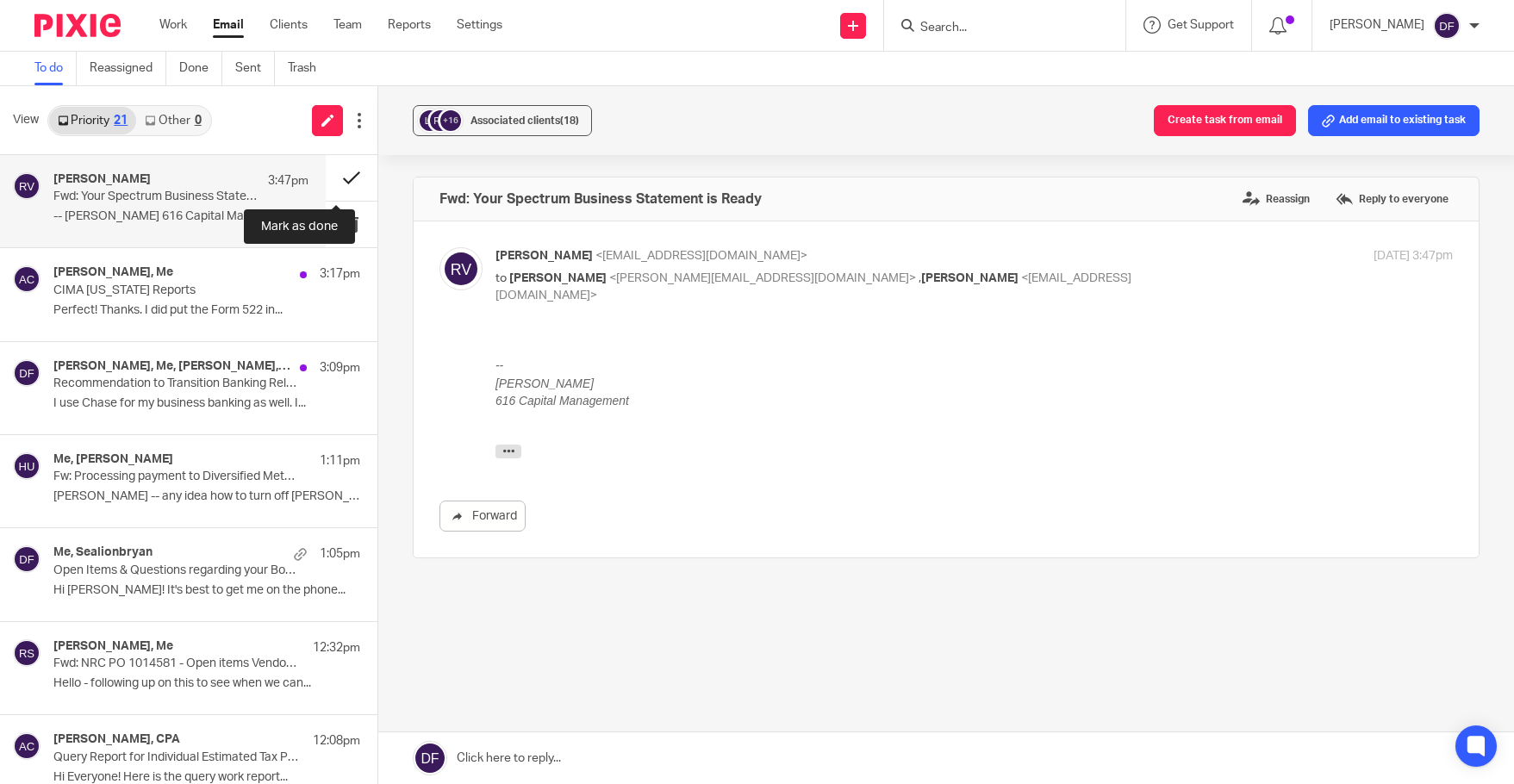
click at [337, 174] on button at bounding box center [351, 178] width 52 height 46
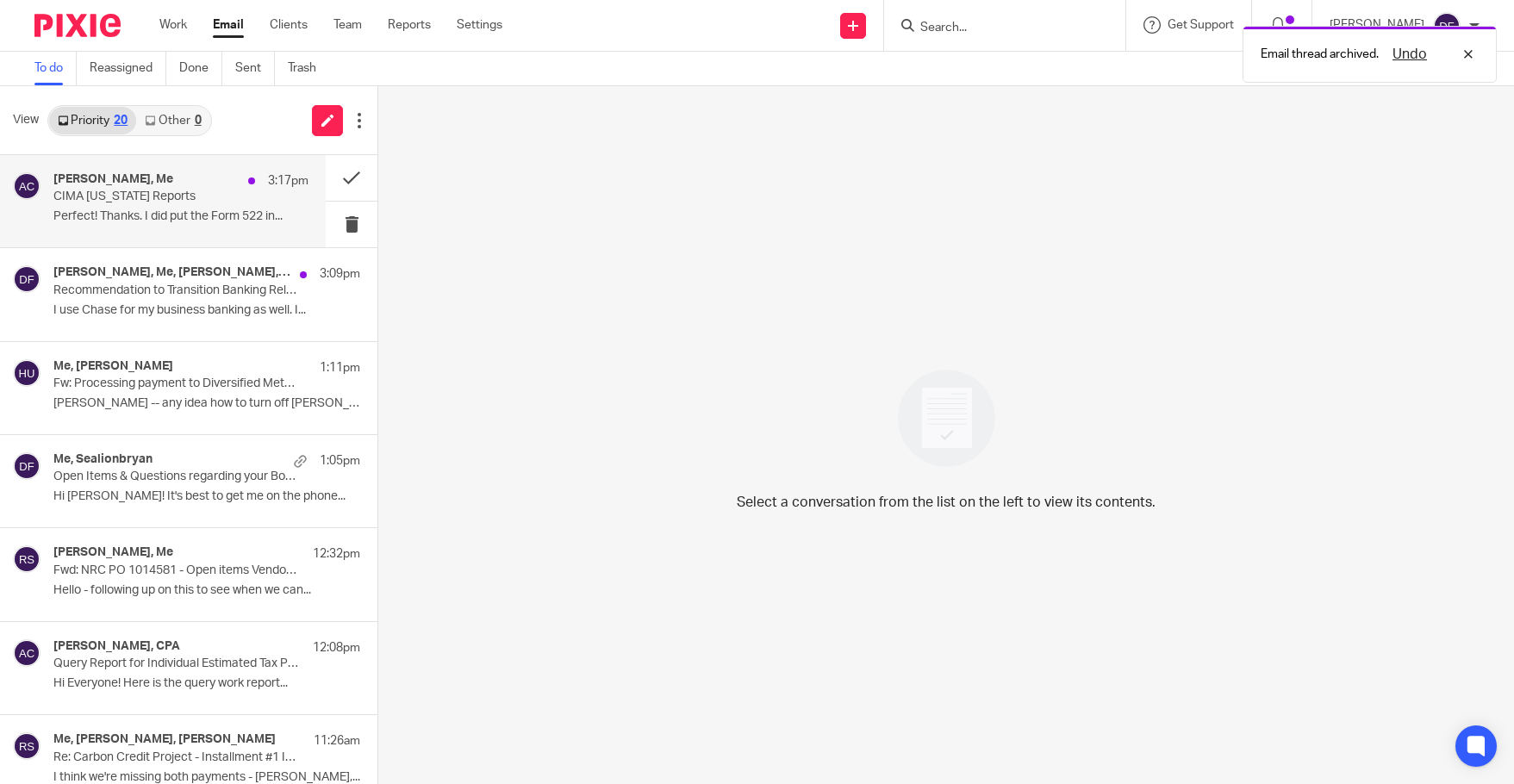
click at [168, 194] on p "CIMA Ohio Reports" at bounding box center [155, 197] width 204 height 15
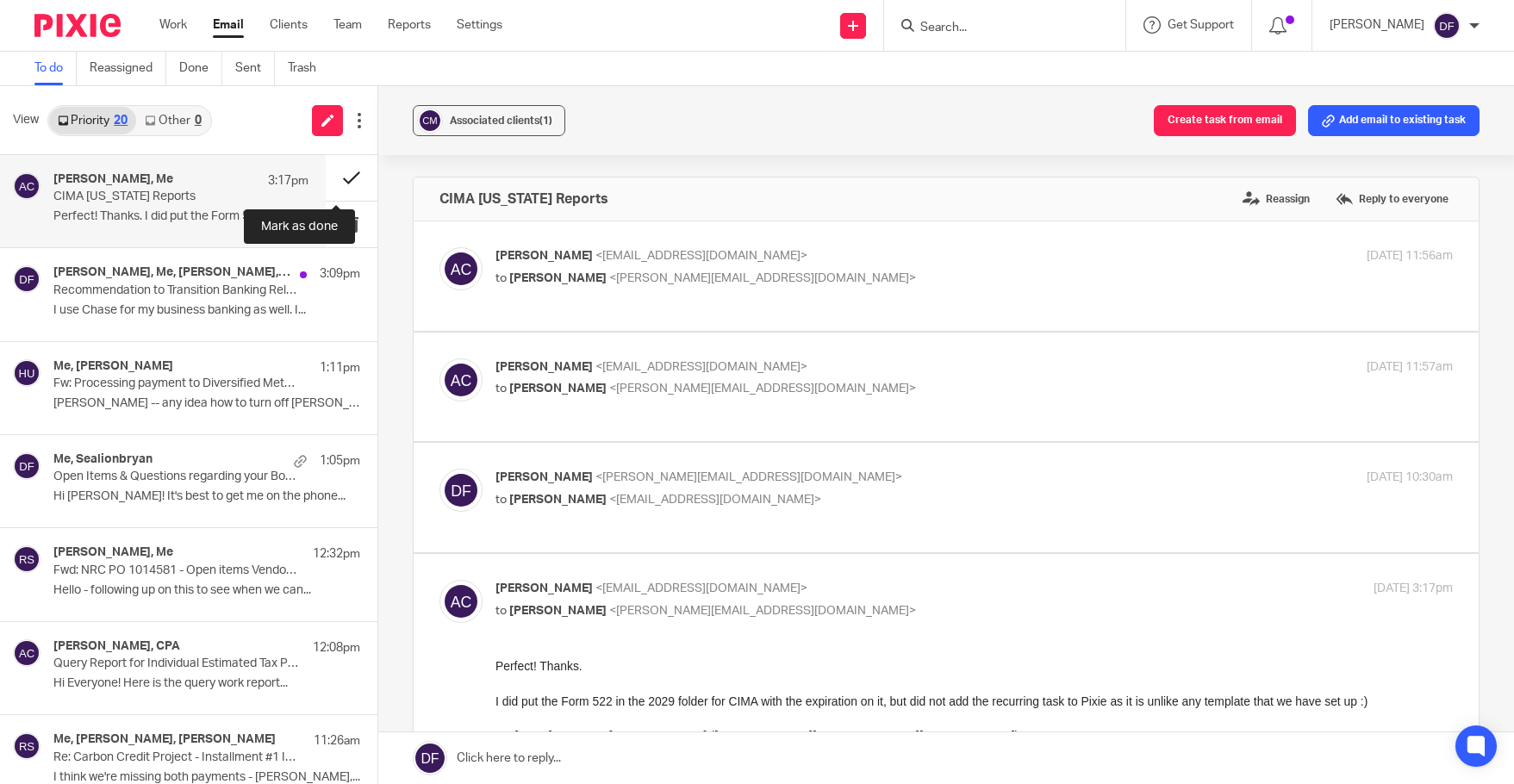
click at [355, 172] on button at bounding box center [351, 178] width 52 height 46
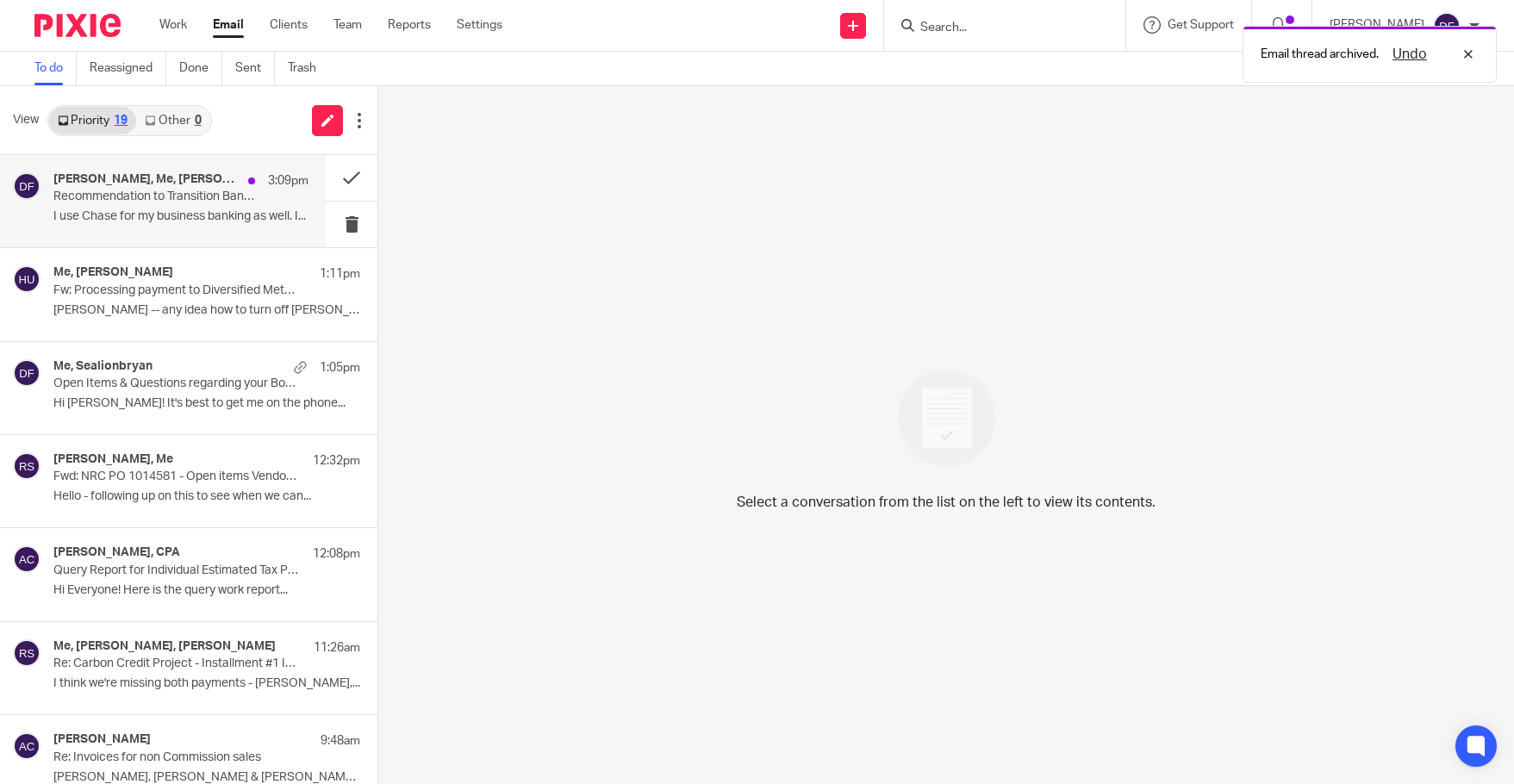
click at [147, 197] on p "Recommendation to Transition Banking Relationship" at bounding box center [155, 197] width 204 height 15
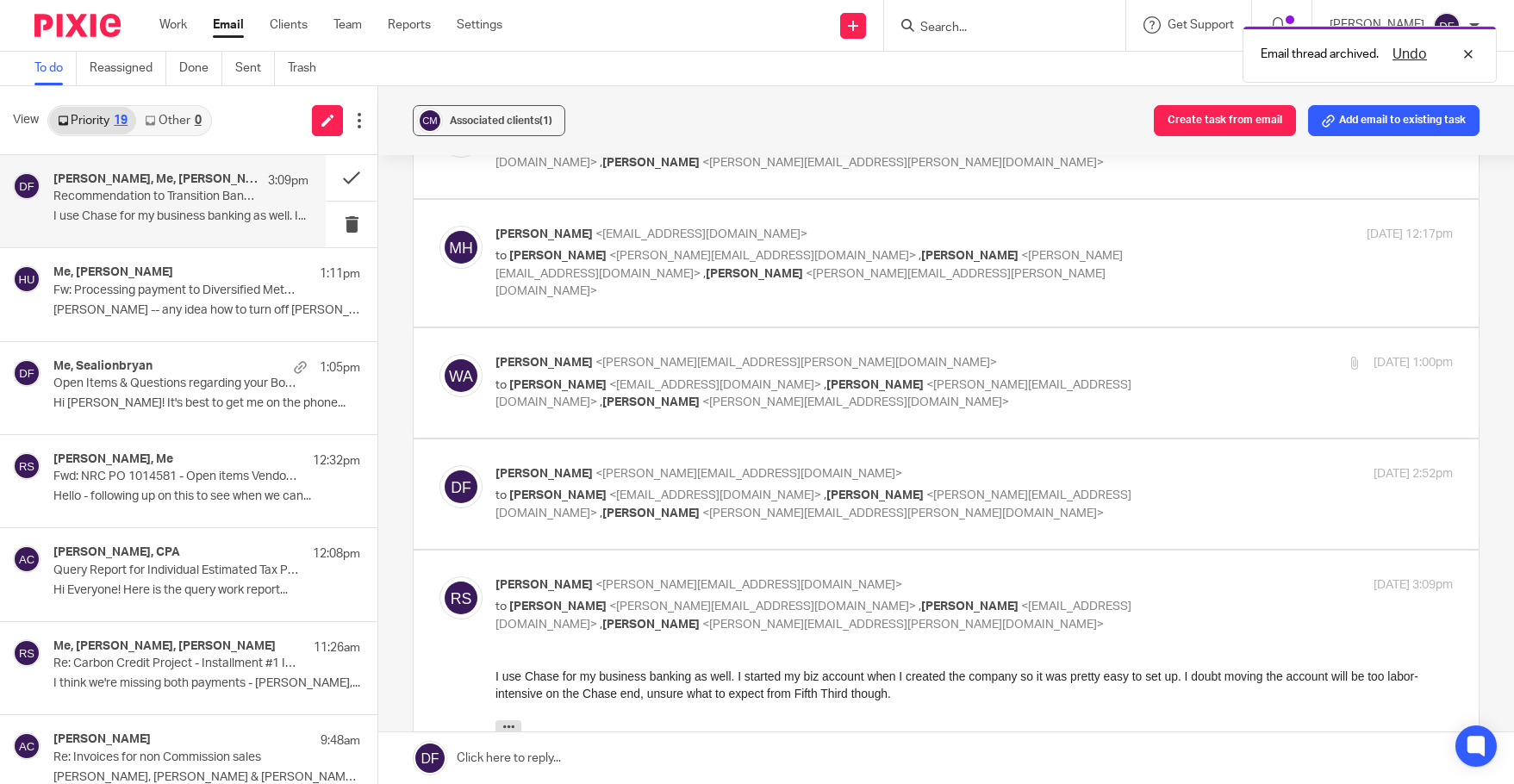
scroll to position [172, 0]
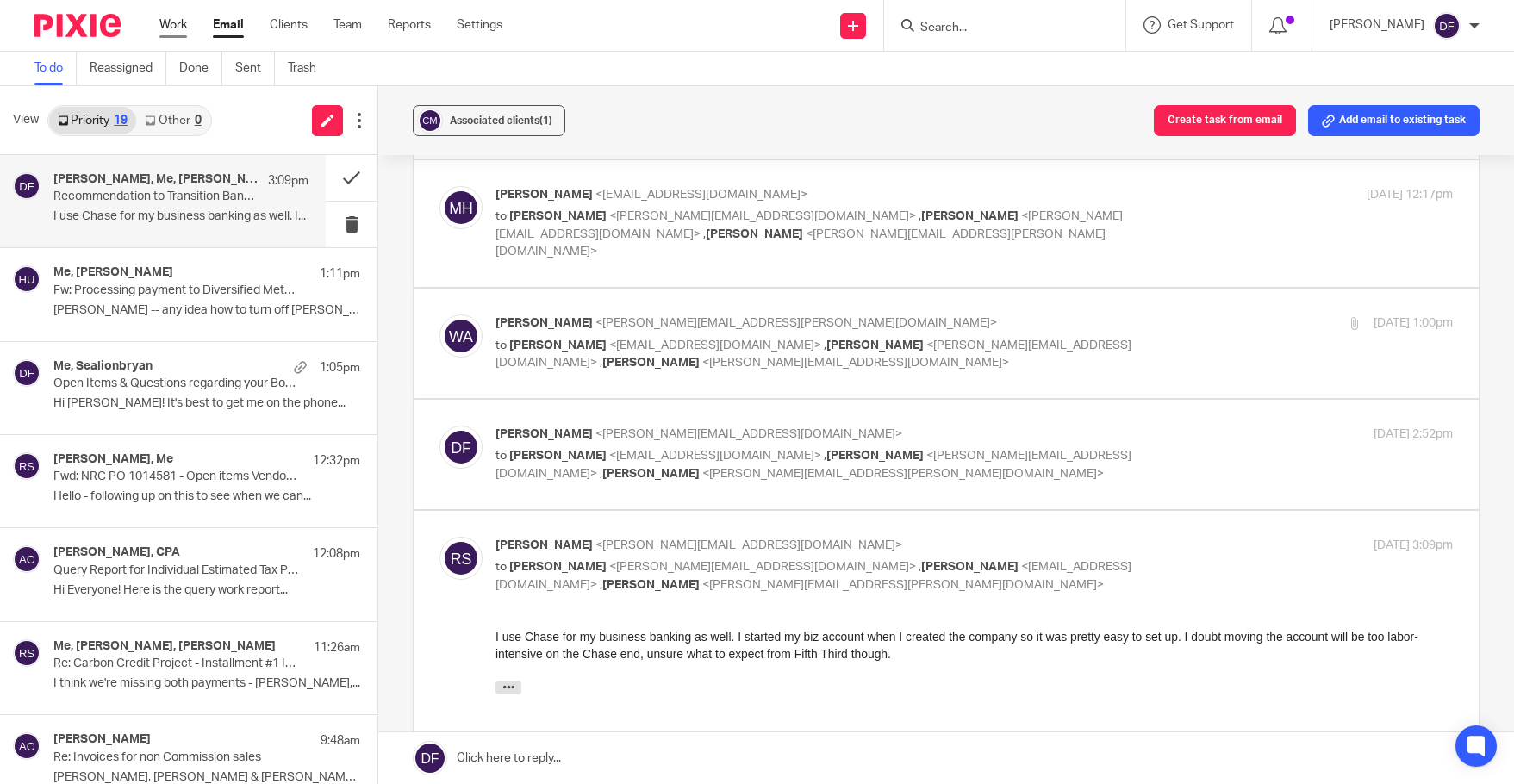
click at [187, 30] on link "Work" at bounding box center [173, 25] width 28 height 17
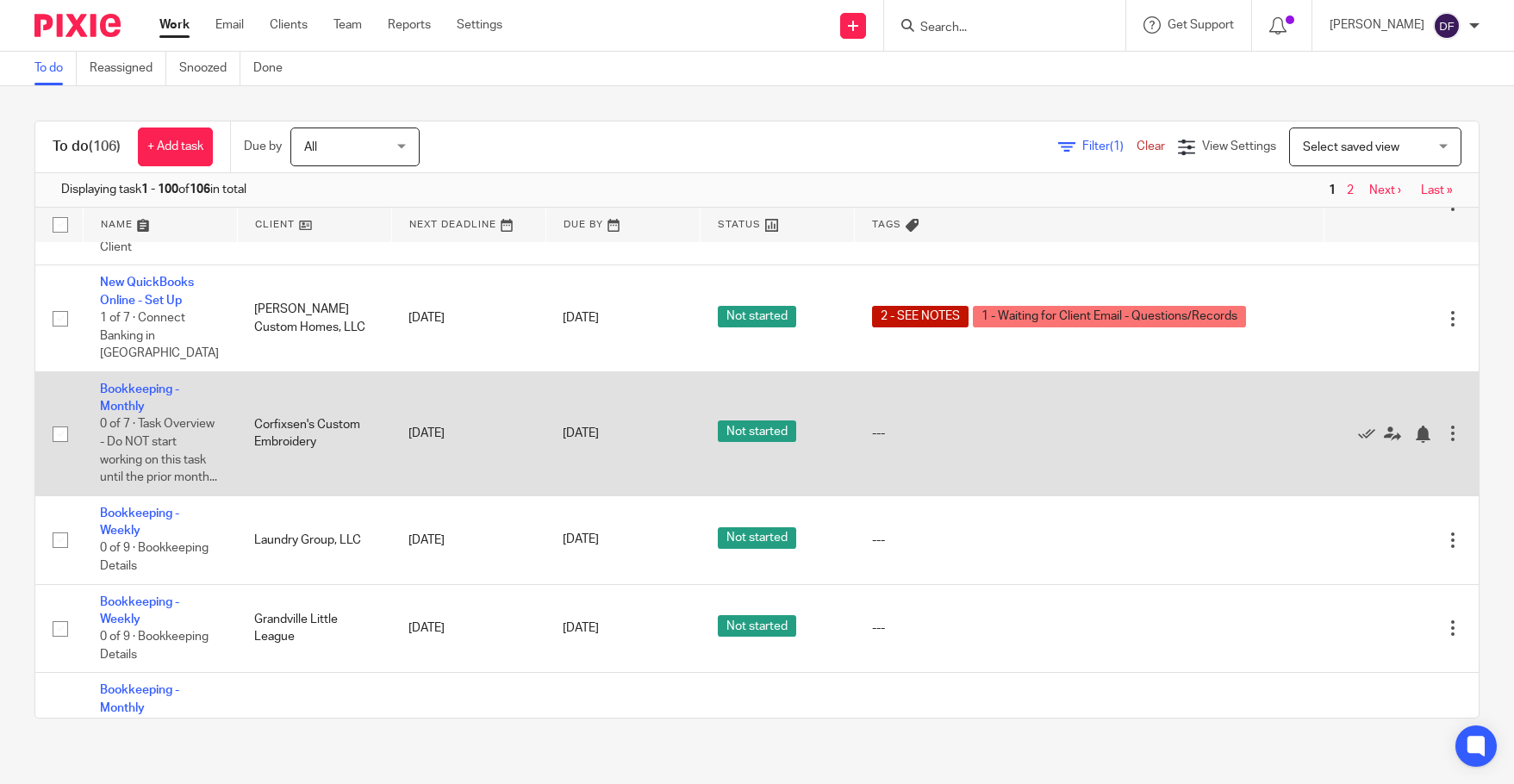
scroll to position [3359, 0]
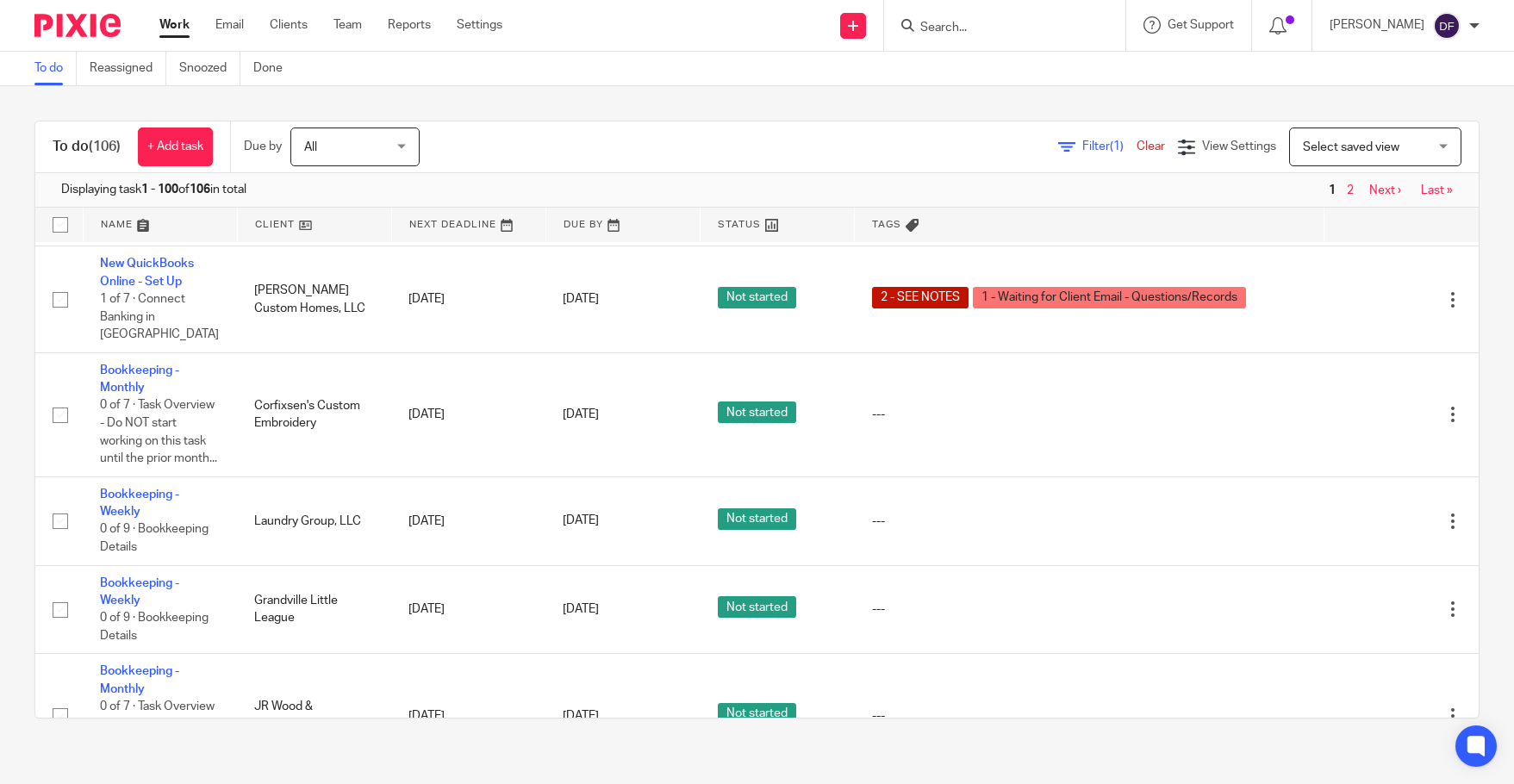
click at [334, 156] on span "All" at bounding box center [349, 147] width 91 height 36
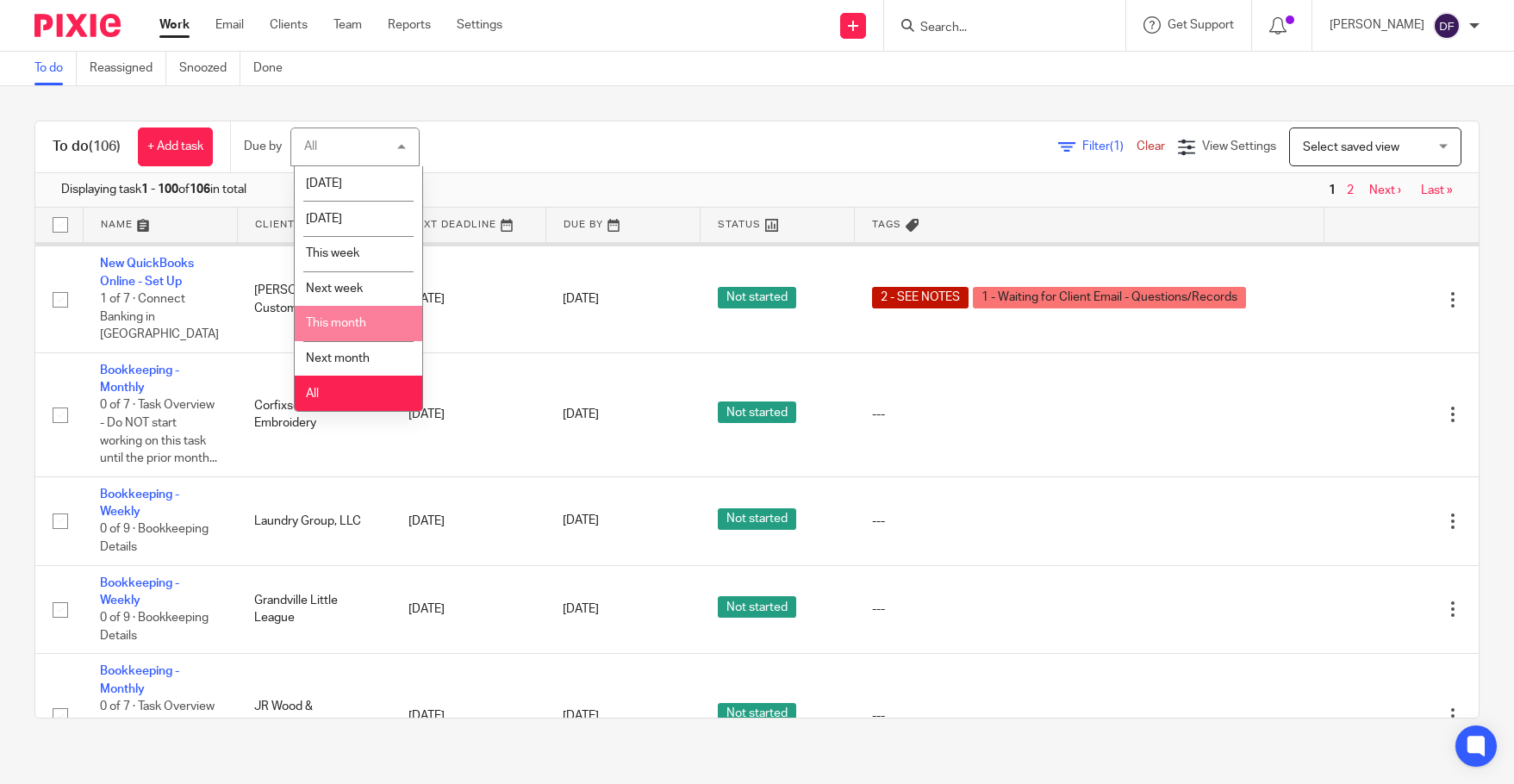
click at [334, 326] on span "This month" at bounding box center [336, 323] width 60 height 12
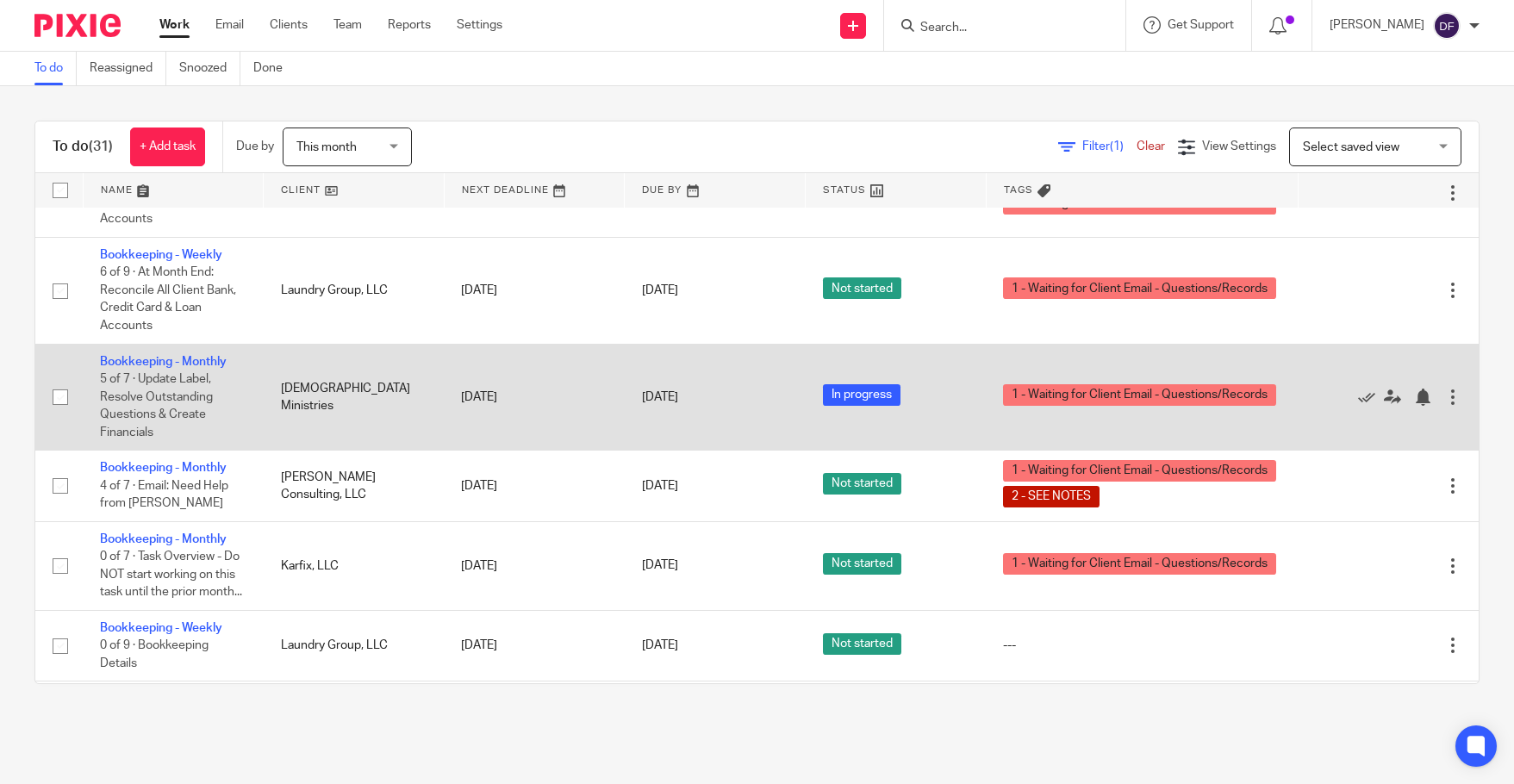
scroll to position [344, 0]
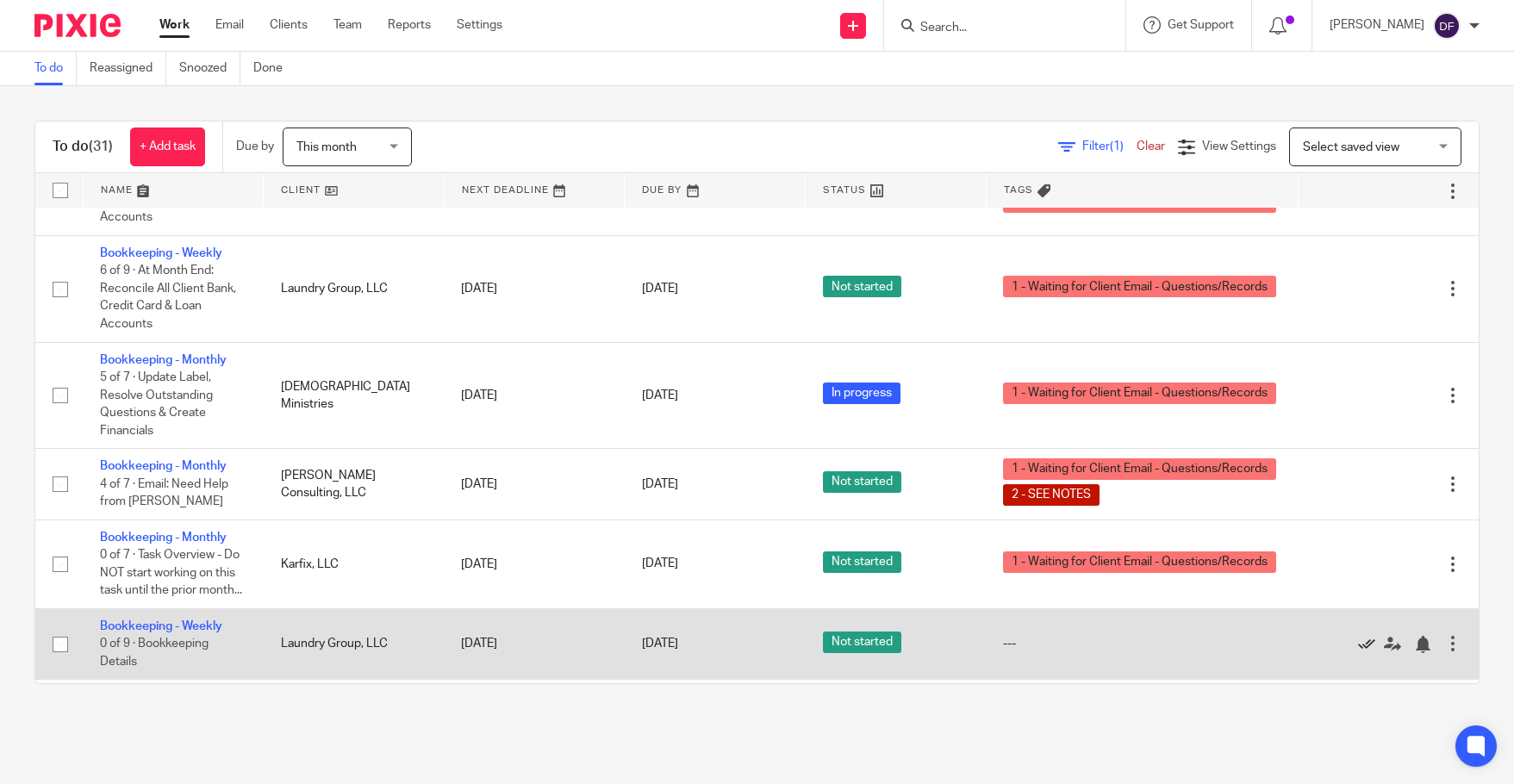
click at [1358, 653] on icon at bounding box center [1366, 644] width 17 height 17
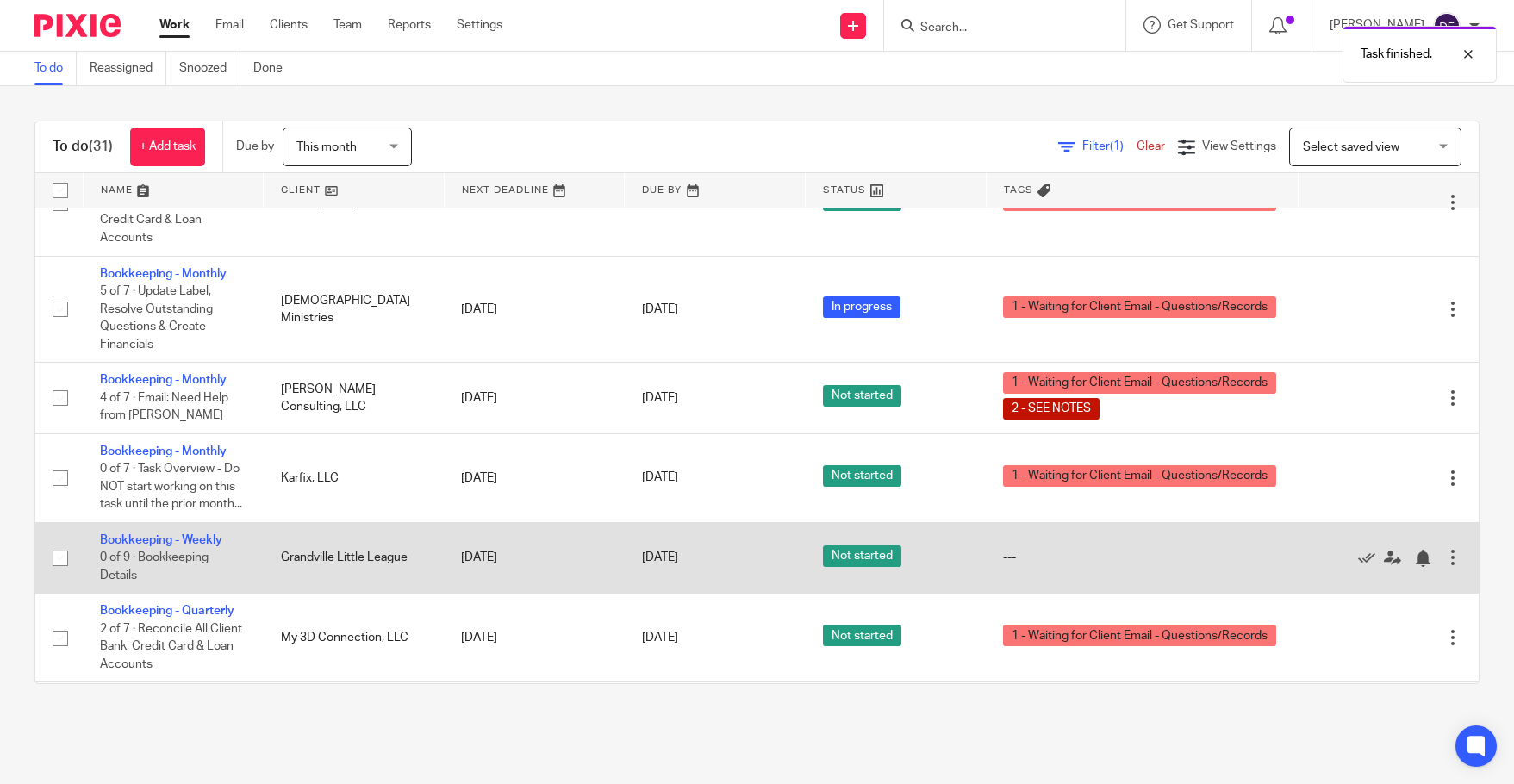
scroll to position [603, 0]
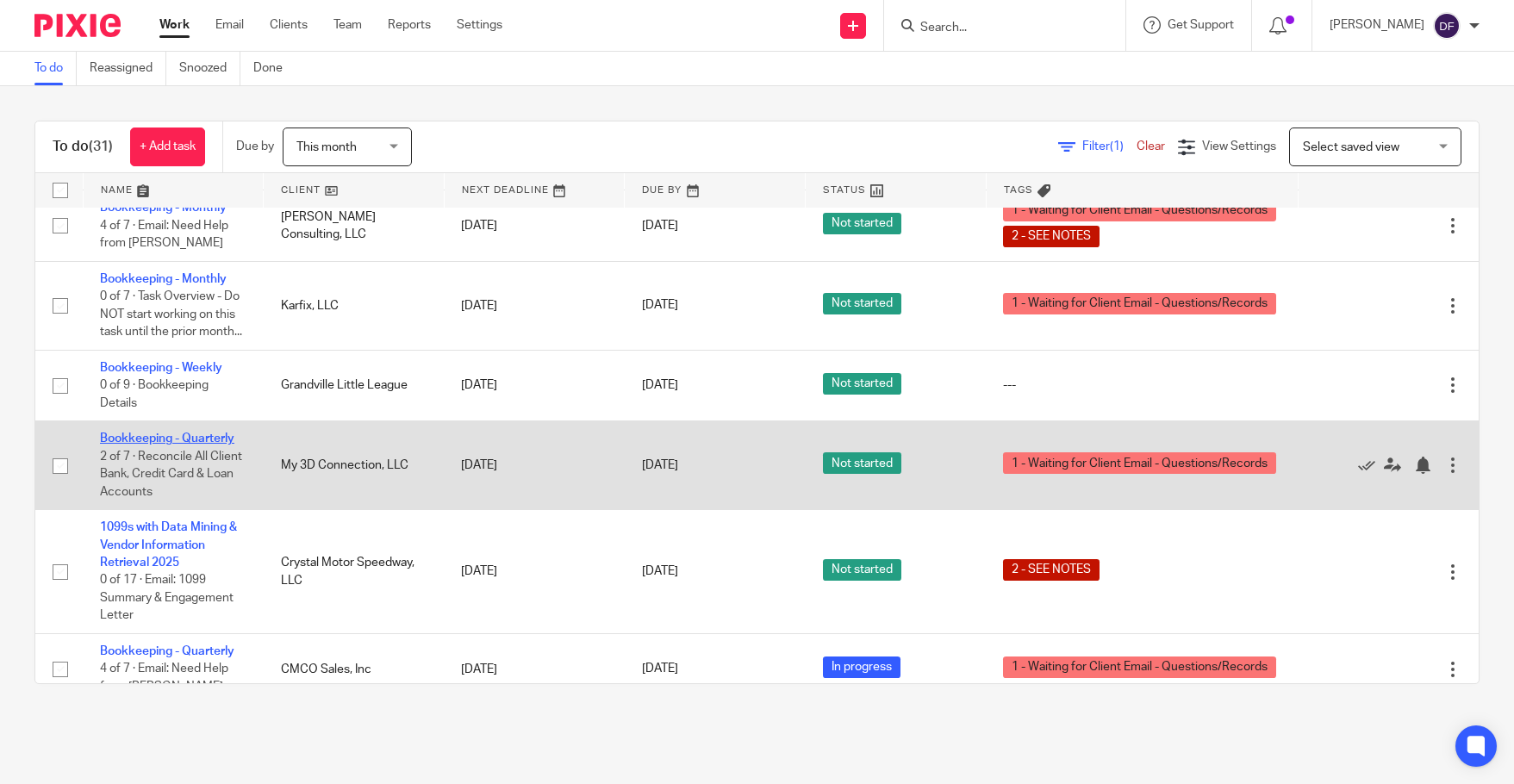
click at [135, 444] on link "Bookkeeping - Quarterly" at bounding box center [167, 438] width 135 height 12
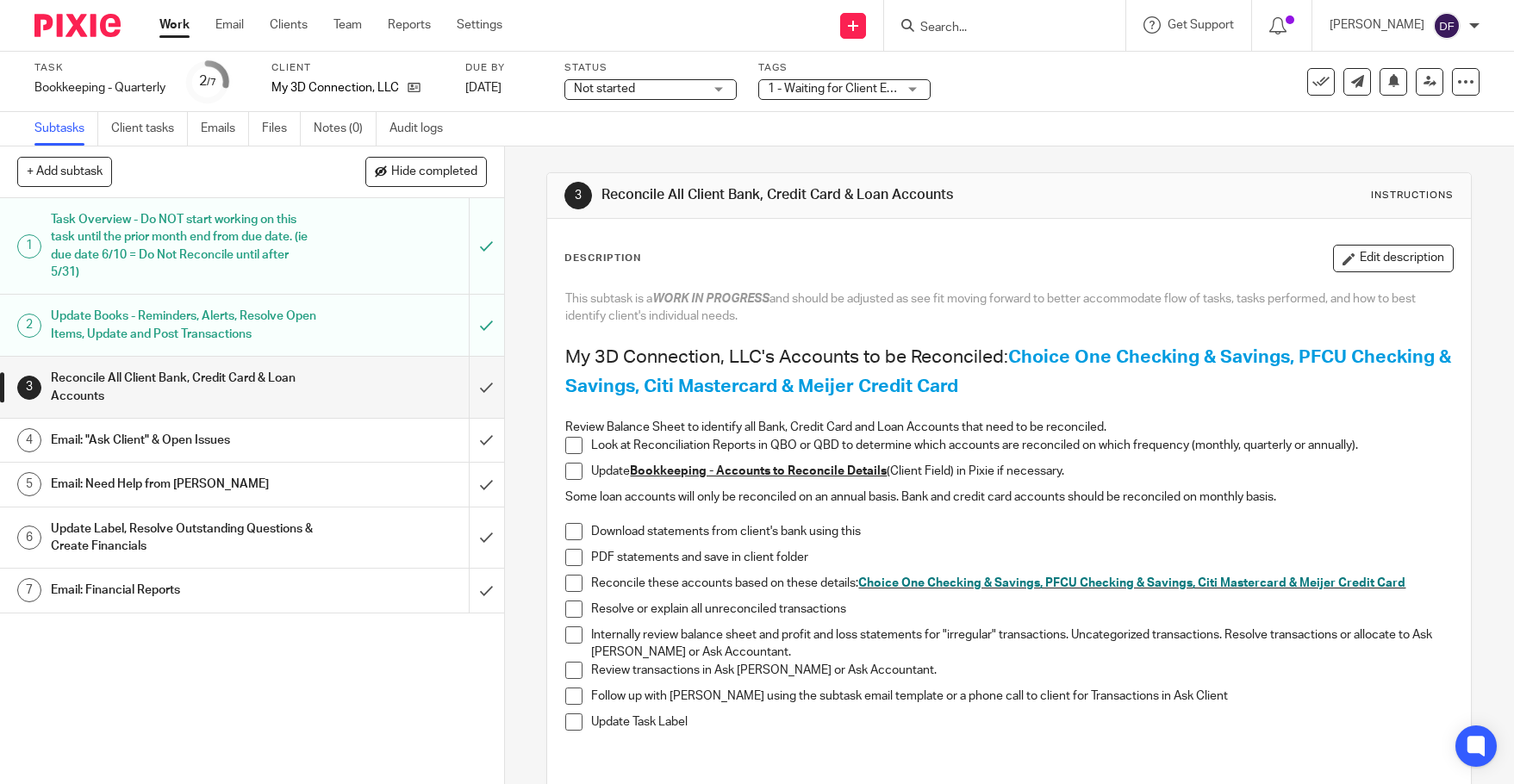
click at [248, 310] on h1 "Update Books - Reminders, Alerts, Resolve Open Items, Update and Post Transacti…" at bounding box center [185, 325] width 267 height 44
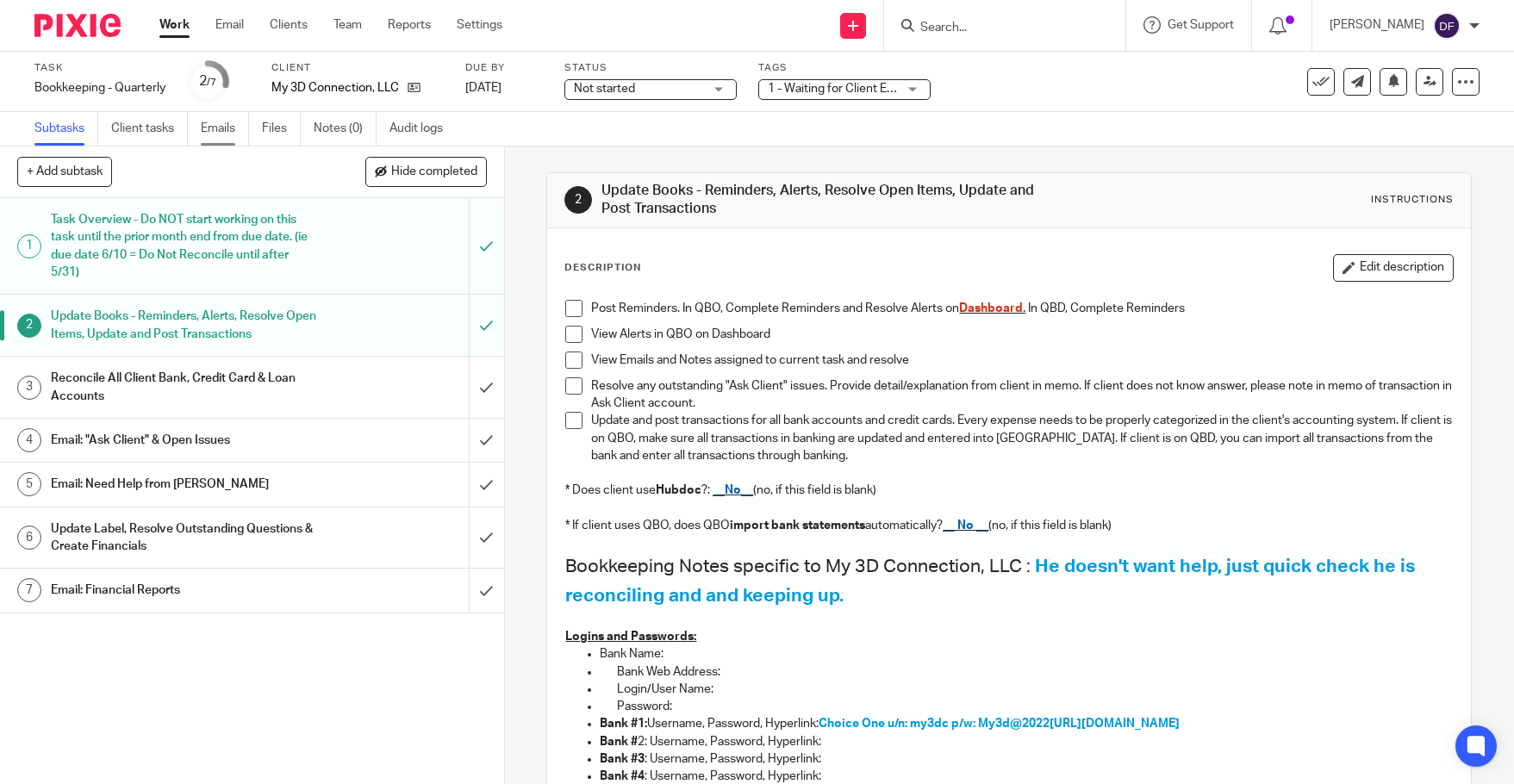
click at [231, 127] on link "Emails" at bounding box center [225, 129] width 48 height 34
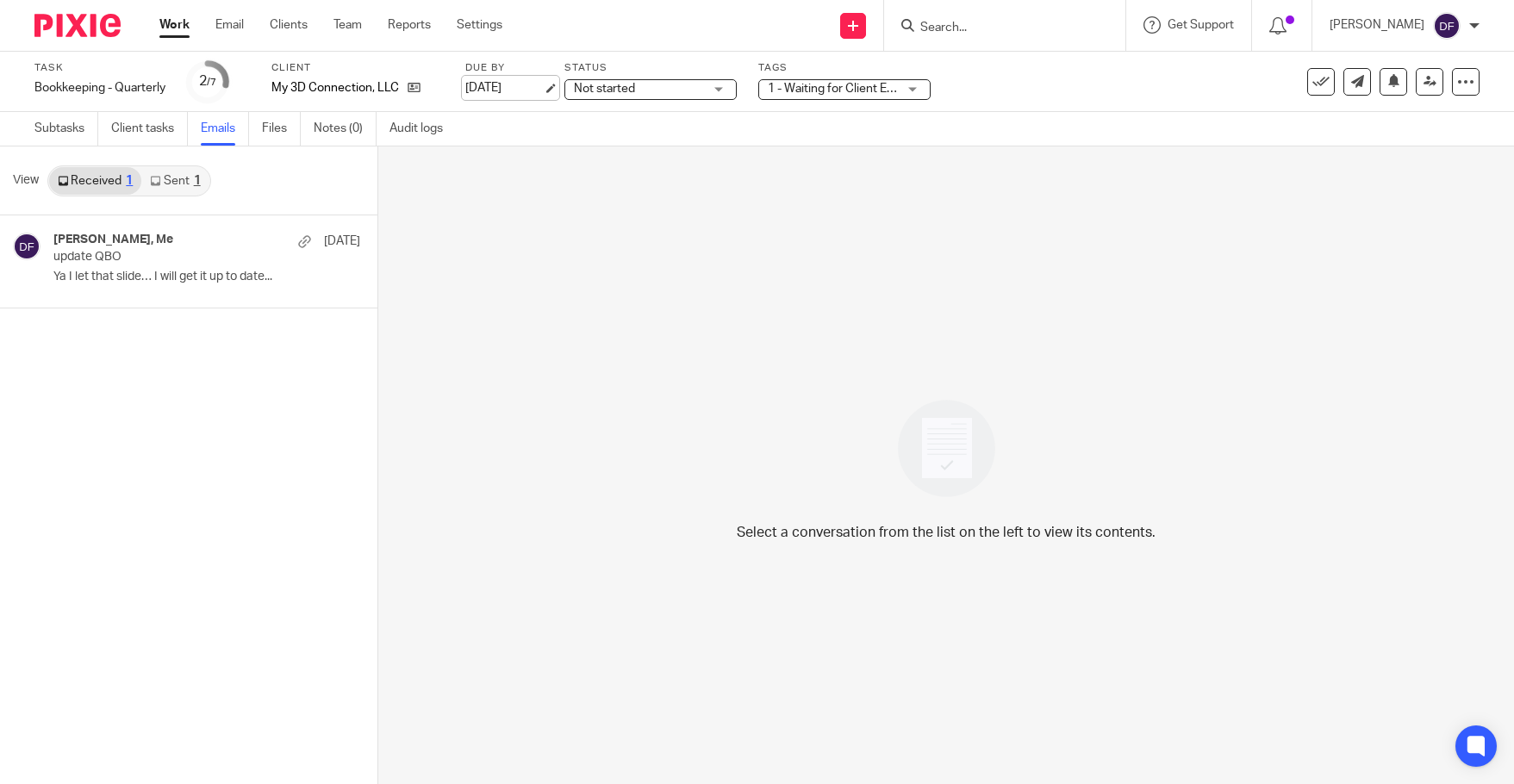
click at [543, 88] on link "Aug 22, 2025" at bounding box center [504, 88] width 78 height 18
click at [169, 25] on link "Work" at bounding box center [174, 25] width 30 height 17
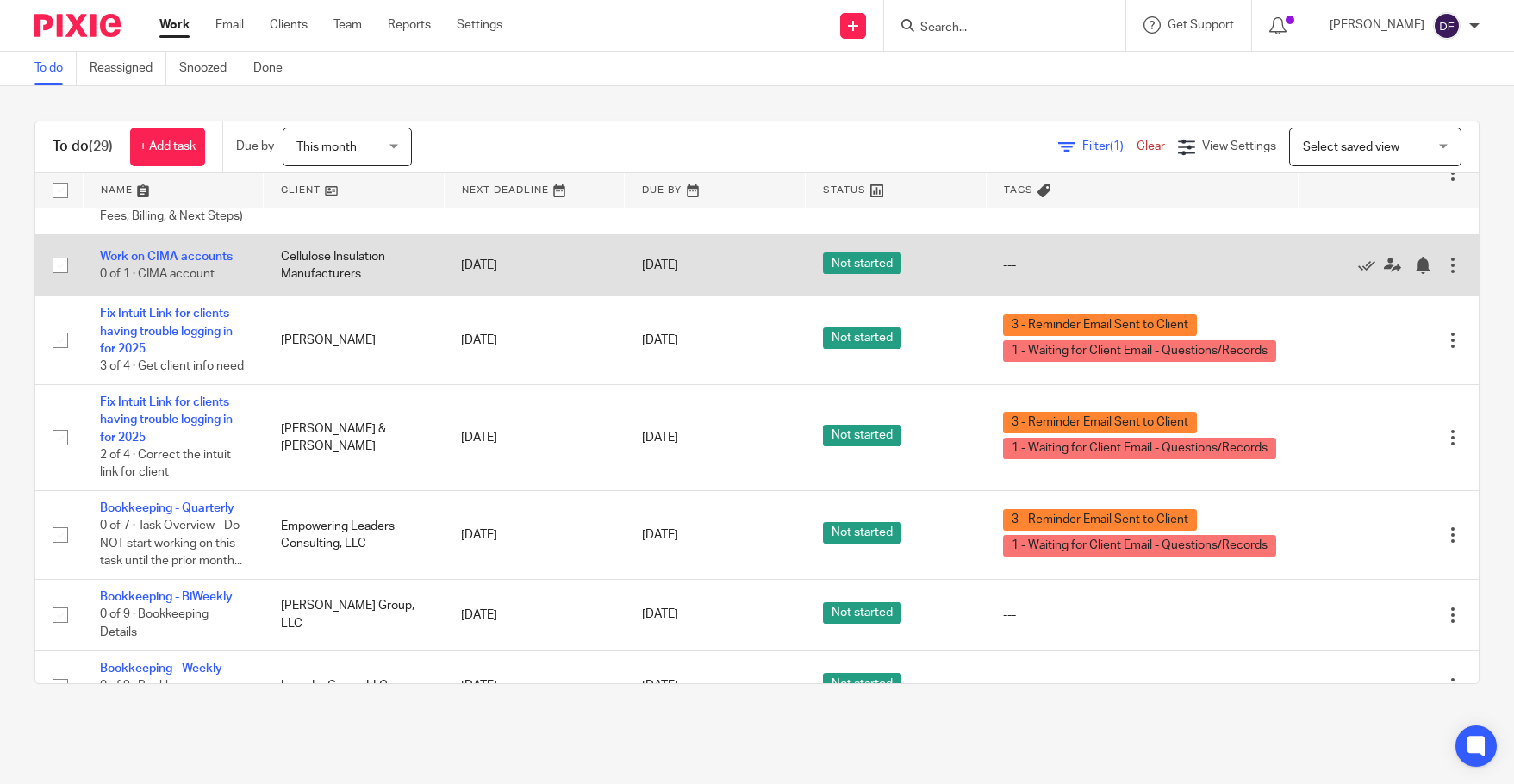
scroll to position [1465, 0]
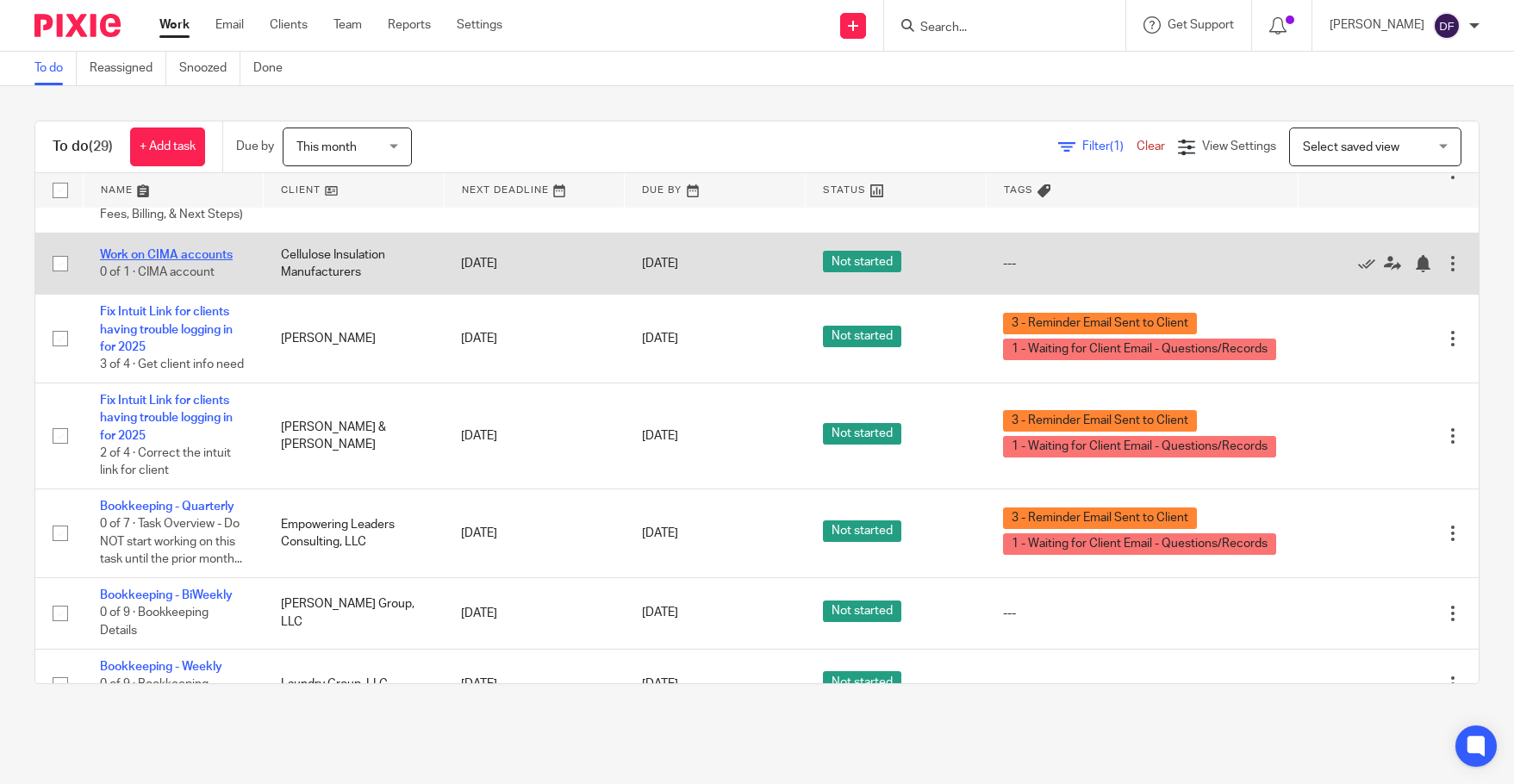
click at [154, 261] on link "Work on CIMA accounts" at bounding box center [166, 255] width 133 height 12
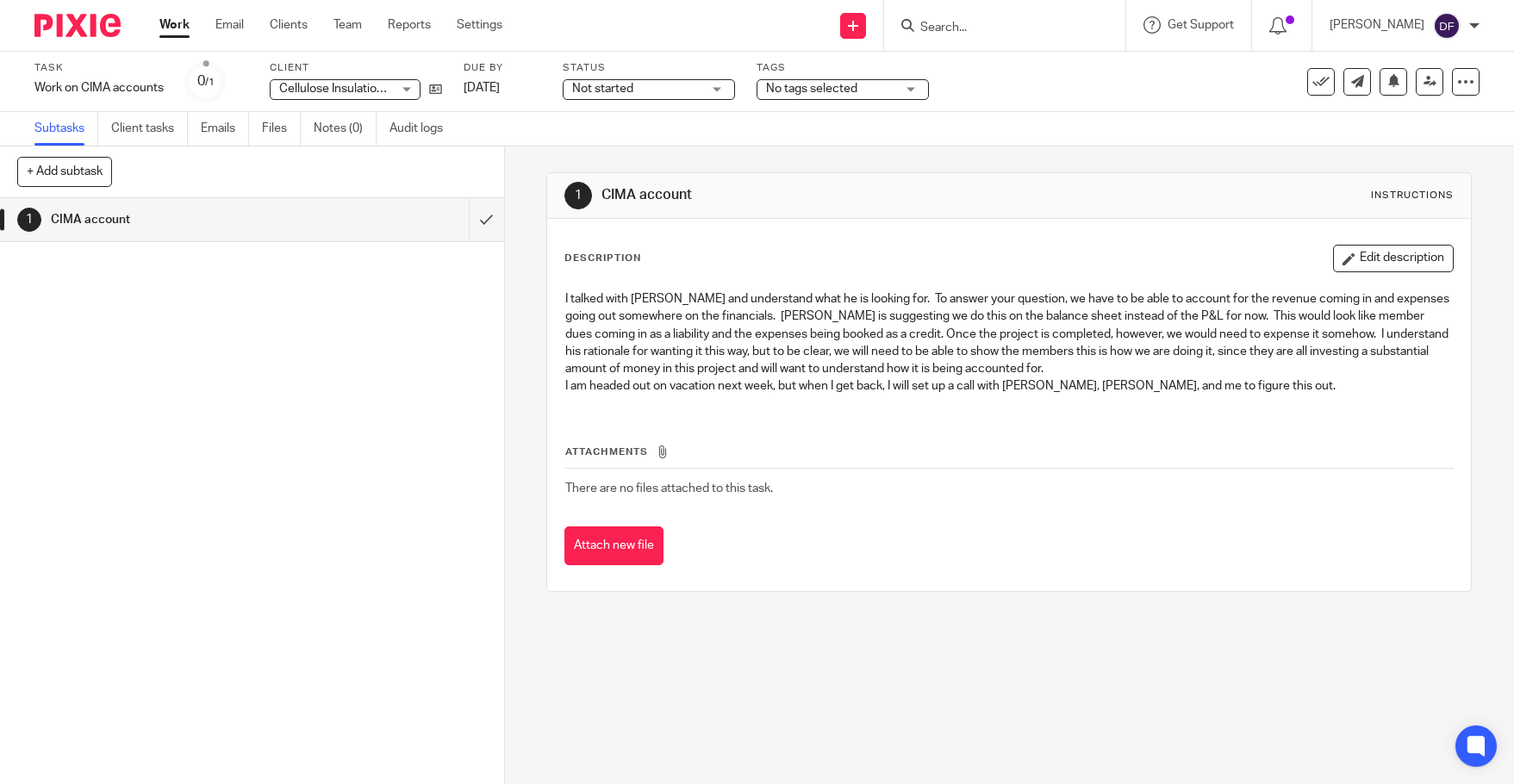
click at [175, 17] on link "Work" at bounding box center [174, 25] width 30 height 17
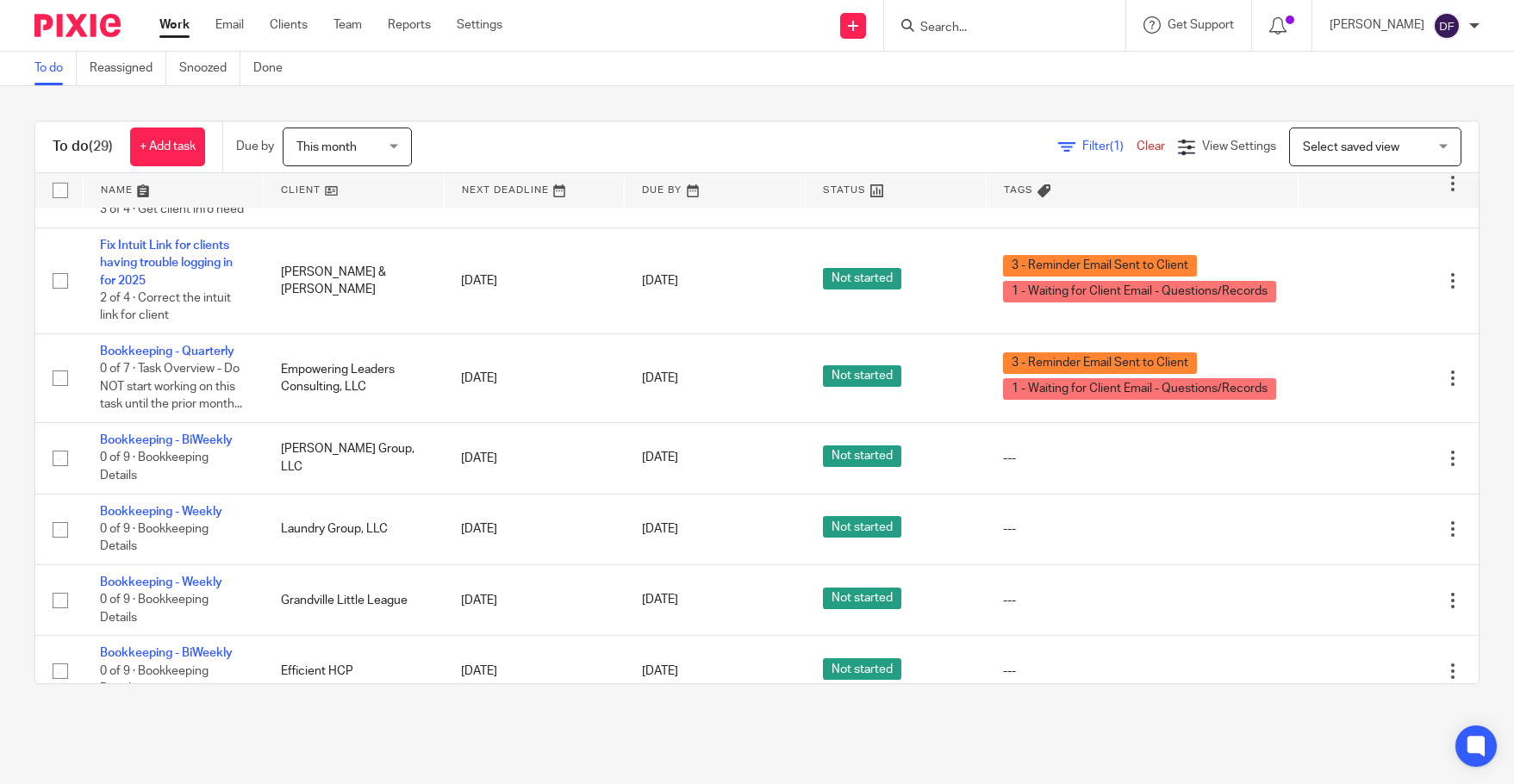
scroll to position [1636, 0]
